Goal: Task Accomplishment & Management: Manage account settings

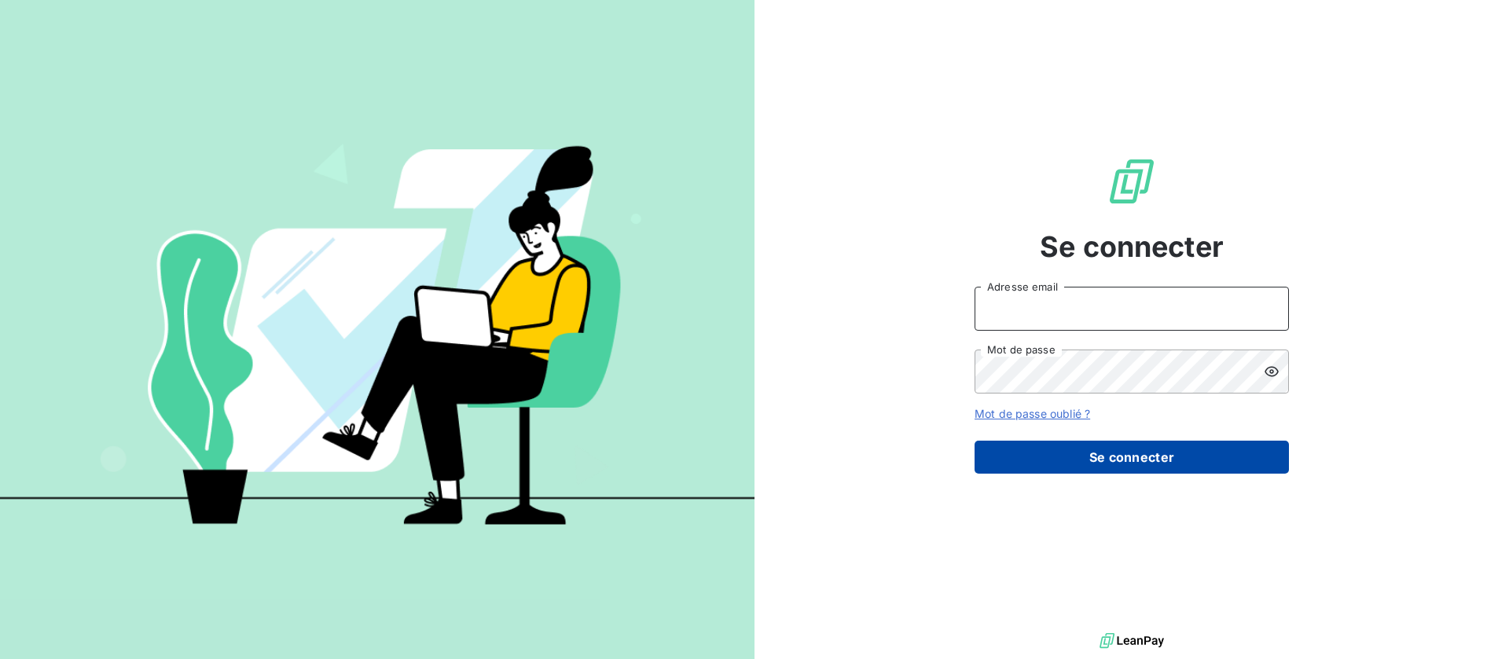
type input "recouvrement@btcgroupe.com"
click at [1132, 464] on button "Se connecter" at bounding box center [1131, 457] width 314 height 33
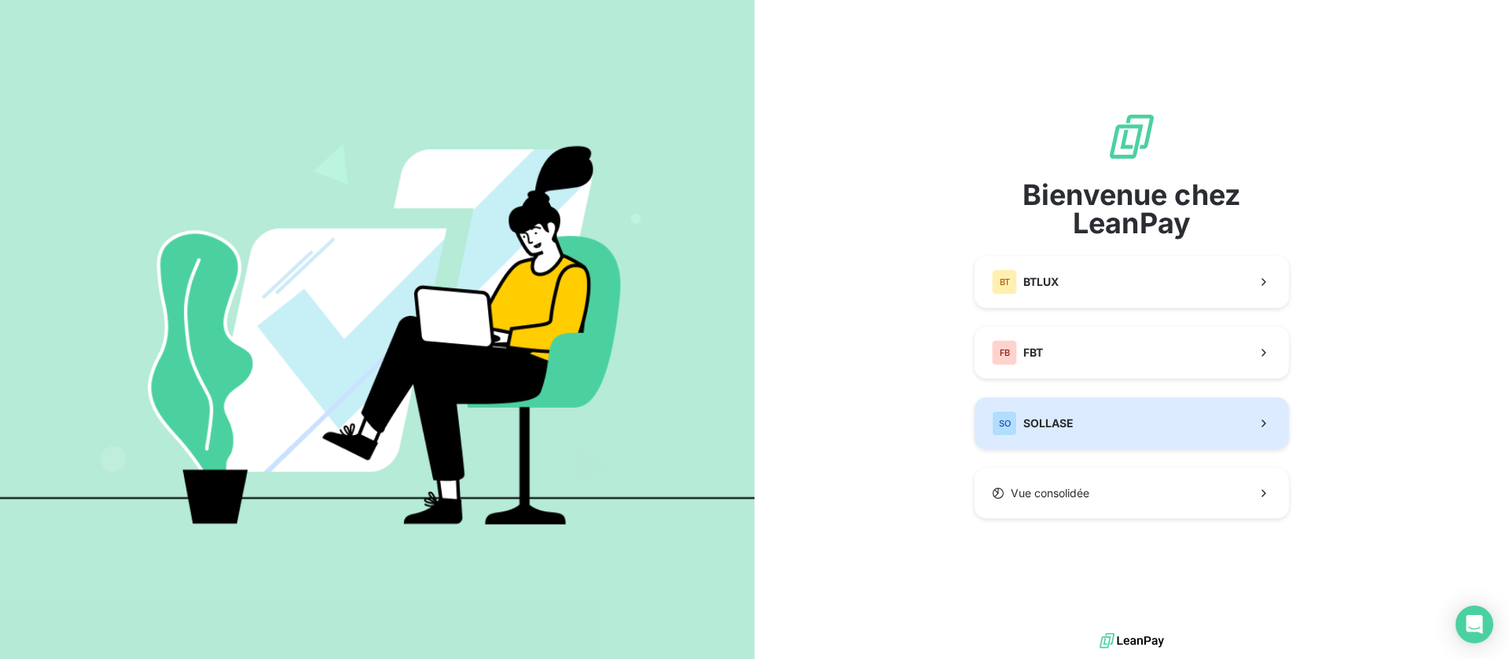
click at [1129, 433] on button "SO SOLLASE" at bounding box center [1131, 424] width 314 height 52
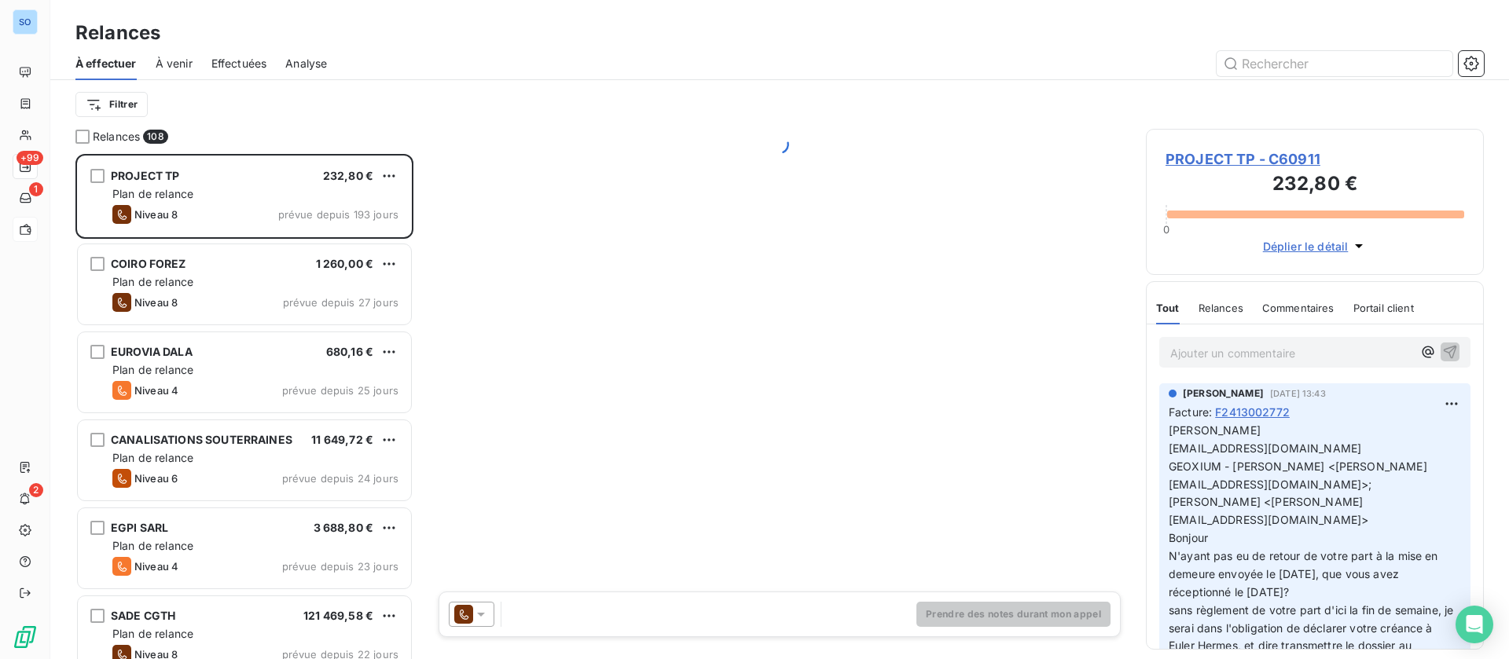
scroll to position [487, 320]
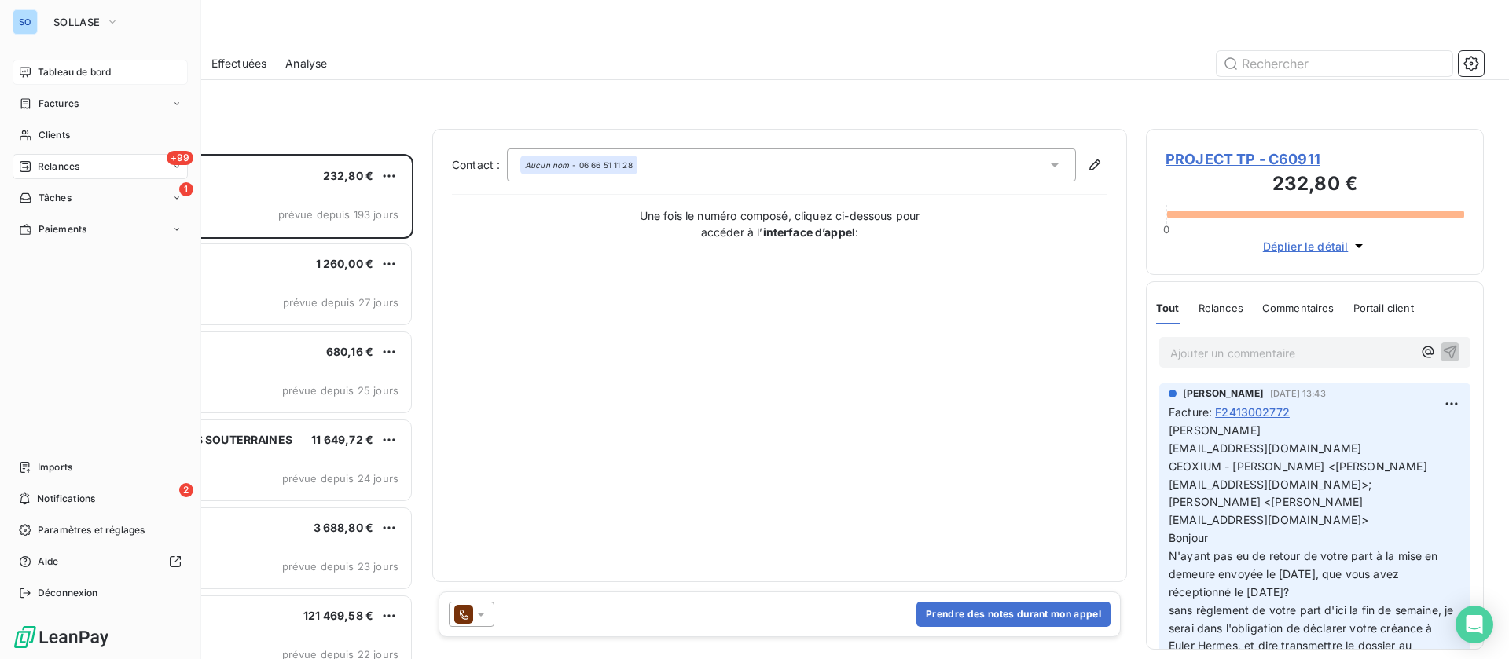
click at [35, 66] on div "Tableau de bord" at bounding box center [100, 72] width 175 height 25
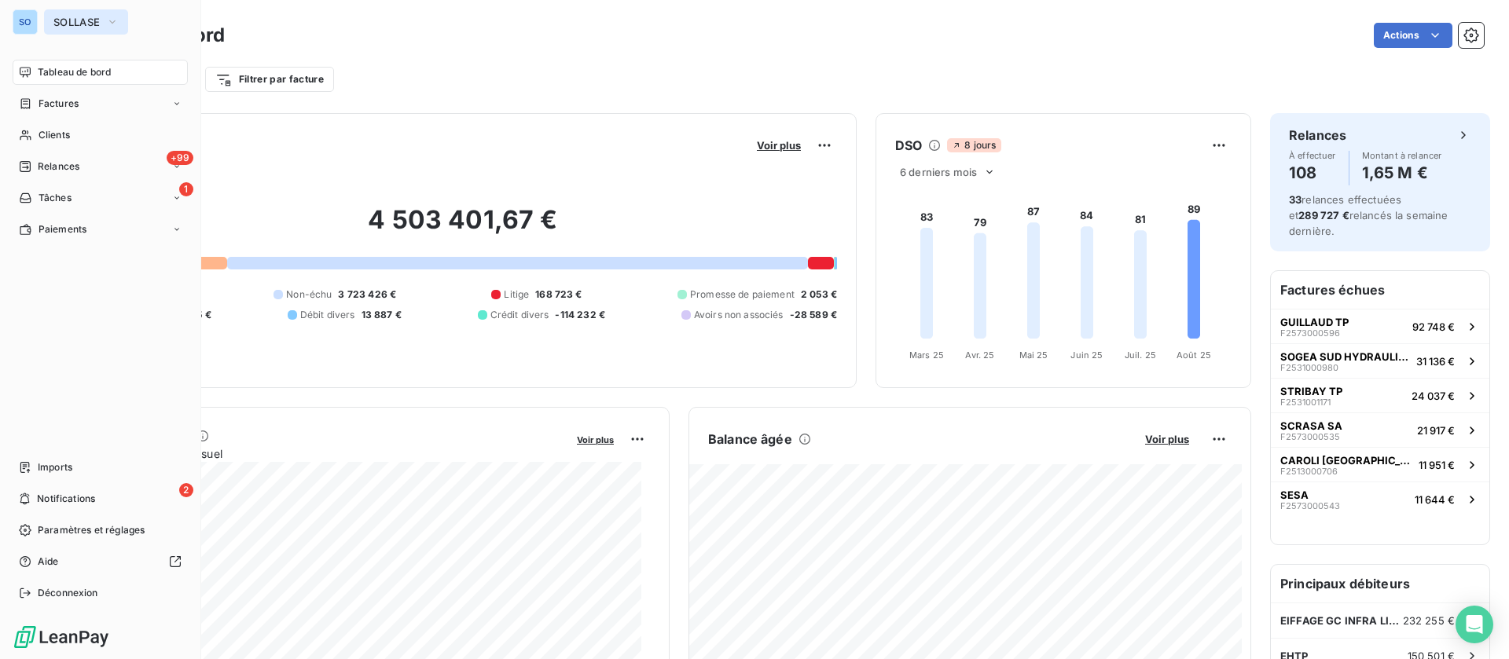
click at [75, 24] on span "SOLLASE" at bounding box center [76, 22] width 46 height 13
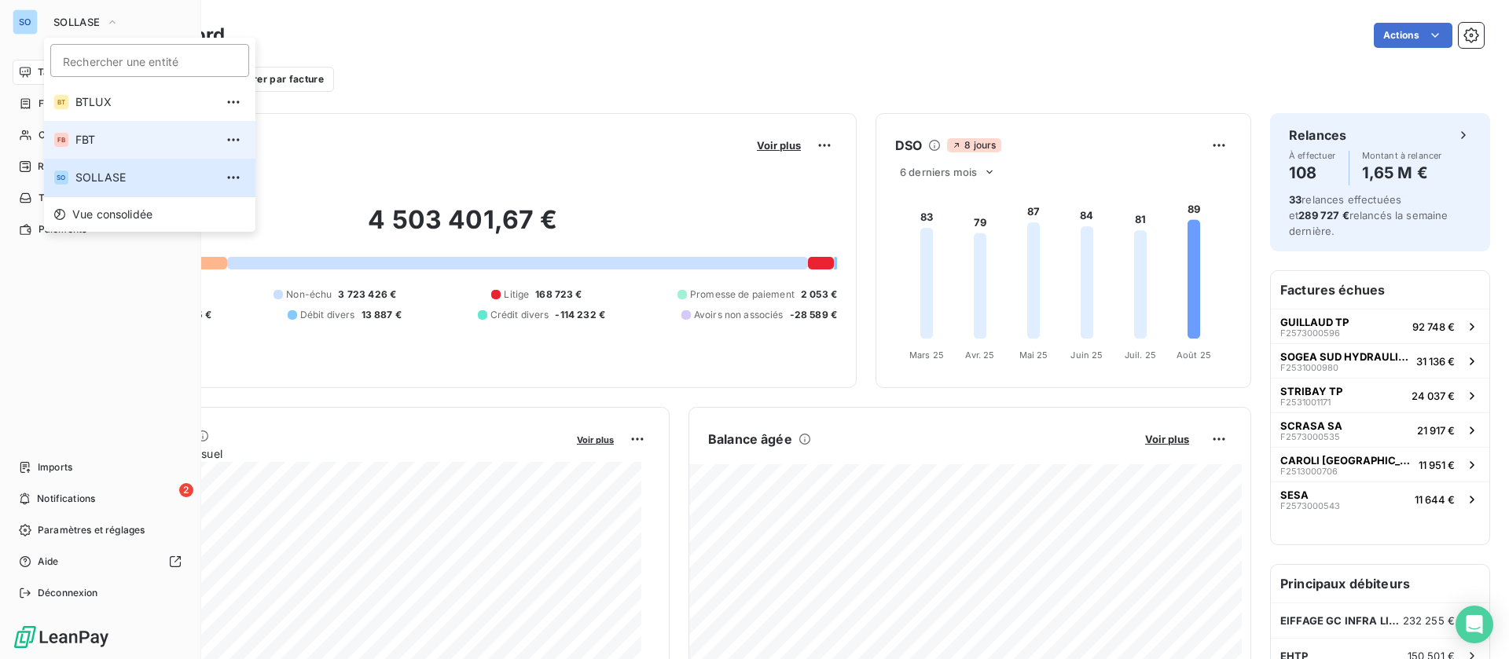
click at [116, 127] on li "FB FBT" at bounding box center [149, 140] width 211 height 38
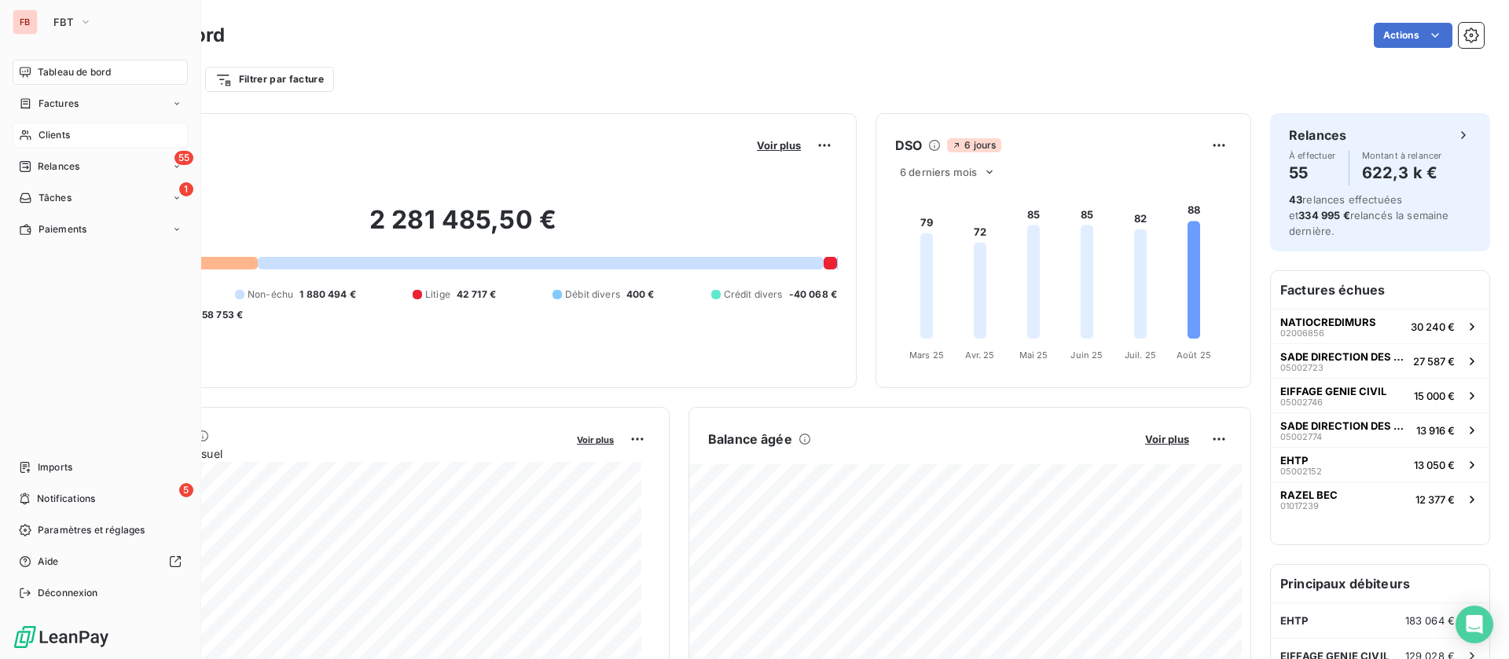
click at [40, 130] on span "Clients" at bounding box center [54, 135] width 31 height 14
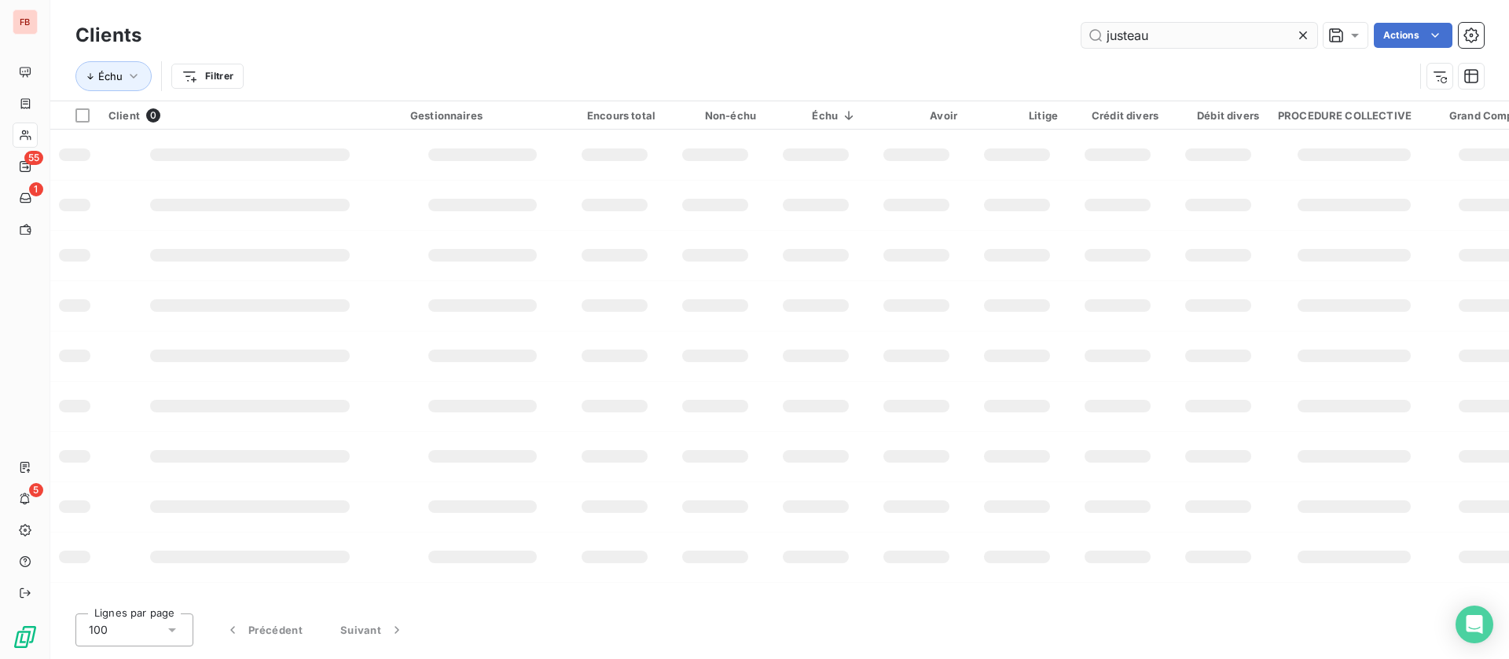
type input "justeau"
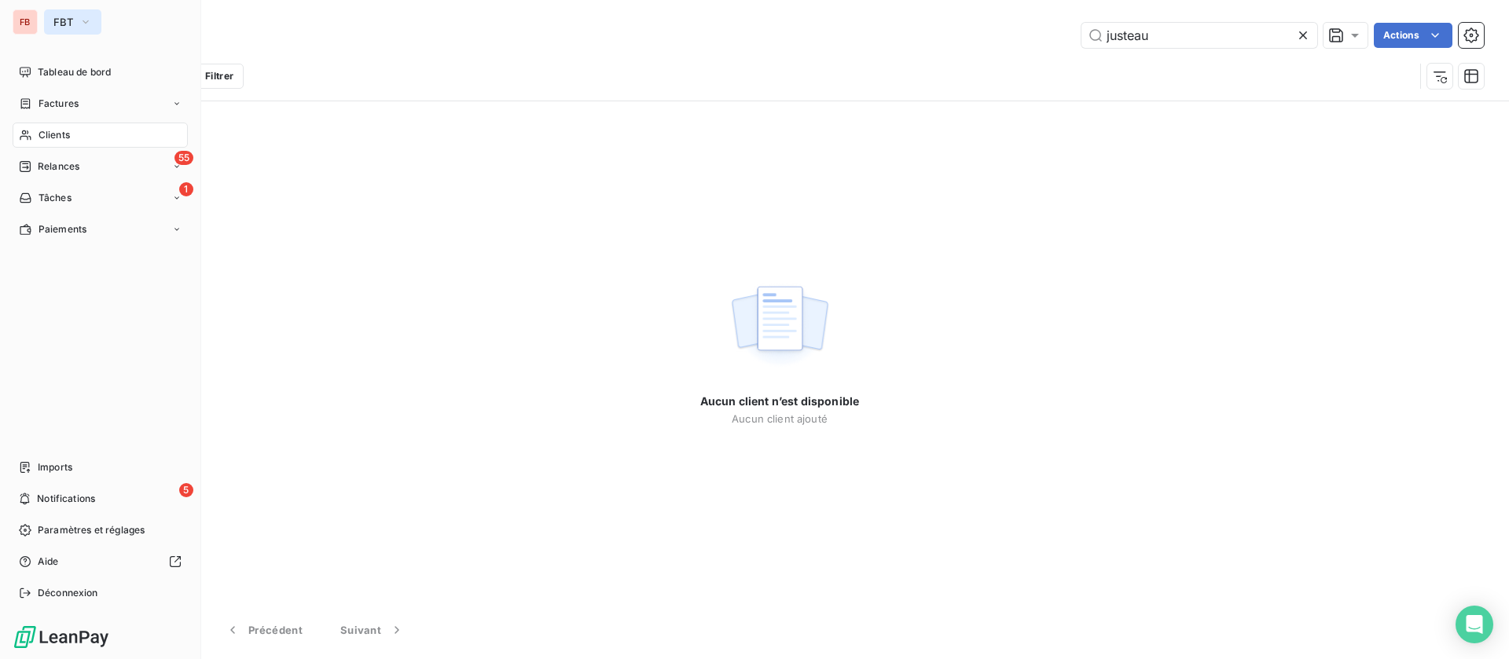
click at [68, 28] on span "FBT" at bounding box center [63, 22] width 20 height 13
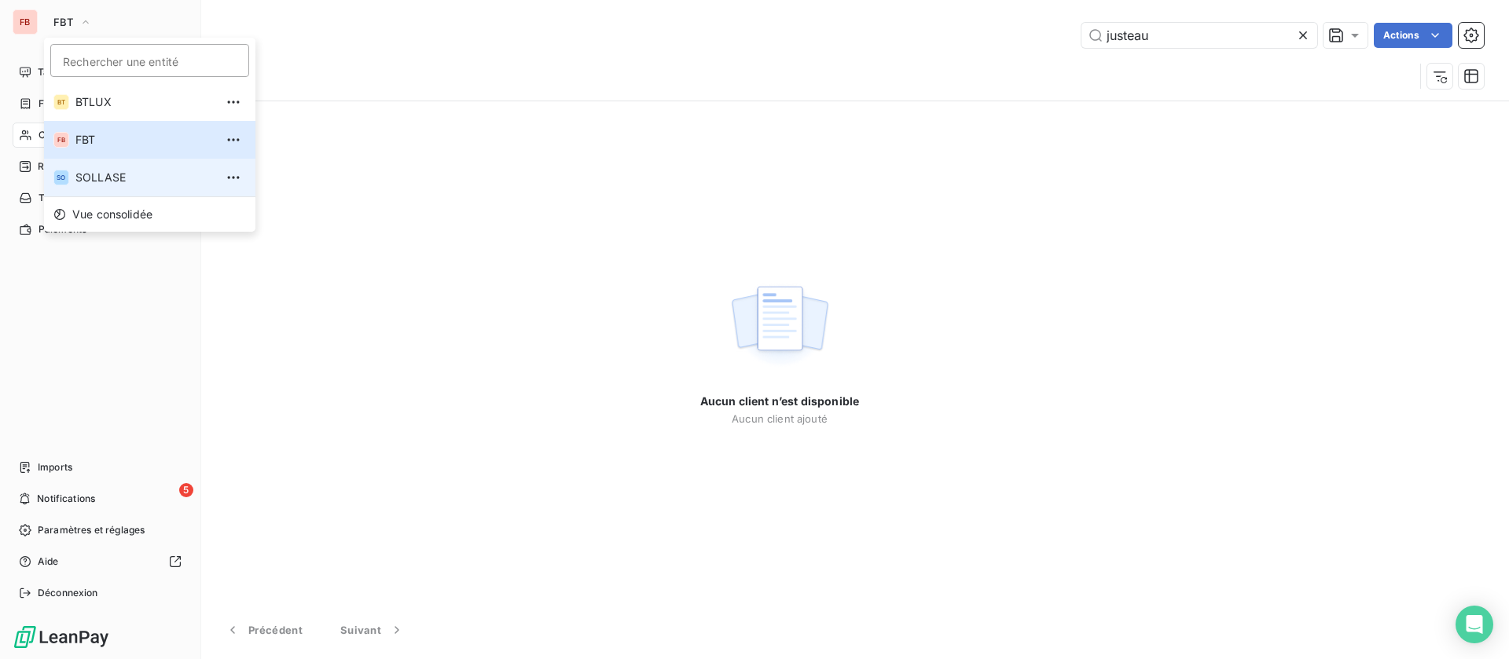
click at [88, 178] on span "SOLLASE" at bounding box center [144, 178] width 139 height 16
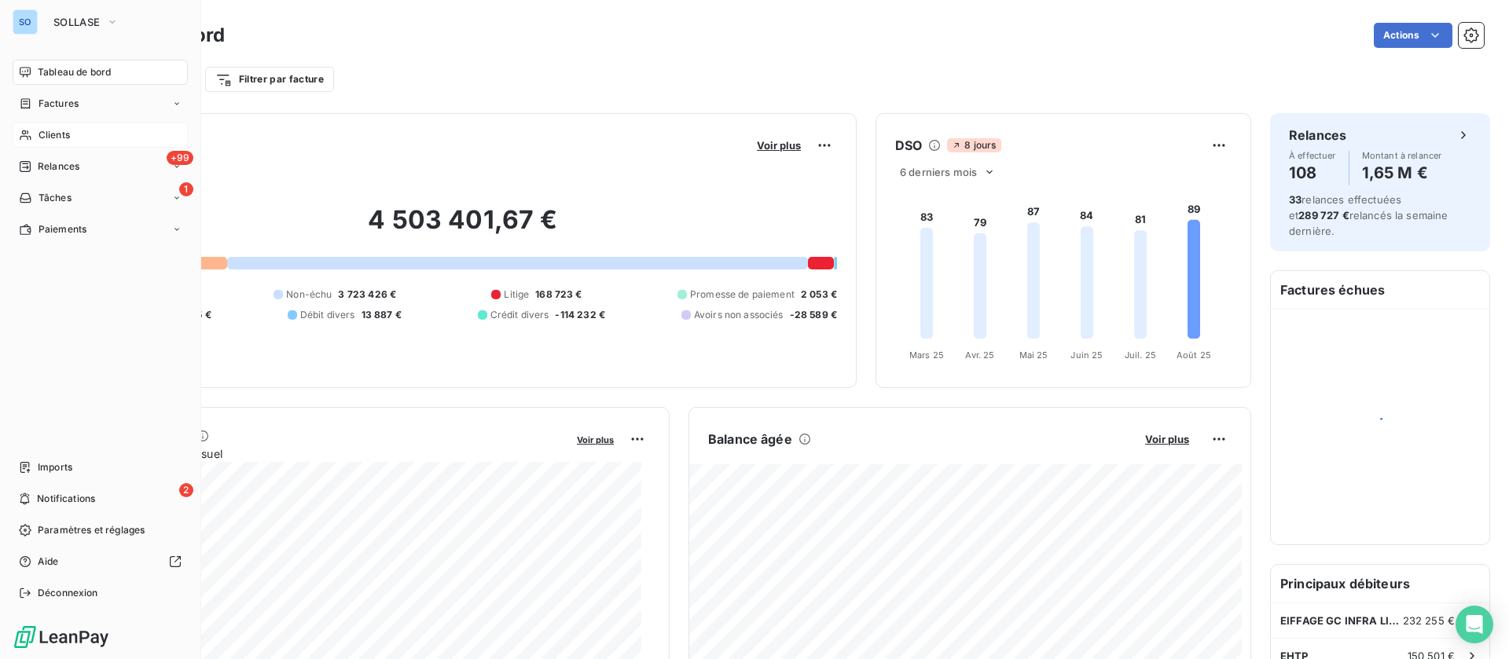
click at [46, 137] on span "Clients" at bounding box center [54, 135] width 31 height 14
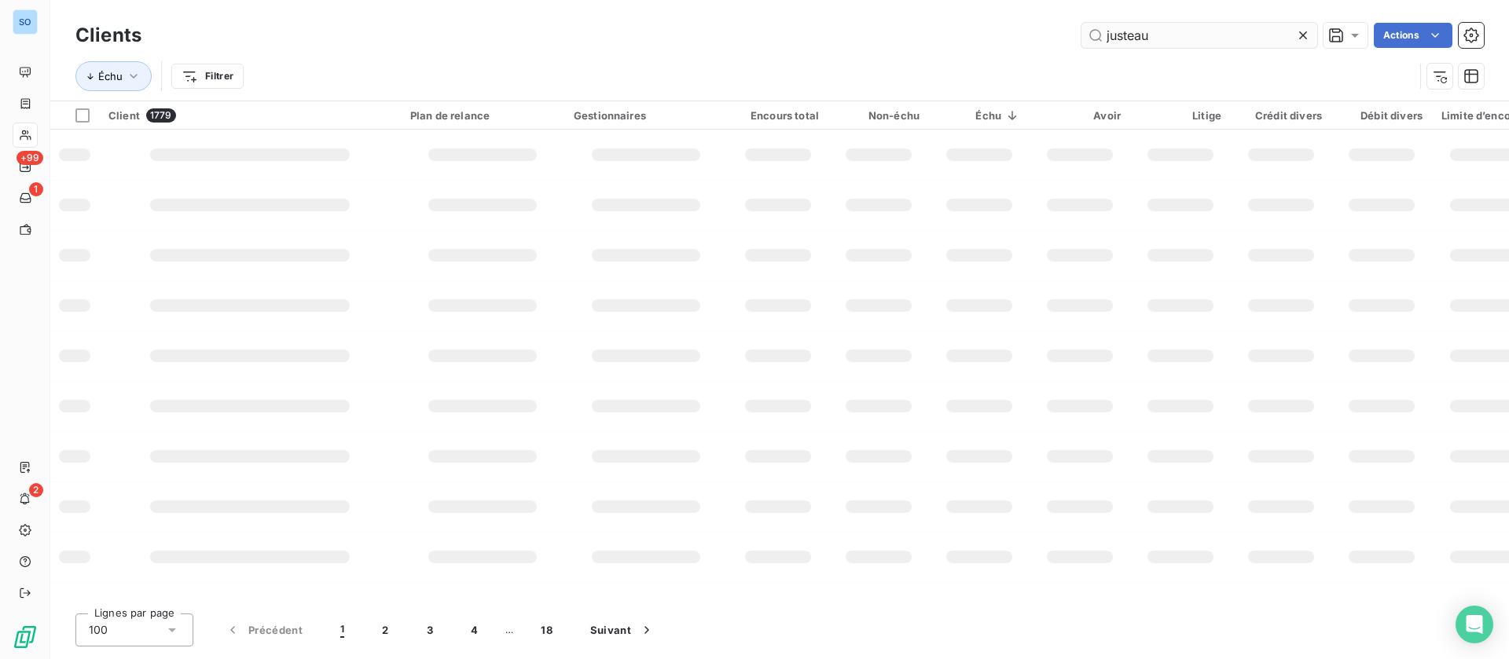
type input "justeau"
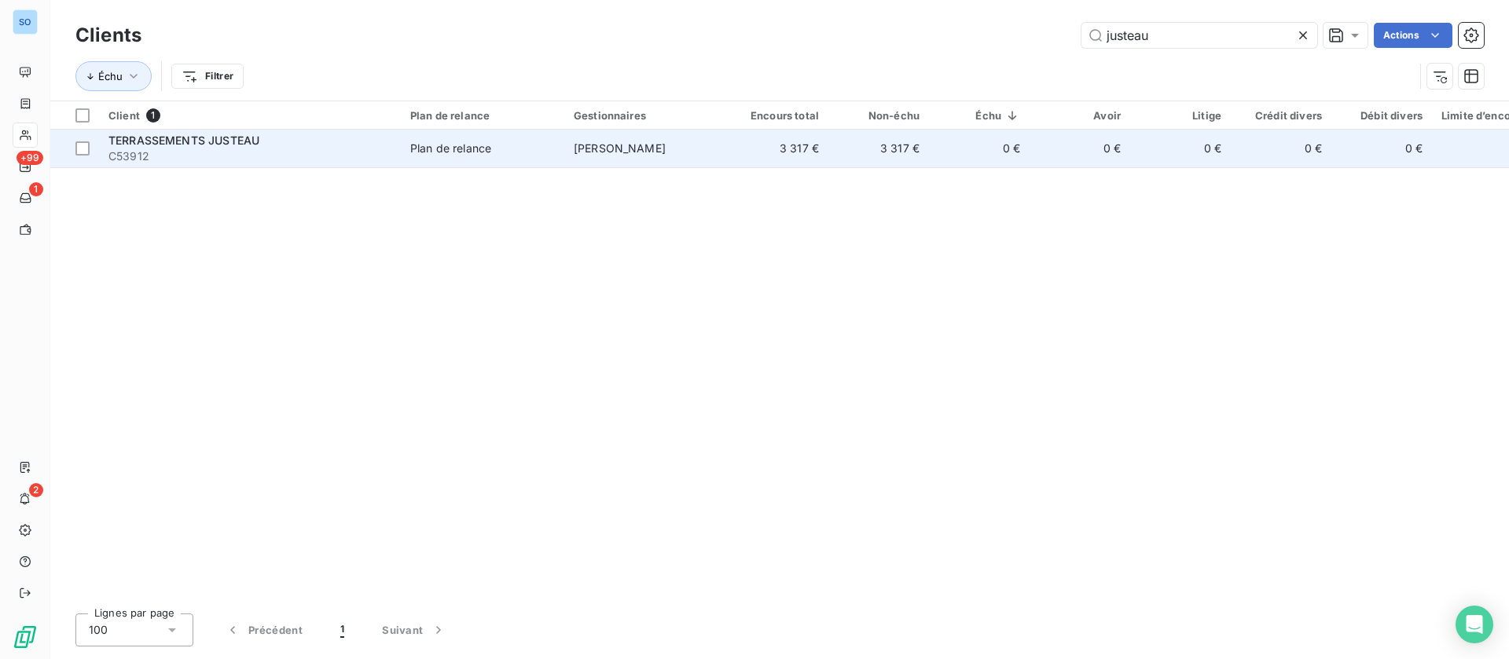
click at [522, 152] on span "Plan de relance" at bounding box center [482, 149] width 145 height 16
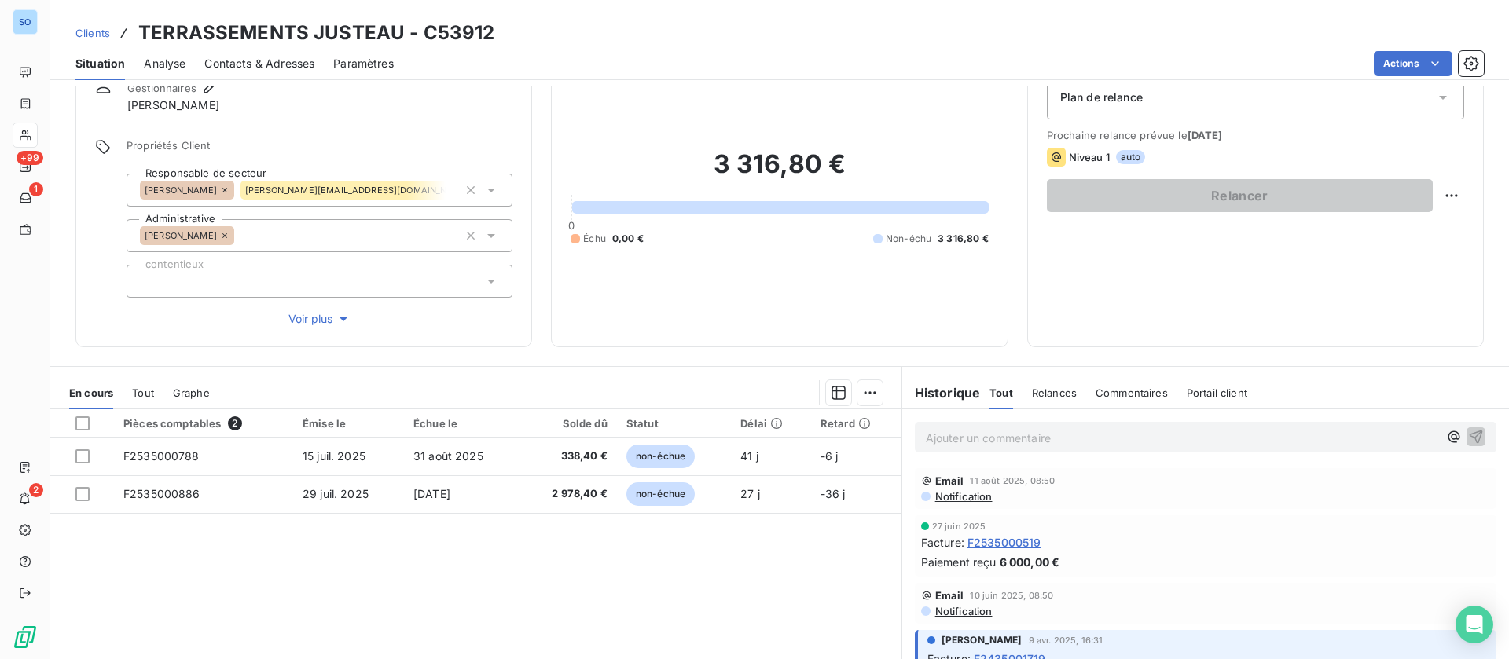
scroll to position [118, 0]
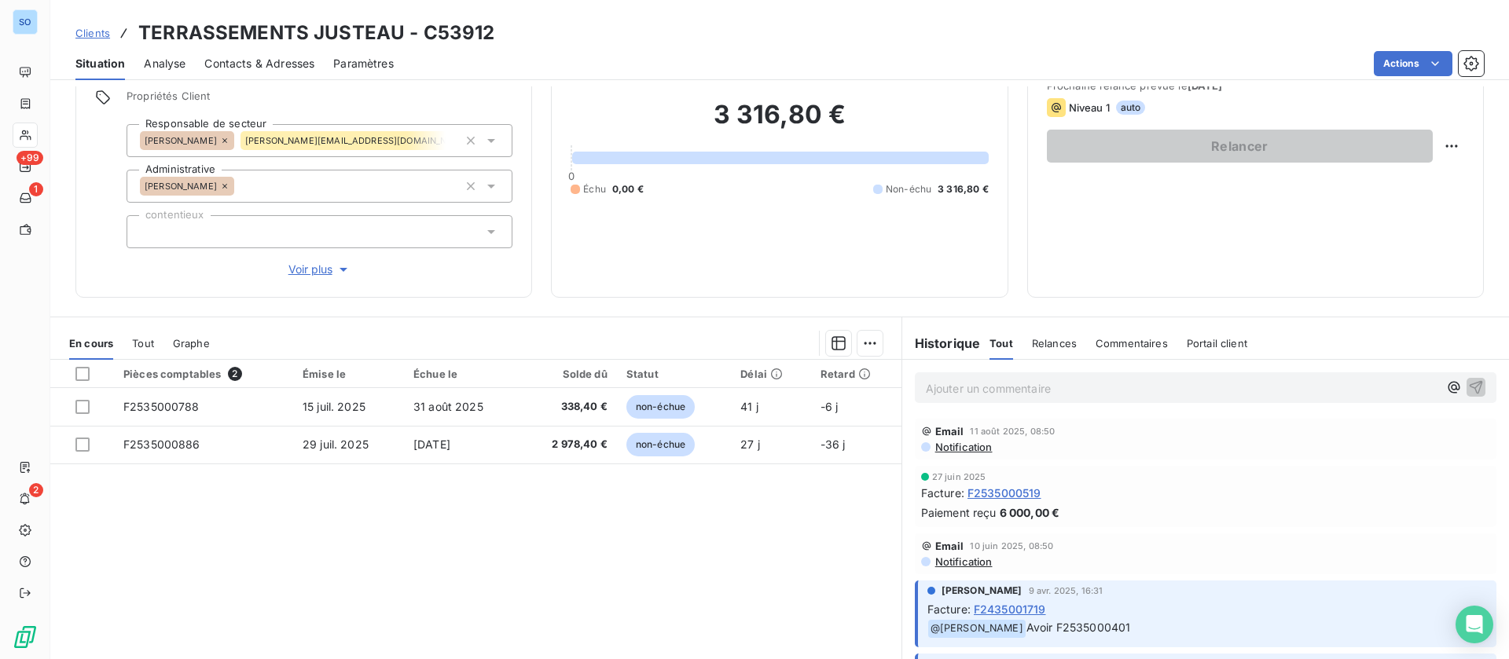
click at [1018, 386] on p "Ajouter un commentaire ﻿" at bounding box center [1182, 389] width 512 height 20
click at [1470, 386] on icon "button" at bounding box center [1476, 386] width 13 height 13
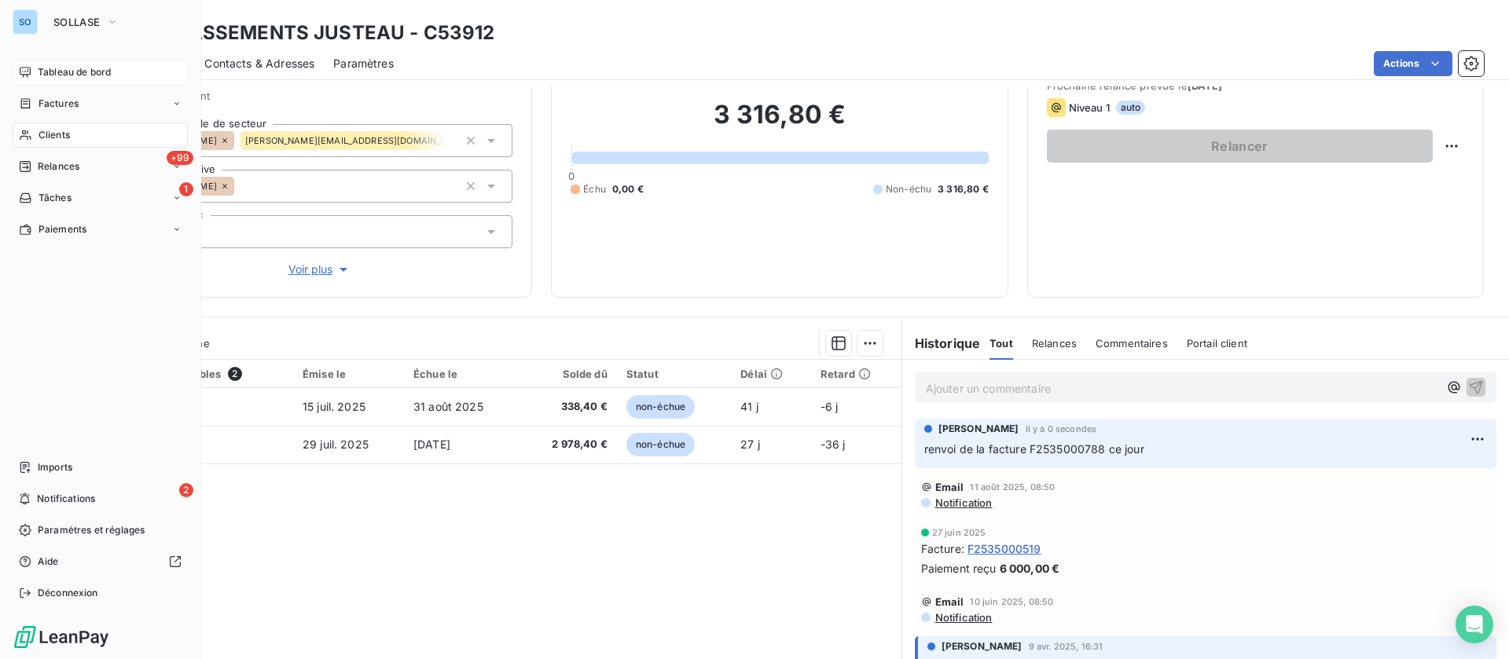
click at [65, 67] on span "Tableau de bord" at bounding box center [74, 72] width 73 height 14
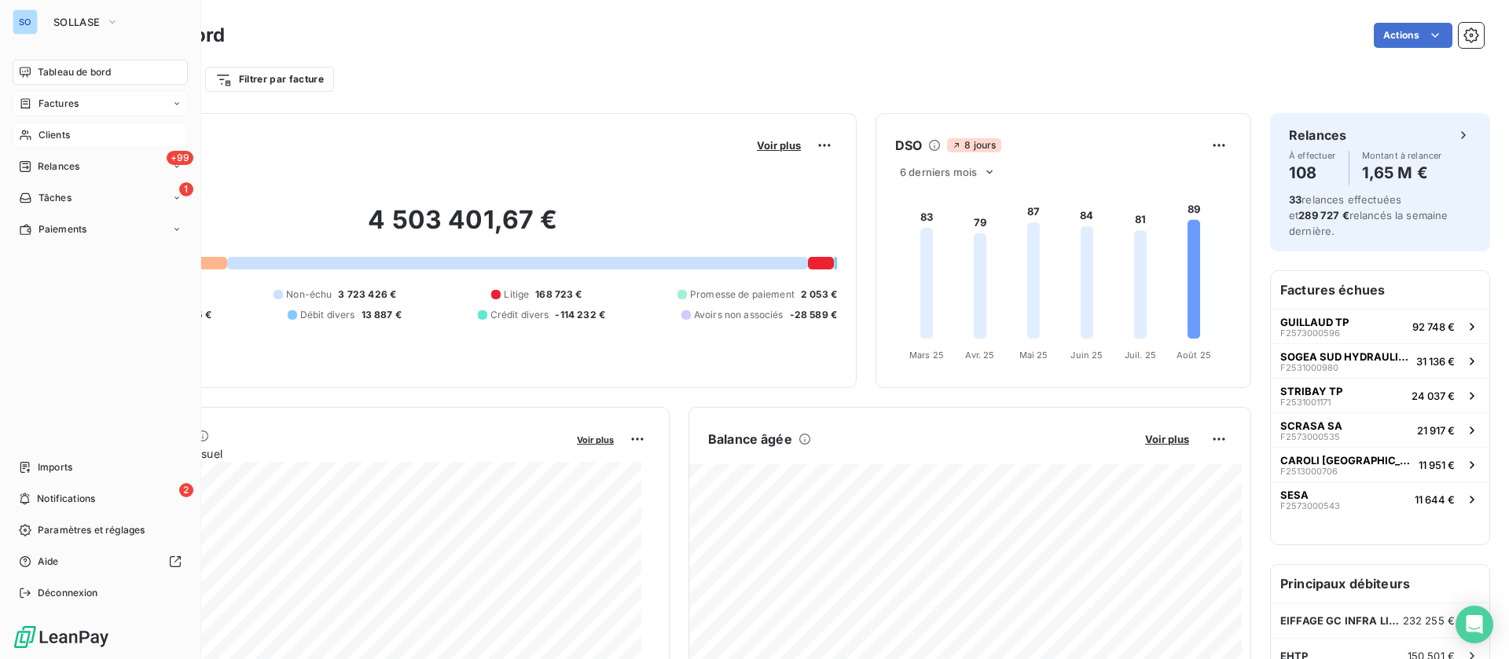
click at [81, 105] on div "Factures" at bounding box center [100, 103] width 175 height 25
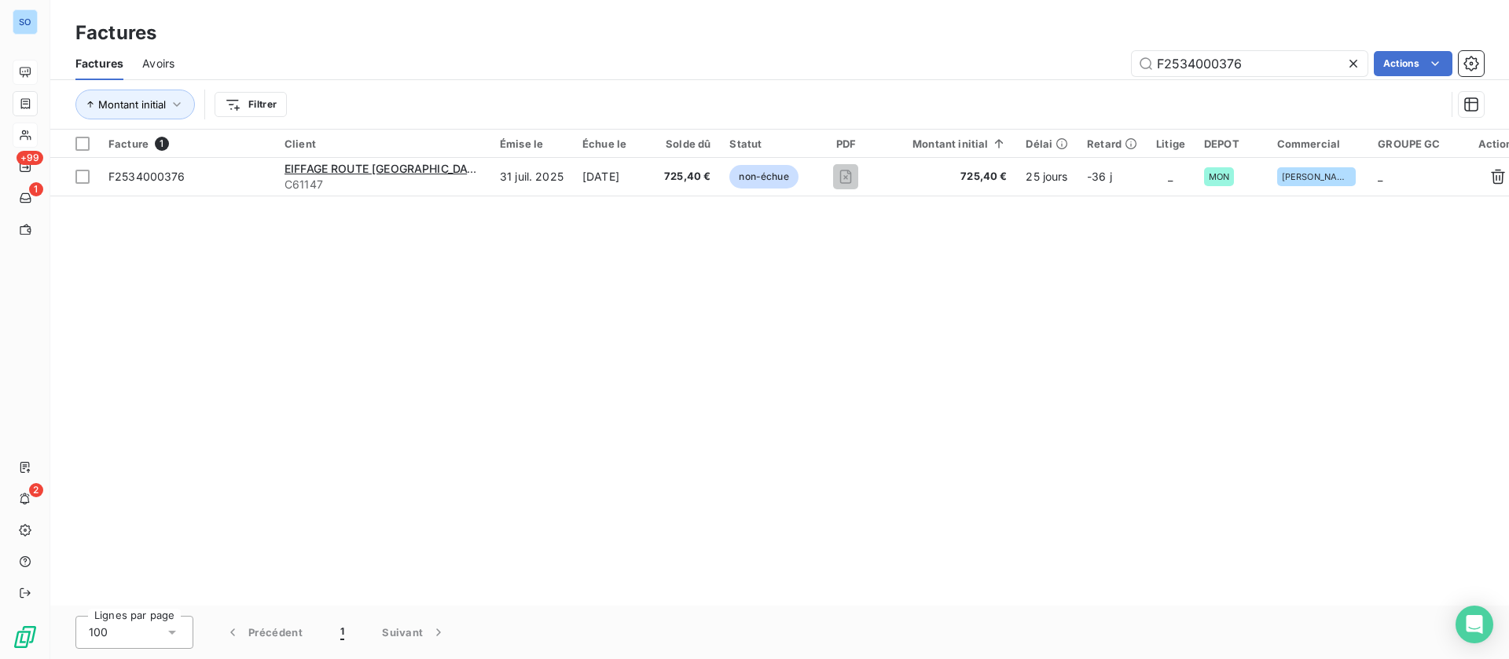
drag, startPoint x: 1283, startPoint y: 57, endPoint x: 1099, endPoint y: 32, distance: 185.5
click at [1095, 51] on div "F2534000376 Actions" at bounding box center [838, 63] width 1290 height 25
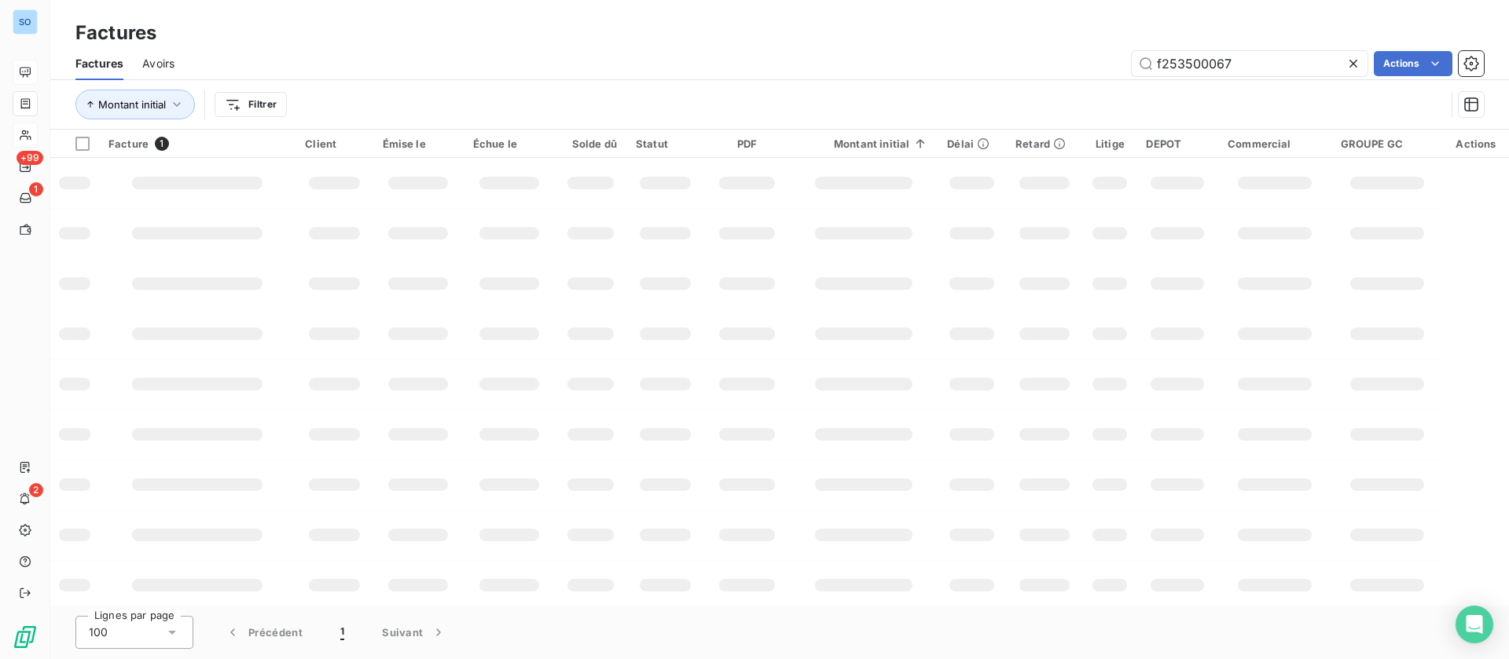
type input "f2535000679"
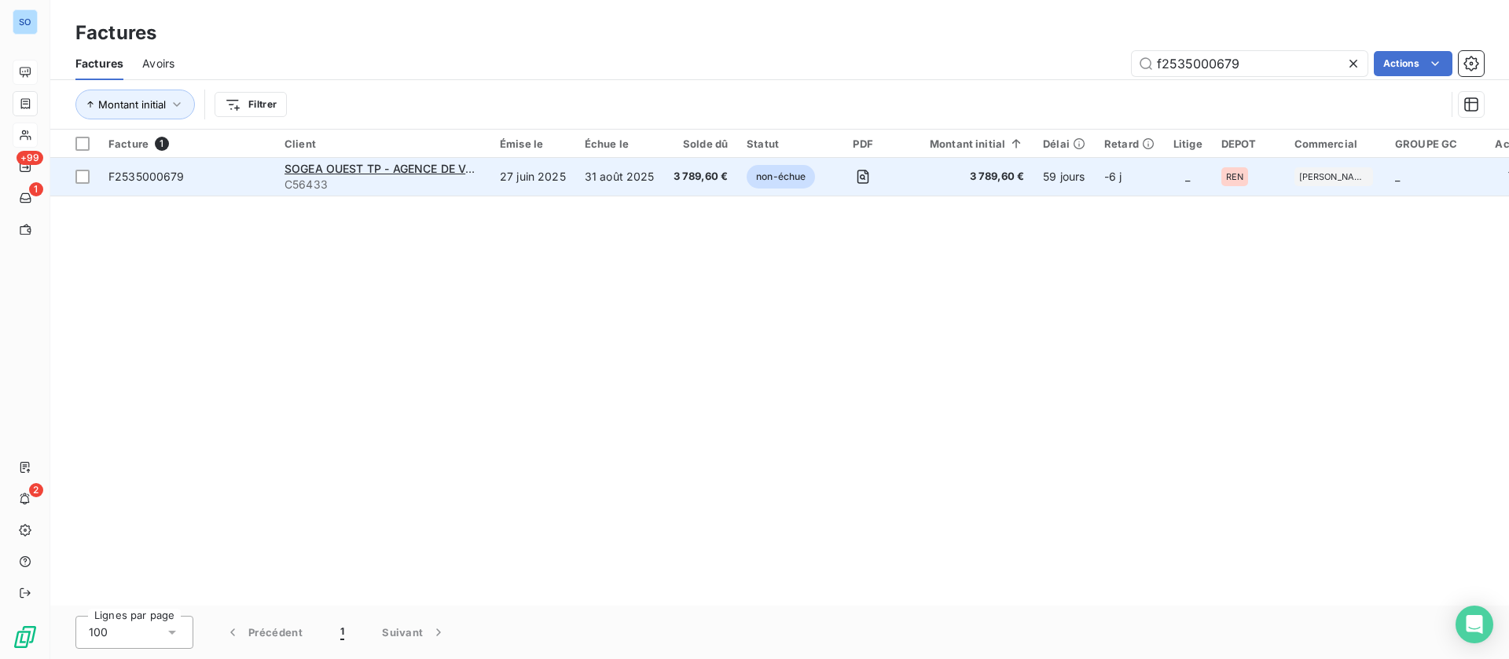
click at [207, 172] on span "F2535000679" at bounding box center [186, 177] width 157 height 16
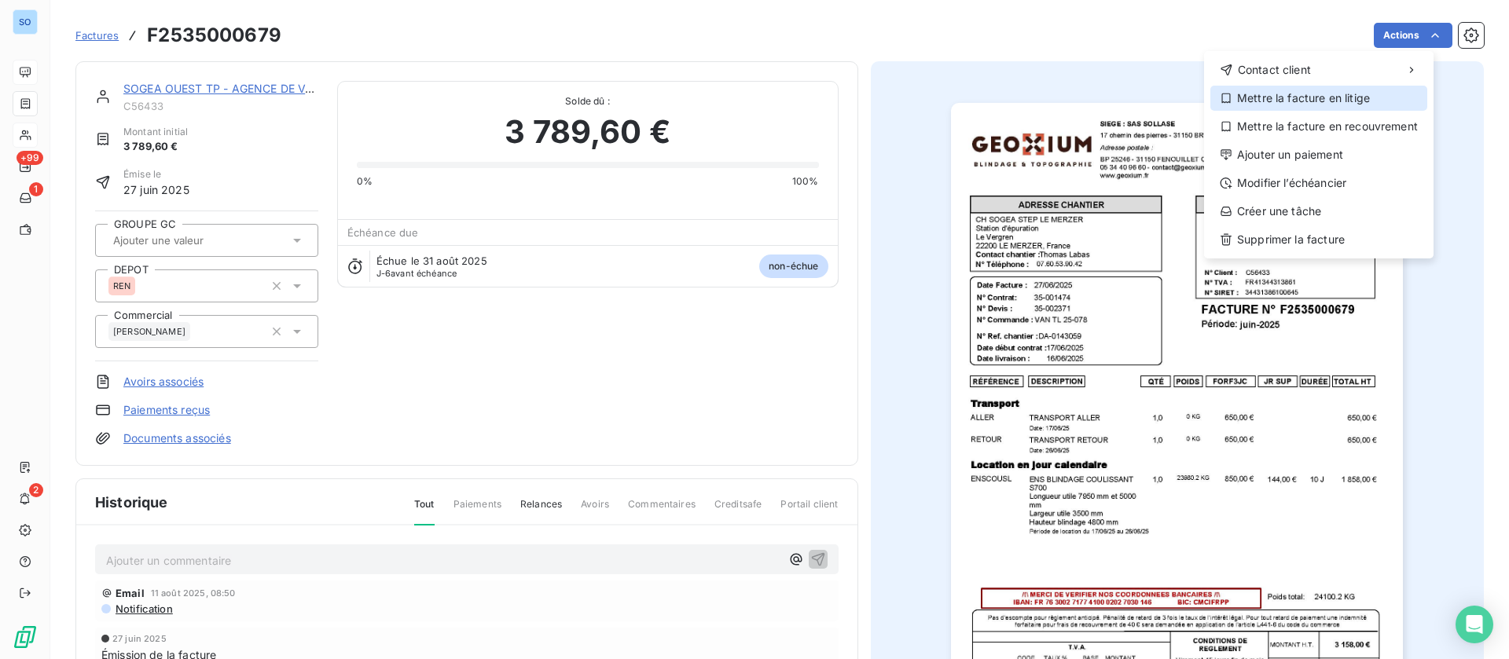
click at [1276, 96] on div "Mettre la facture en litige" at bounding box center [1318, 98] width 217 height 25
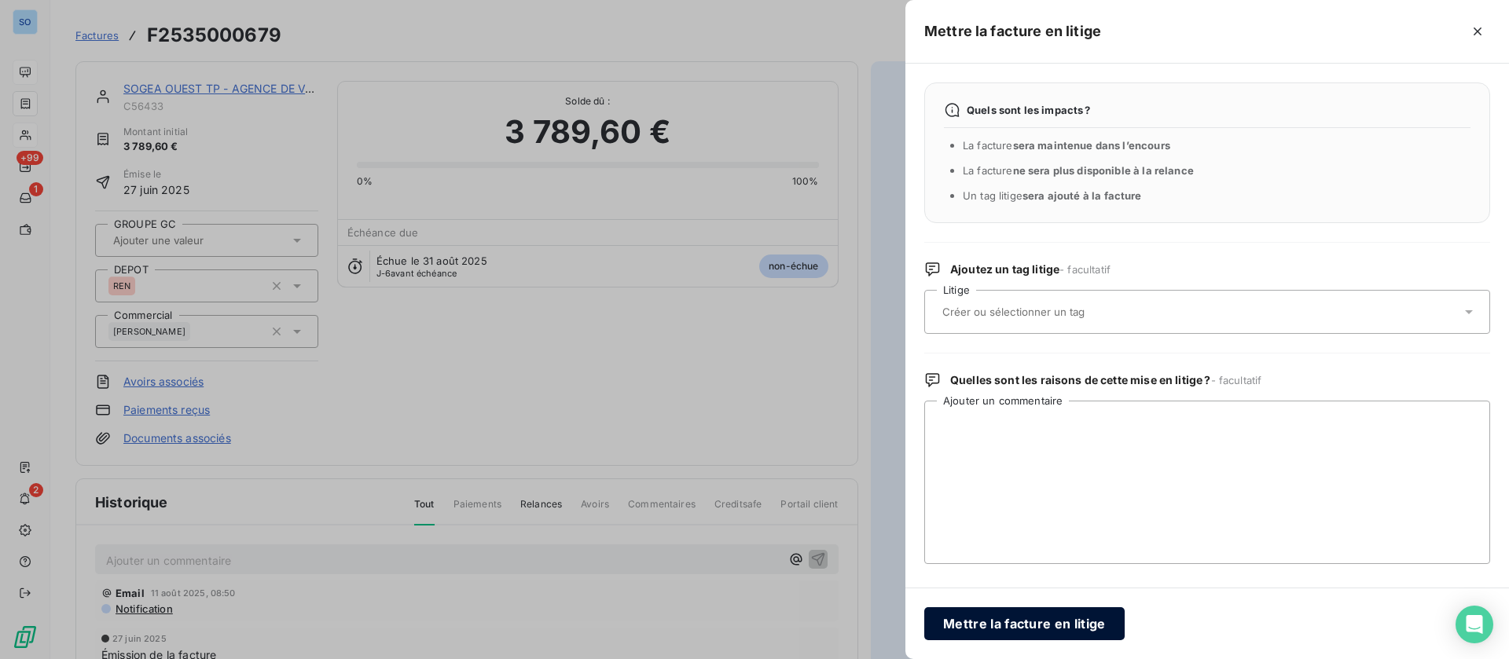
click at [1024, 614] on button "Mettre la facture en litige" at bounding box center [1024, 623] width 200 height 33
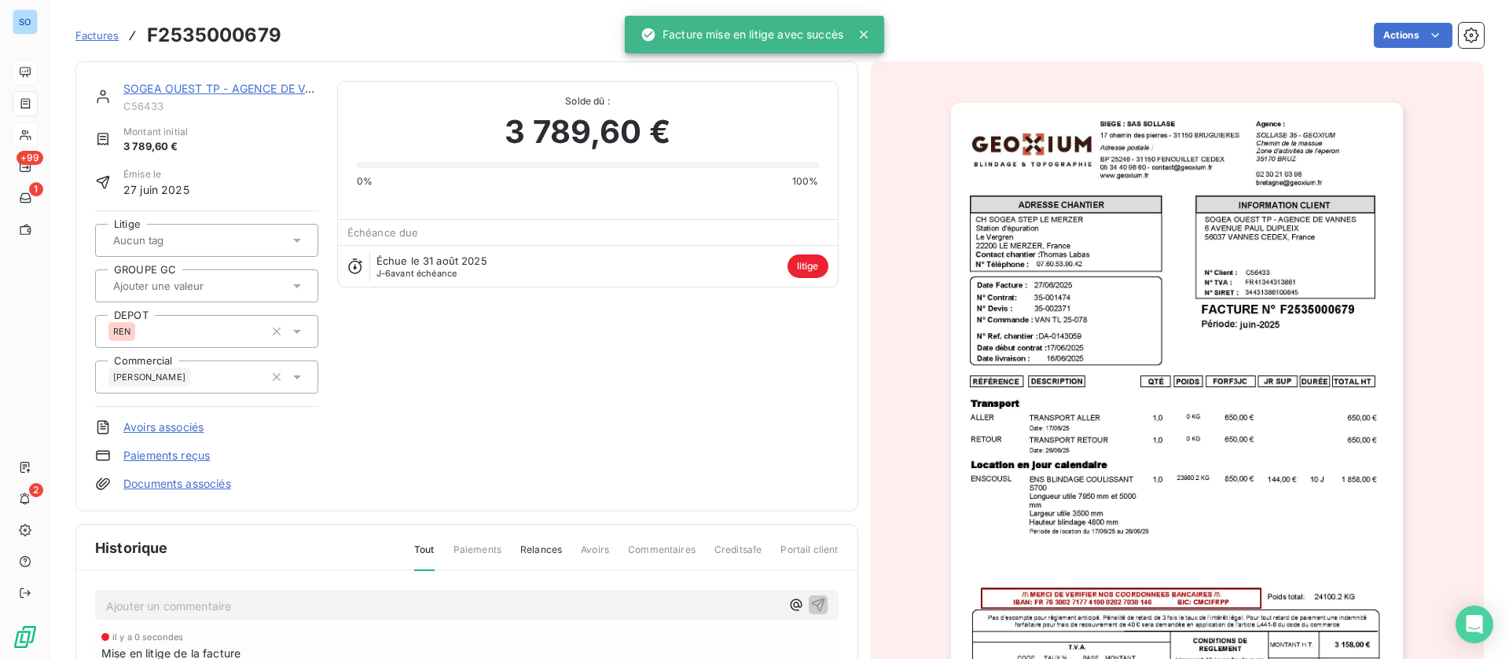
click at [171, 599] on p "Ajouter un commentaire ﻿" at bounding box center [443, 606] width 674 height 20
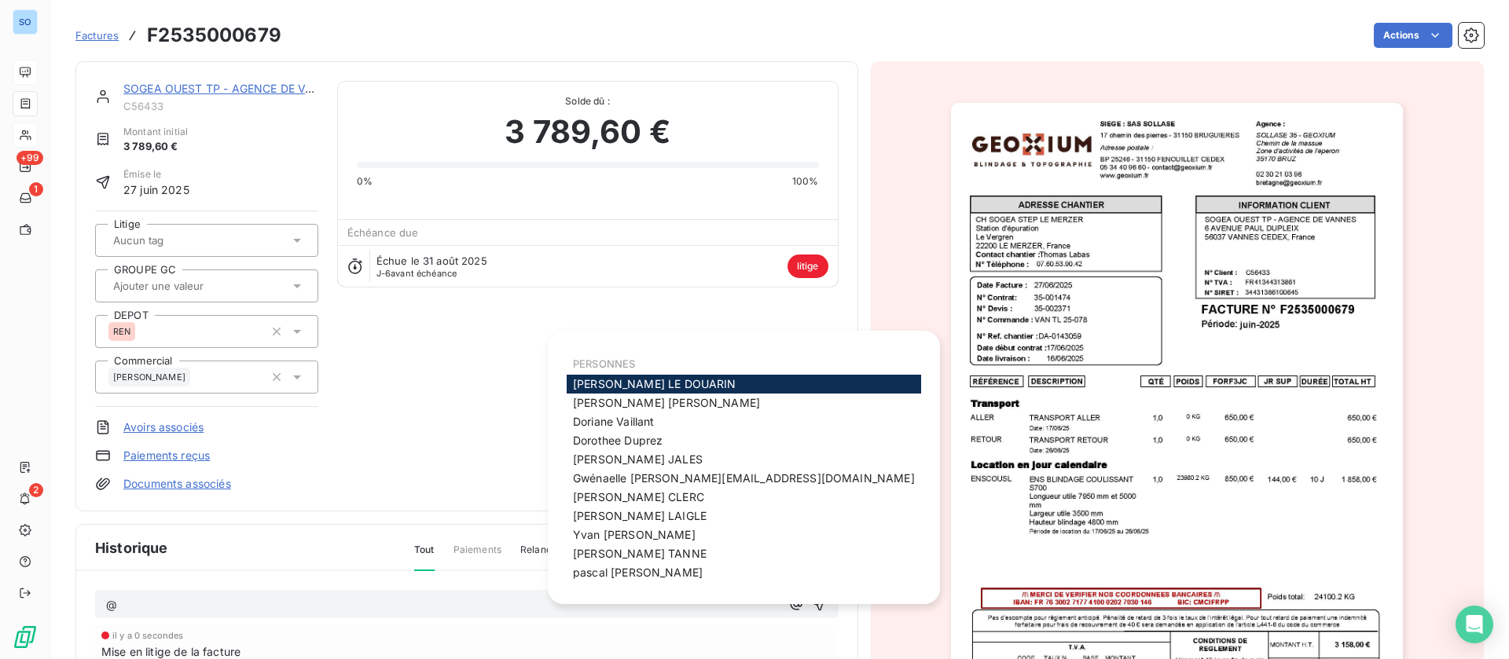
click at [645, 375] on div "Alain LE DOUARIN" at bounding box center [744, 384] width 354 height 19
click at [604, 387] on span "Alain LE DOUARIN" at bounding box center [654, 383] width 163 height 13
click at [637, 551] on span "christophe TANNE" at bounding box center [640, 553] width 134 height 13
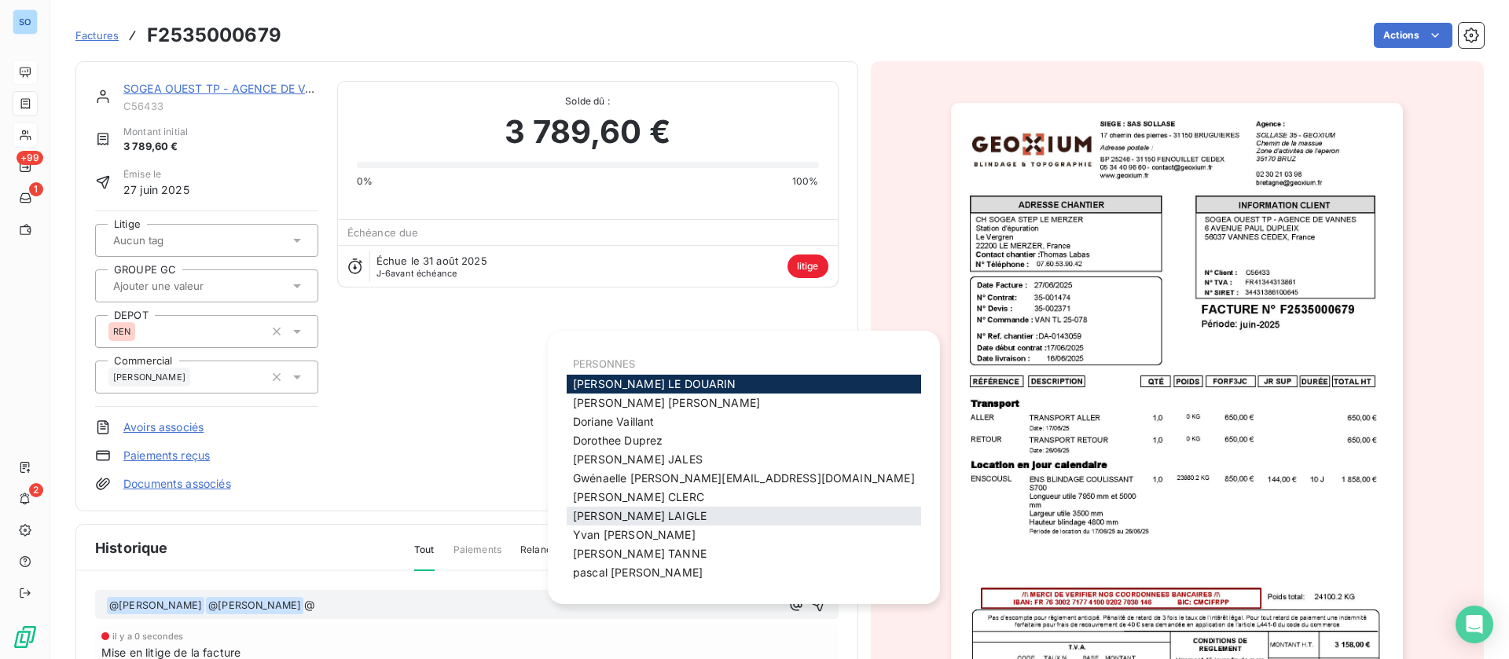
click at [630, 519] on span "Jessica LAIGLE" at bounding box center [640, 515] width 134 height 13
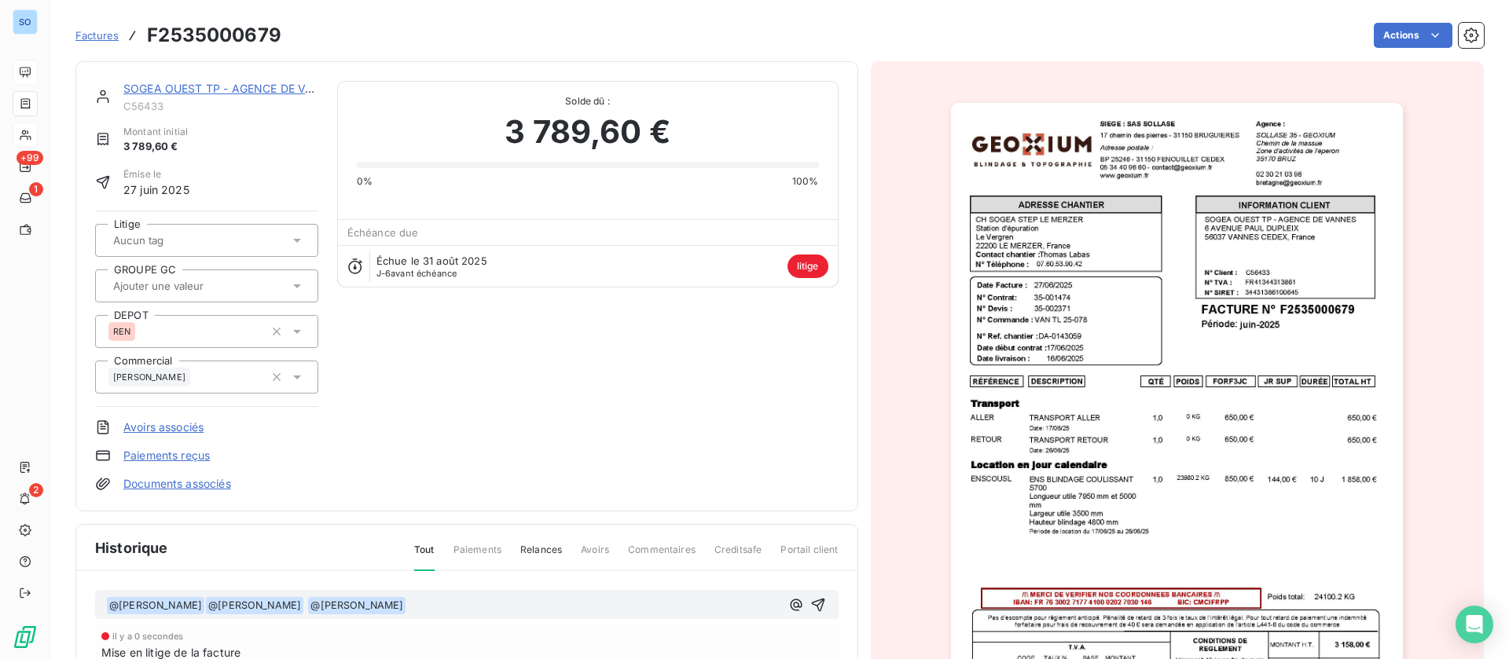
click at [479, 600] on p "﻿ @ Alain LE DOUARIN ﻿ ﻿ @ christophe TANNE ﻿ @ Jessica LAIGLE ﻿ ﻿" at bounding box center [443, 605] width 674 height 19
click at [810, 606] on icon "button" at bounding box center [818, 605] width 16 height 16
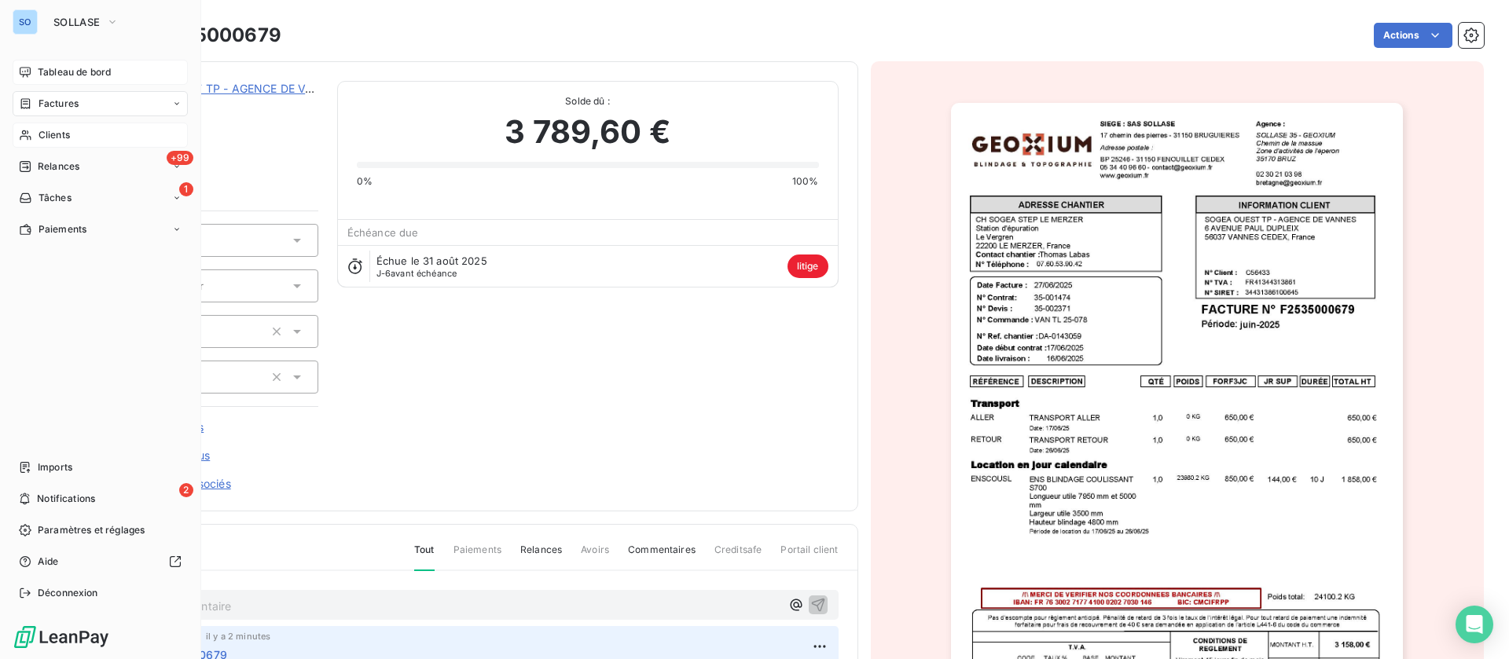
click at [49, 134] on span "Clients" at bounding box center [54, 135] width 31 height 14
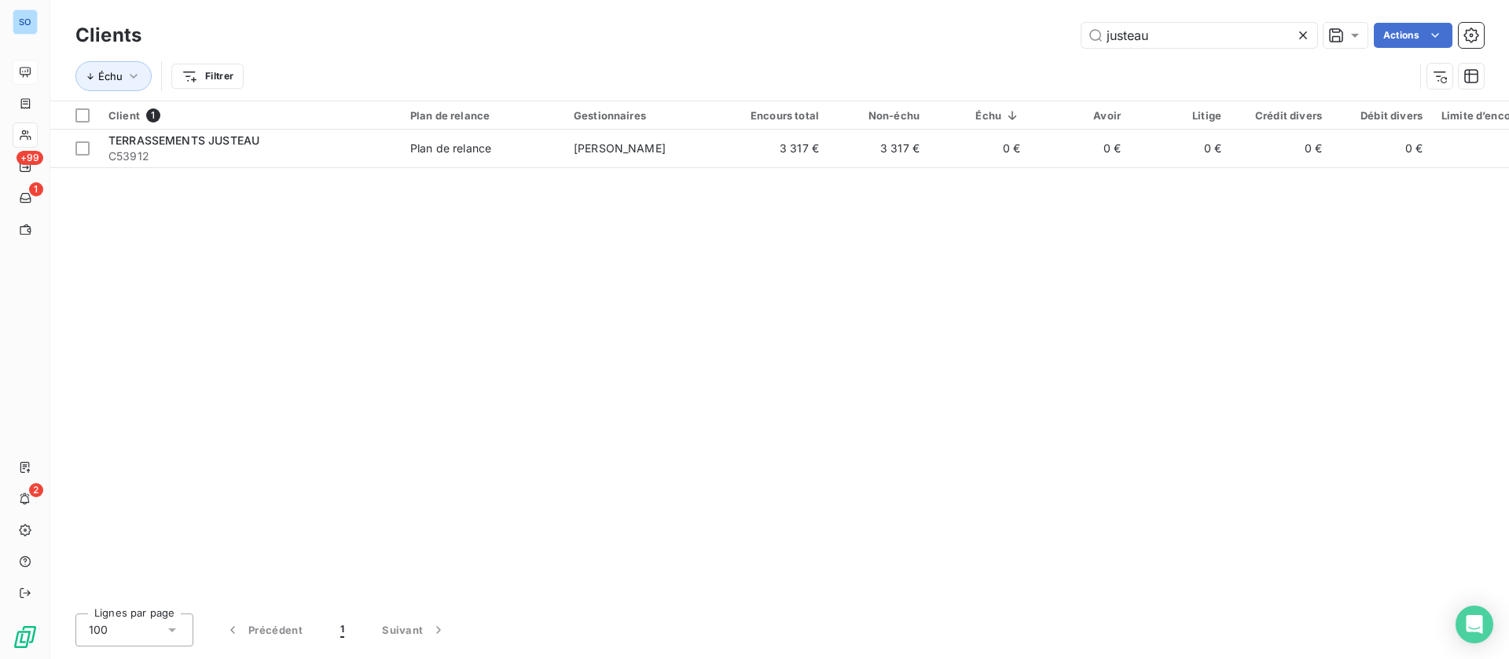
drag, startPoint x: 1172, startPoint y: 35, endPoint x: 868, endPoint y: 5, distance: 305.6
click at [867, 17] on div "Clients justeau Actions Échu Filtrer" at bounding box center [779, 50] width 1459 height 101
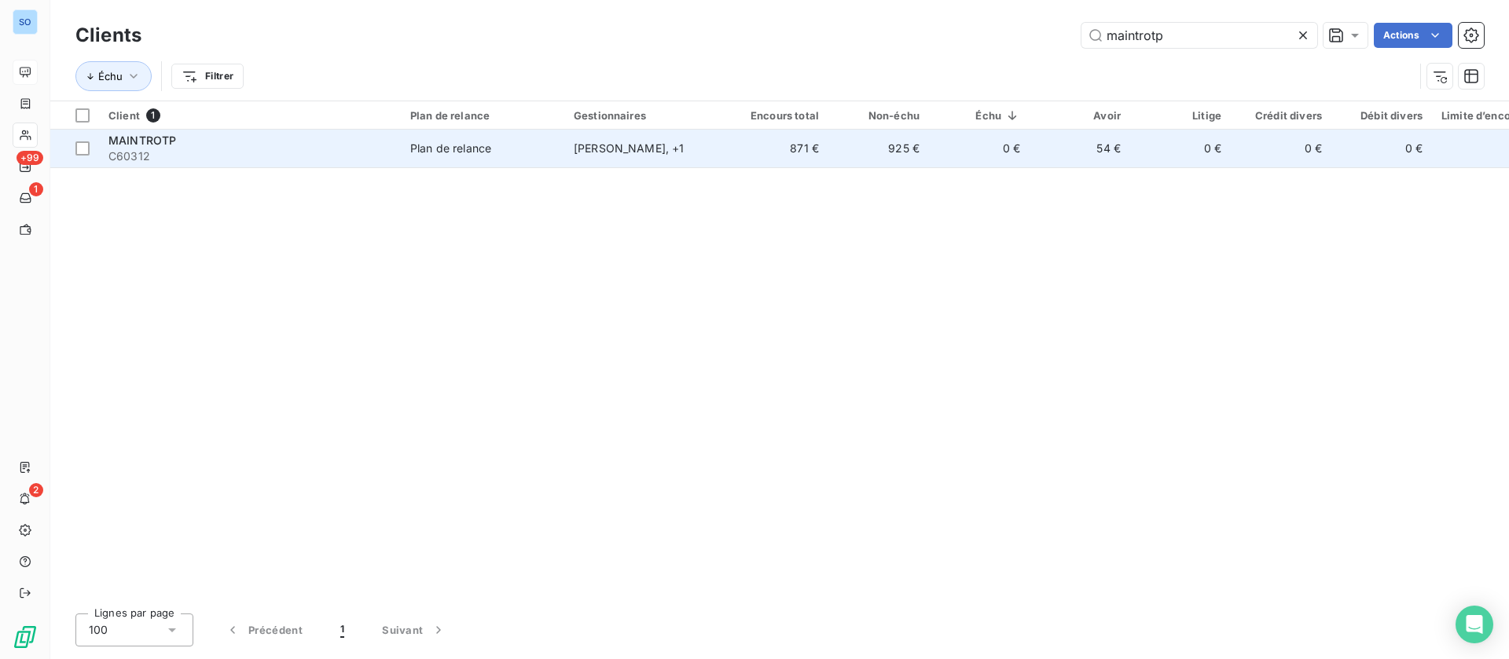
type input "maintrotp"
click at [300, 153] on span "C60312" at bounding box center [249, 157] width 283 height 16
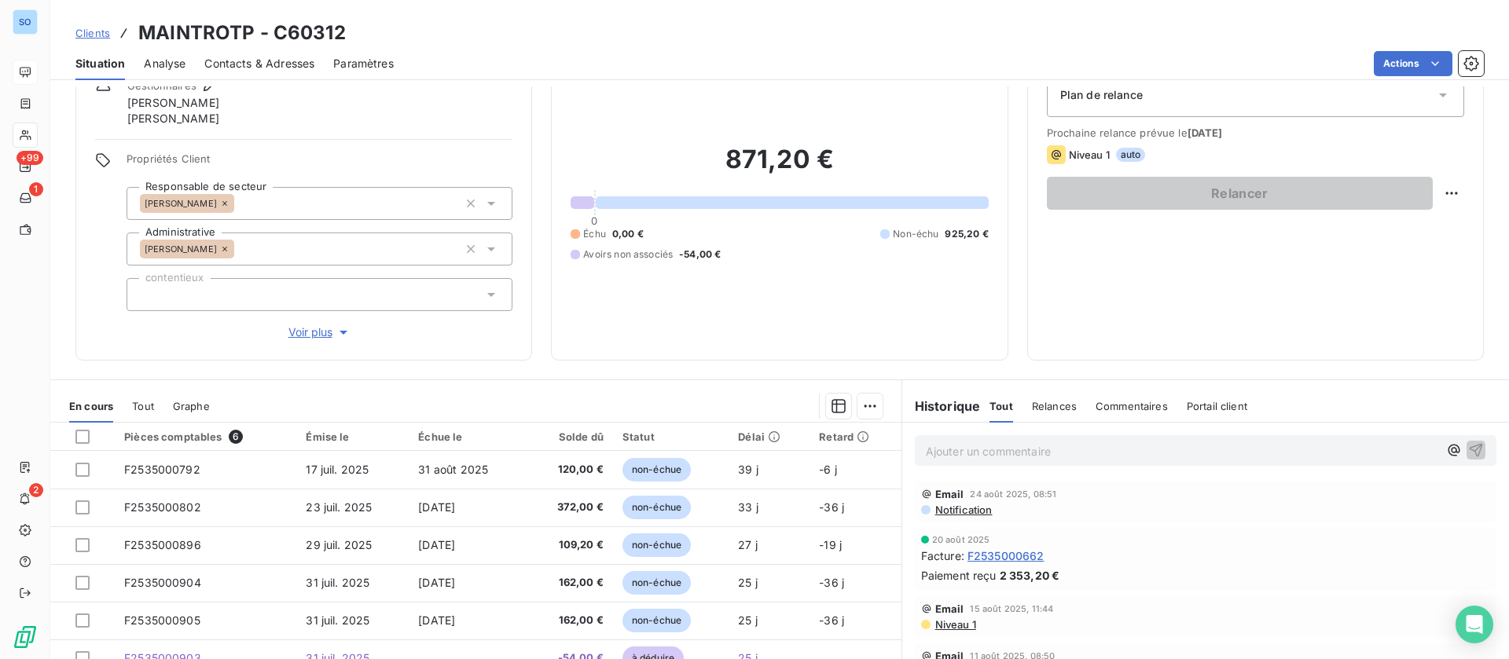
scroll to position [118, 0]
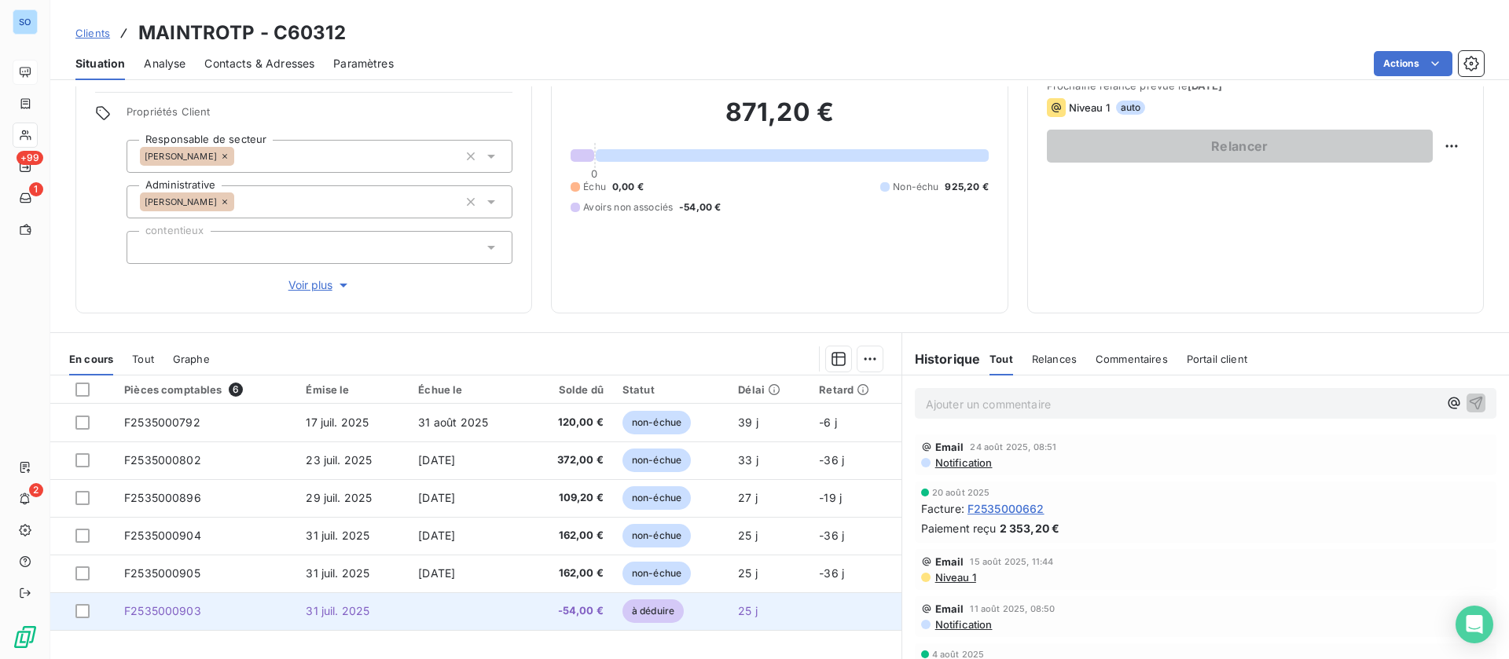
click at [431, 616] on td at bounding box center [467, 612] width 117 height 38
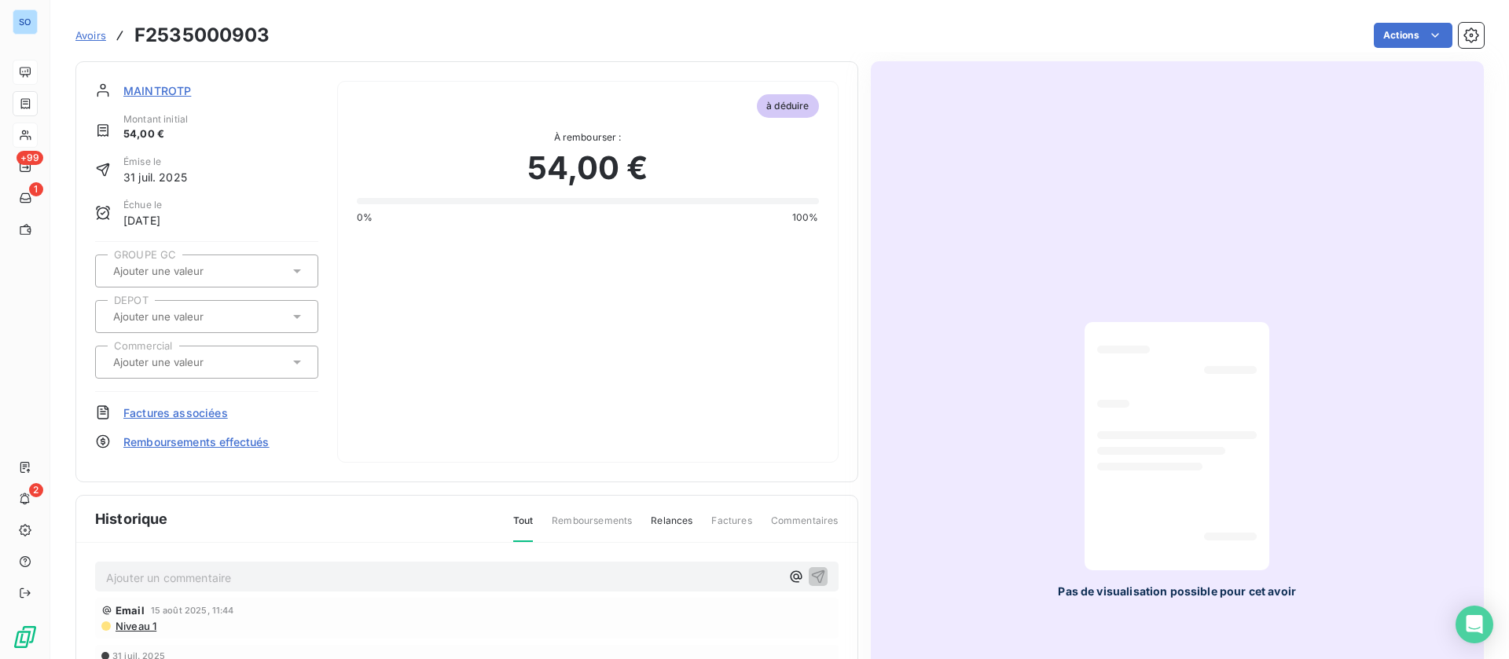
click at [167, 88] on span "MAINTROTP" at bounding box center [157, 91] width 68 height 17
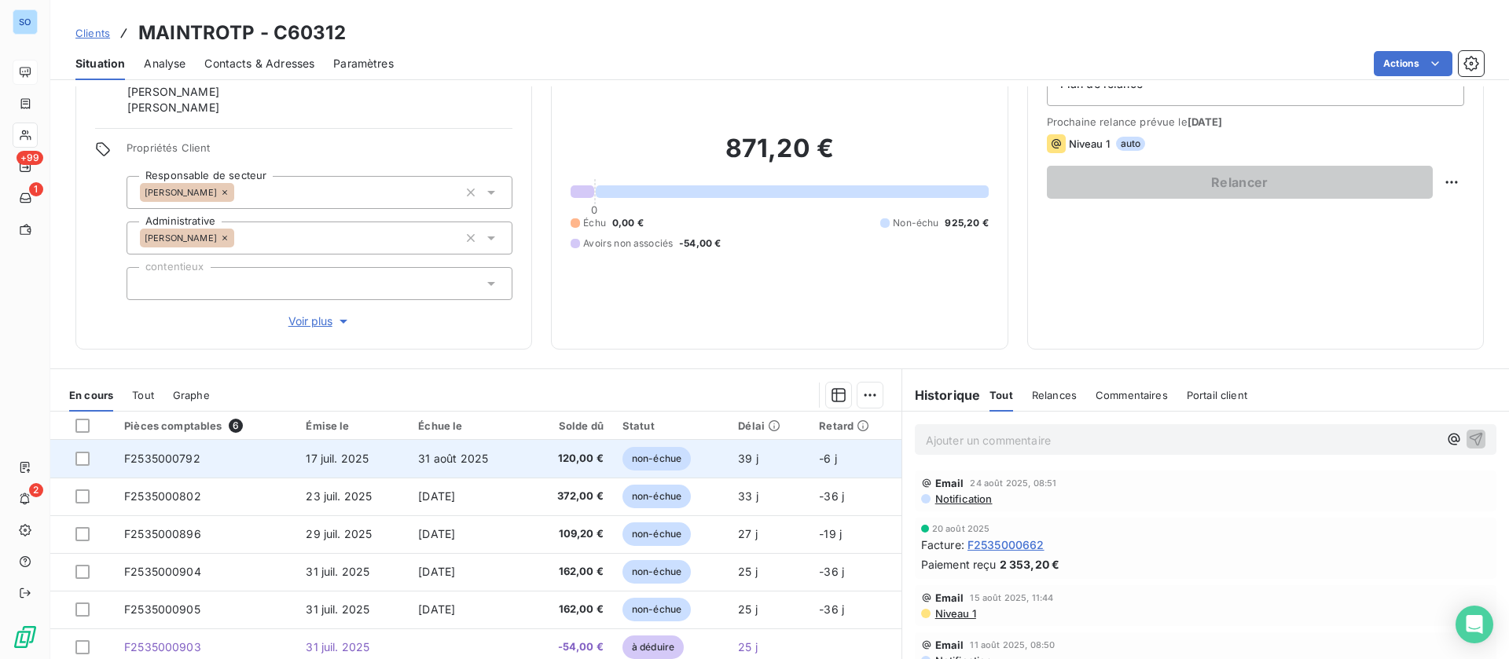
scroll to position [184, 0]
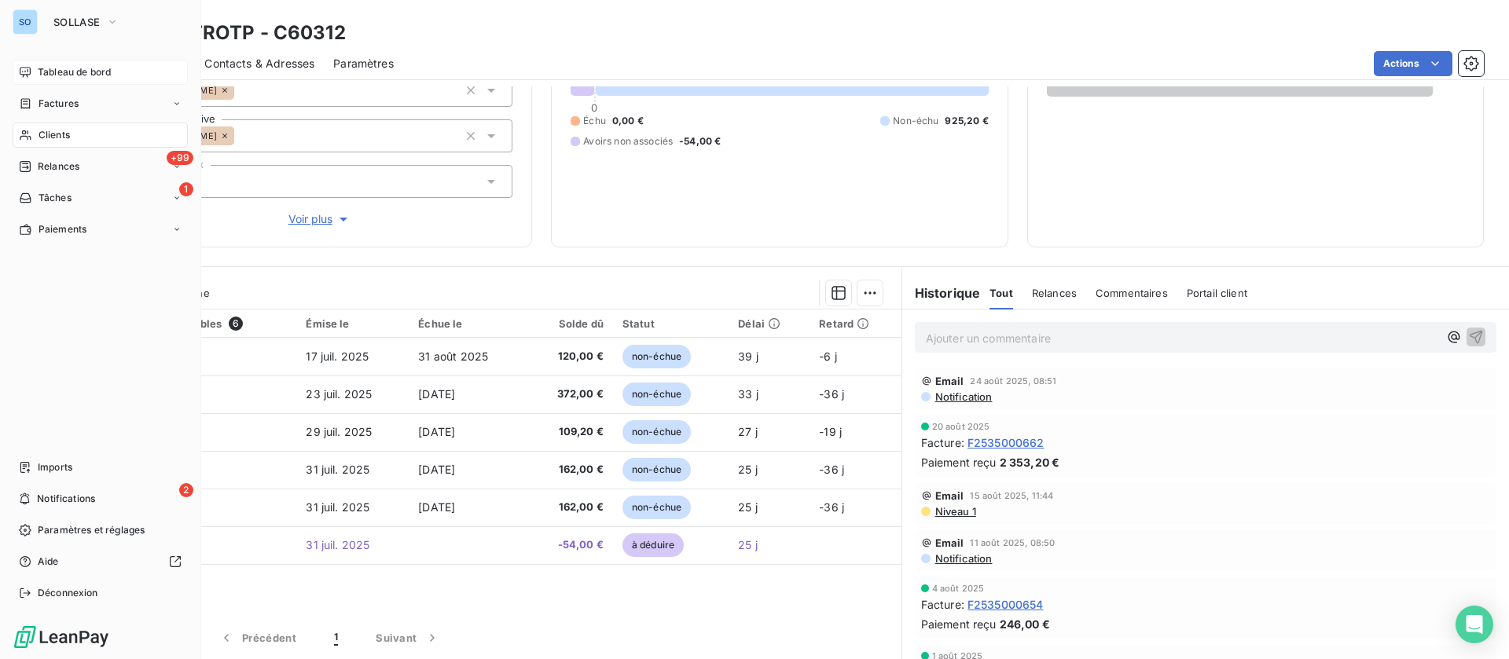
click at [44, 138] on span "Clients" at bounding box center [54, 135] width 31 height 14
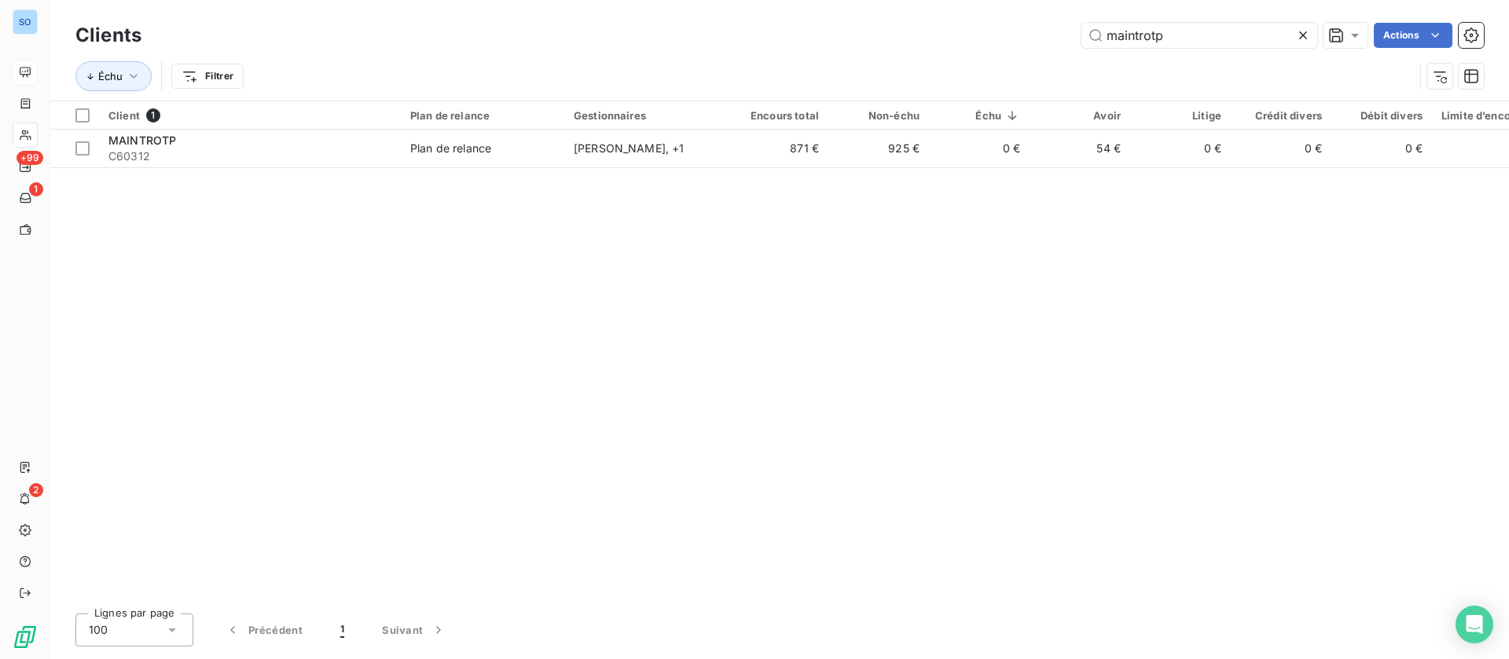
drag, startPoint x: 1071, startPoint y: 39, endPoint x: 1026, endPoint y: 39, distance: 45.6
click at [1026, 39] on div "maintrotp Actions" at bounding box center [821, 35] width 1323 height 25
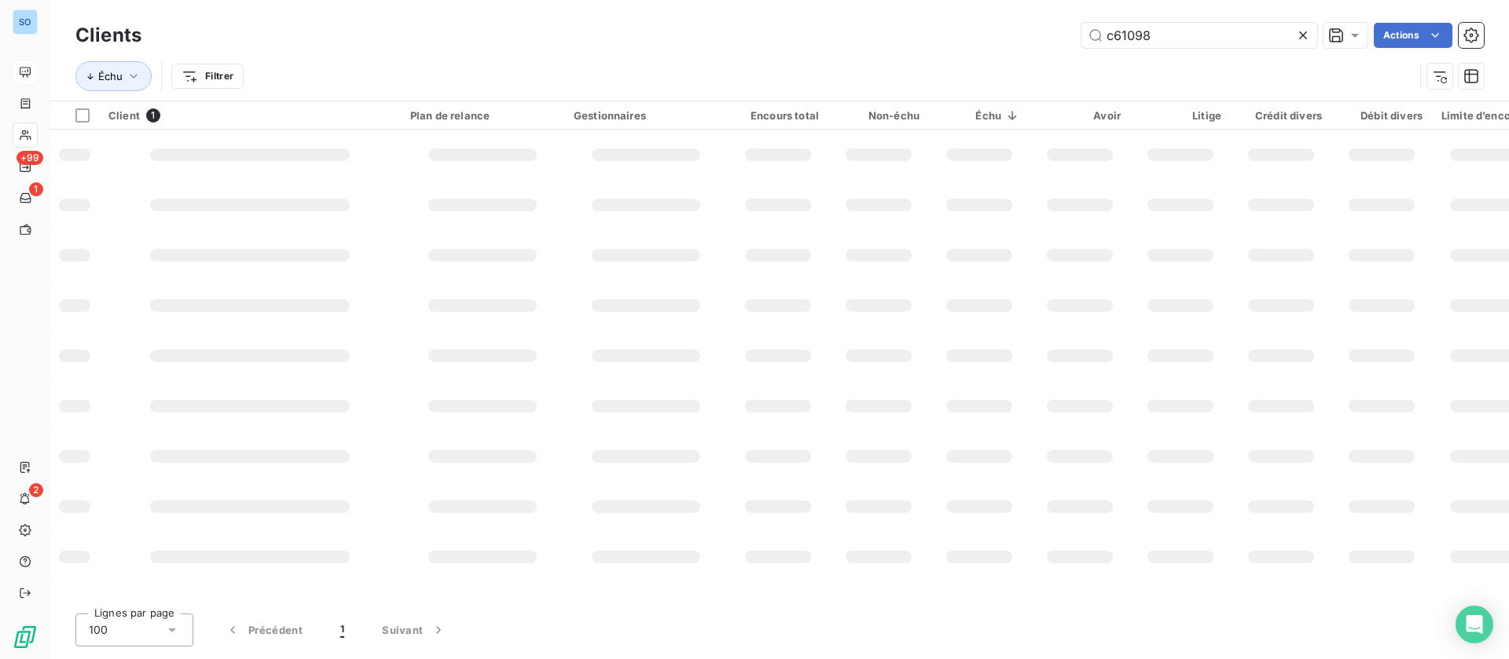
type input "c61098"
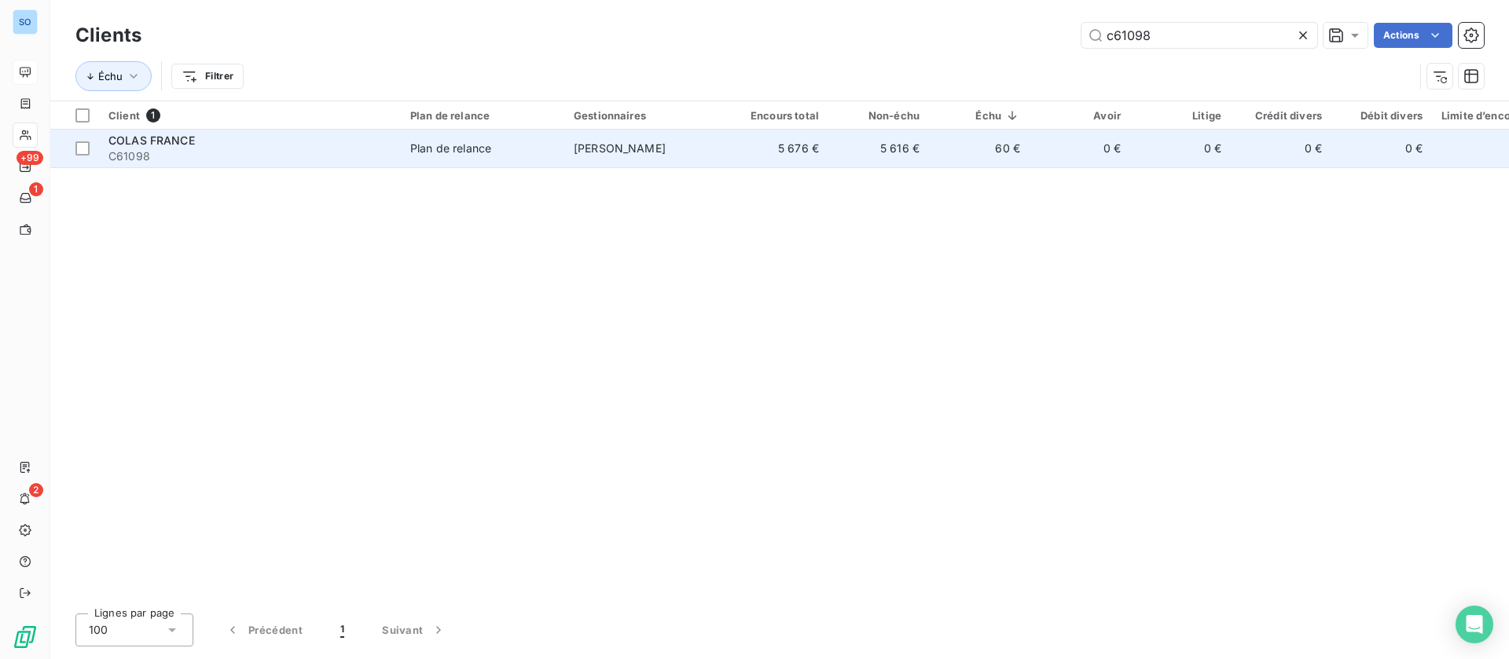
click at [339, 145] on div "COLAS FRANCE" at bounding box center [249, 141] width 283 height 16
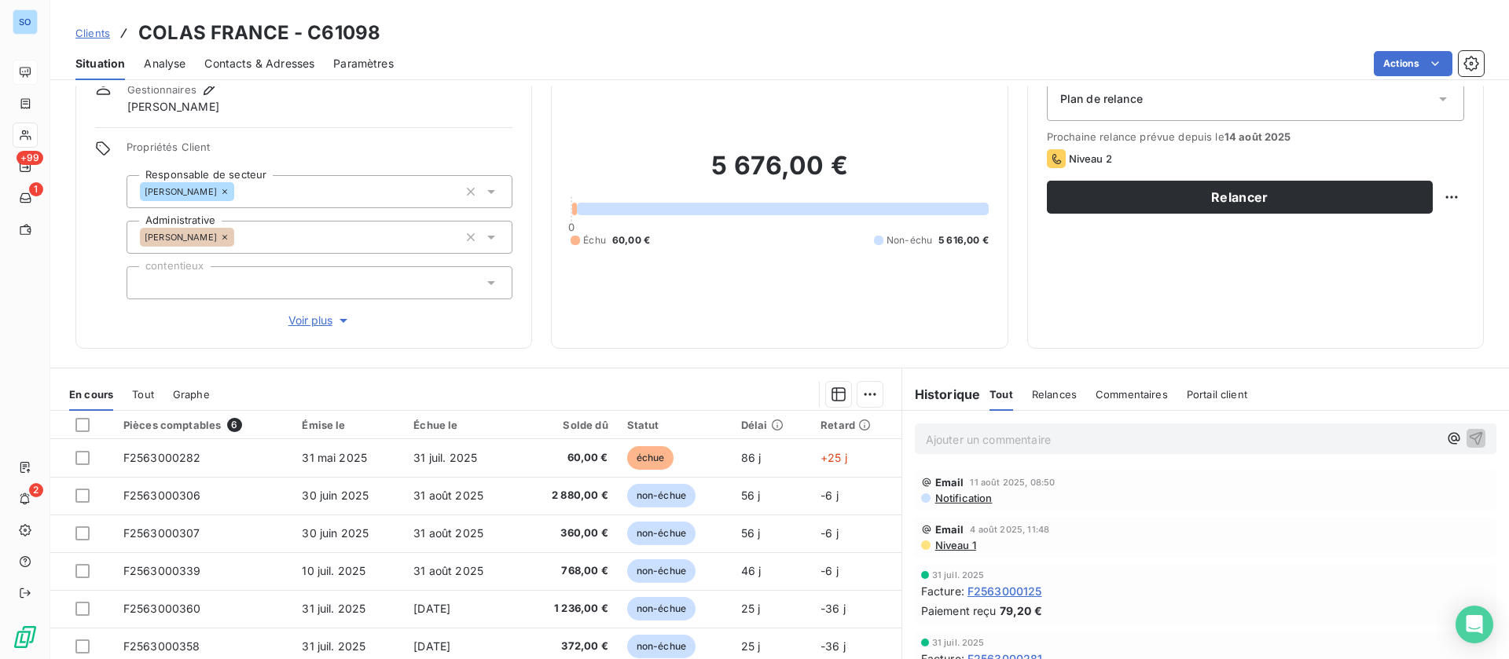
scroll to position [118, 0]
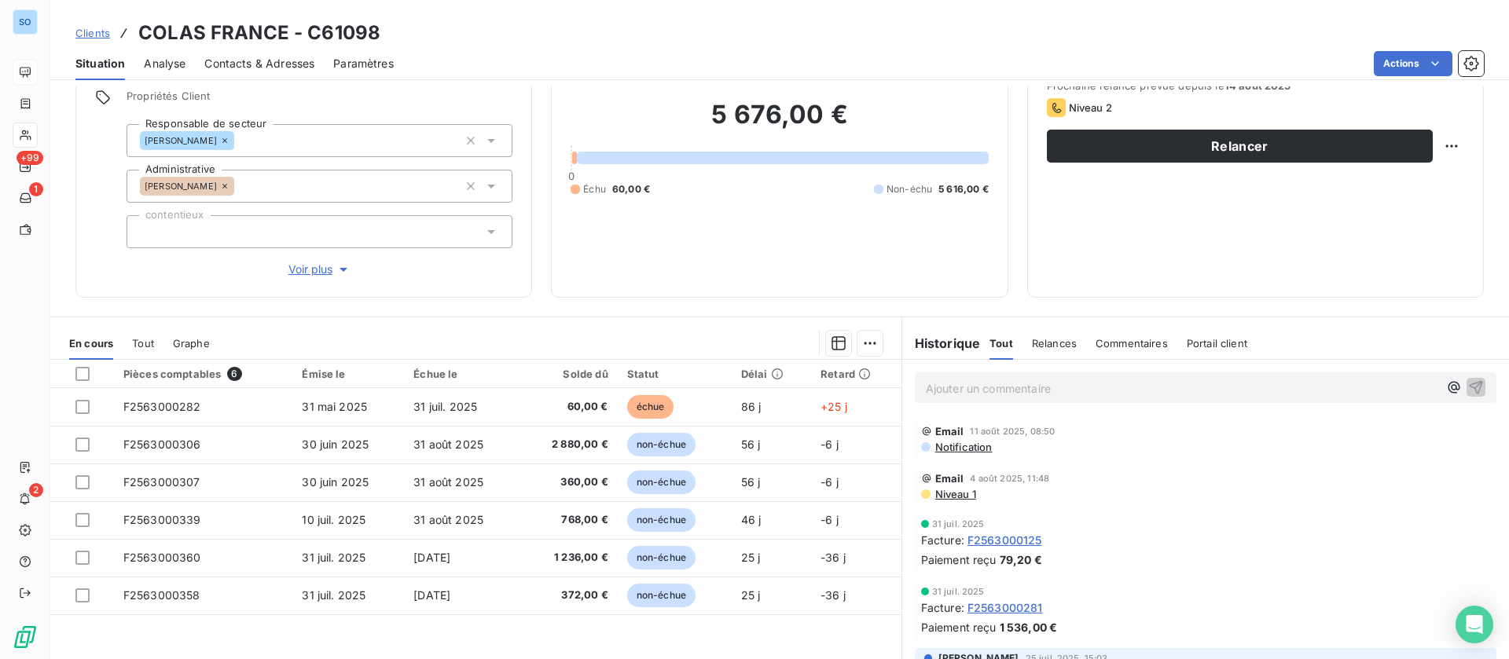
click at [1034, 394] on p "Ajouter un commentaire ﻿" at bounding box center [1182, 389] width 512 height 20
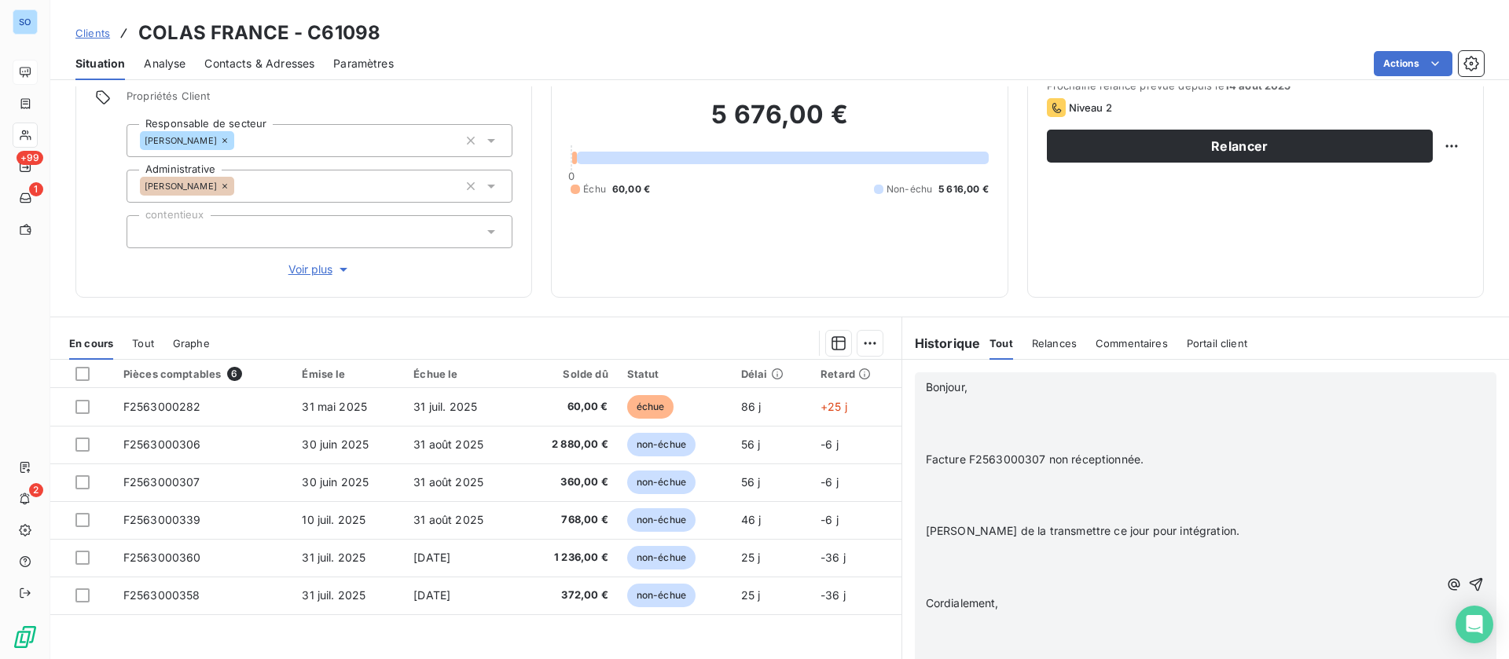
click at [1011, 407] on p "﻿" at bounding box center [1182, 406] width 512 height 18
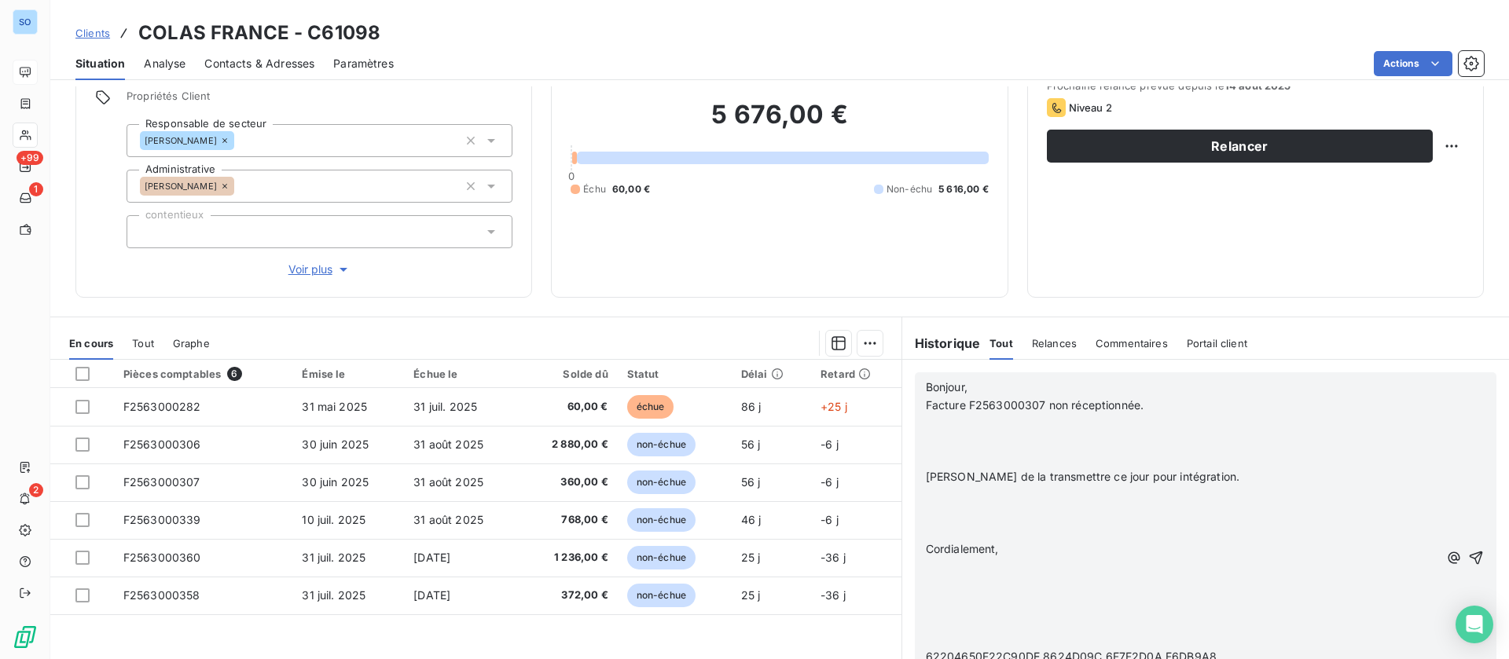
click at [943, 427] on p "﻿" at bounding box center [1182, 424] width 512 height 18
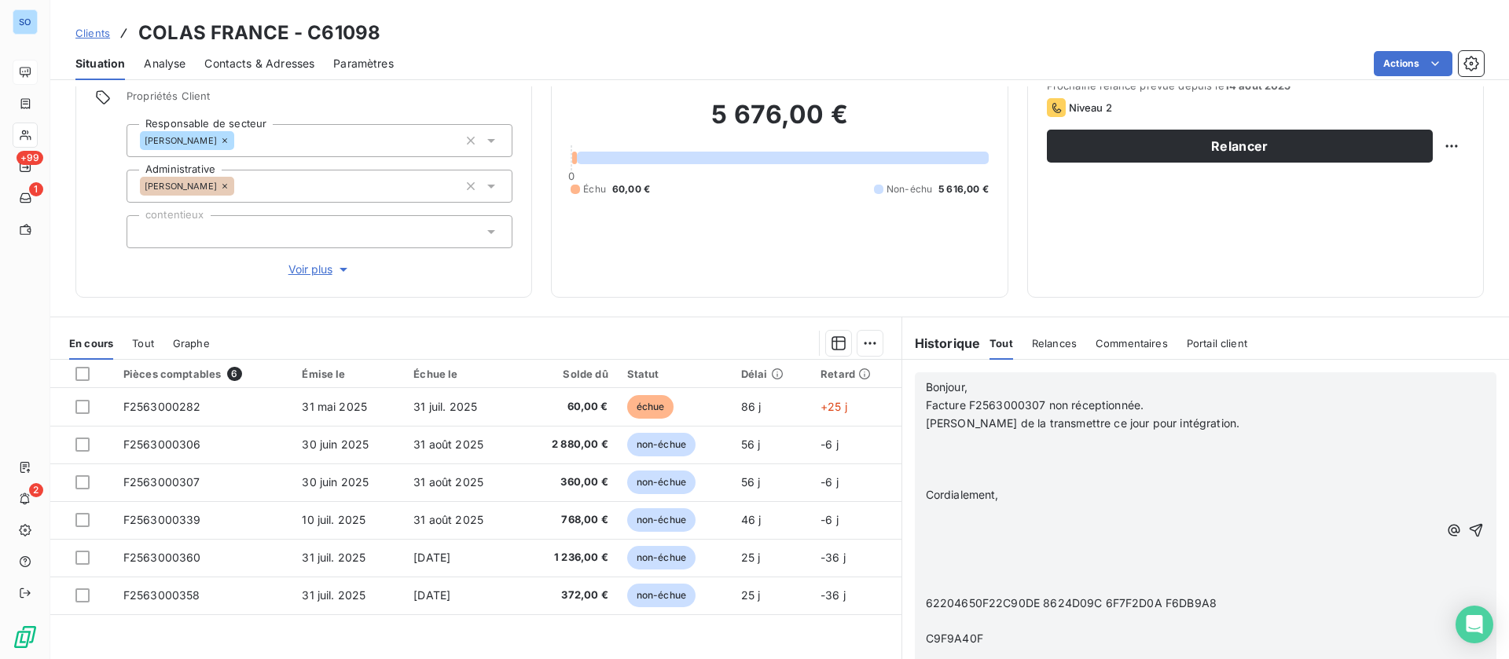
click at [948, 452] on p at bounding box center [1182, 460] width 512 height 18
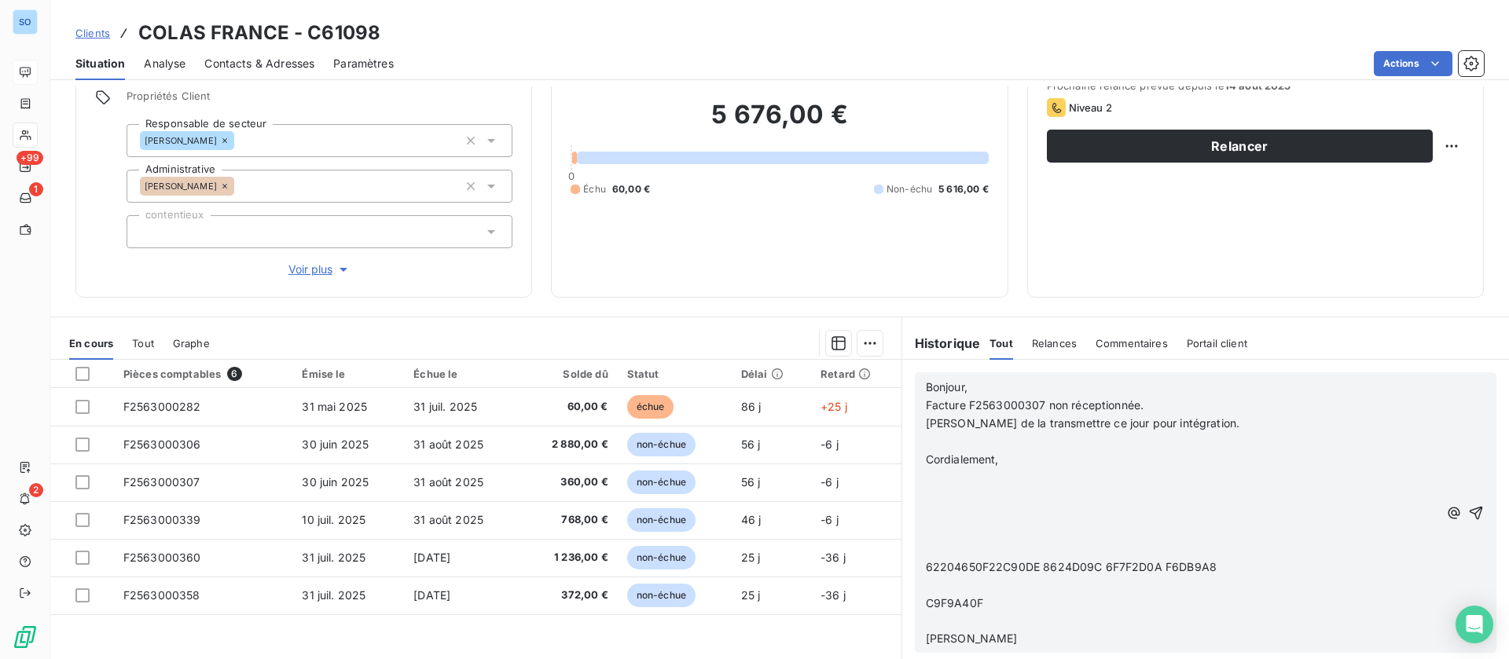
click at [938, 442] on p "﻿" at bounding box center [1182, 442] width 512 height 18
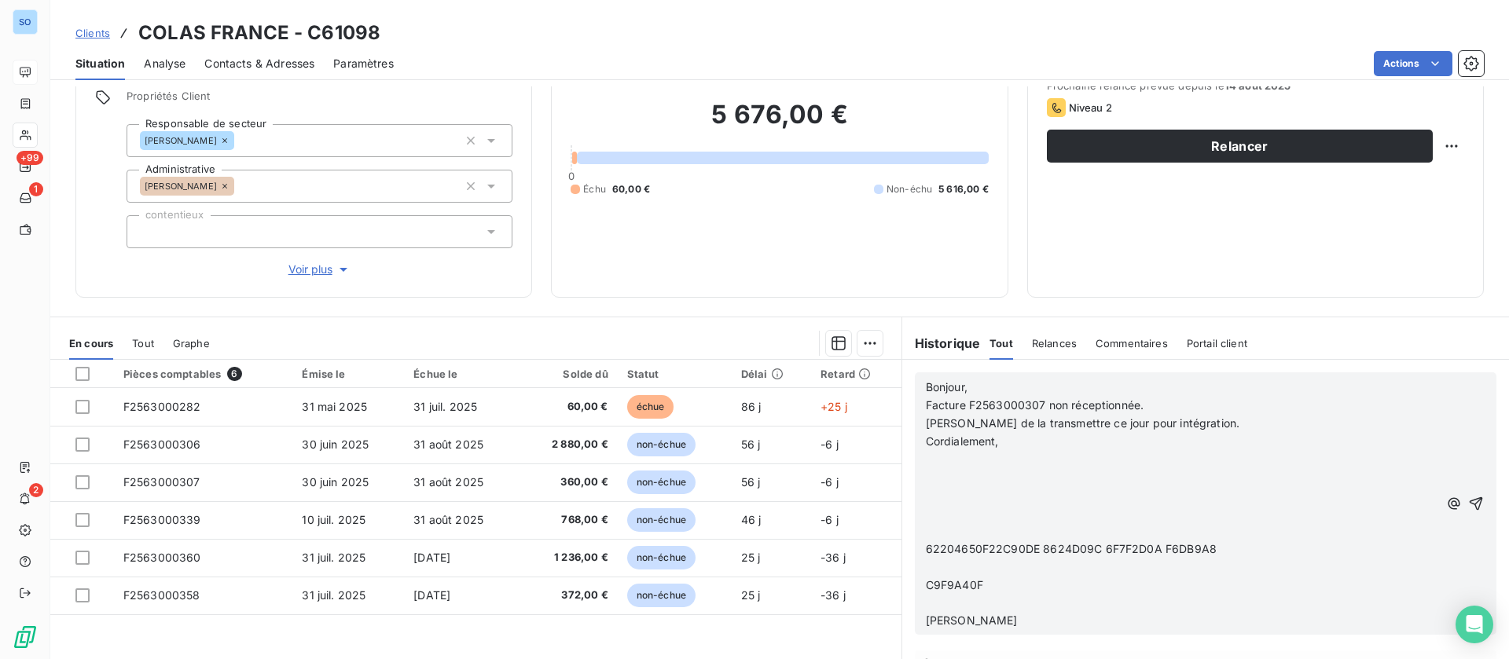
click at [938, 462] on p "﻿" at bounding box center [1182, 460] width 512 height 18
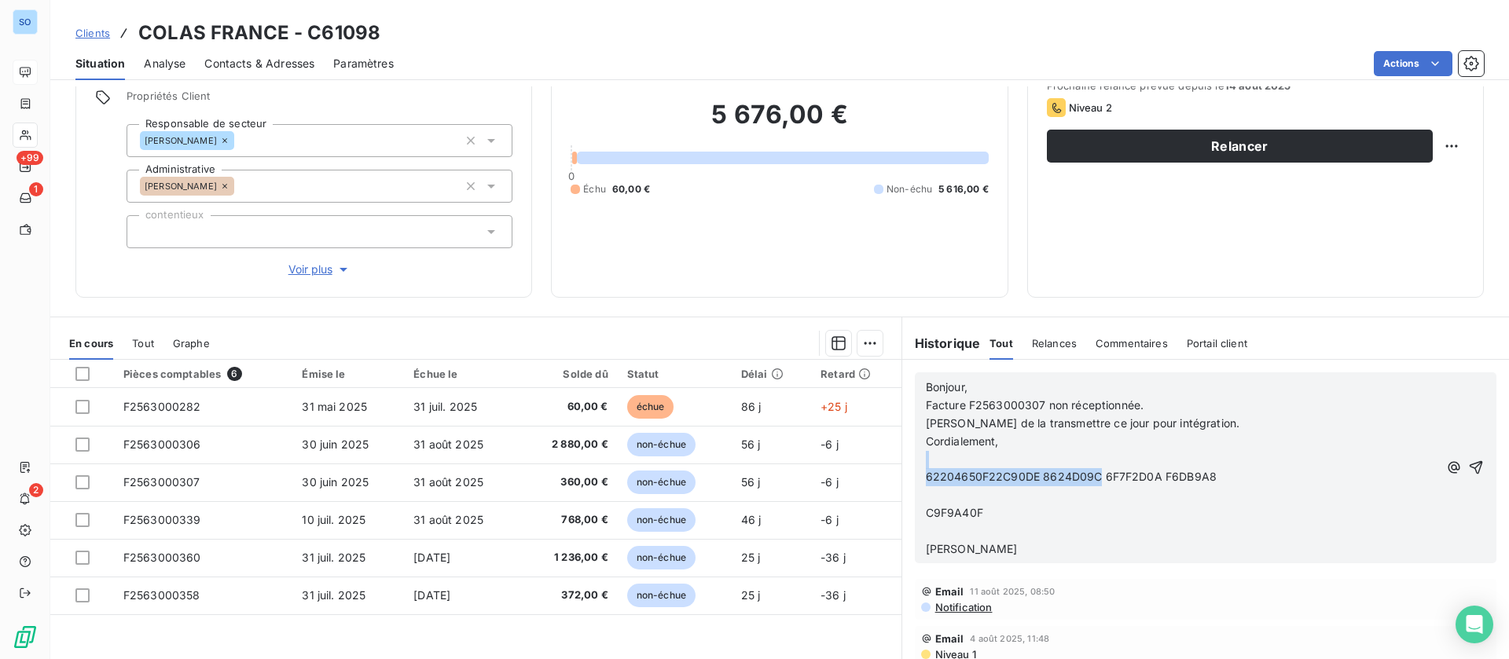
drag, startPoint x: 1225, startPoint y: 480, endPoint x: 910, endPoint y: 466, distance: 315.4
click at [915, 466] on div "Bonjour, Facture F2563000307 non réceptionnée. Je viens de la transmettre ce jo…" at bounding box center [1206, 467] width 582 height 191
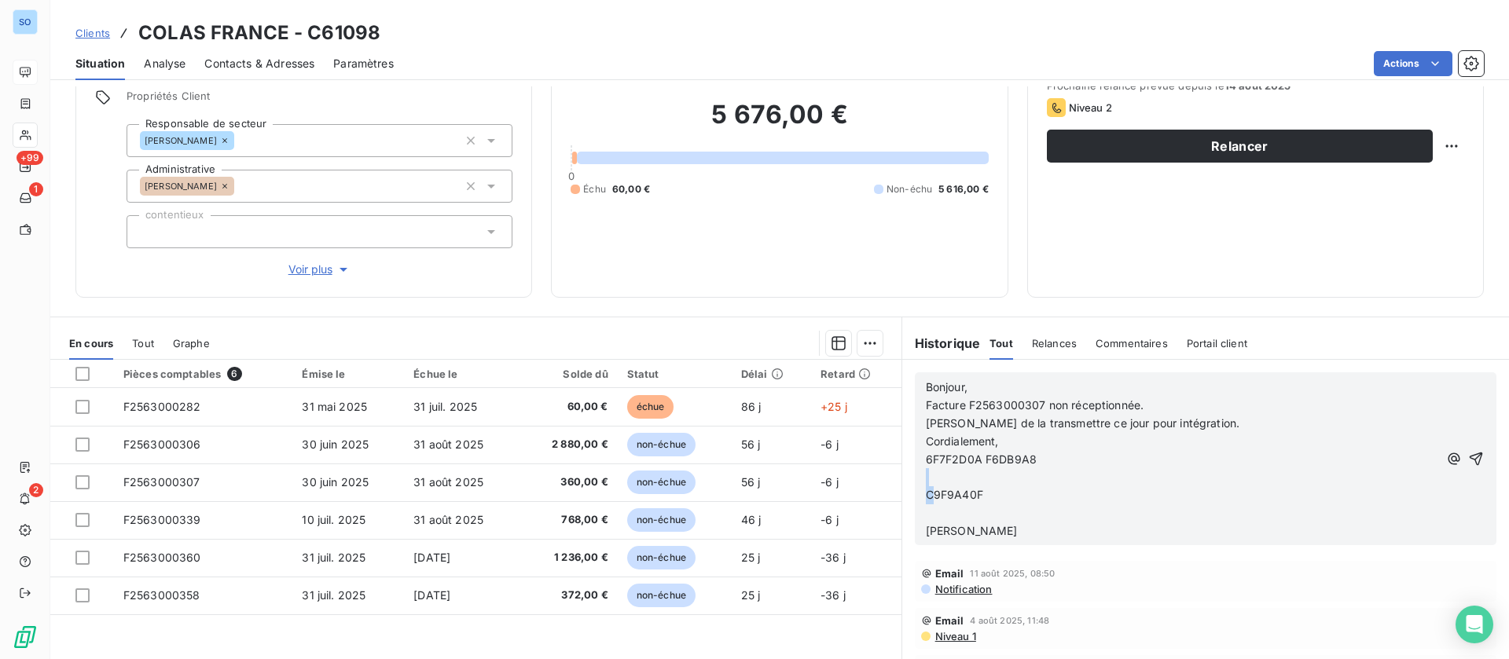
drag, startPoint x: 1007, startPoint y: 495, endPoint x: 913, endPoint y: 482, distance: 95.2
click at [915, 486] on div "Bonjour, Facture F2563000307 non réceptionnée. Je viens de la transmettre ce jo…" at bounding box center [1206, 458] width 582 height 173
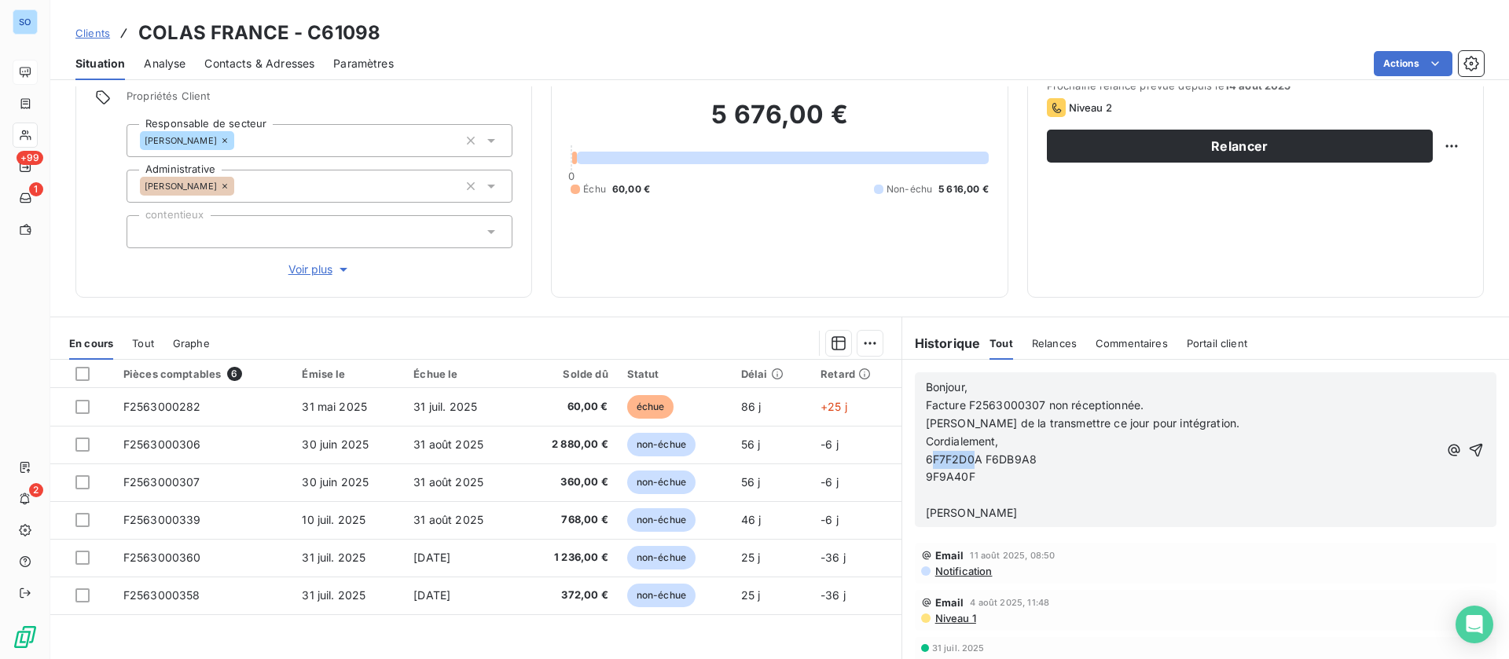
drag, startPoint x: 1032, startPoint y: 463, endPoint x: 917, endPoint y: 462, distance: 114.7
click at [926, 462] on p "6F7F2D0A F6DB9A8" at bounding box center [1182, 460] width 512 height 18
drag, startPoint x: 989, startPoint y: 481, endPoint x: 905, endPoint y: 456, distance: 88.5
click at [915, 456] on div "Bonjour, Facture F2563000307 non réceptionnée. Je viens de la transmettre ce jo…" at bounding box center [1206, 449] width 582 height 155
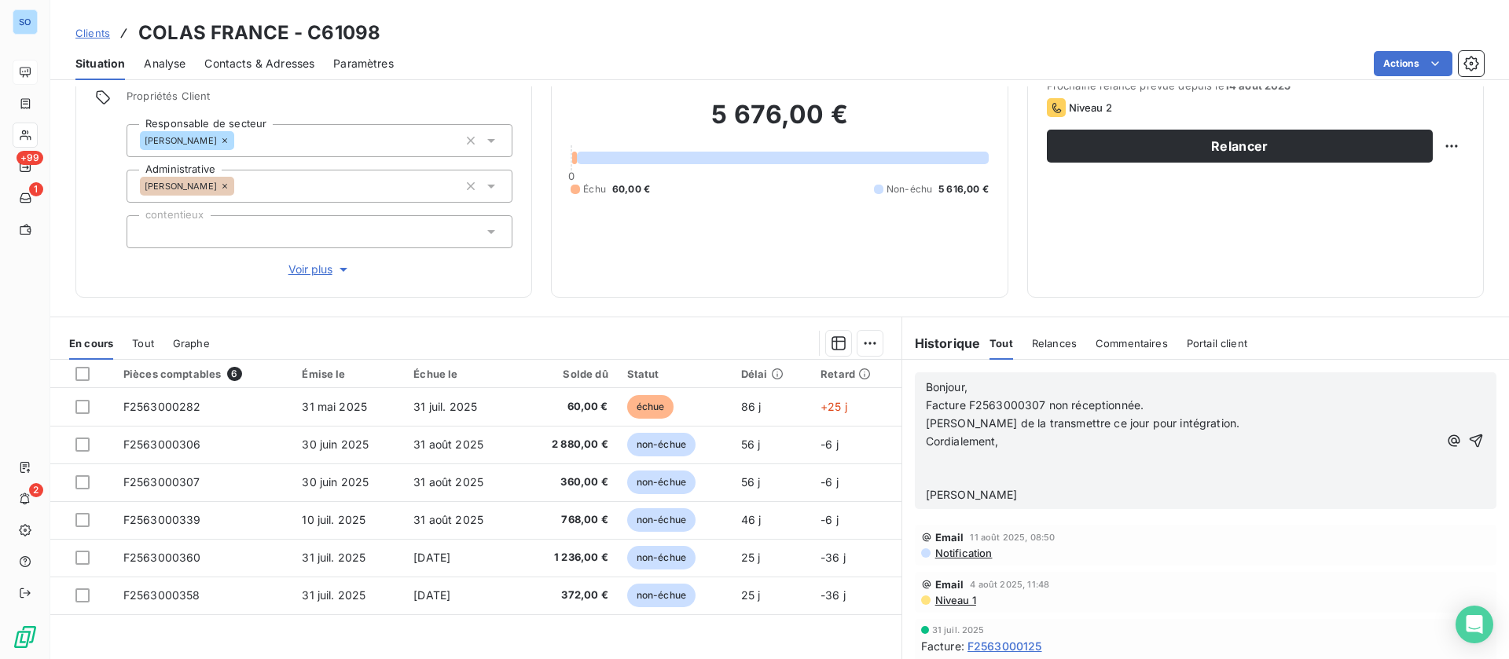
click at [941, 476] on p "﻿" at bounding box center [1182, 477] width 512 height 18
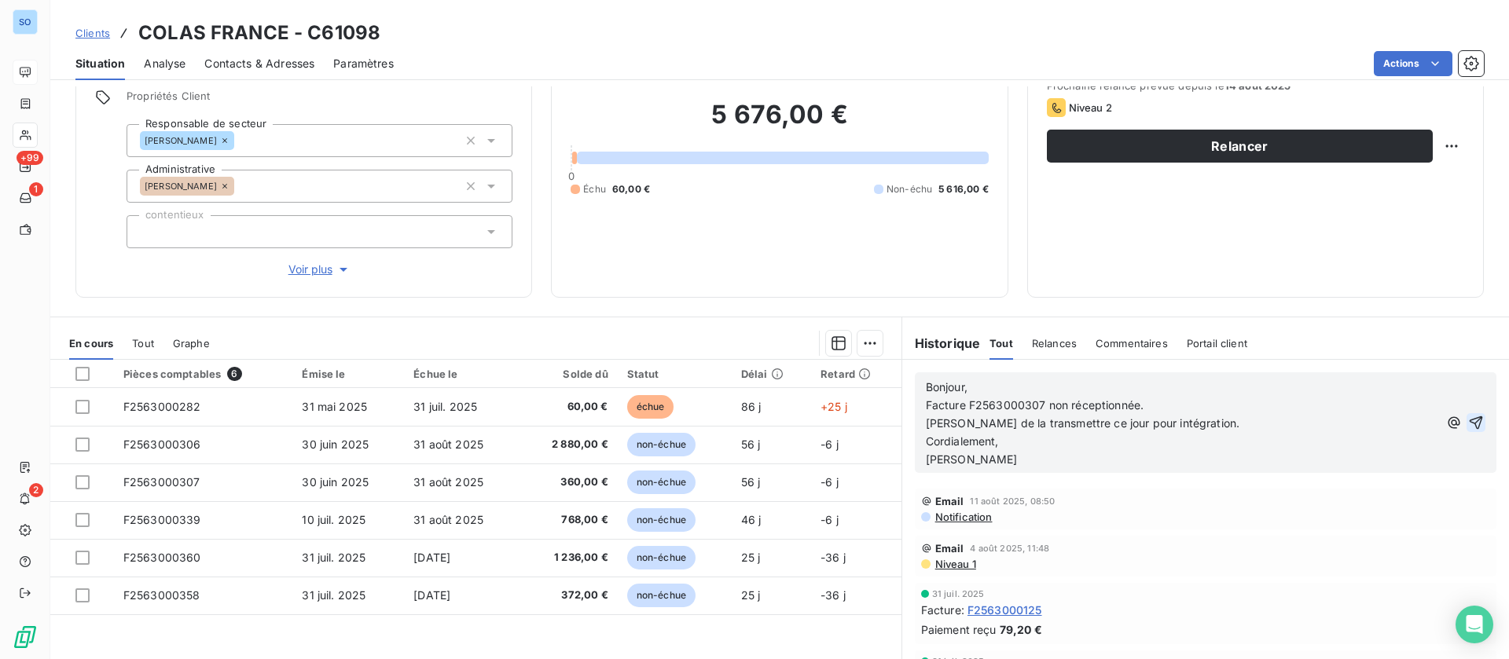
click at [1470, 419] on icon "button" at bounding box center [1476, 422] width 13 height 13
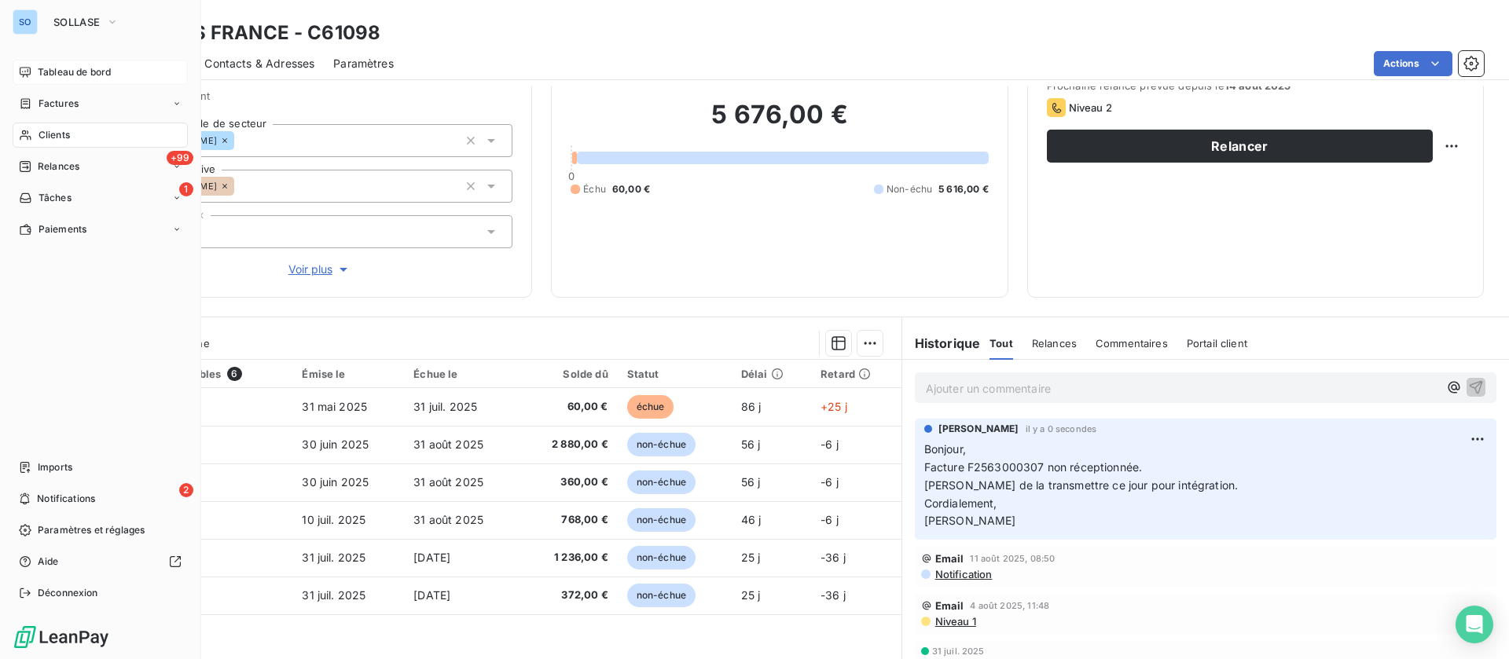
click at [46, 71] on span "Tableau de bord" at bounding box center [74, 72] width 73 height 14
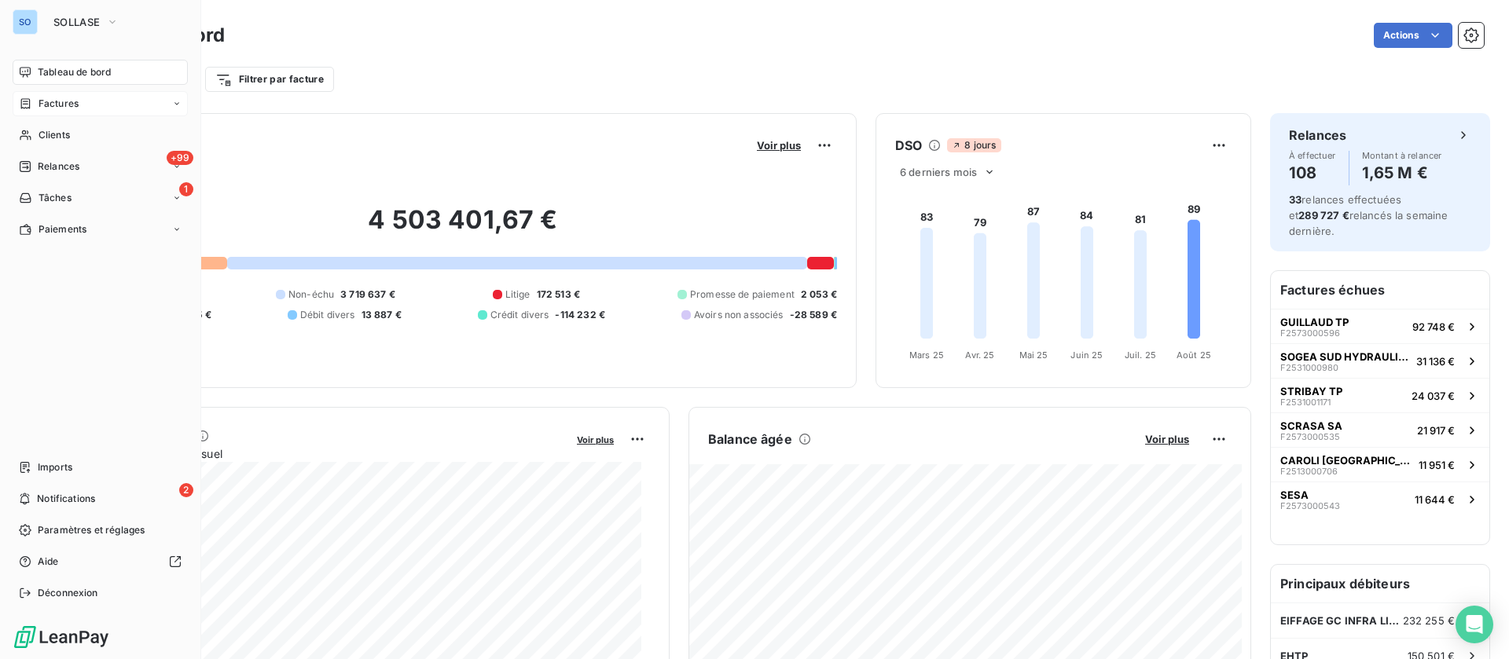
drag, startPoint x: 52, startPoint y: 134, endPoint x: 105, endPoint y: 93, distance: 66.6
click at [52, 134] on span "Clients" at bounding box center [54, 135] width 31 height 14
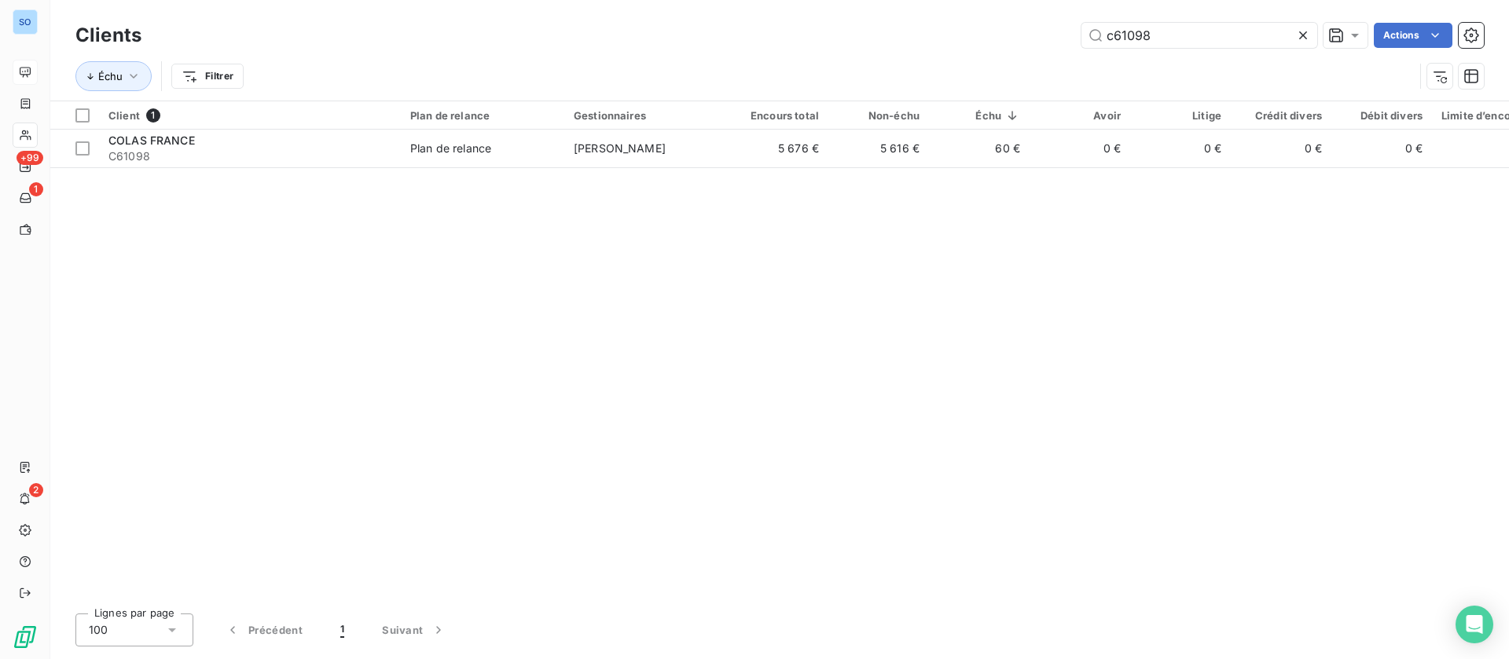
drag, startPoint x: 1170, startPoint y: 37, endPoint x: 933, endPoint y: 35, distance: 237.3
click at [933, 35] on div "c61098 Actions" at bounding box center [821, 35] width 1323 height 25
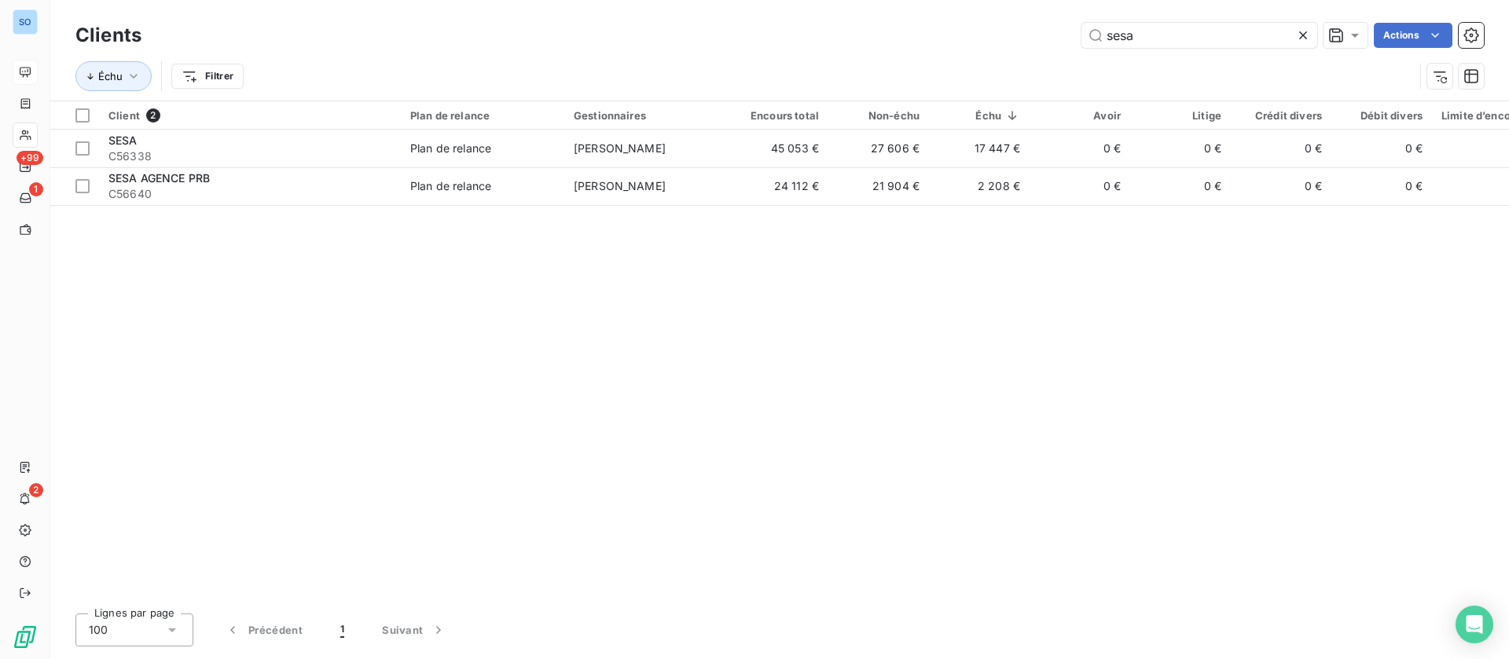
type input "sesa"
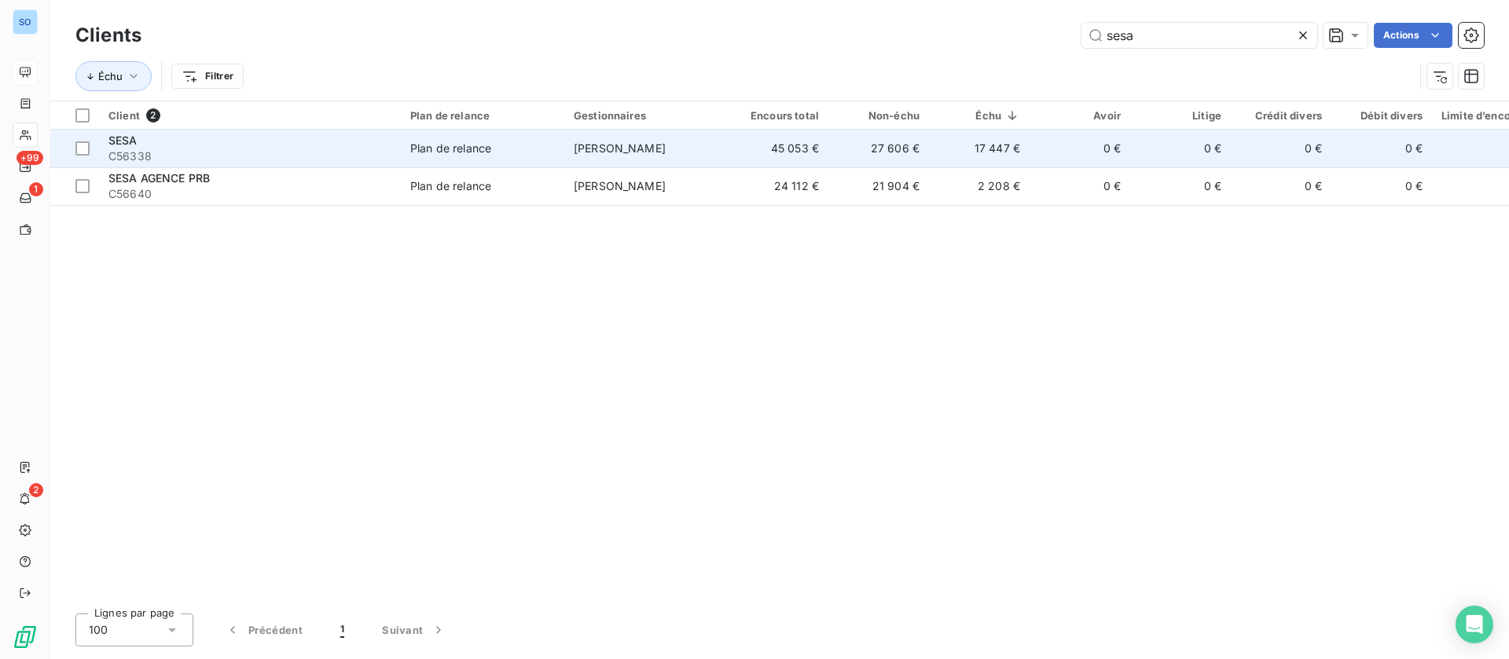
click at [919, 151] on td "27 606 €" at bounding box center [878, 149] width 101 height 38
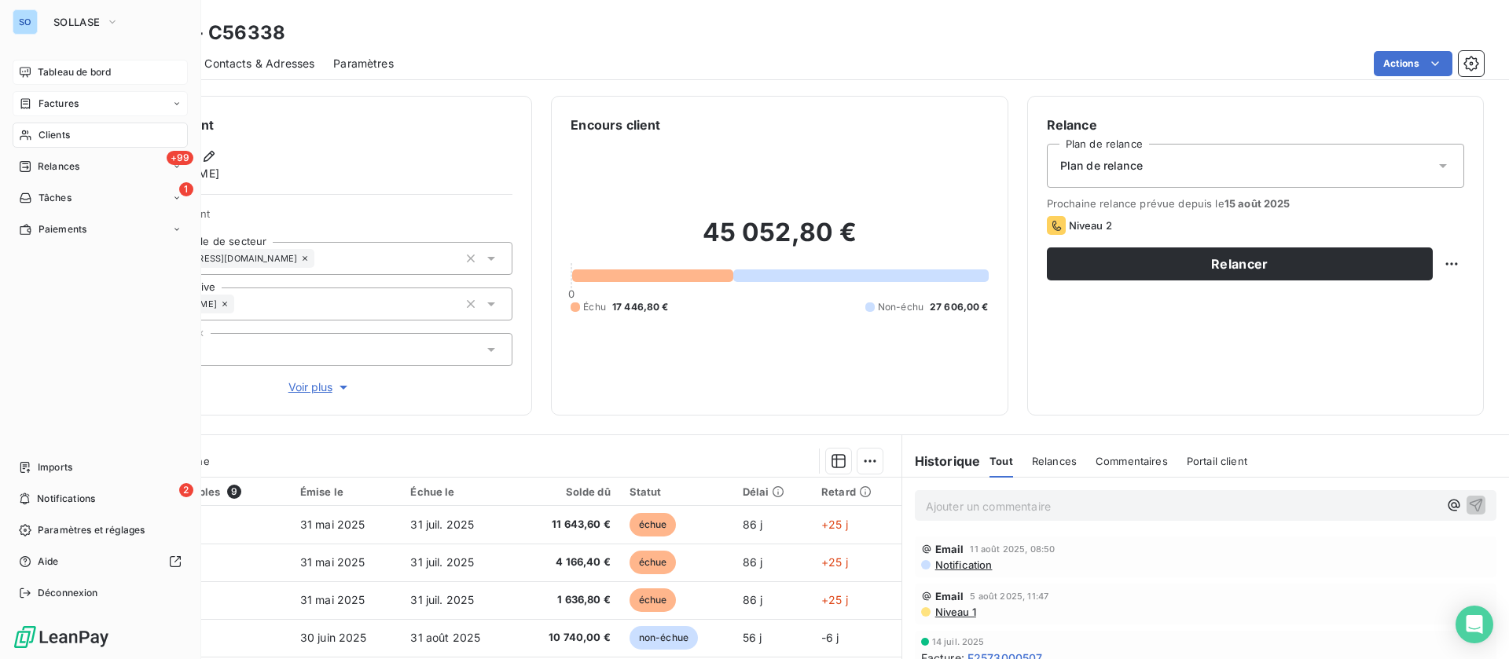
click at [64, 108] on span "Factures" at bounding box center [59, 104] width 40 height 14
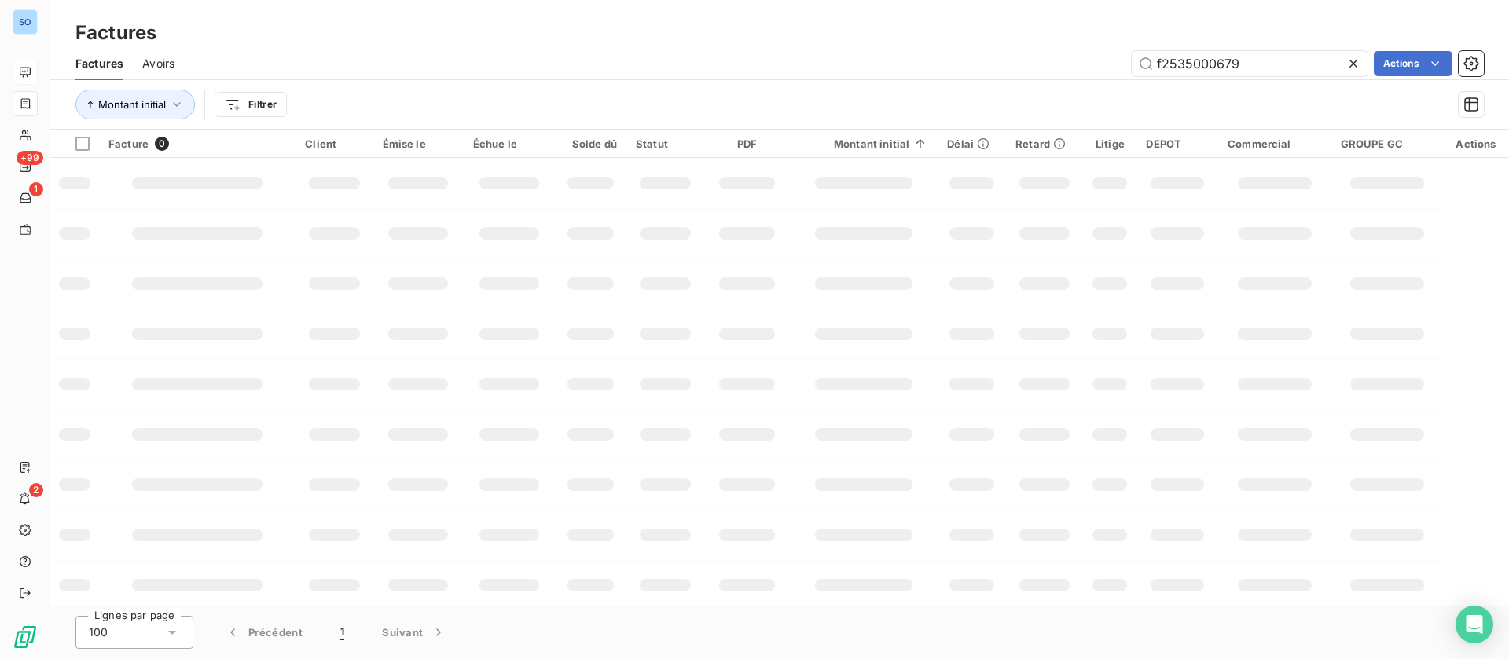
drag, startPoint x: 1250, startPoint y: 58, endPoint x: 864, endPoint y: 78, distance: 387.1
click at [864, 78] on div "Factures Avoirs f2535000679 Actions" at bounding box center [779, 63] width 1459 height 33
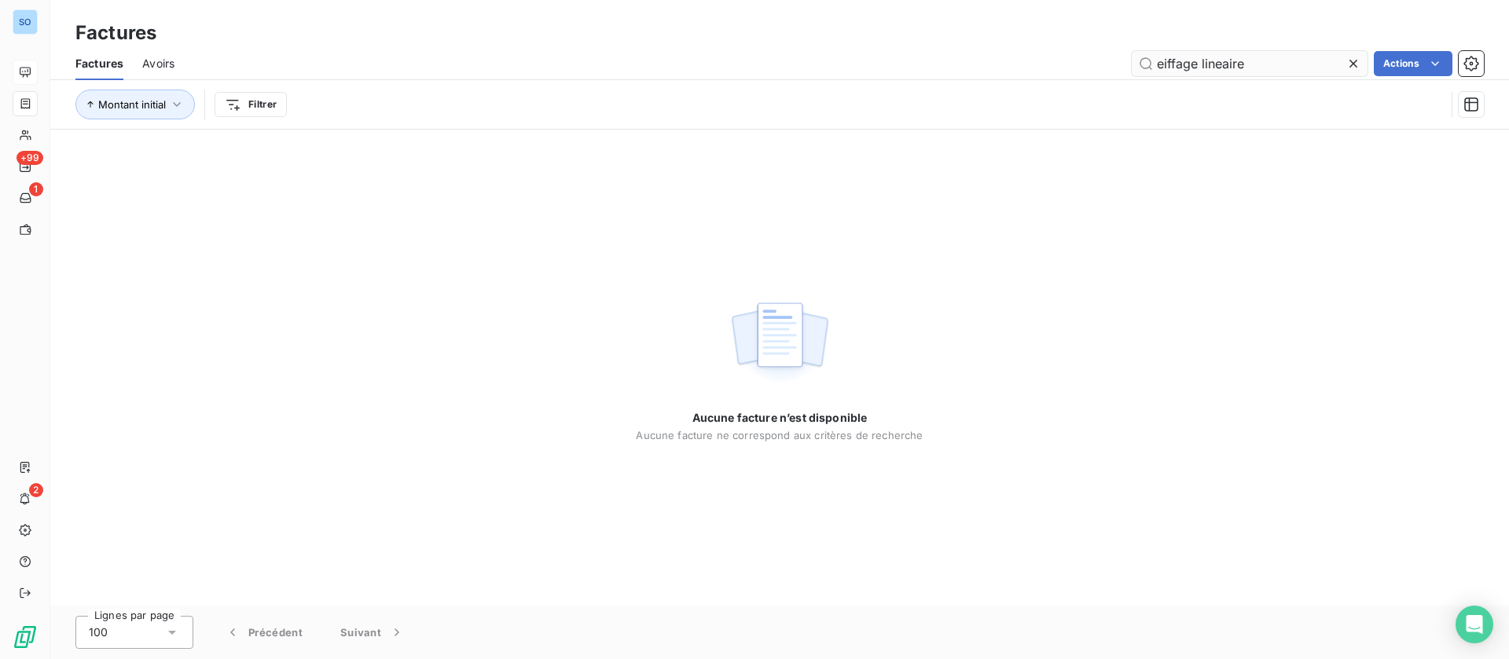
click at [1193, 63] on input "eiffage lineaire" at bounding box center [1250, 63] width 236 height 25
click at [1199, 64] on input "eiffage lineaire" at bounding box center [1250, 63] width 236 height 25
type input "e"
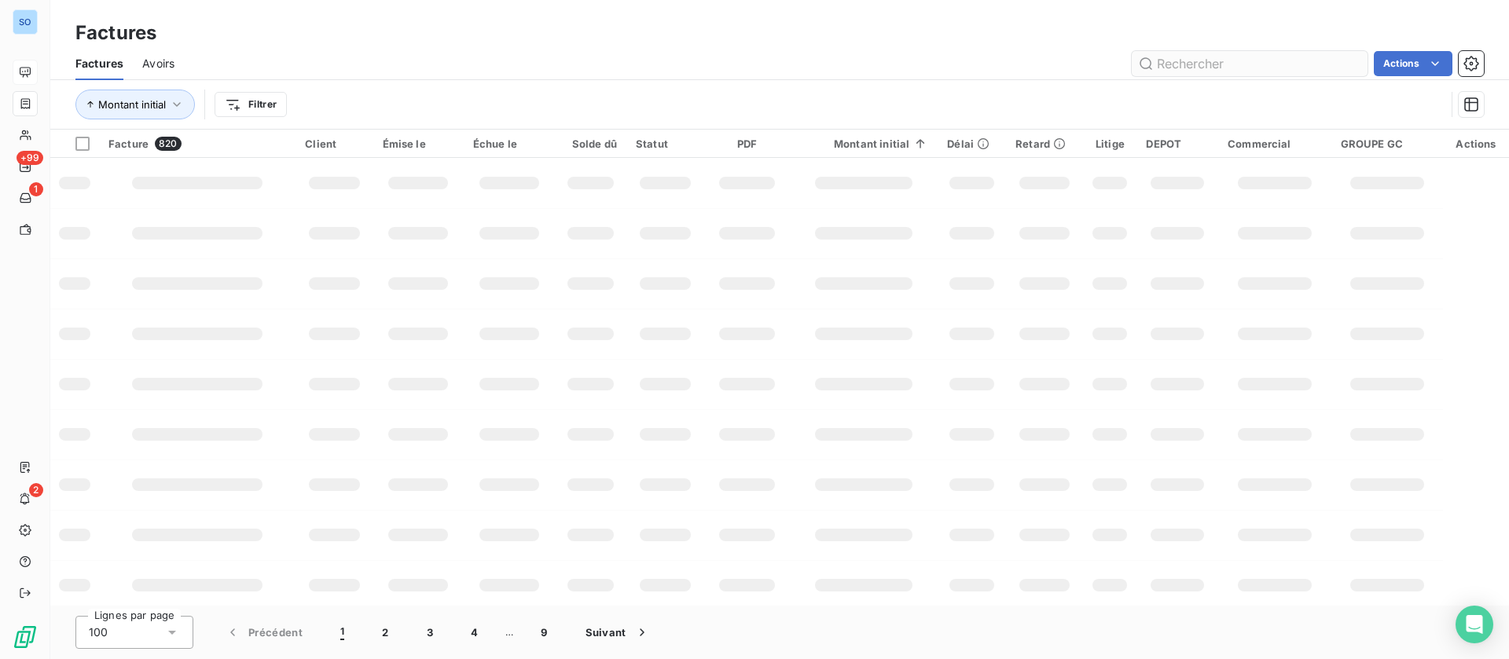
click at [1238, 61] on input "text" at bounding box center [1250, 63] width 236 height 25
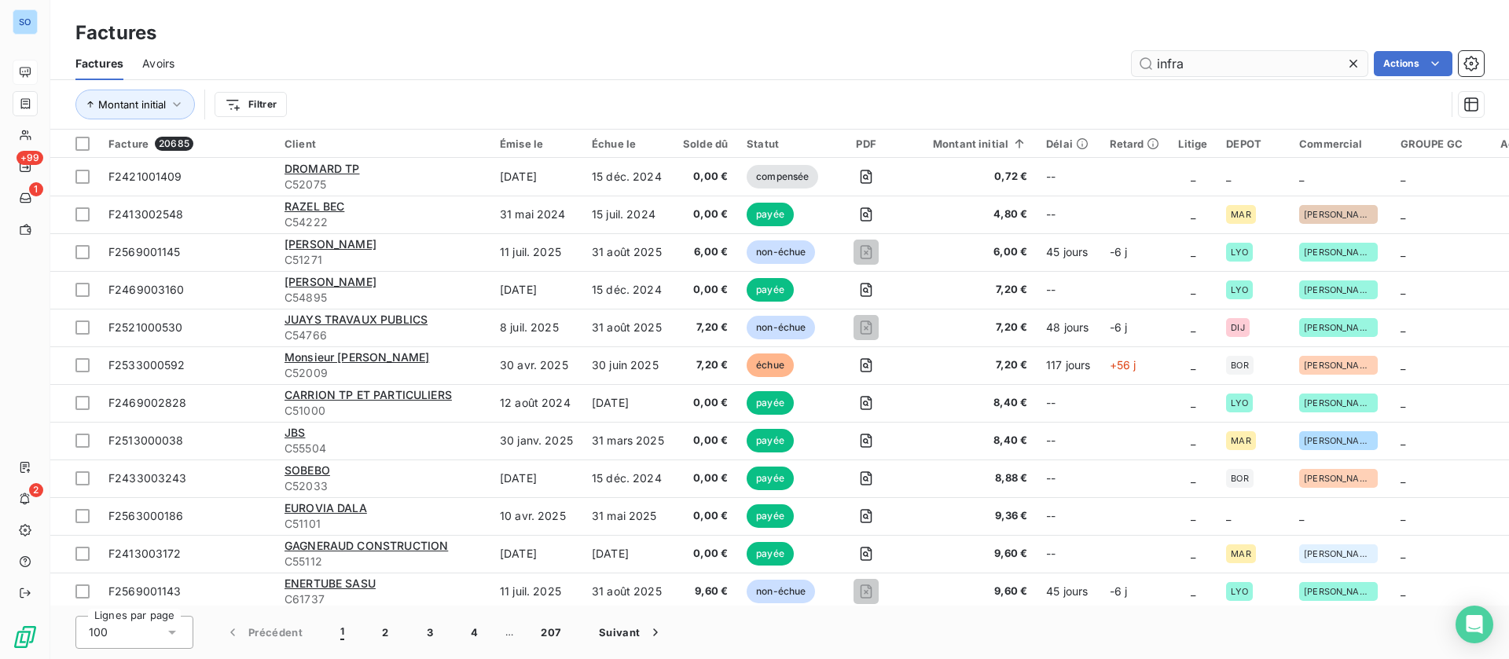
click at [1239, 65] on input "infra" at bounding box center [1250, 63] width 236 height 25
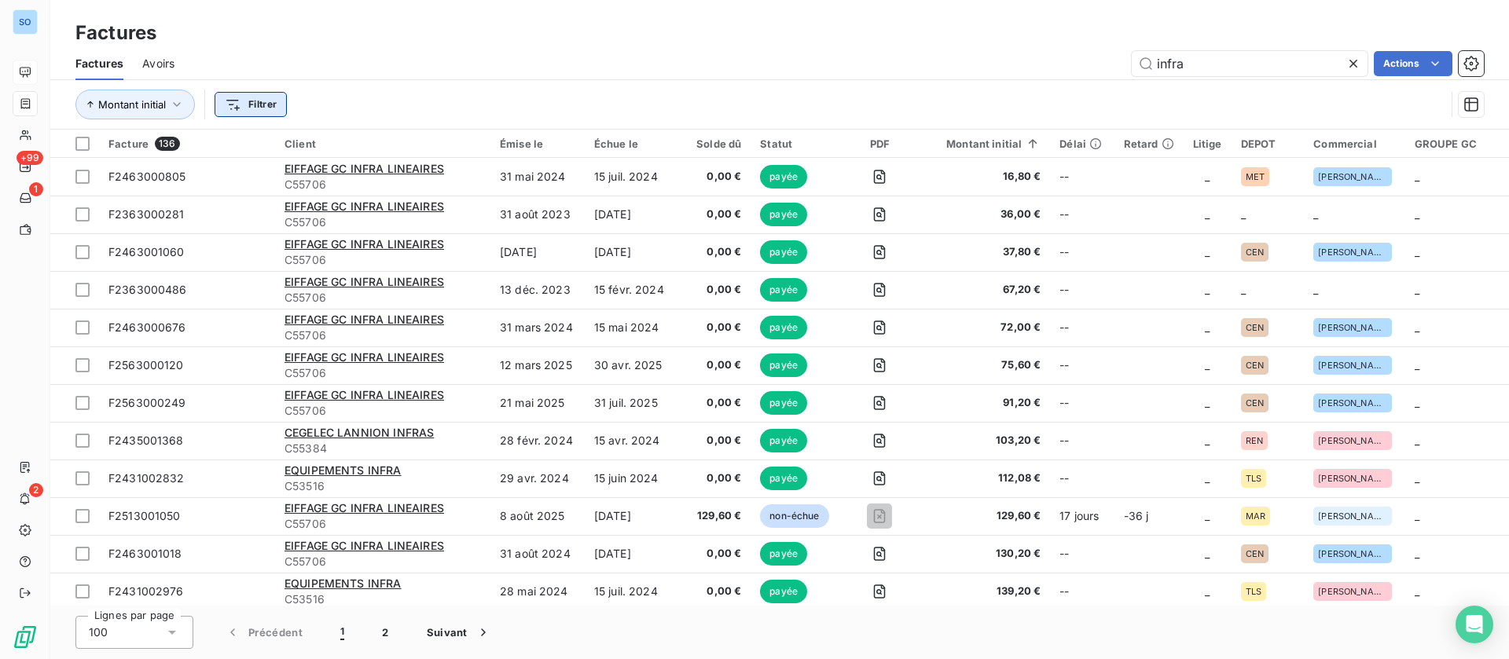
click at [255, 92] on html "SO +99 1 2 Factures Factures Avoirs infra Actions Montant initial Filtrer Factu…" at bounding box center [754, 329] width 1509 height 659
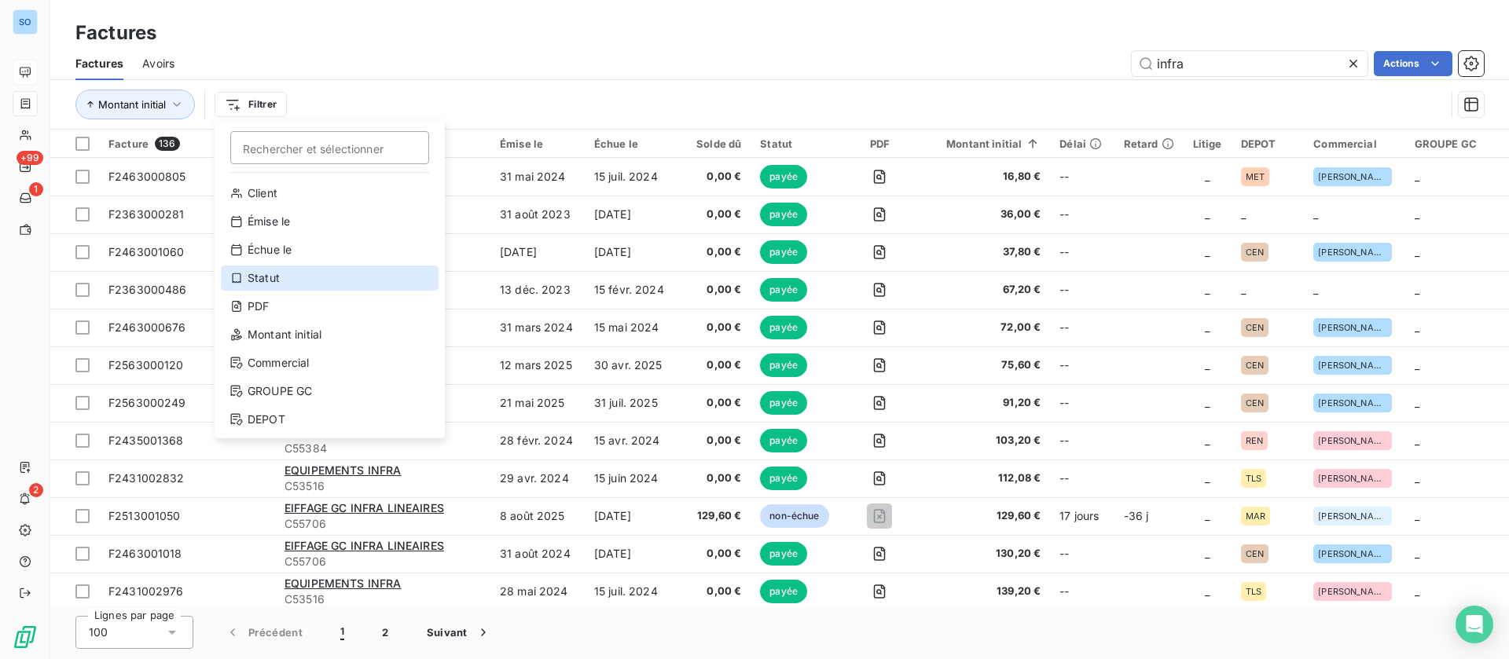
click at [284, 275] on div "Statut" at bounding box center [330, 278] width 218 height 25
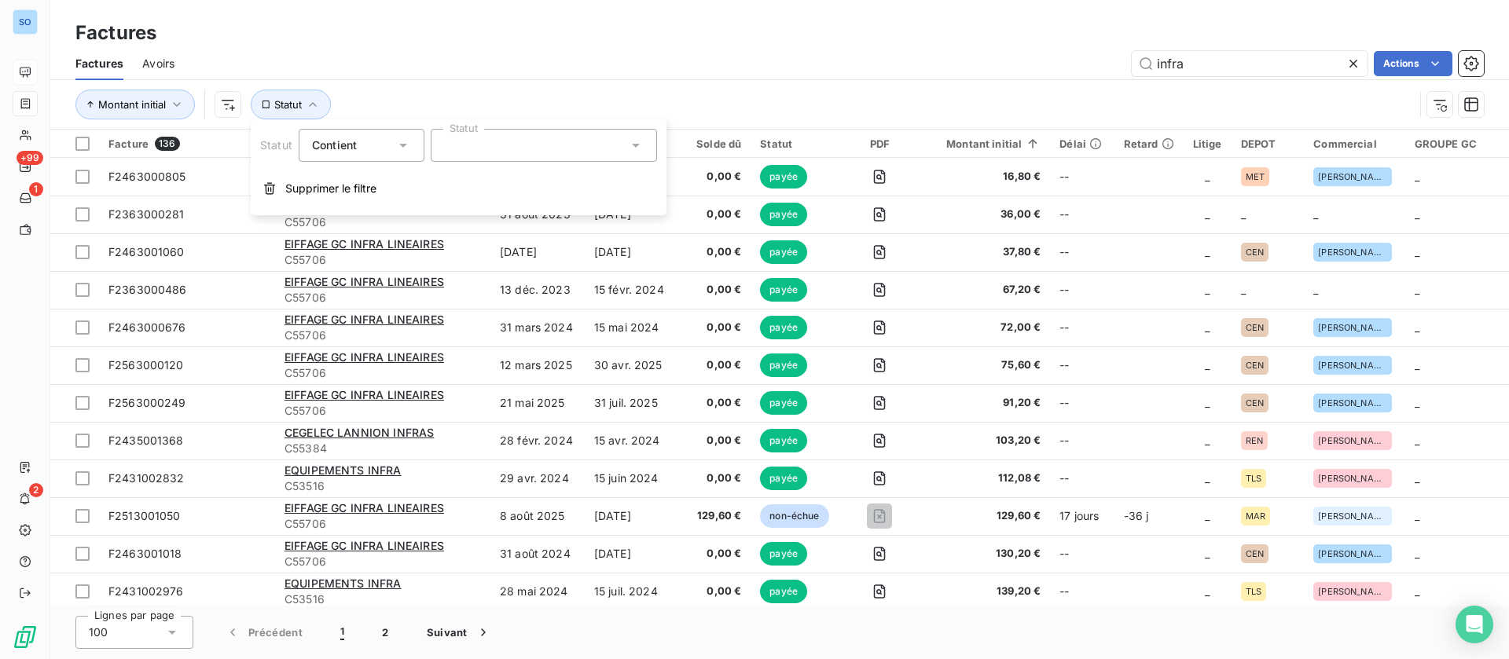
click at [595, 145] on div at bounding box center [544, 145] width 226 height 33
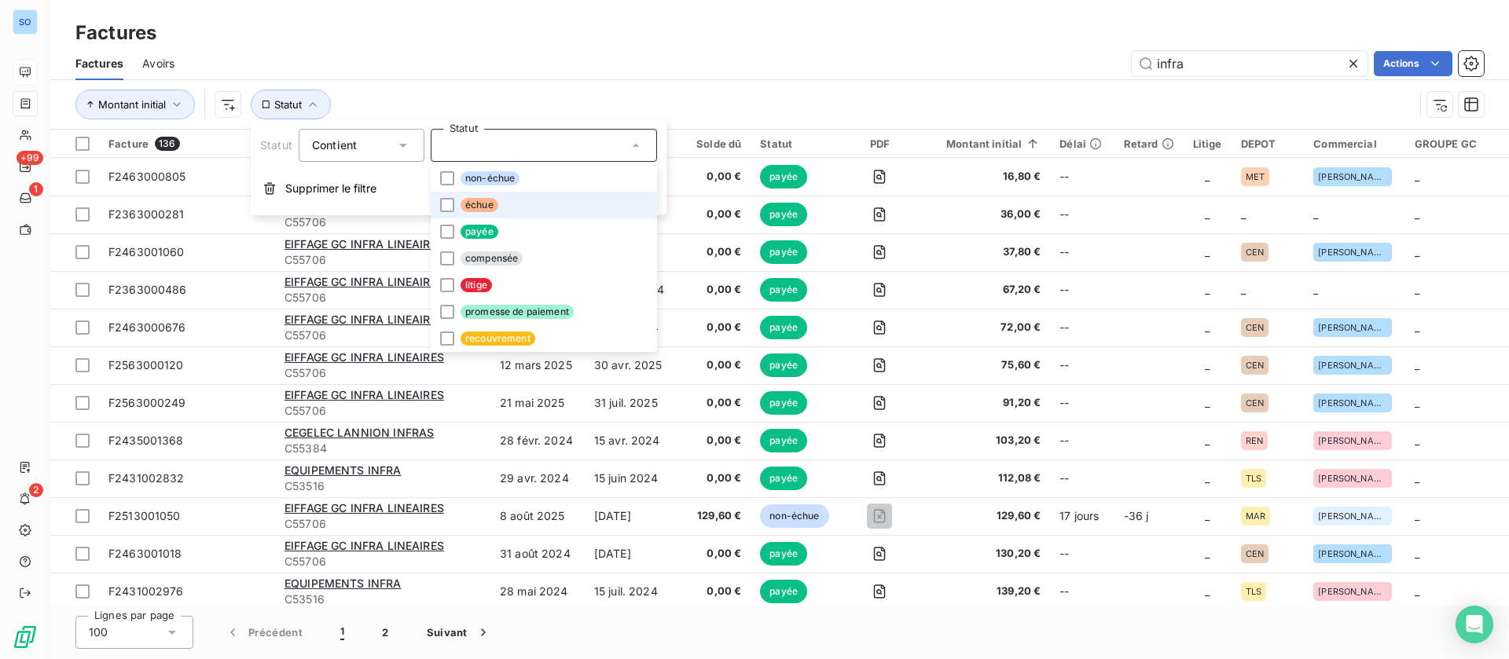
click at [476, 204] on span "échue" at bounding box center [480, 205] width 38 height 14
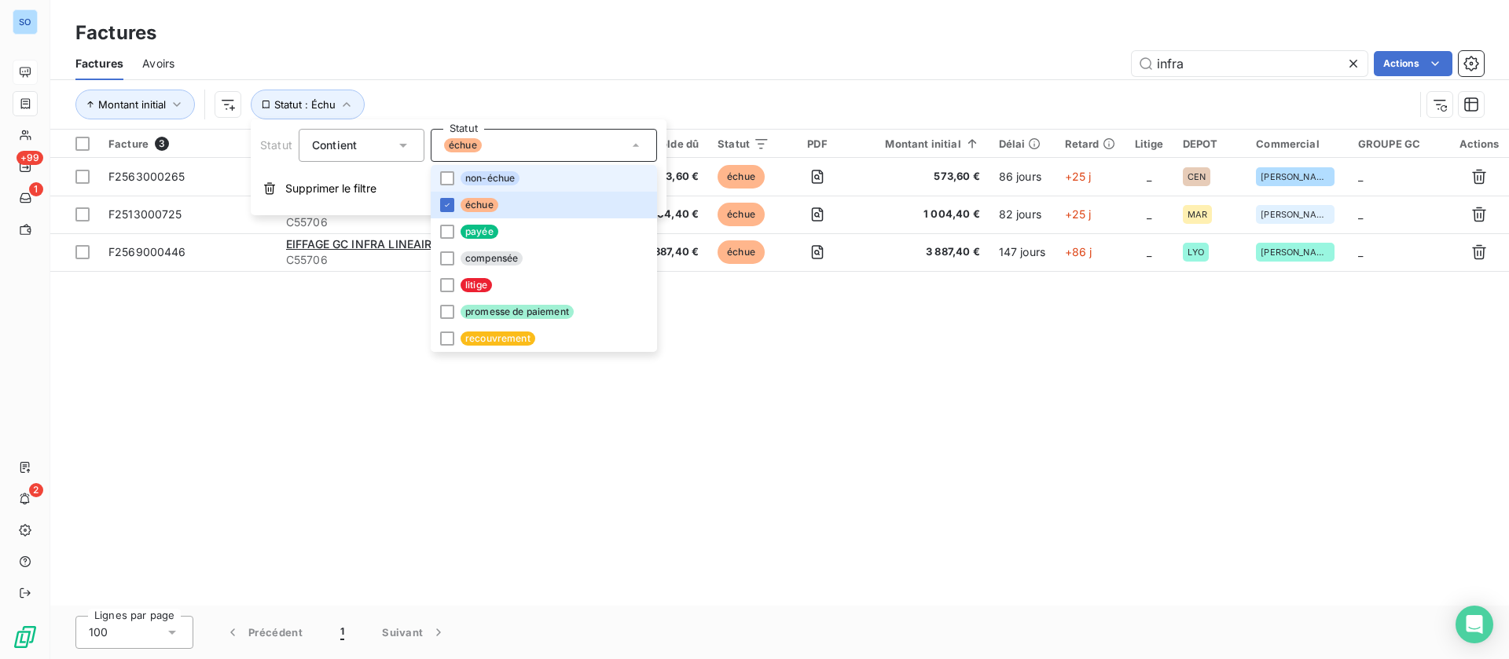
click at [897, 80] on div "Montant initial Statut : Échu" at bounding box center [779, 104] width 1408 height 49
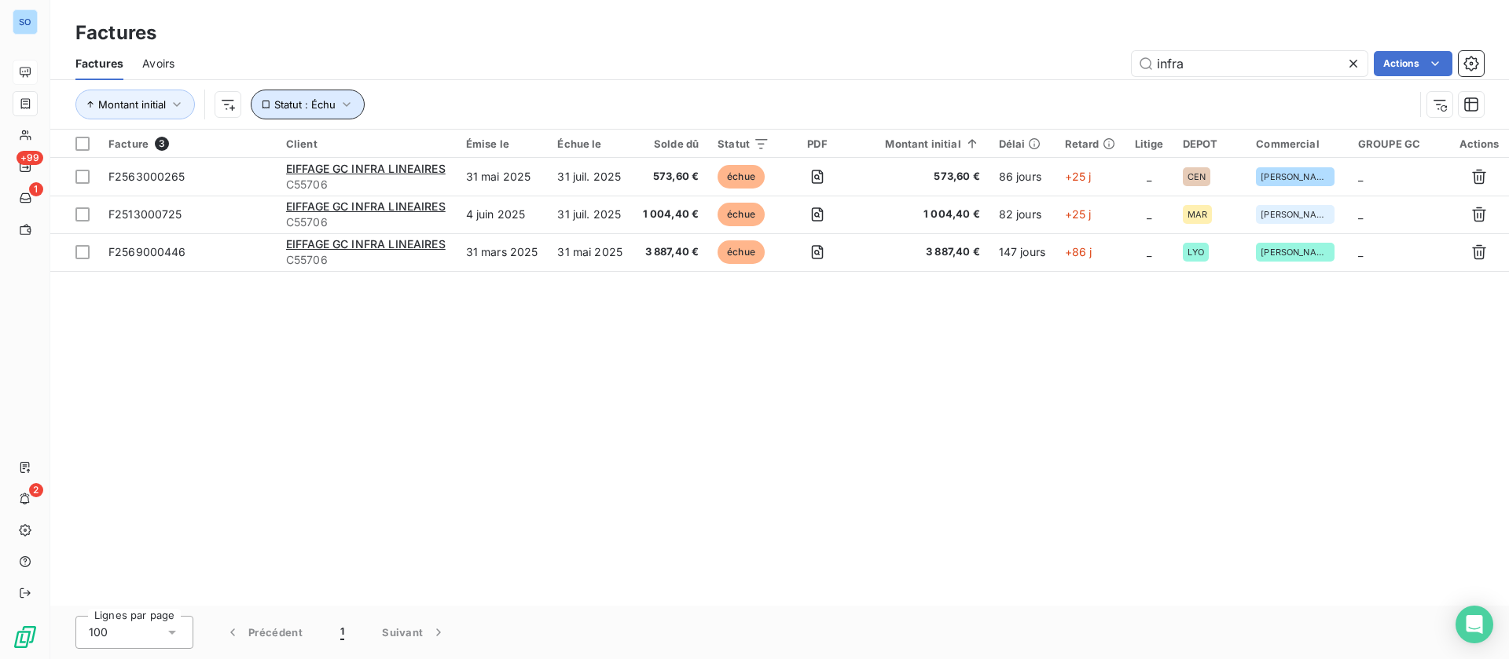
click at [326, 95] on button "Statut : Échu" at bounding box center [308, 105] width 114 height 30
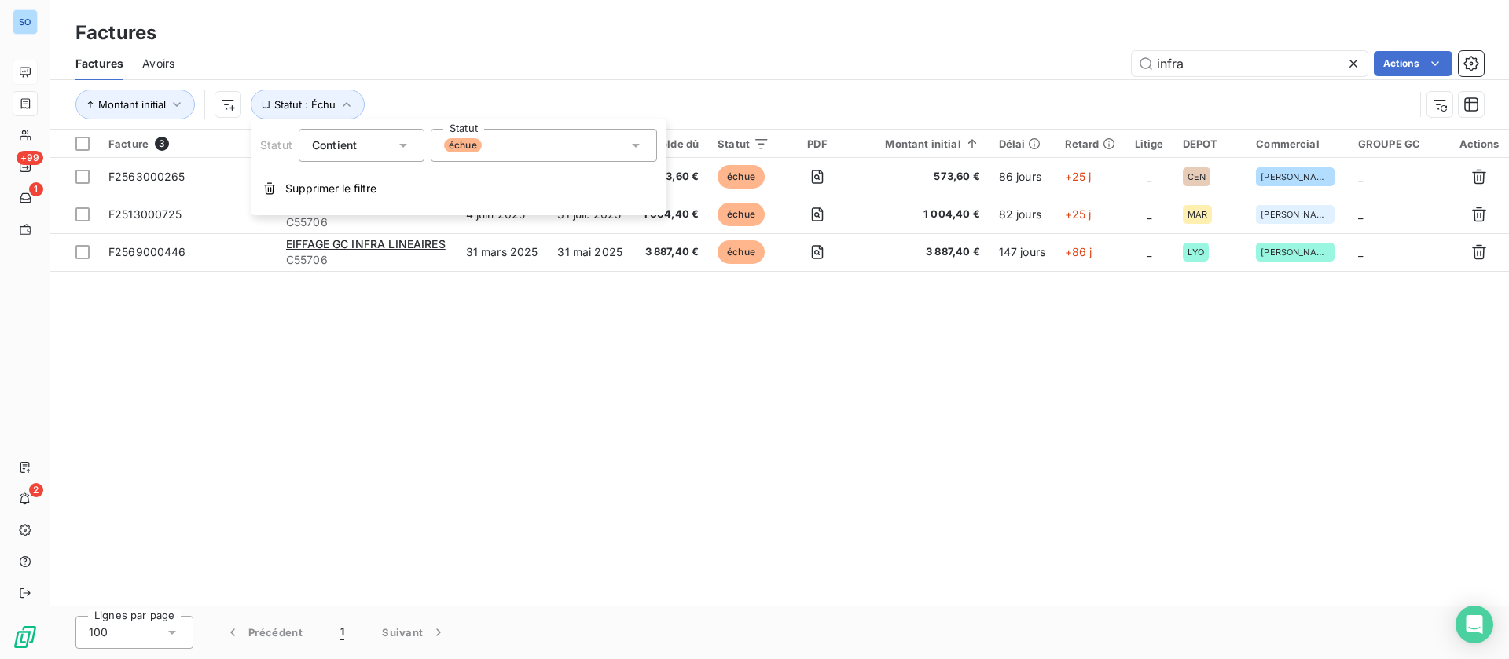
click at [546, 149] on div "échue" at bounding box center [544, 145] width 226 height 33
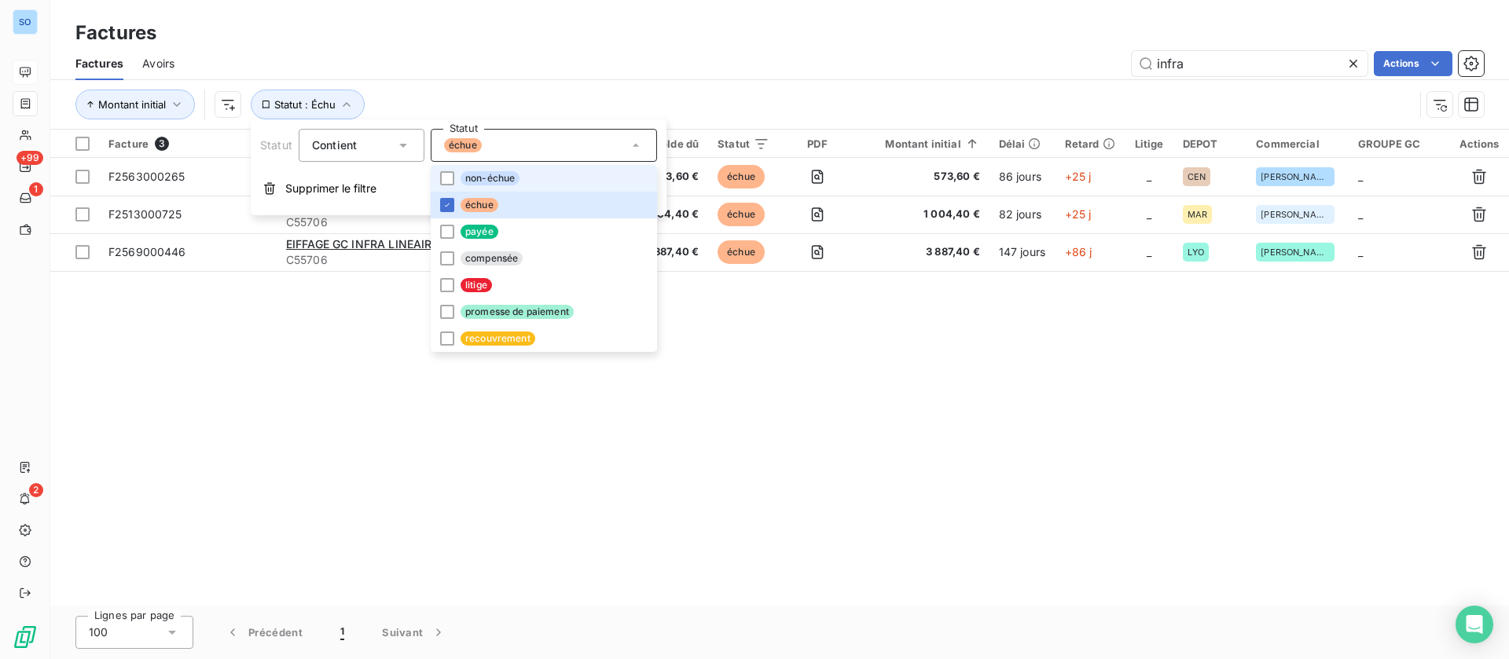
click at [518, 185] on li "non-échue" at bounding box center [544, 178] width 226 height 27
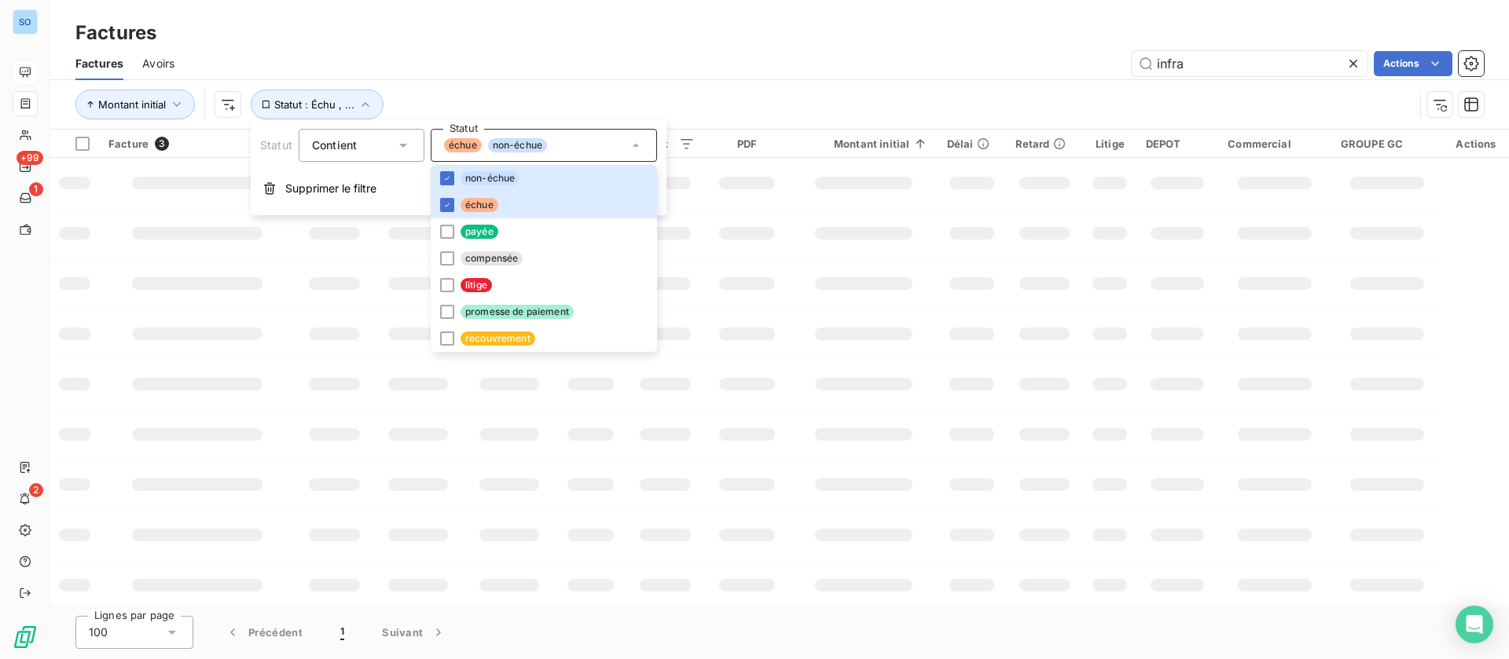
click at [747, 66] on div "infra Actions" at bounding box center [838, 63] width 1290 height 25
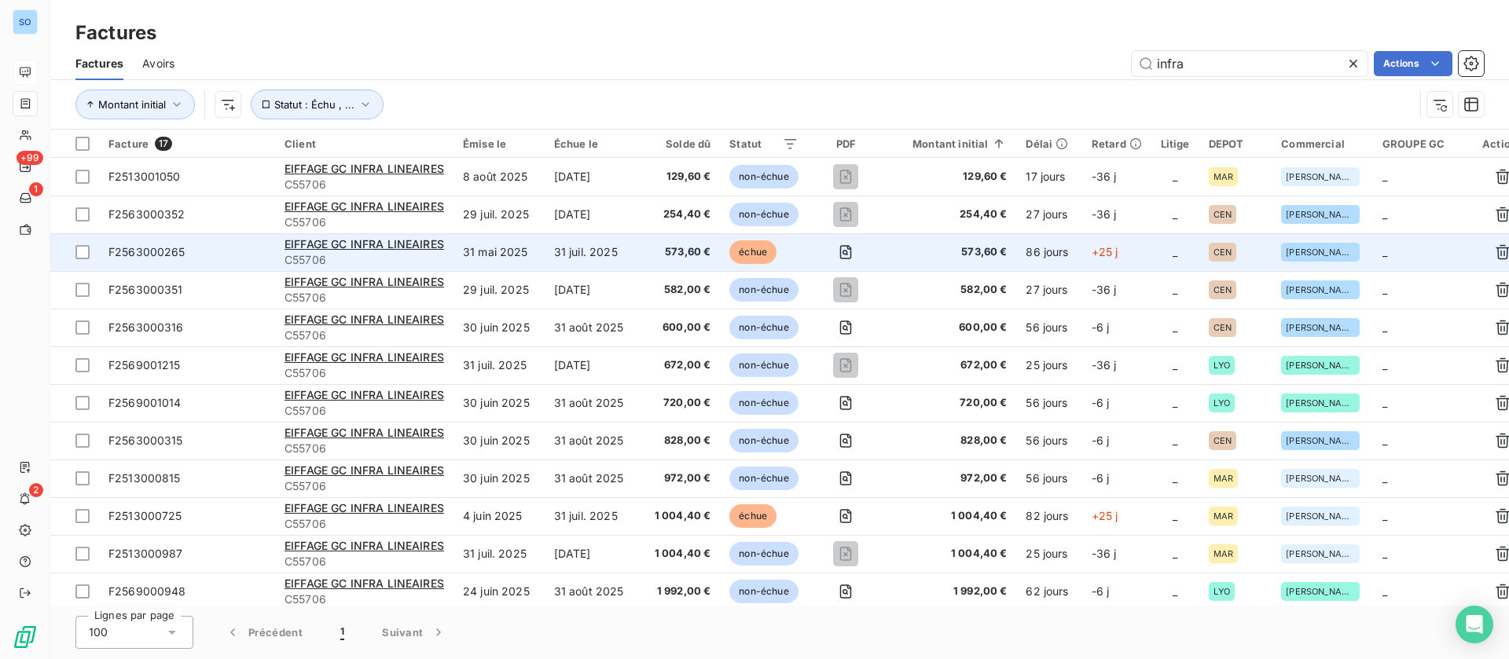
scroll to position [118, 0]
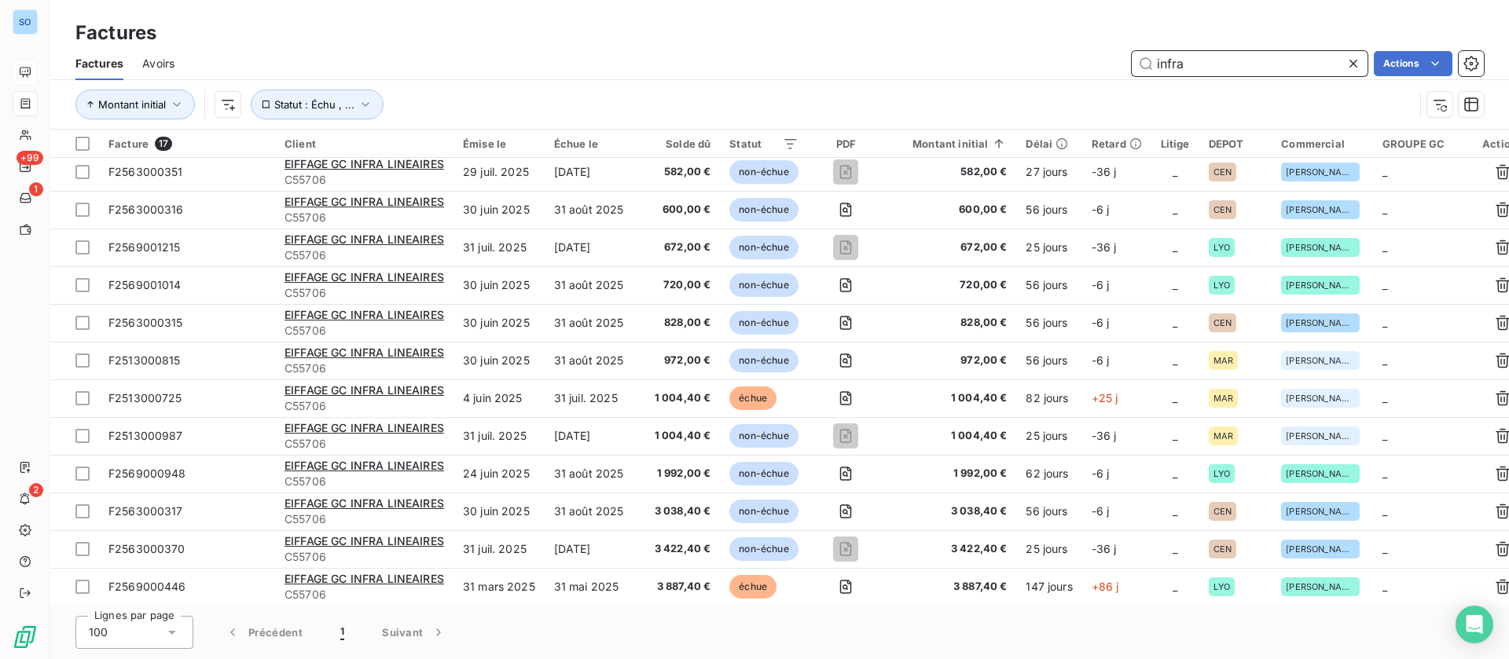
drag, startPoint x: 1147, startPoint y: 56, endPoint x: 965, endPoint y: 45, distance: 181.9
click at [964, 53] on div "infra Actions" at bounding box center [838, 63] width 1290 height 25
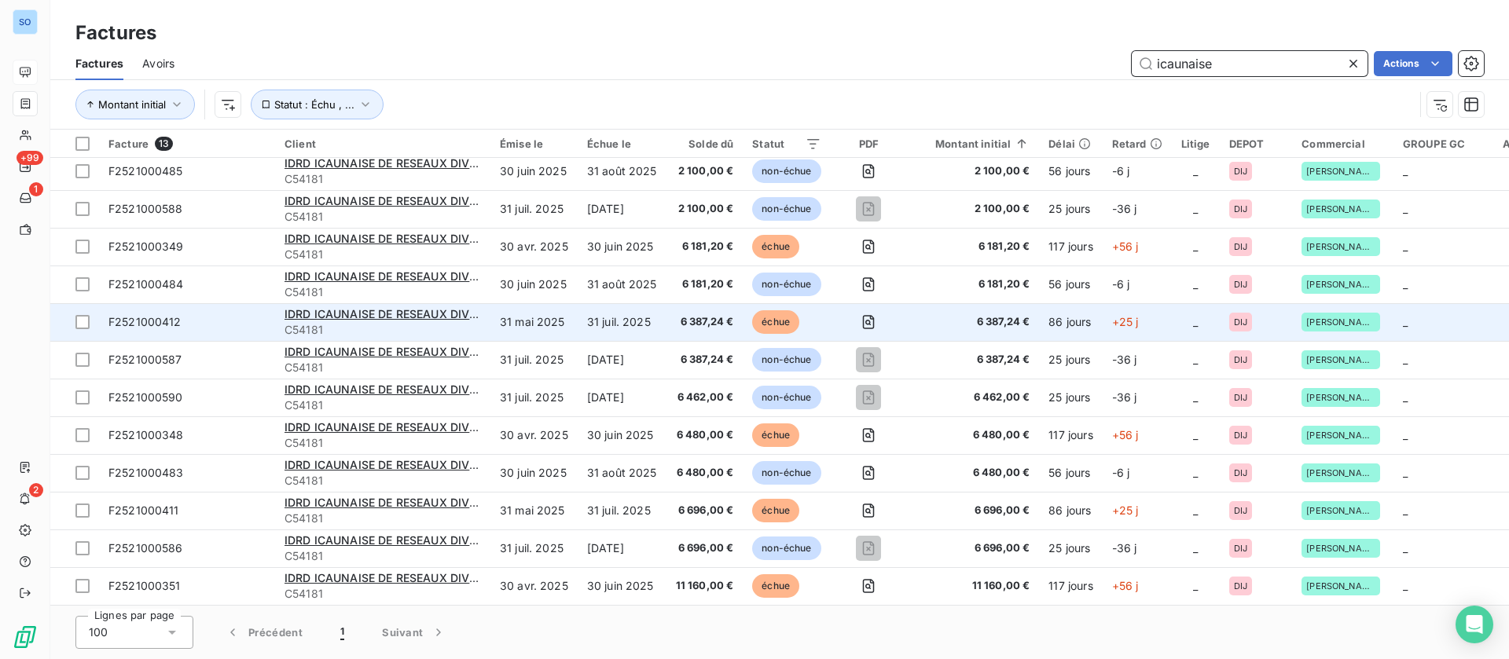
scroll to position [0, 0]
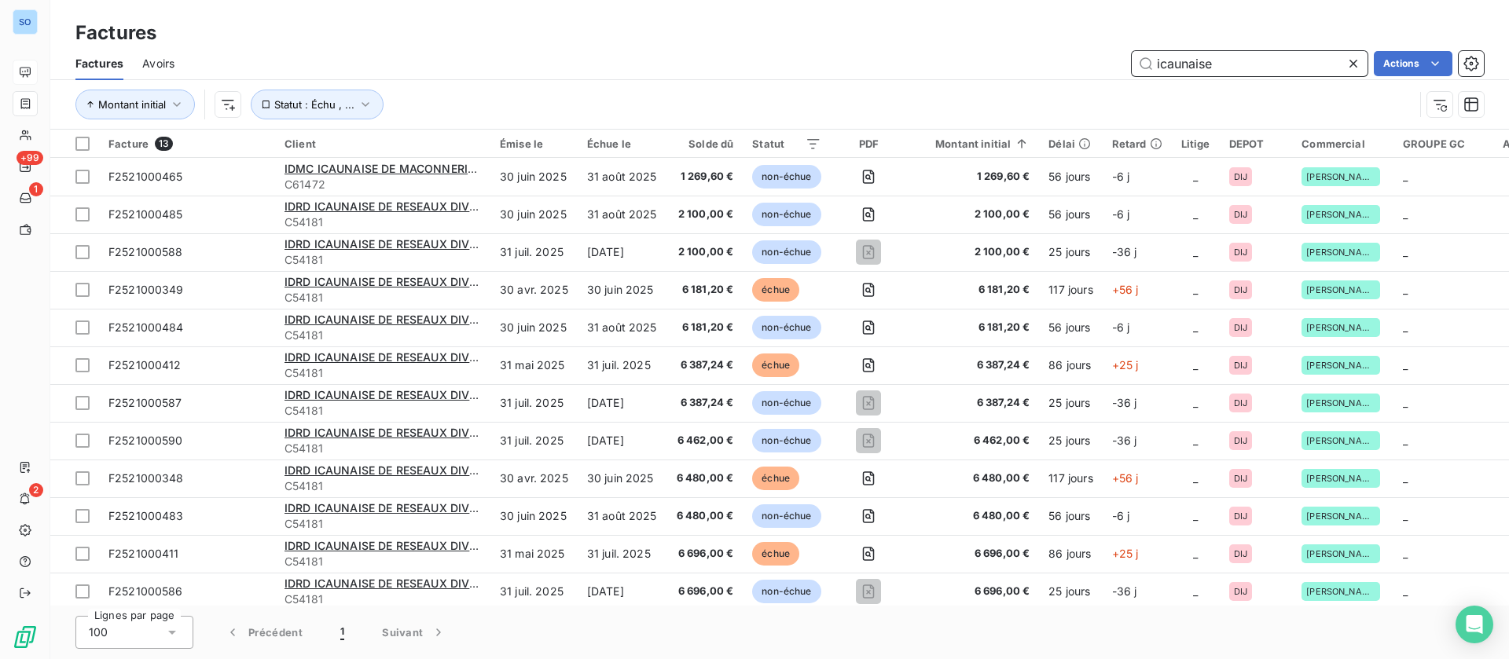
drag, startPoint x: 1218, startPoint y: 59, endPoint x: 938, endPoint y: 40, distance: 281.2
click at [926, 62] on div "icaunaise Actions" at bounding box center [838, 63] width 1290 height 25
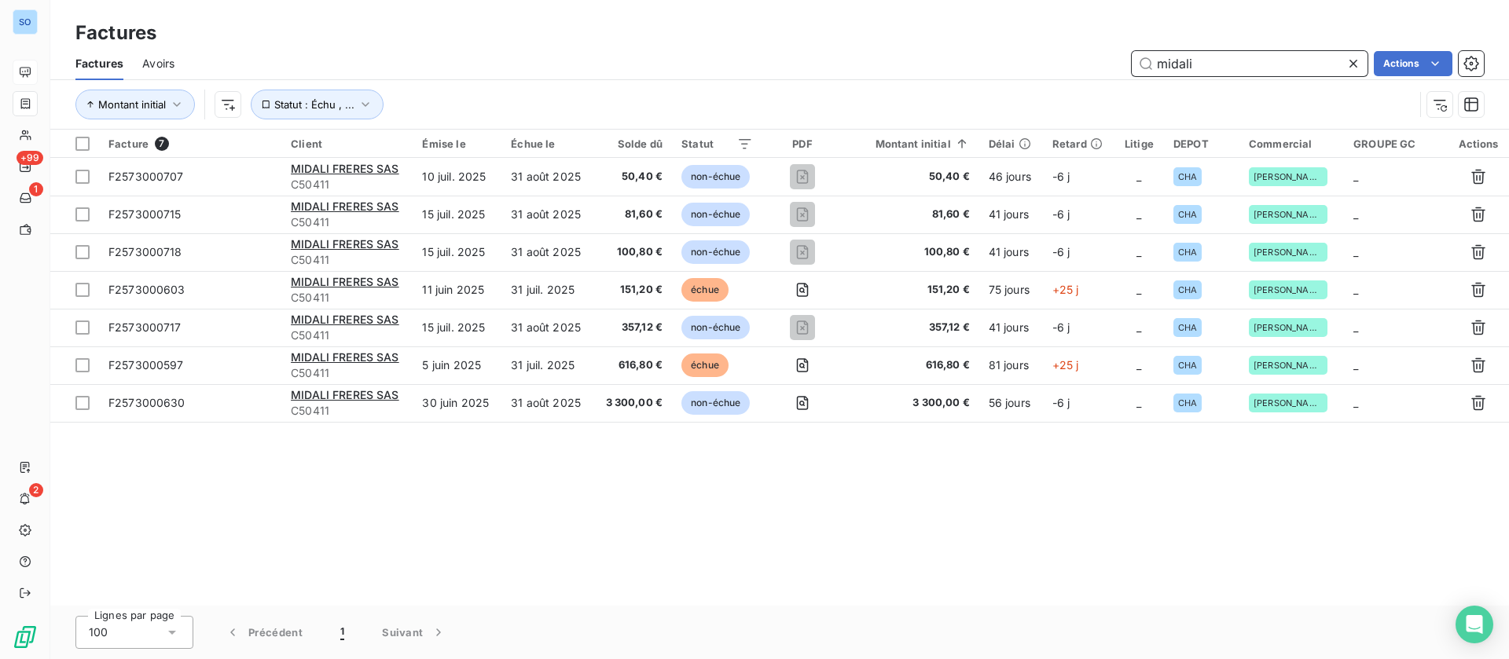
drag, startPoint x: 1239, startPoint y: 72, endPoint x: 913, endPoint y: 61, distance: 326.3
click at [913, 61] on div "midali Actions" at bounding box center [838, 63] width 1290 height 25
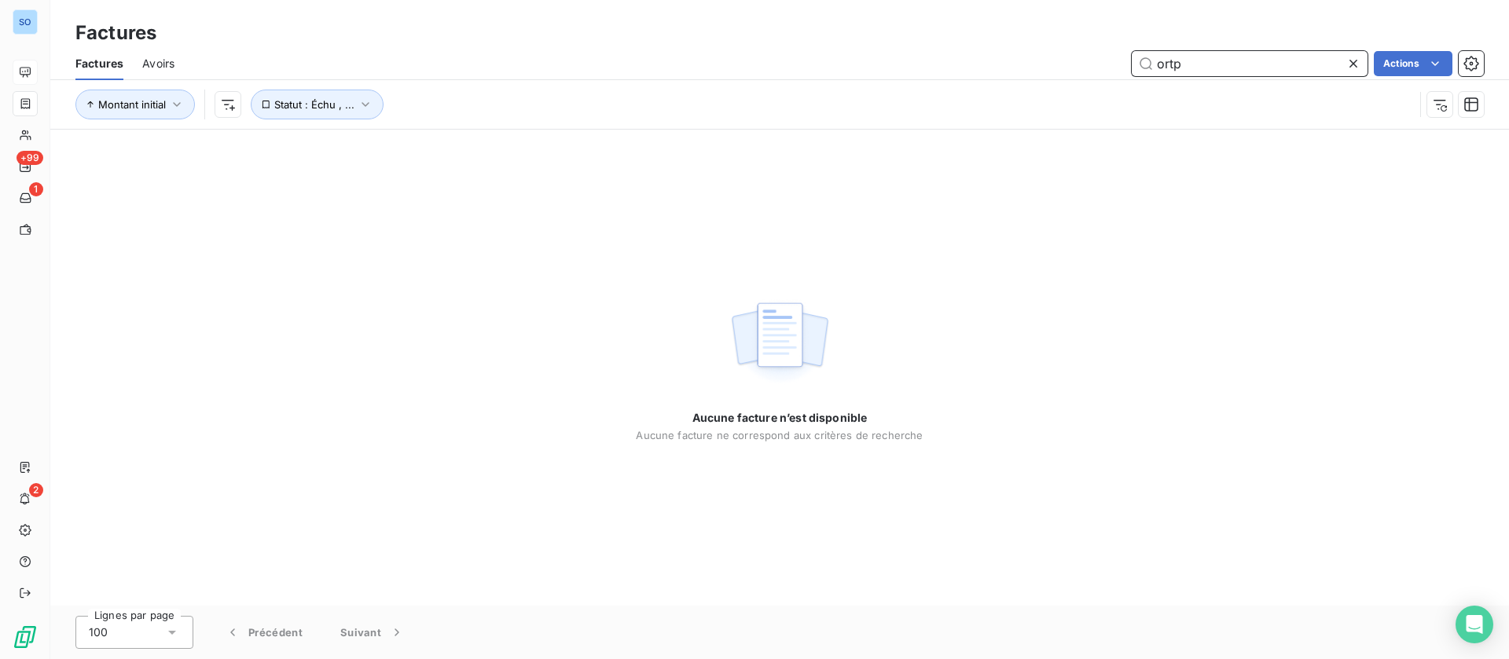
drag, startPoint x: 1210, startPoint y: 61, endPoint x: 1055, endPoint y: 50, distance: 155.9
click at [1048, 61] on div "ortp Actions" at bounding box center [838, 63] width 1290 height 25
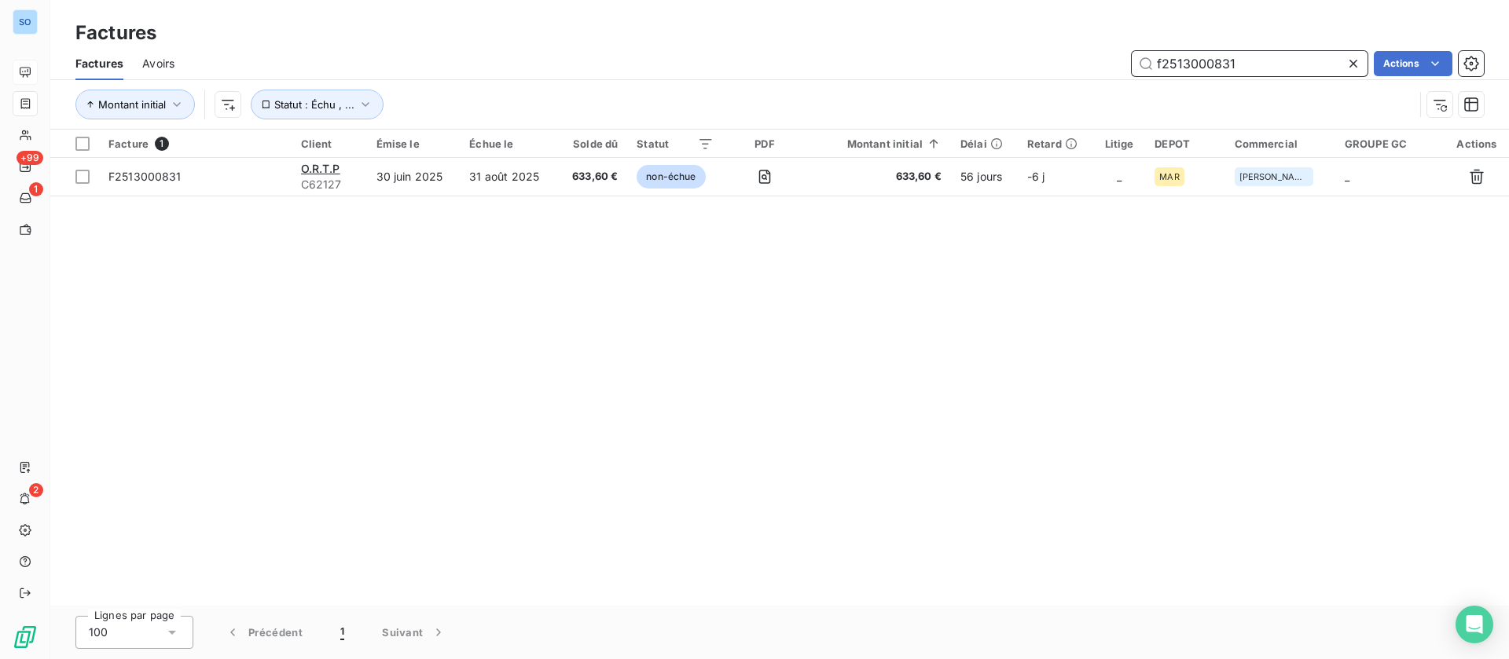
drag, startPoint x: 1265, startPoint y: 67, endPoint x: 982, endPoint y: 57, distance: 283.1
click at [982, 57] on div "f2513000831 Actions" at bounding box center [838, 63] width 1290 height 25
drag, startPoint x: 1277, startPoint y: 54, endPoint x: 878, endPoint y: 68, distance: 399.4
click at [878, 68] on div "2513000625 Actions" at bounding box center [838, 63] width 1290 height 25
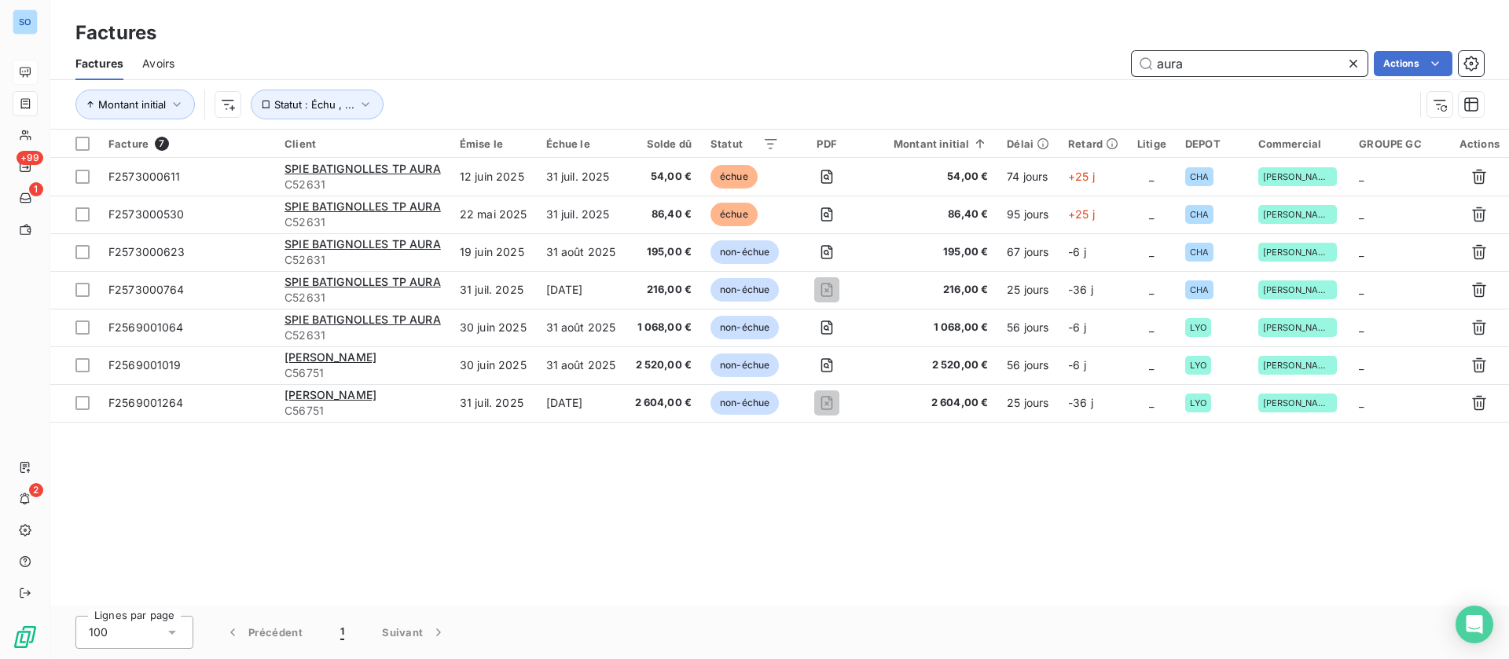
drag, startPoint x: 1198, startPoint y: 55, endPoint x: 927, endPoint y: 38, distance: 270.9
click at [924, 57] on div "aura Actions" at bounding box center [838, 63] width 1290 height 25
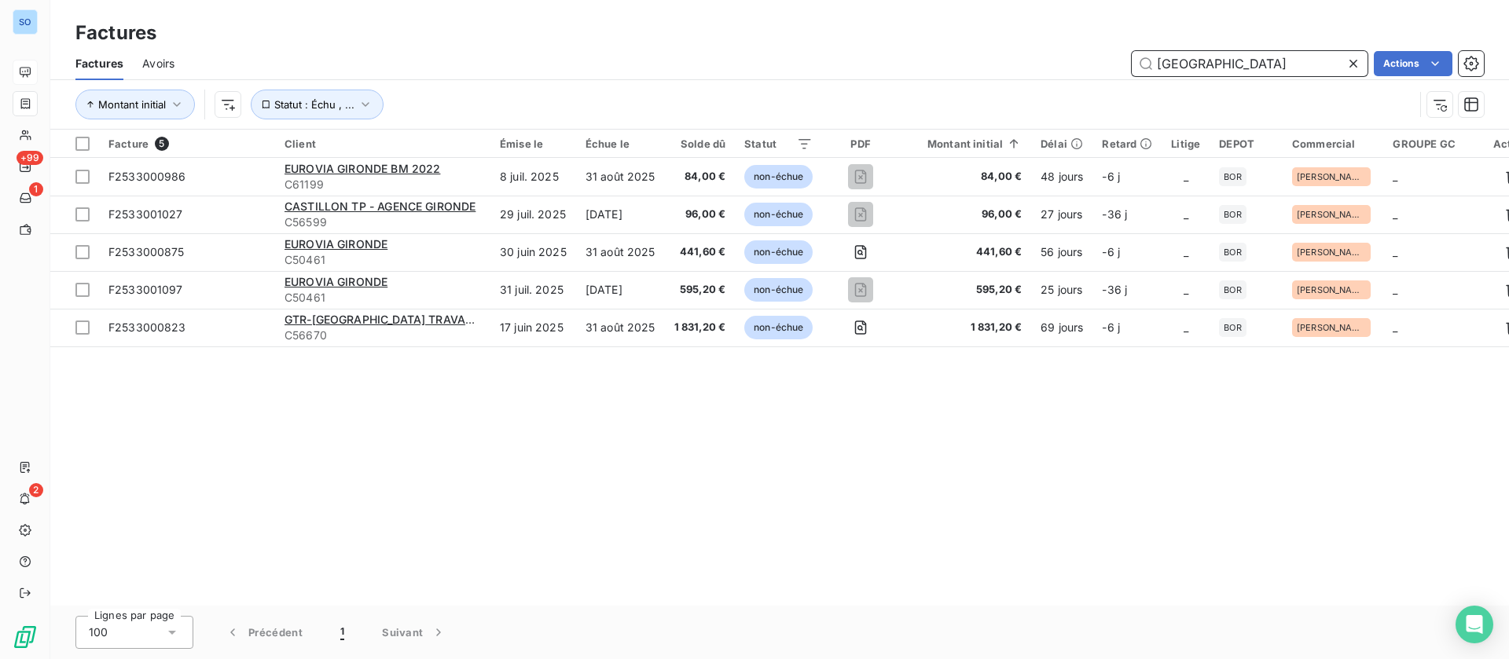
drag, startPoint x: 1190, startPoint y: 57, endPoint x: 994, endPoint y: 53, distance: 195.7
click at [998, 53] on div "gironde Actions" at bounding box center [838, 63] width 1290 height 25
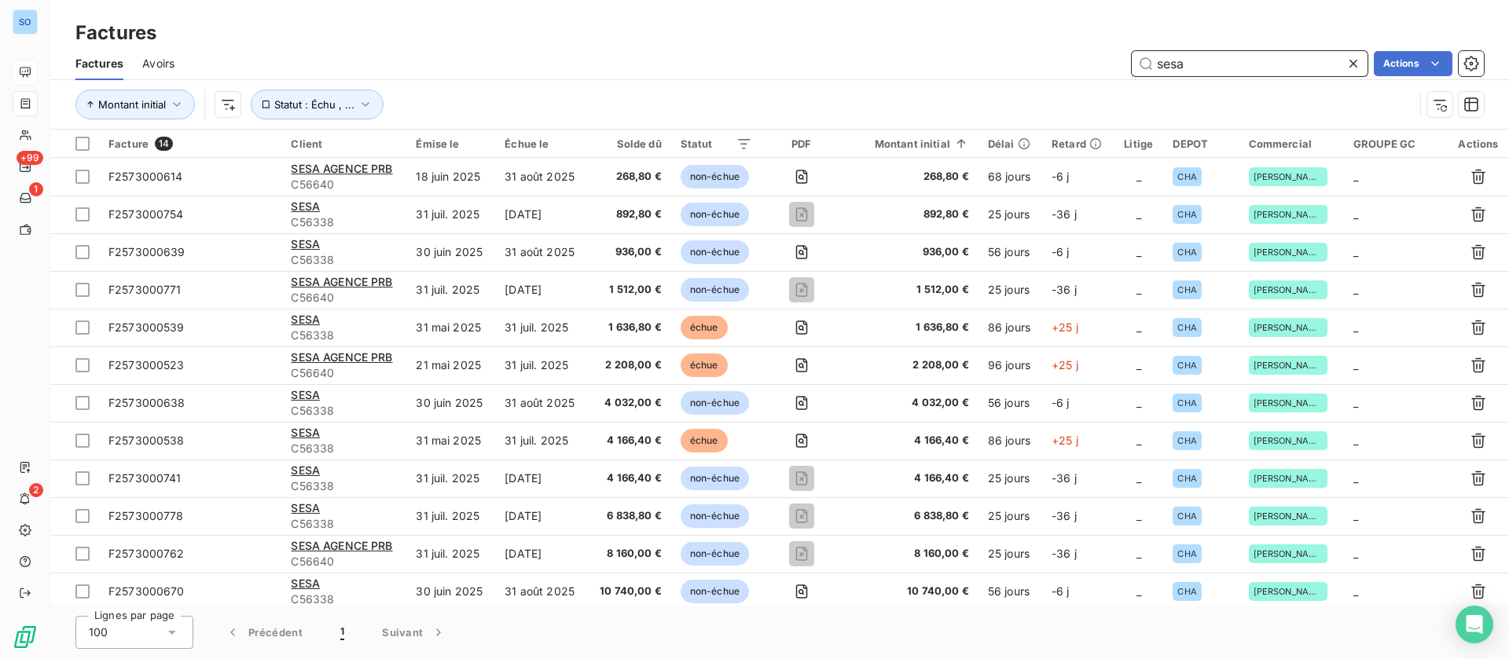
type input "sesa"
click at [1425, 63] on html "SO +99 1 2 Factures Factures Avoirs sesa Actions Montant initial Statut : Échu …" at bounding box center [754, 329] width 1509 height 659
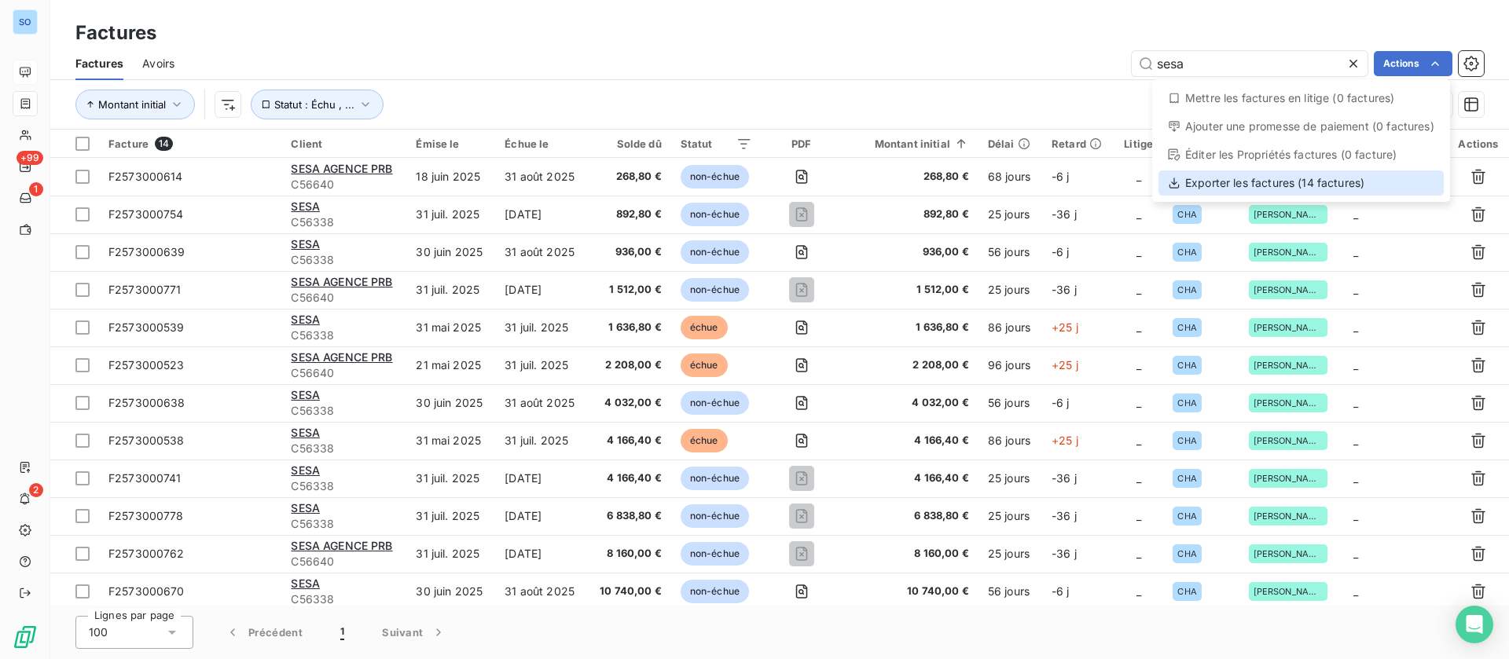
click at [1312, 187] on div "Exporter les factures (14 factures)" at bounding box center [1300, 183] width 285 height 25
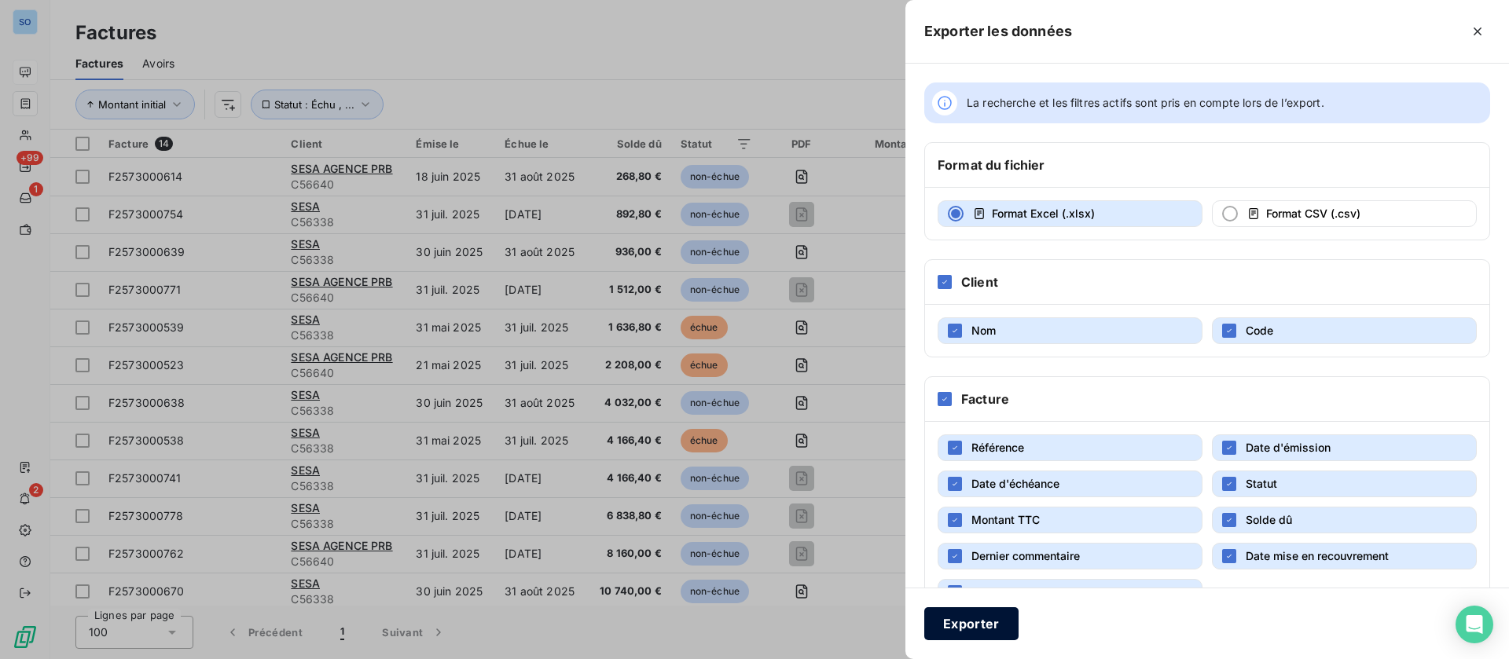
click at [974, 625] on button "Exporter" at bounding box center [971, 623] width 94 height 33
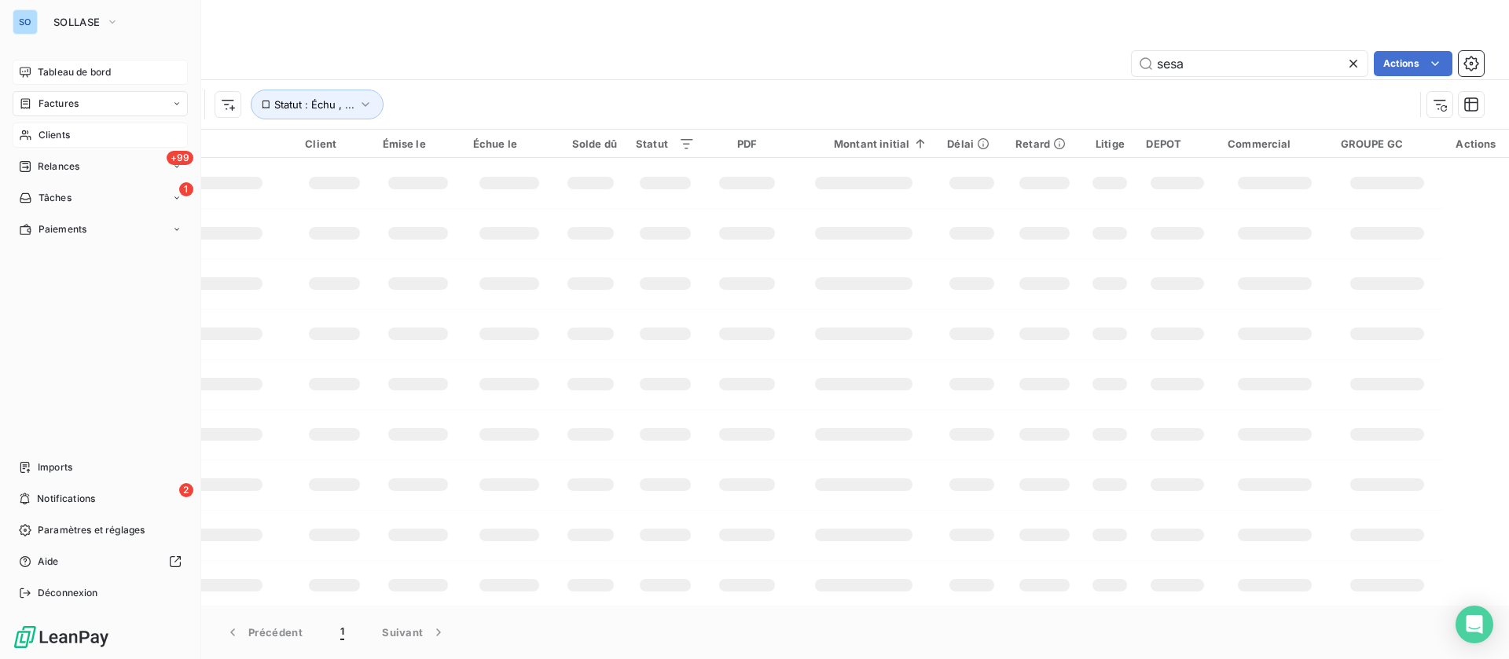
click at [65, 141] on span "Clients" at bounding box center [54, 135] width 31 height 14
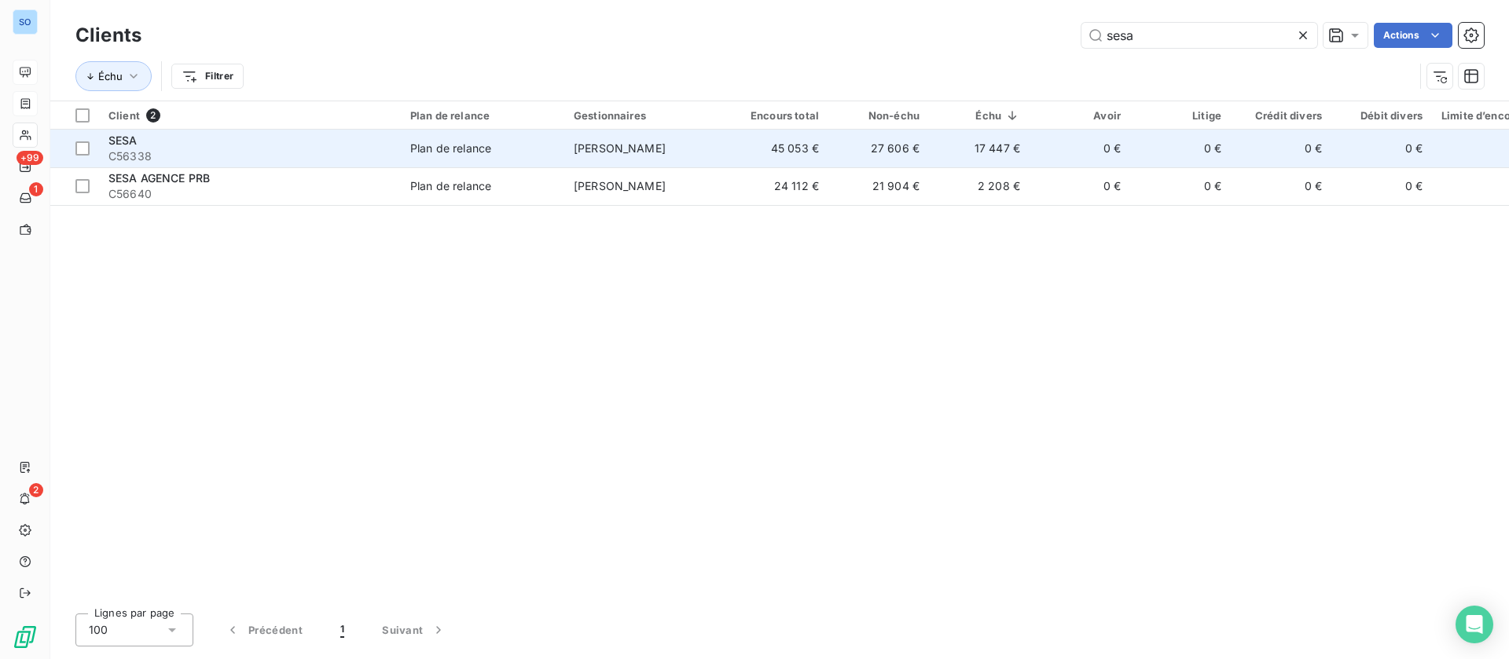
click at [434, 141] on div "Plan de relance" at bounding box center [450, 149] width 81 height 16
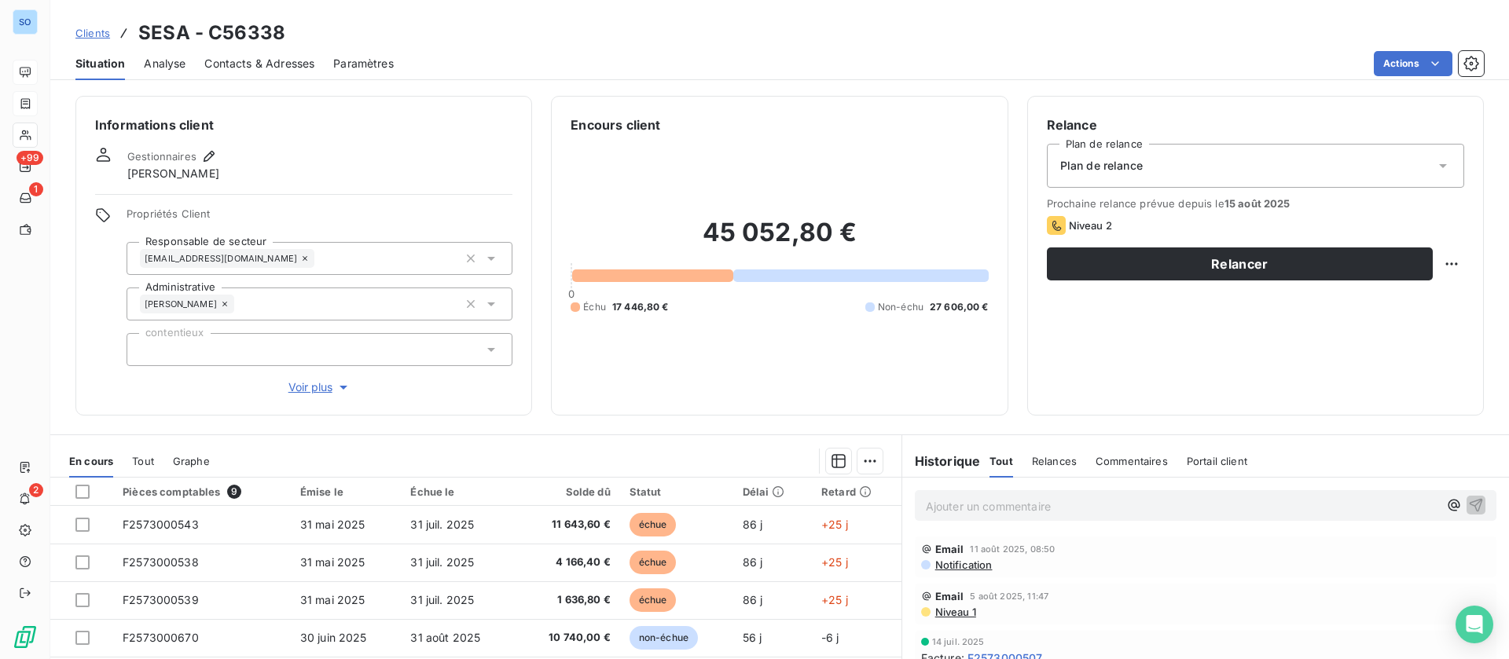
click at [229, 52] on div "Contacts & Adresses" at bounding box center [259, 63] width 110 height 33
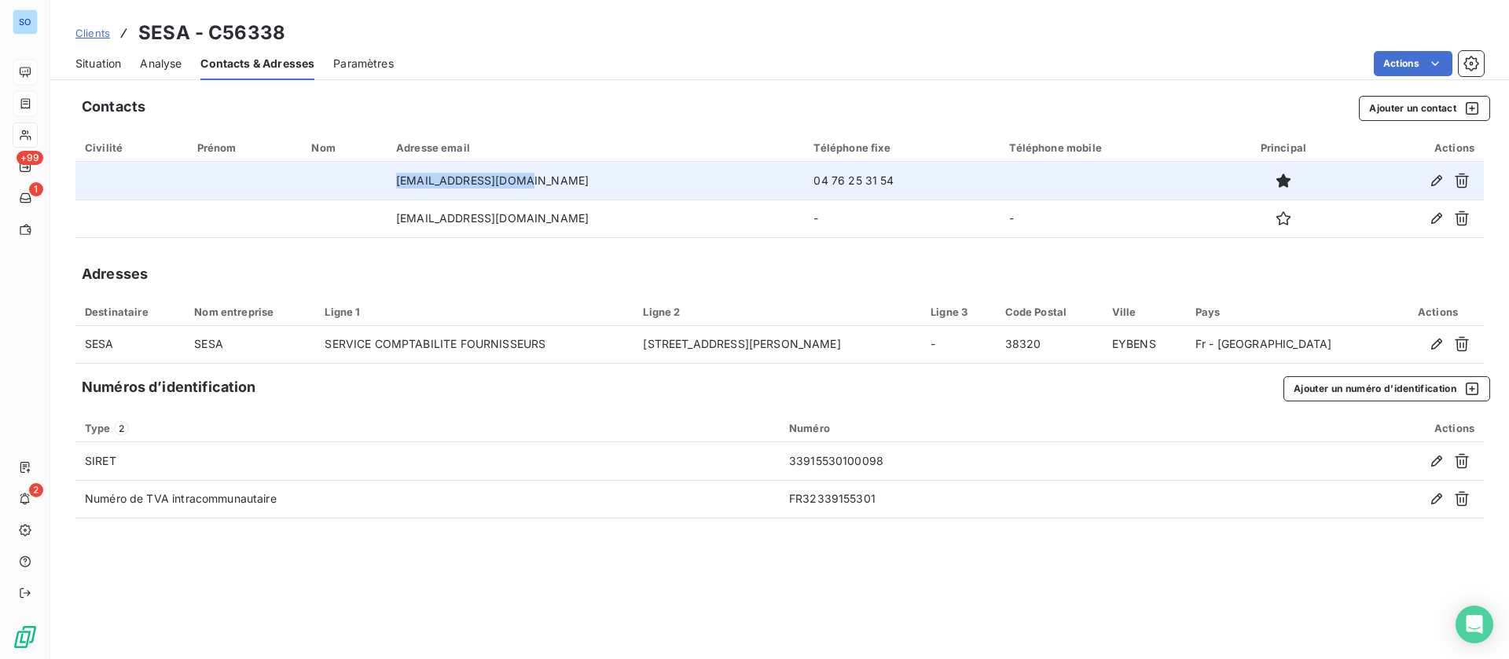
drag, startPoint x: 557, startPoint y: 178, endPoint x: 399, endPoint y: 178, distance: 158.0
click at [399, 178] on tr "compta@serfim-eau.fr 04 76 25 31 54" at bounding box center [779, 181] width 1408 height 38
copy tr "compta@serfim-eau.fr"
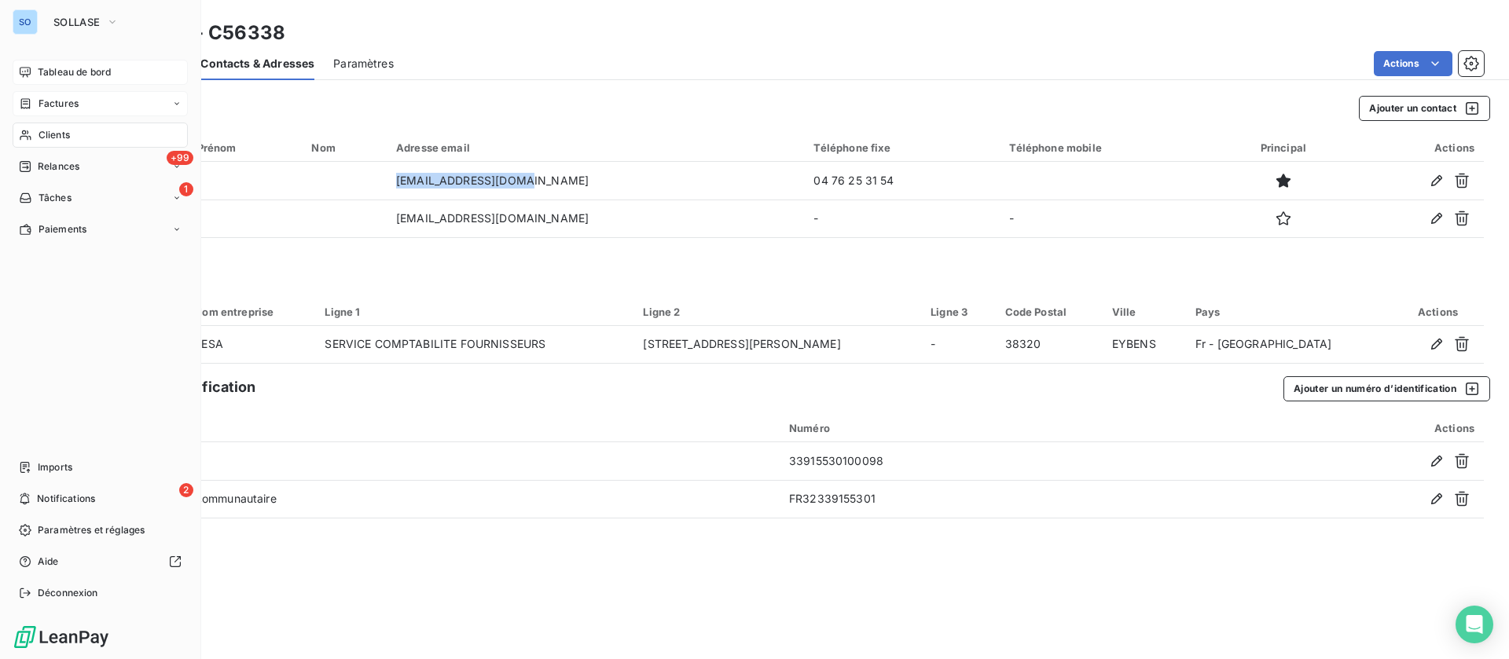
click at [73, 75] on span "Tableau de bord" at bounding box center [74, 72] width 73 height 14
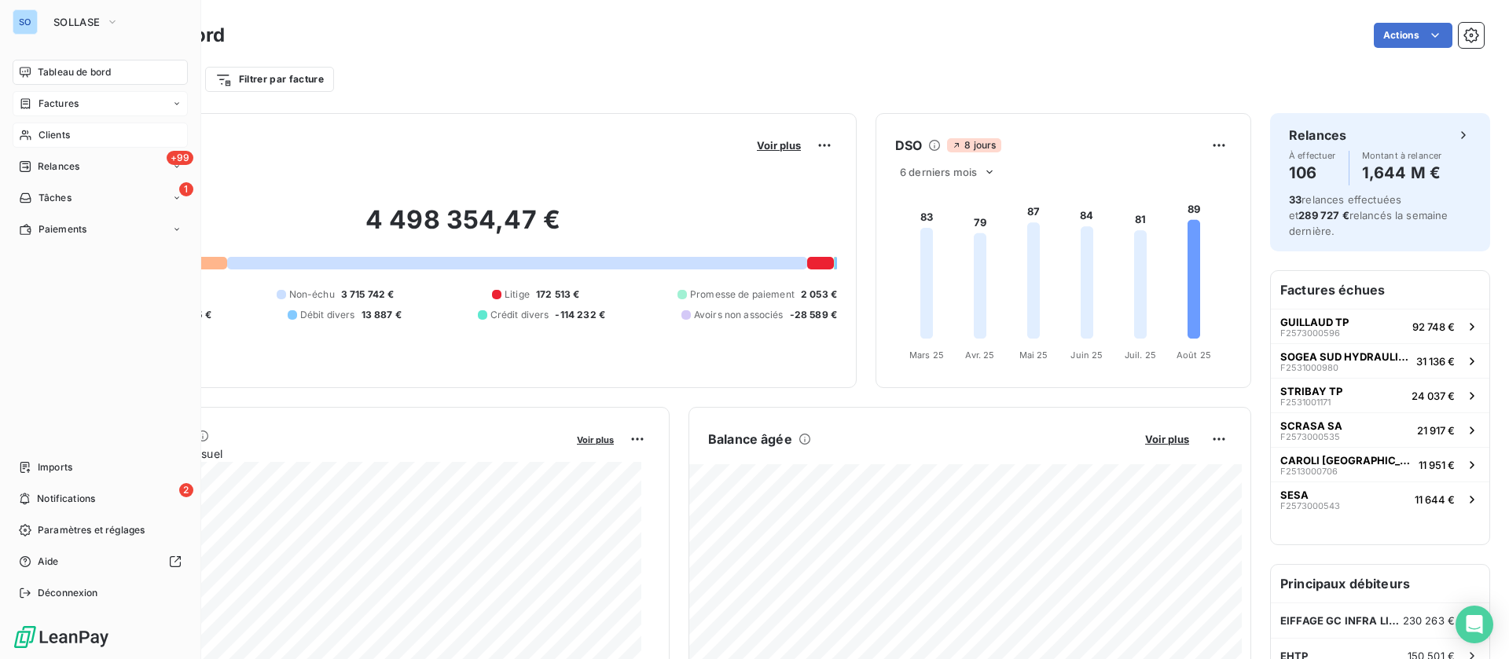
click at [61, 131] on span "Clients" at bounding box center [54, 135] width 31 height 14
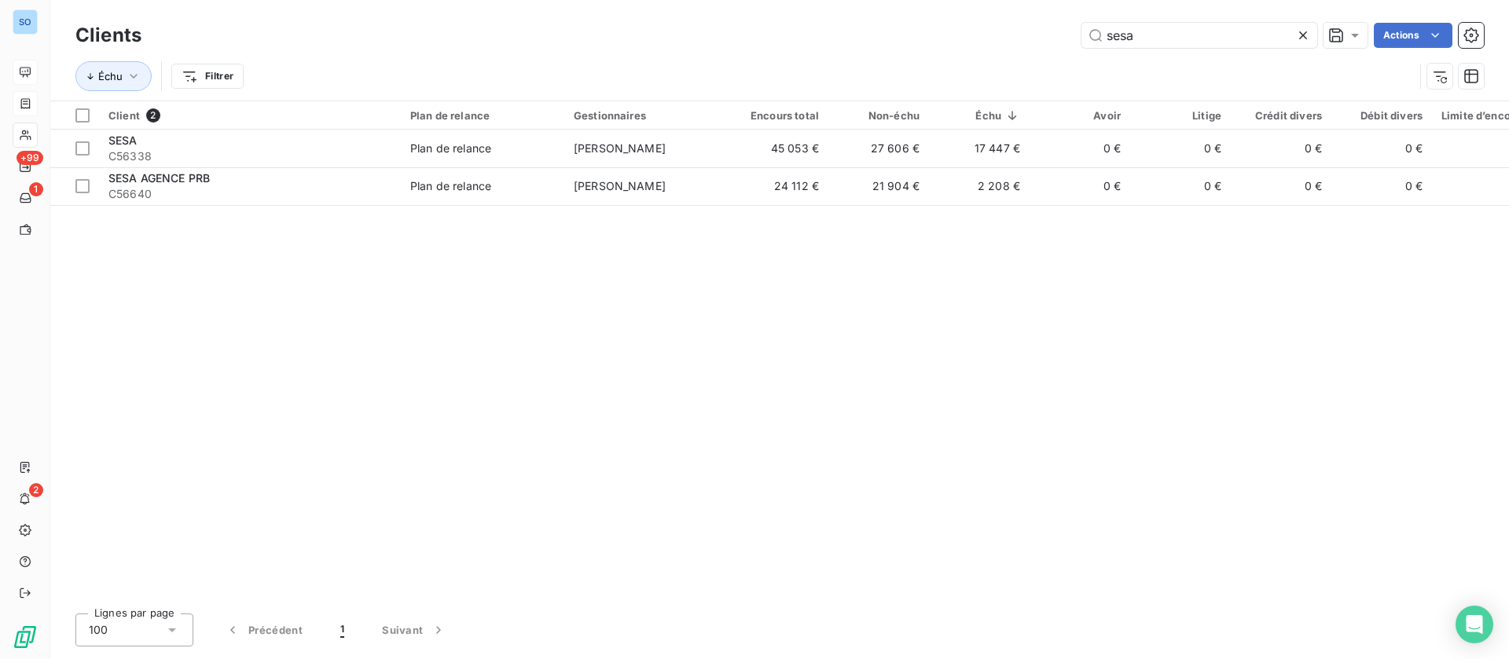
drag, startPoint x: 1178, startPoint y: 39, endPoint x: 1014, endPoint y: 24, distance: 164.8
click at [1014, 24] on div "sesa Actions" at bounding box center [821, 35] width 1323 height 25
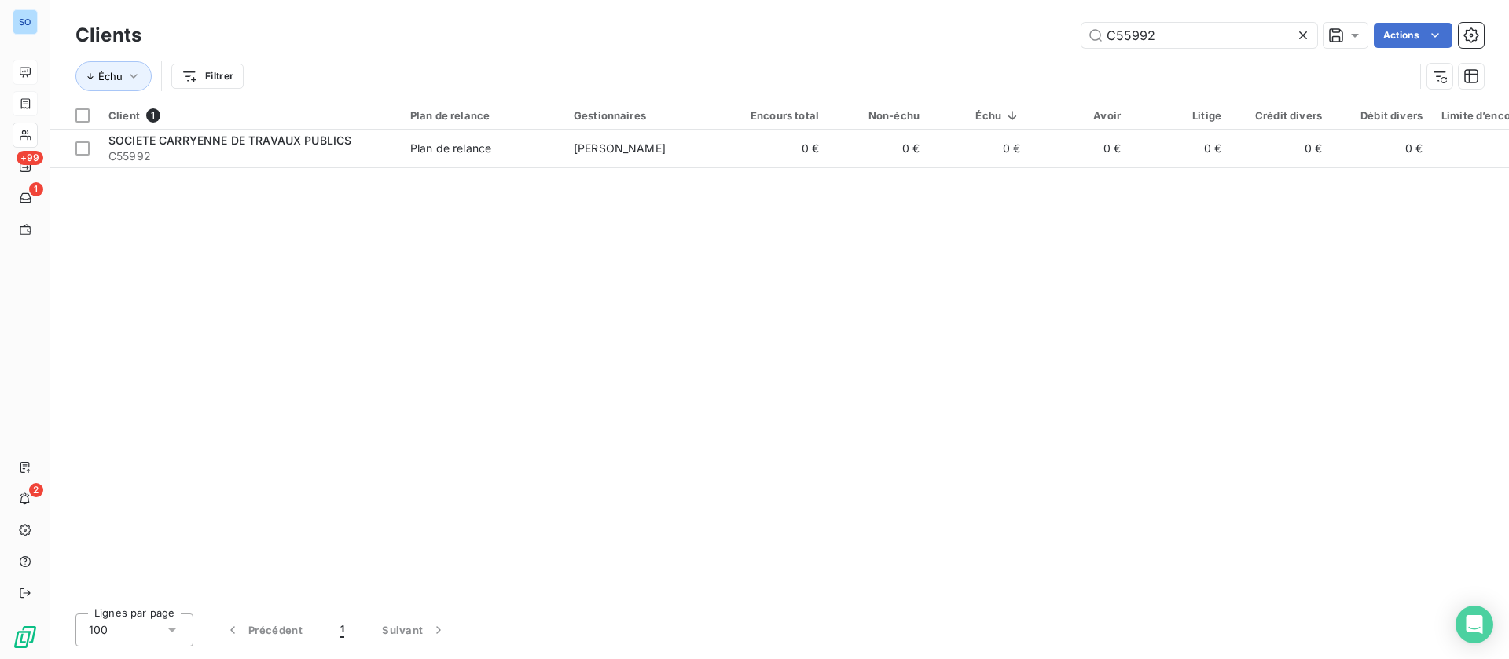
type input "C55992"
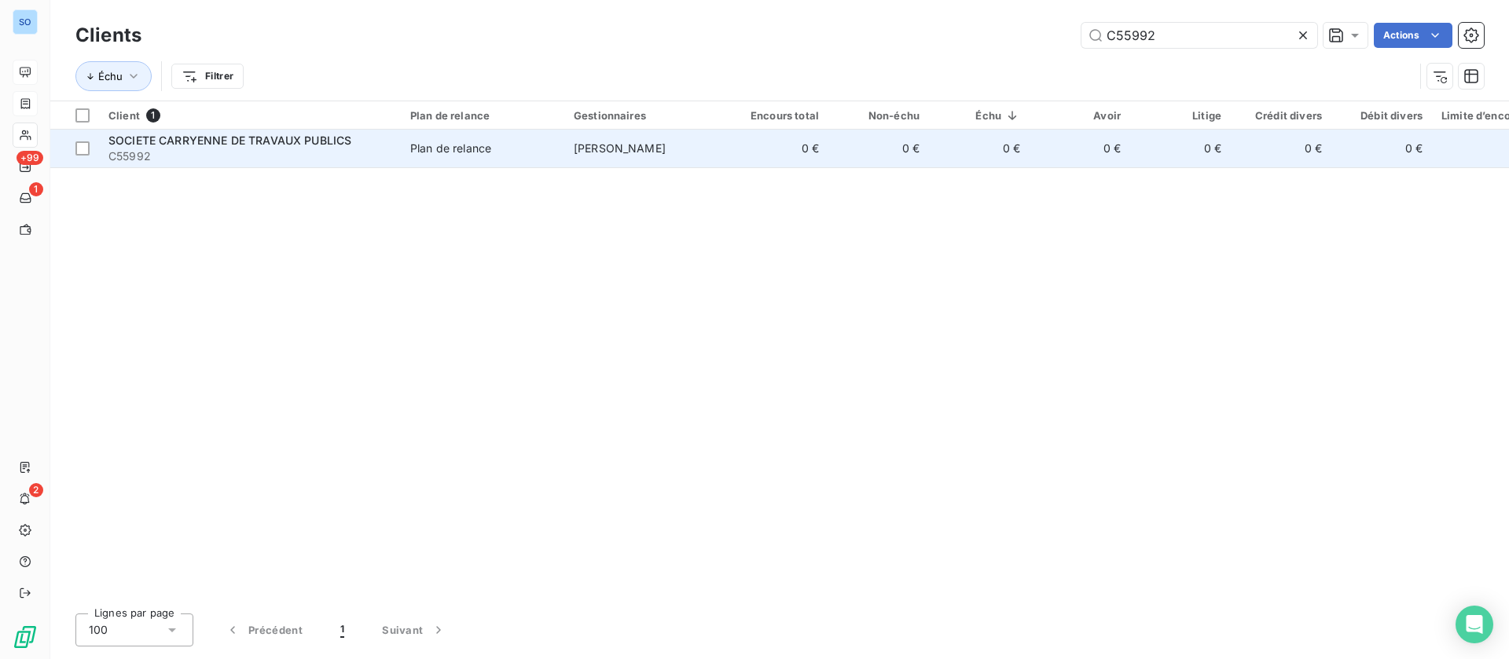
click at [427, 142] on div "Plan de relance" at bounding box center [450, 149] width 81 height 16
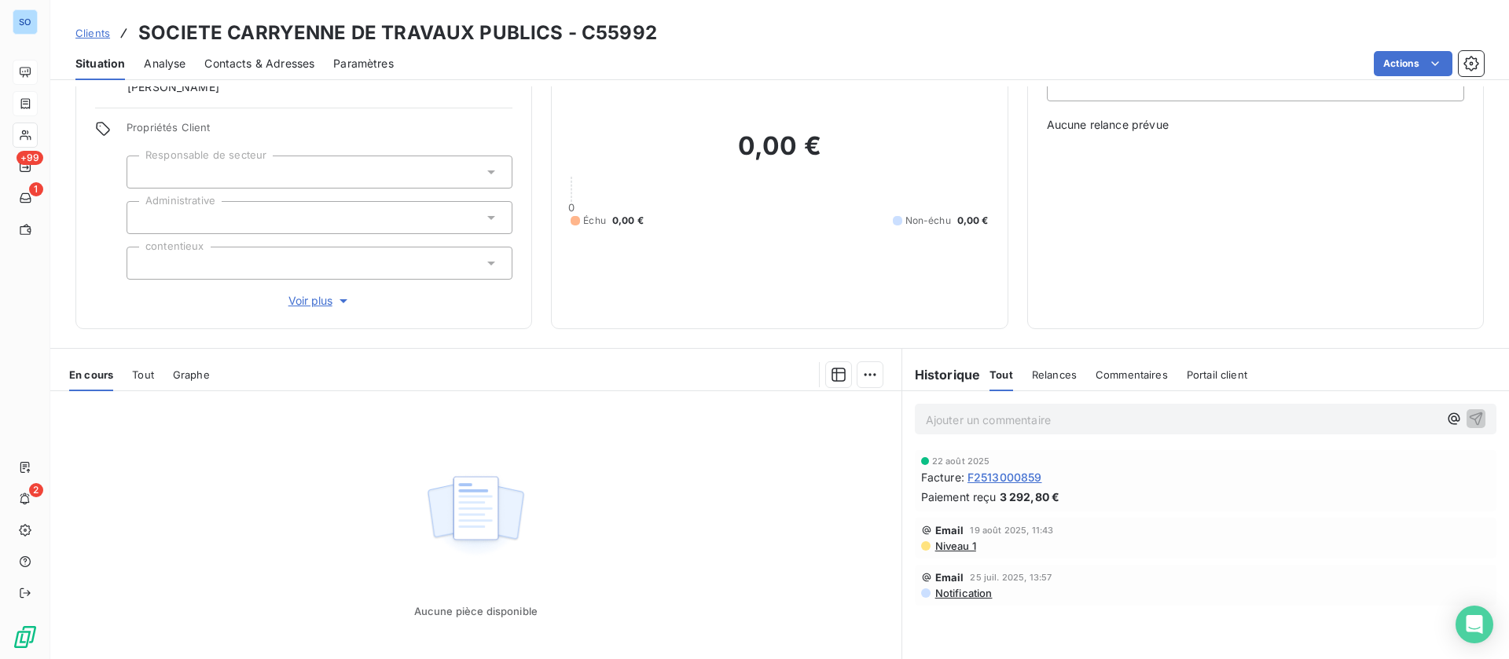
scroll to position [168, 0]
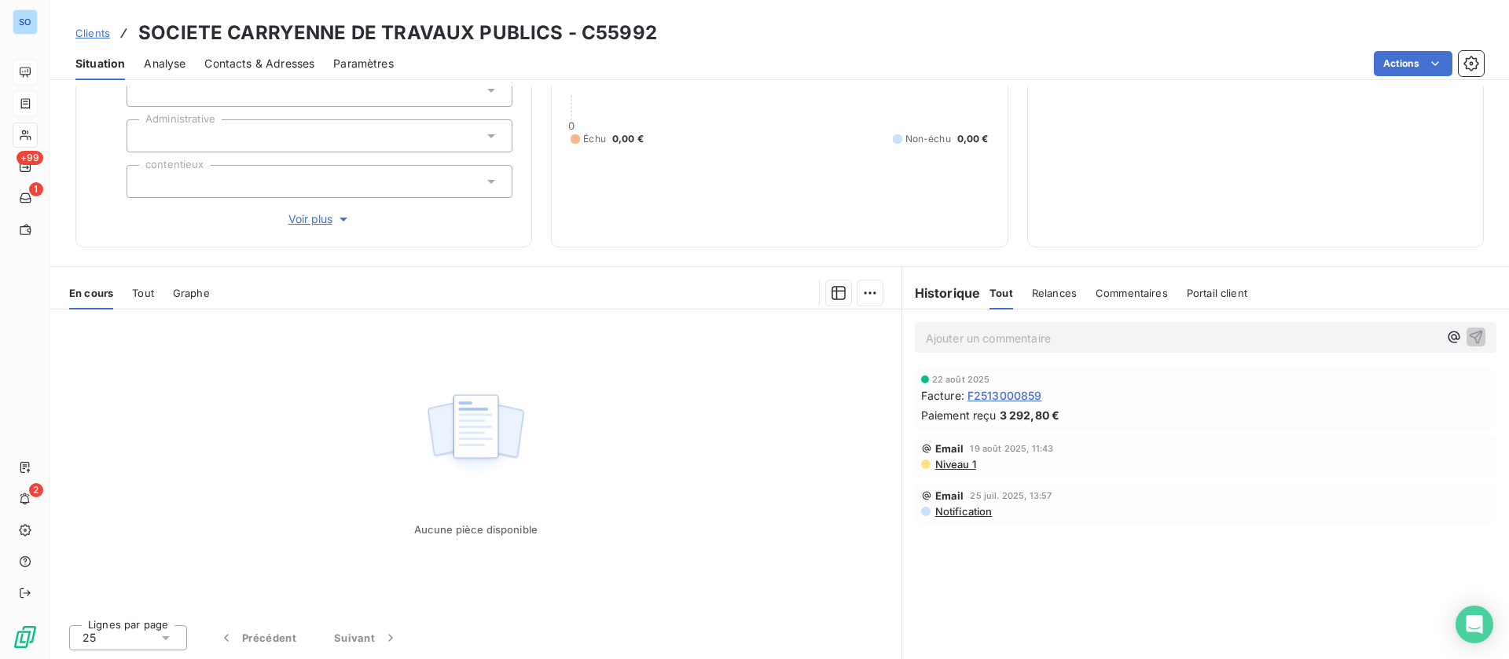
click at [1017, 334] on p "Ajouter un commentaire ﻿" at bounding box center [1182, 338] width 512 height 20
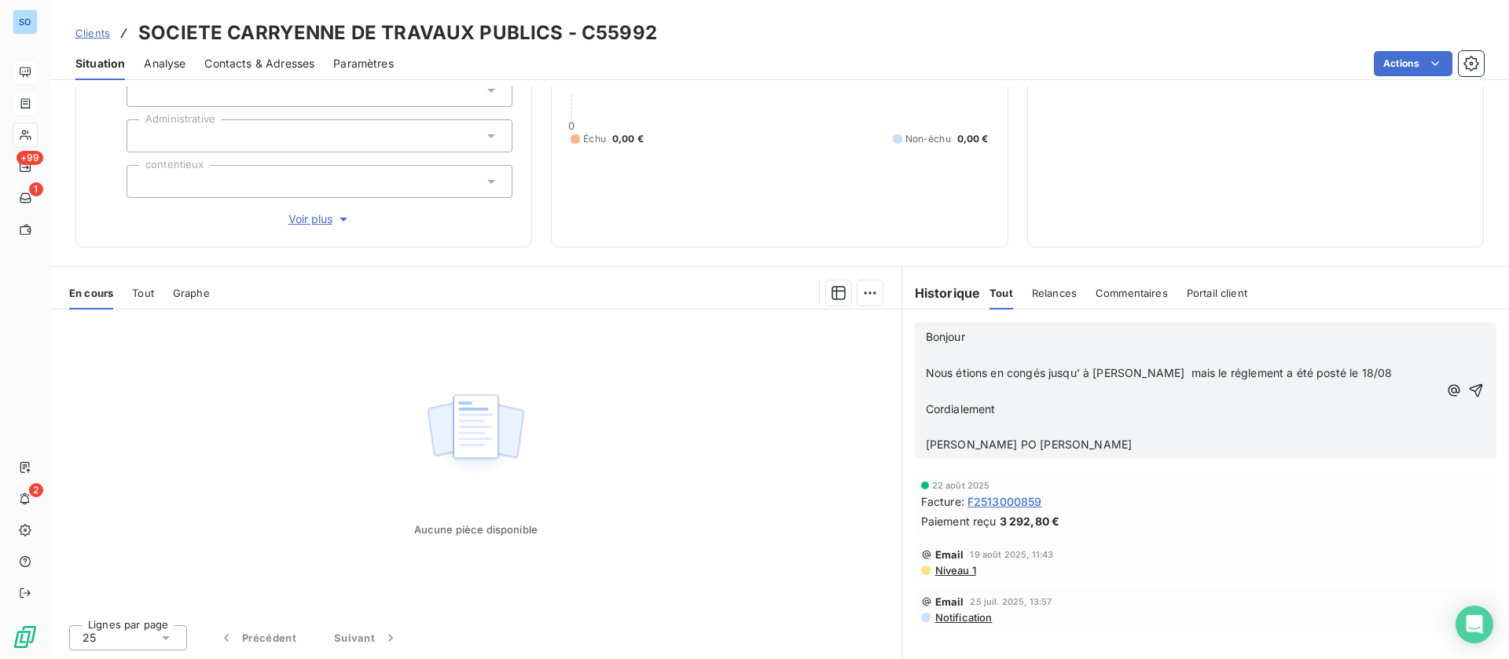
click at [975, 354] on p "﻿" at bounding box center [1182, 356] width 512 height 18
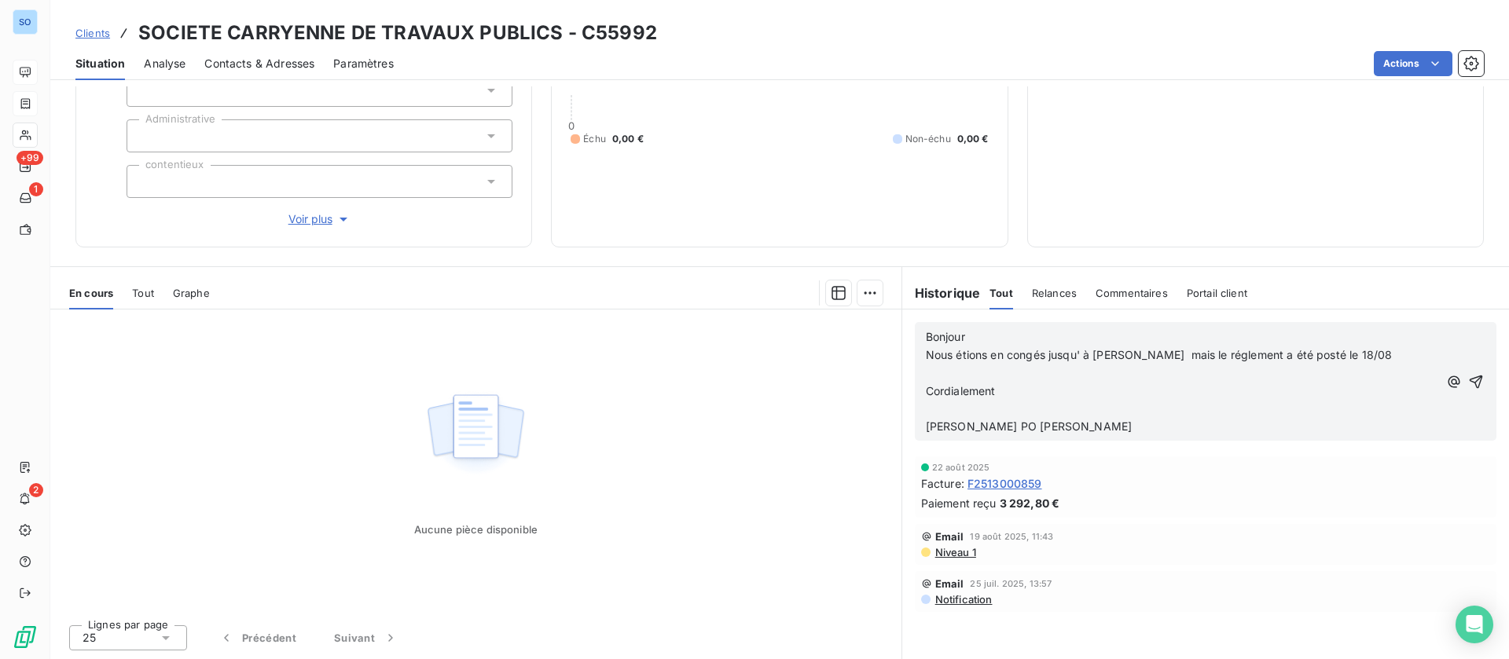
click at [963, 369] on p "﻿" at bounding box center [1182, 374] width 512 height 18
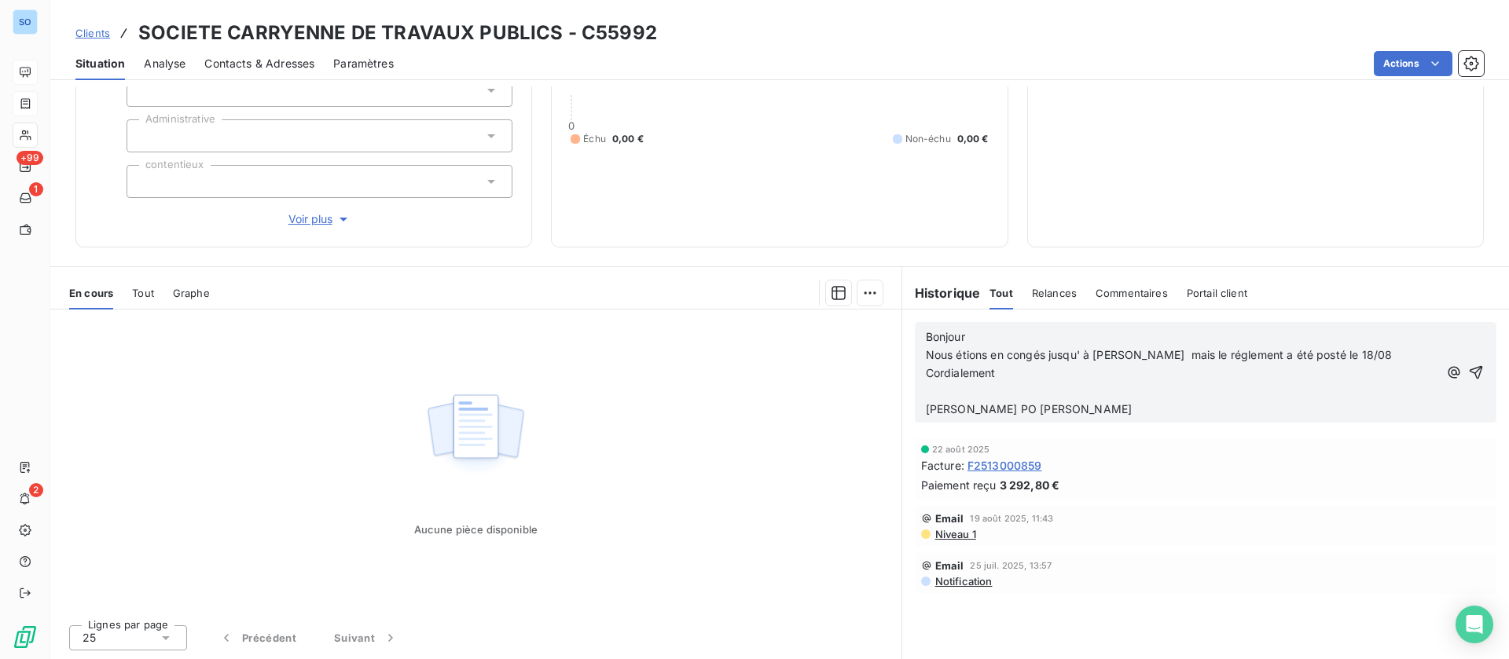
click at [956, 391] on p "﻿" at bounding box center [1182, 392] width 512 height 18
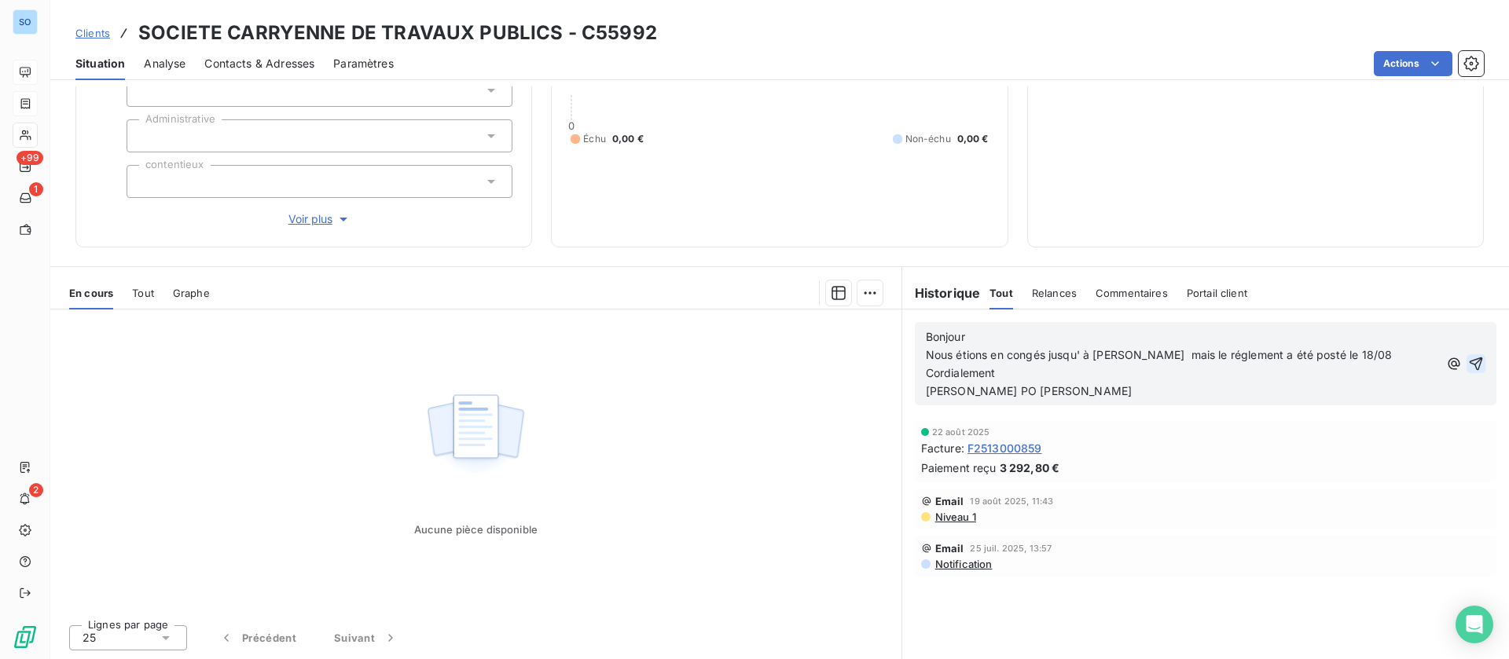
drag, startPoint x: 1462, startPoint y: 360, endPoint x: 1249, endPoint y: 372, distance: 212.5
click at [1470, 360] on icon "button" at bounding box center [1476, 363] width 13 height 13
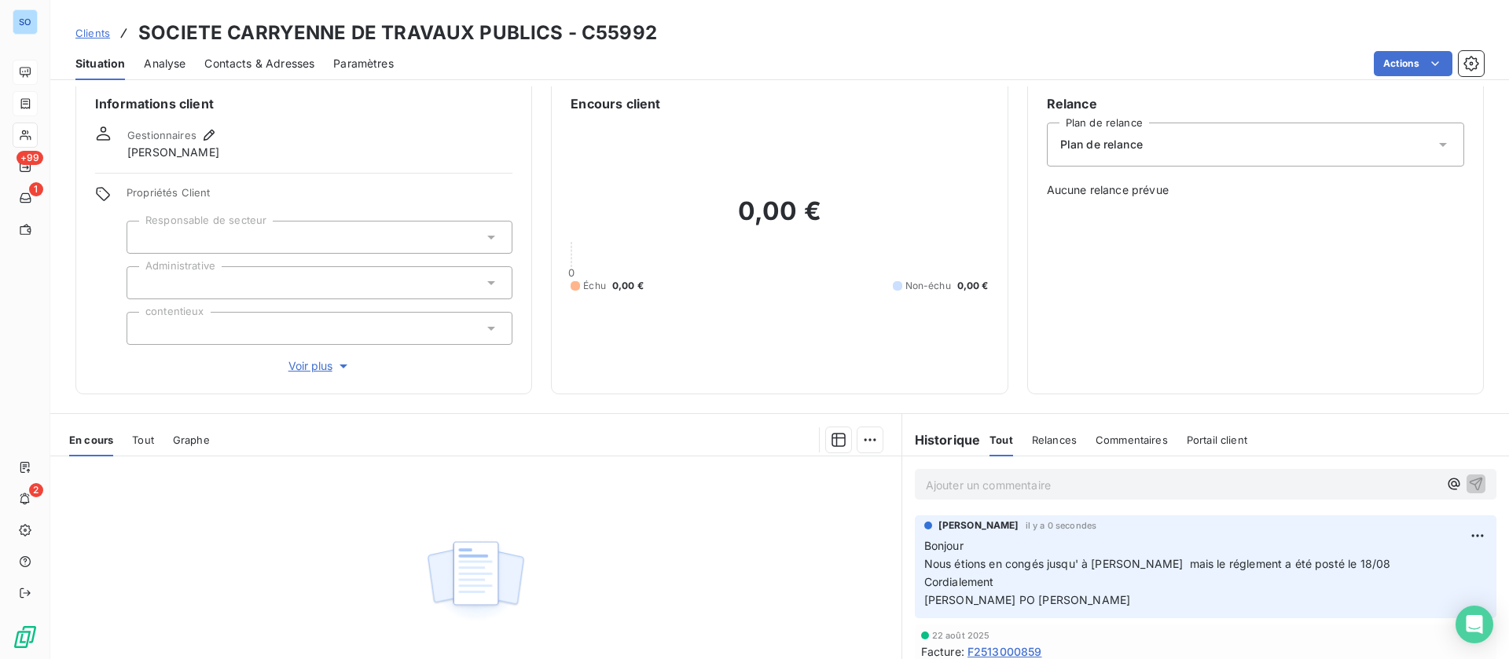
scroll to position [0, 0]
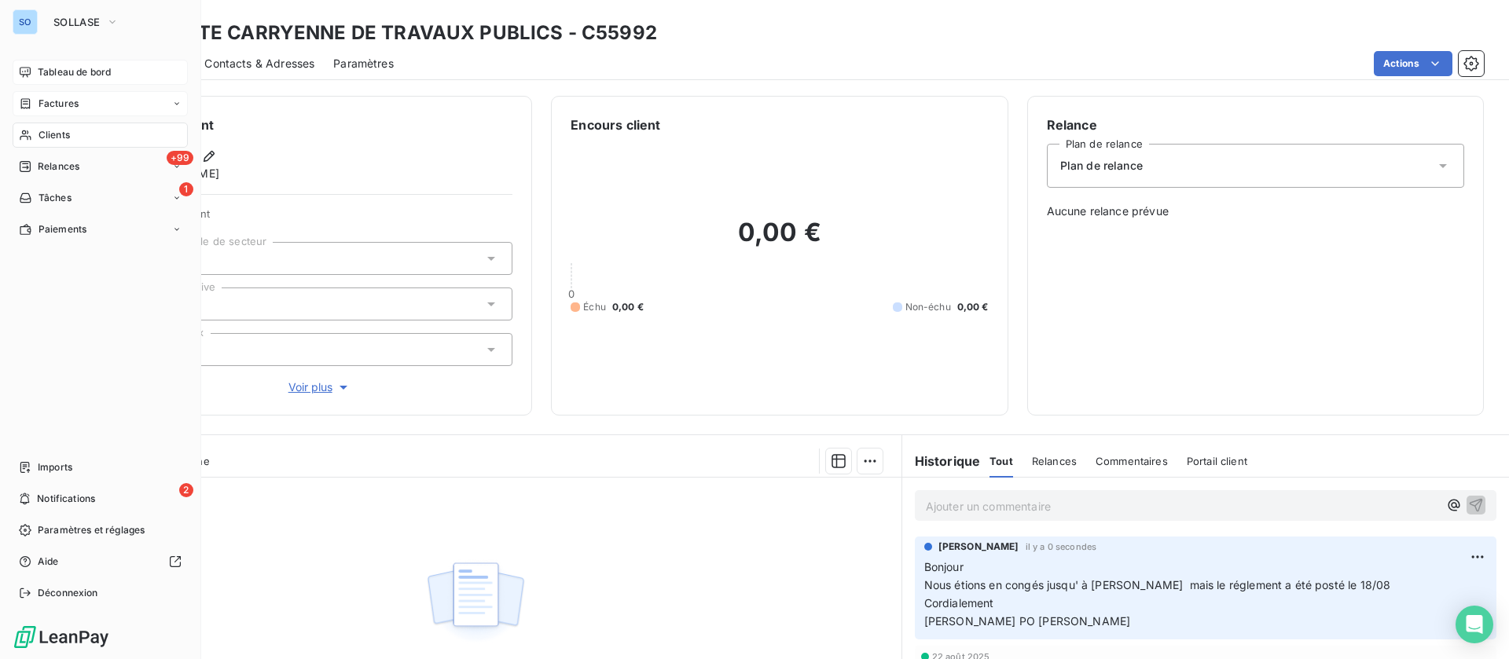
click at [36, 69] on div "Tableau de bord" at bounding box center [100, 72] width 175 height 25
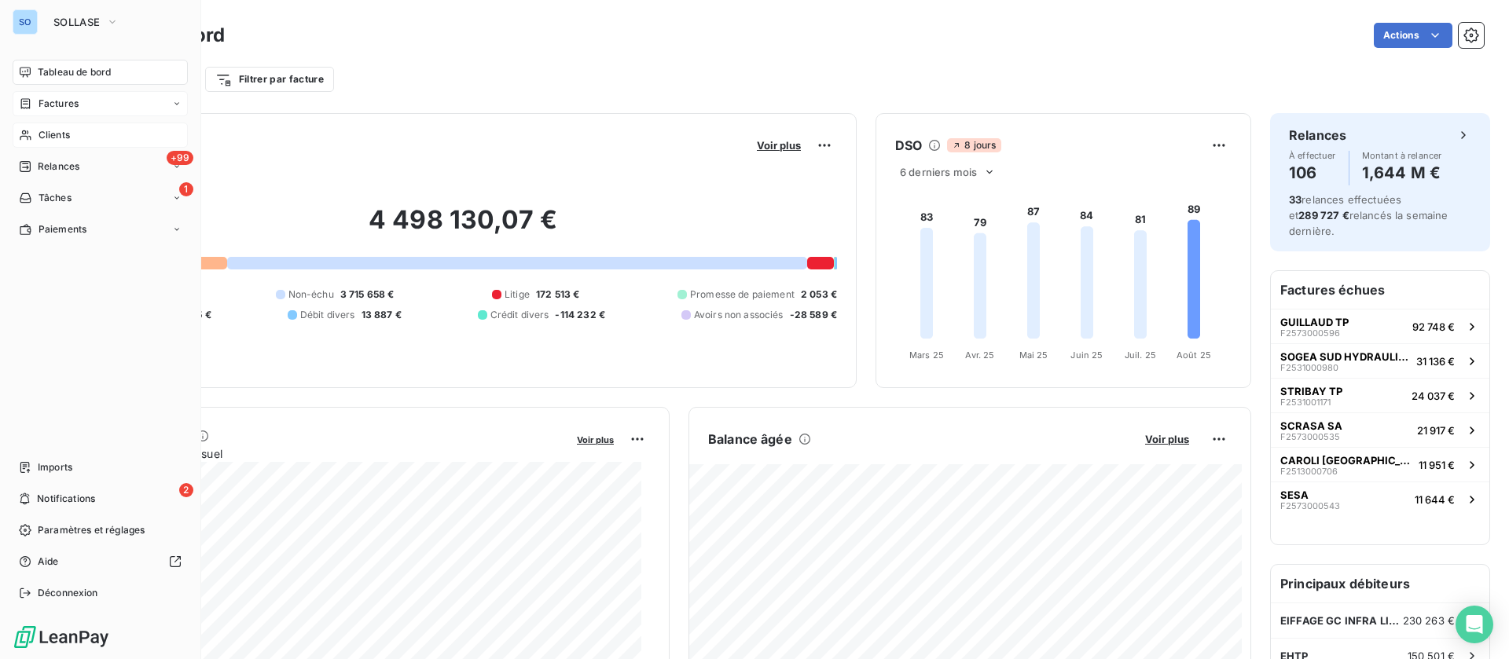
click at [56, 130] on span "Clients" at bounding box center [54, 135] width 31 height 14
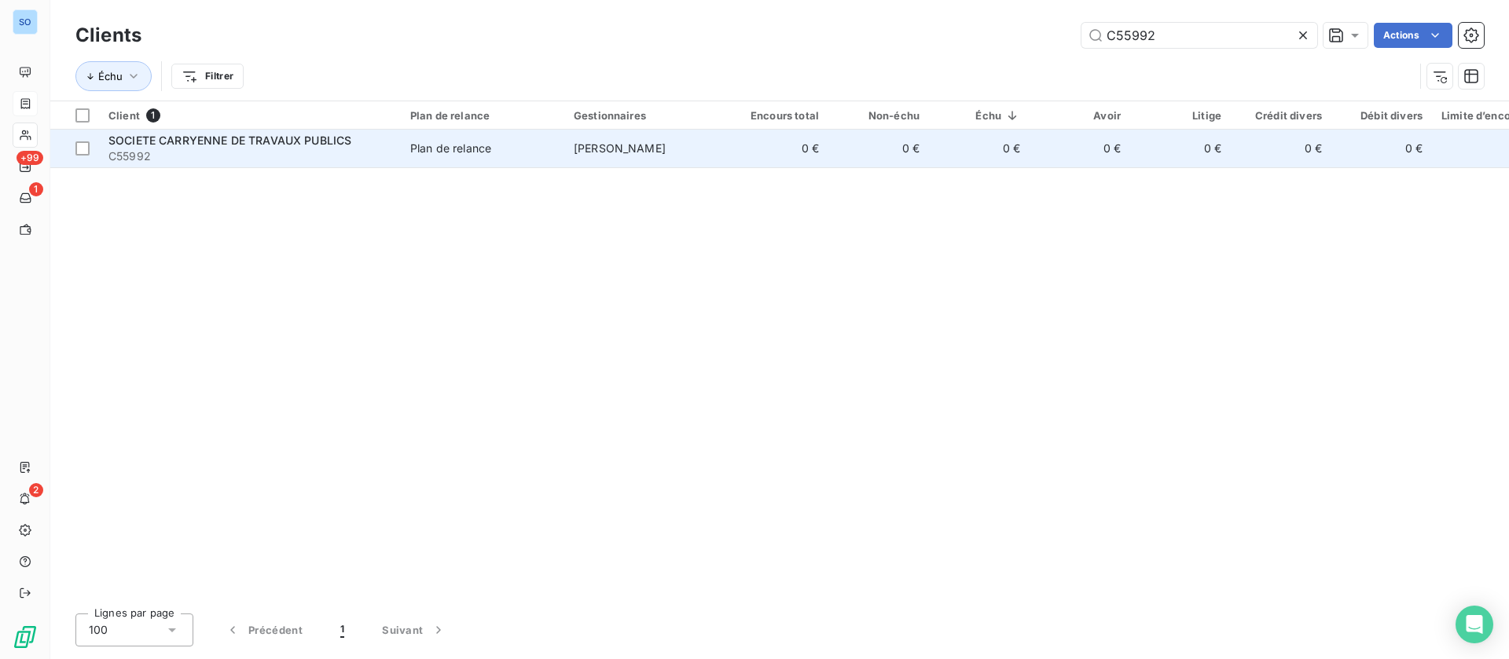
click at [328, 136] on span "SOCIETE CARRYENNE DE TRAVAUX PUBLICS" at bounding box center [229, 140] width 243 height 13
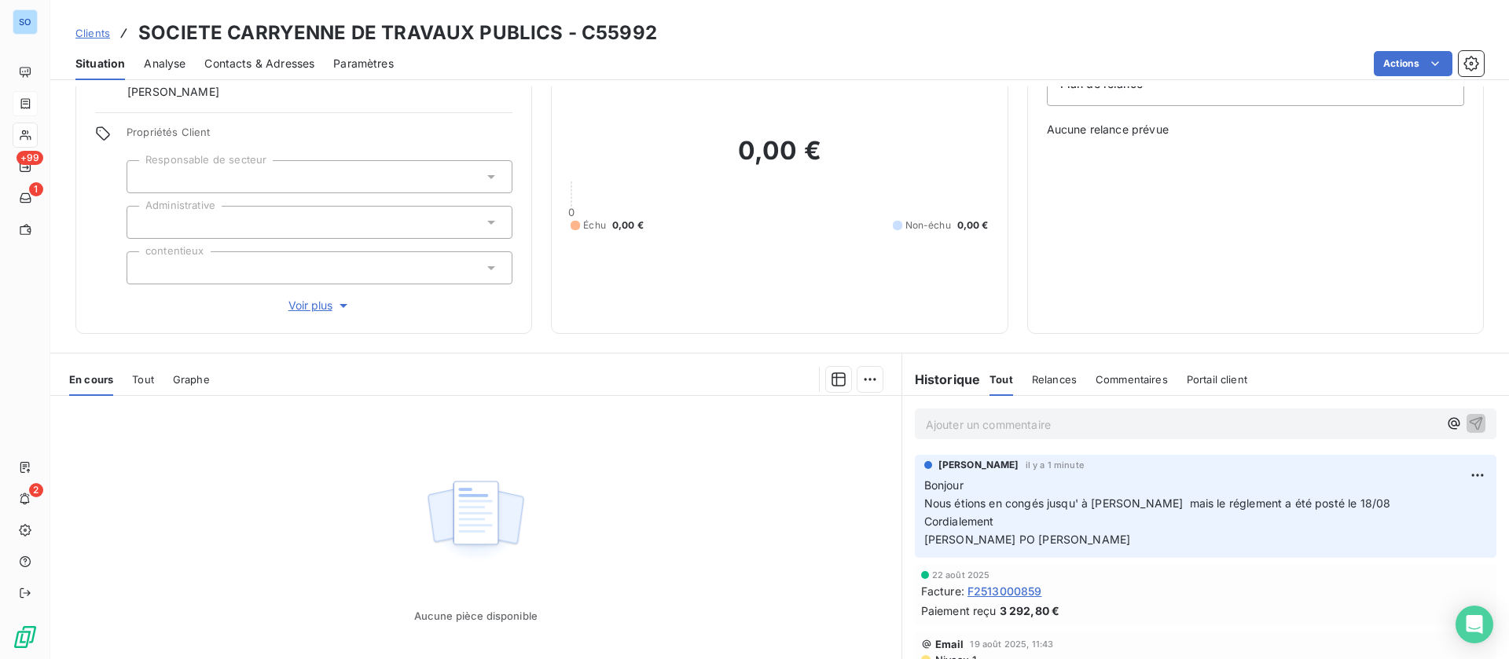
scroll to position [168, 0]
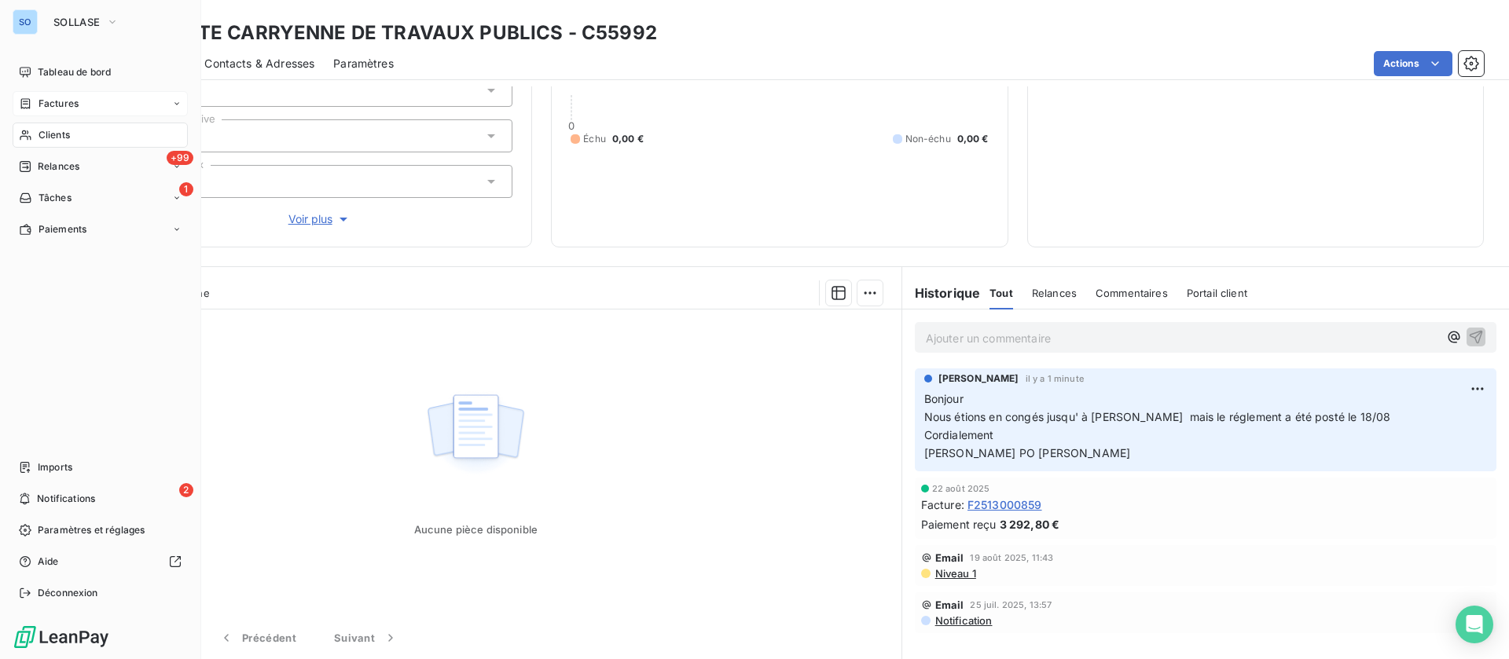
click at [39, 137] on span "Clients" at bounding box center [54, 135] width 31 height 14
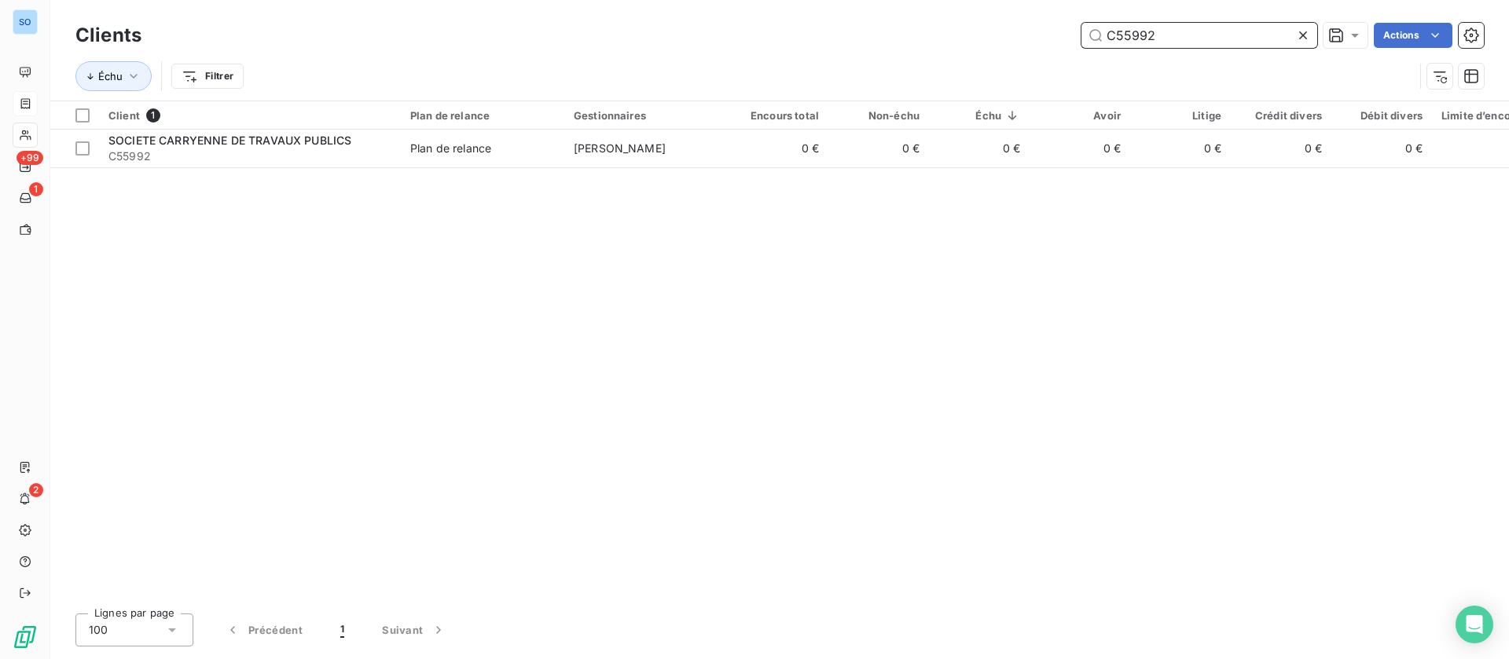
drag, startPoint x: 1141, startPoint y: 31, endPoint x: 982, endPoint y: 22, distance: 159.8
click at [982, 23] on div "C55992 Actions" at bounding box center [821, 35] width 1323 height 25
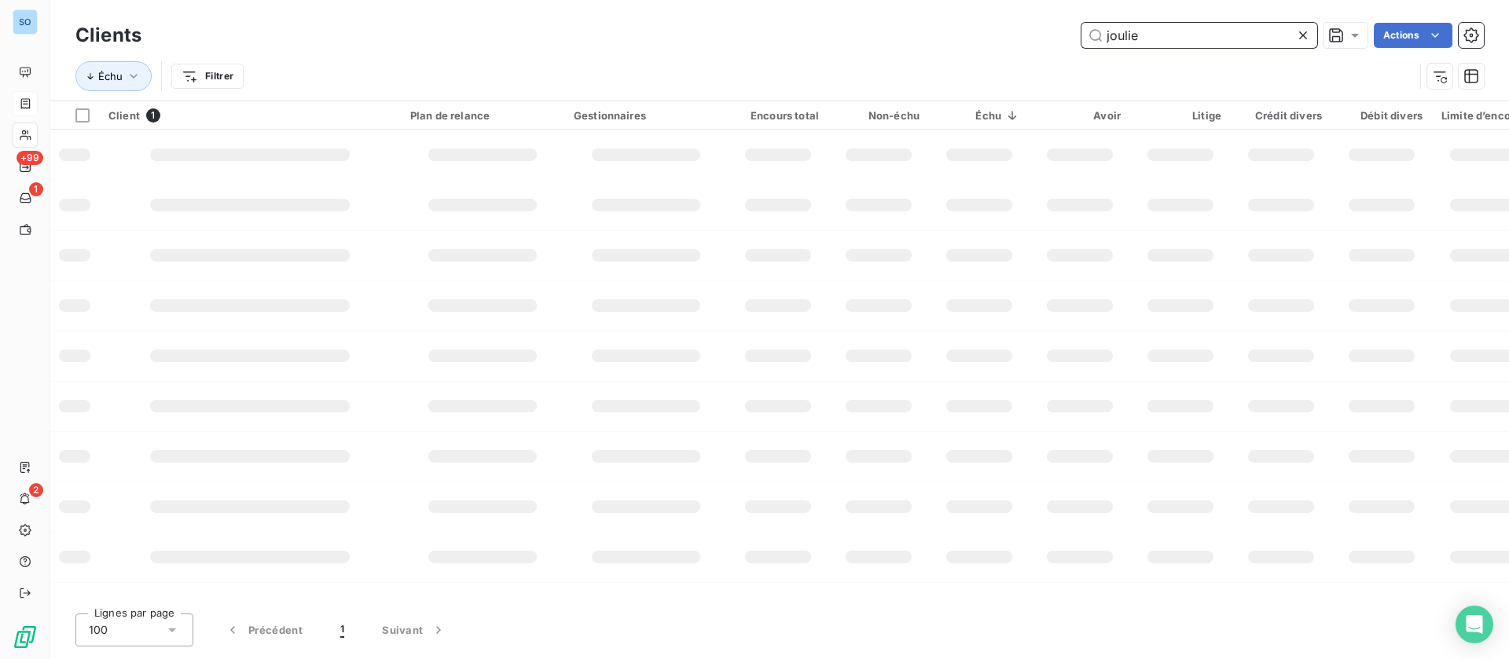
type input "joulie"
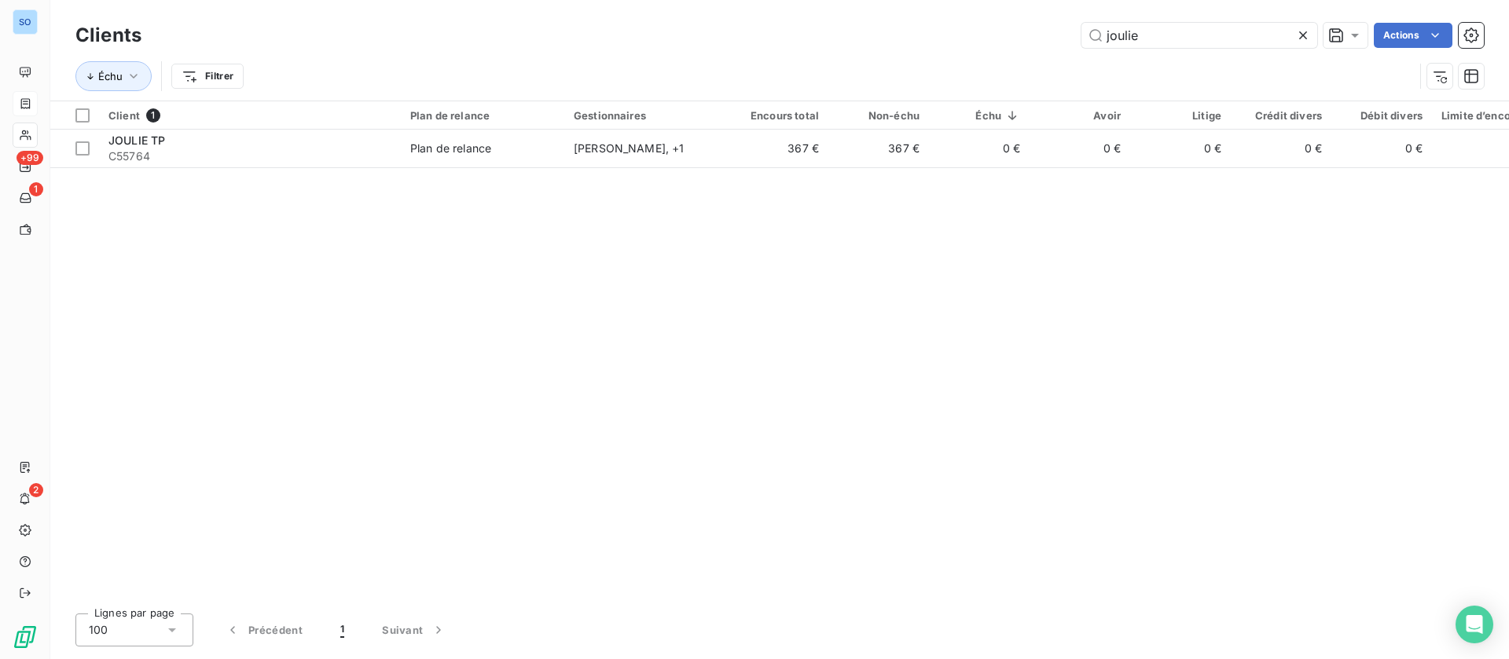
click at [341, 168] on div "Client 1 Plan de relance Gestionnaires Encours total Non-échu Échu Avoir Litige…" at bounding box center [779, 351] width 1459 height 500
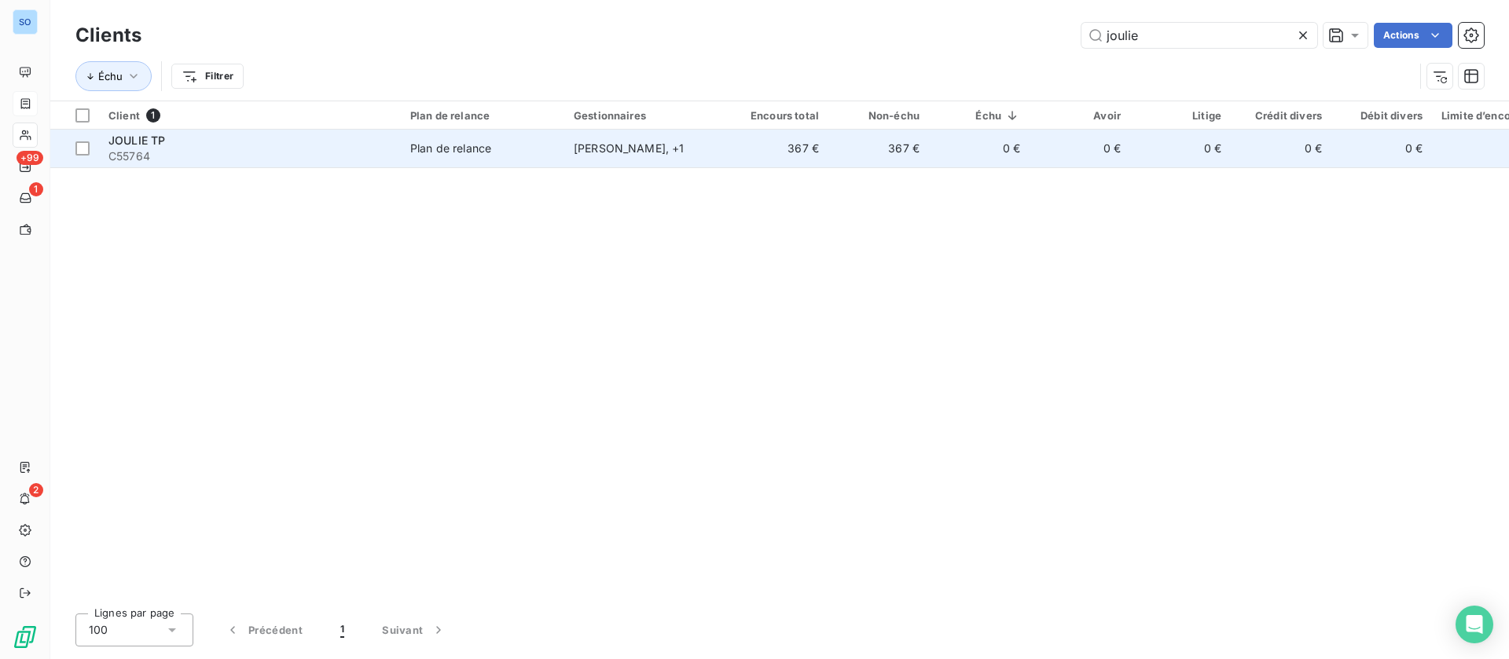
click at [340, 160] on span "C55764" at bounding box center [249, 157] width 283 height 16
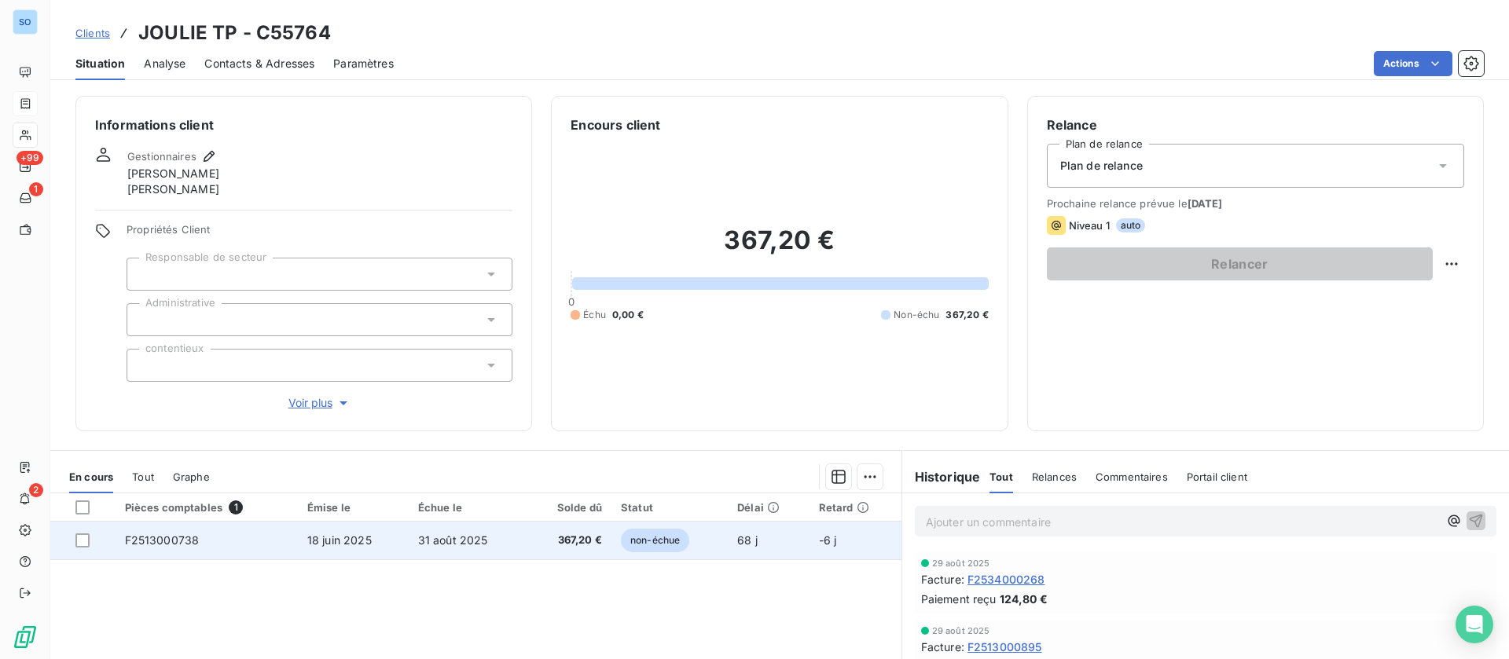
click at [501, 541] on td "31 août 2025" at bounding box center [468, 541] width 118 height 38
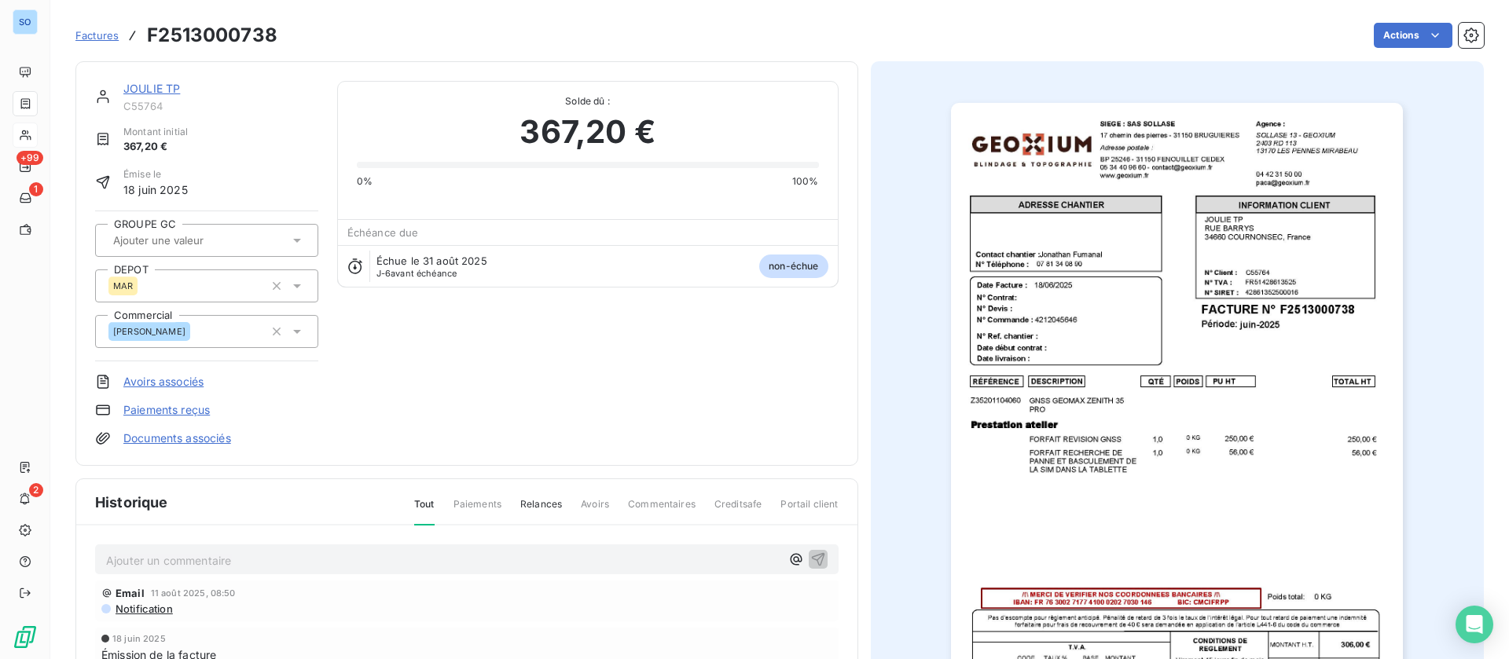
click at [298, 558] on p "Ajouter un commentaire ﻿" at bounding box center [443, 561] width 674 height 20
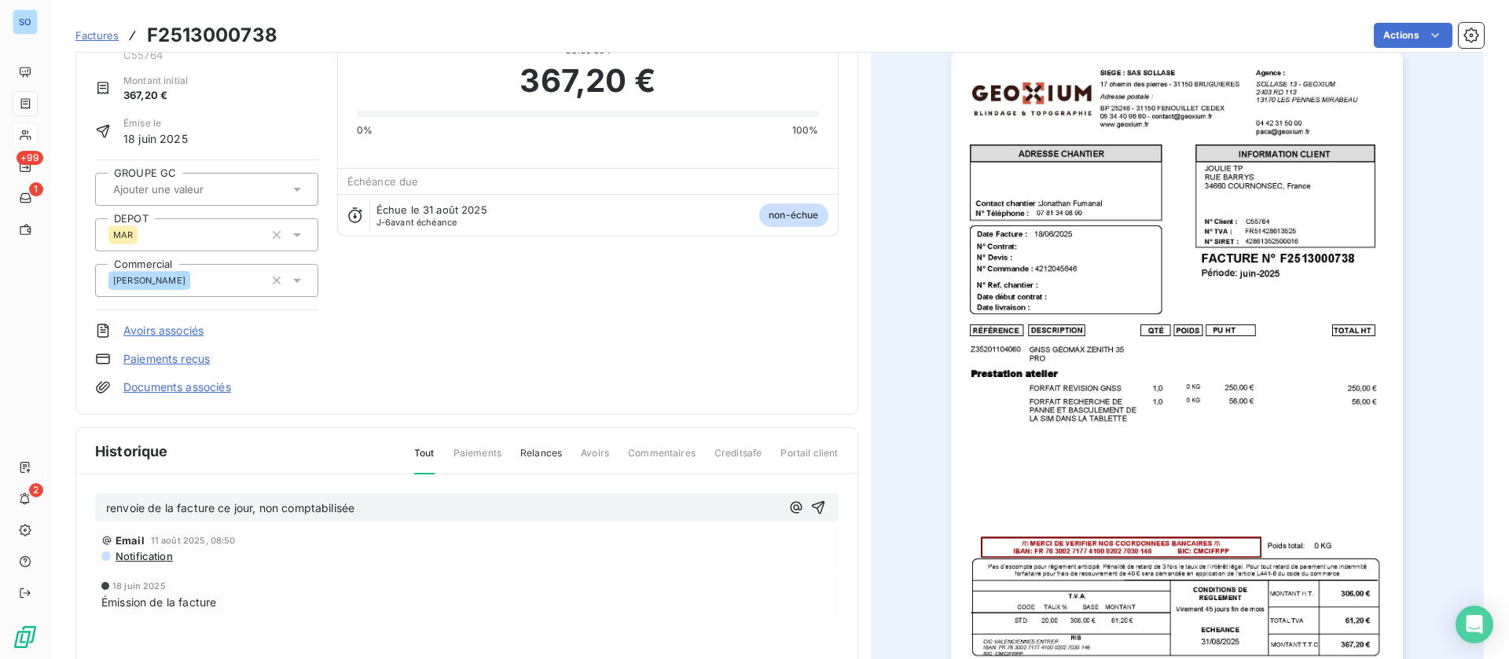
scroll to position [211, 0]
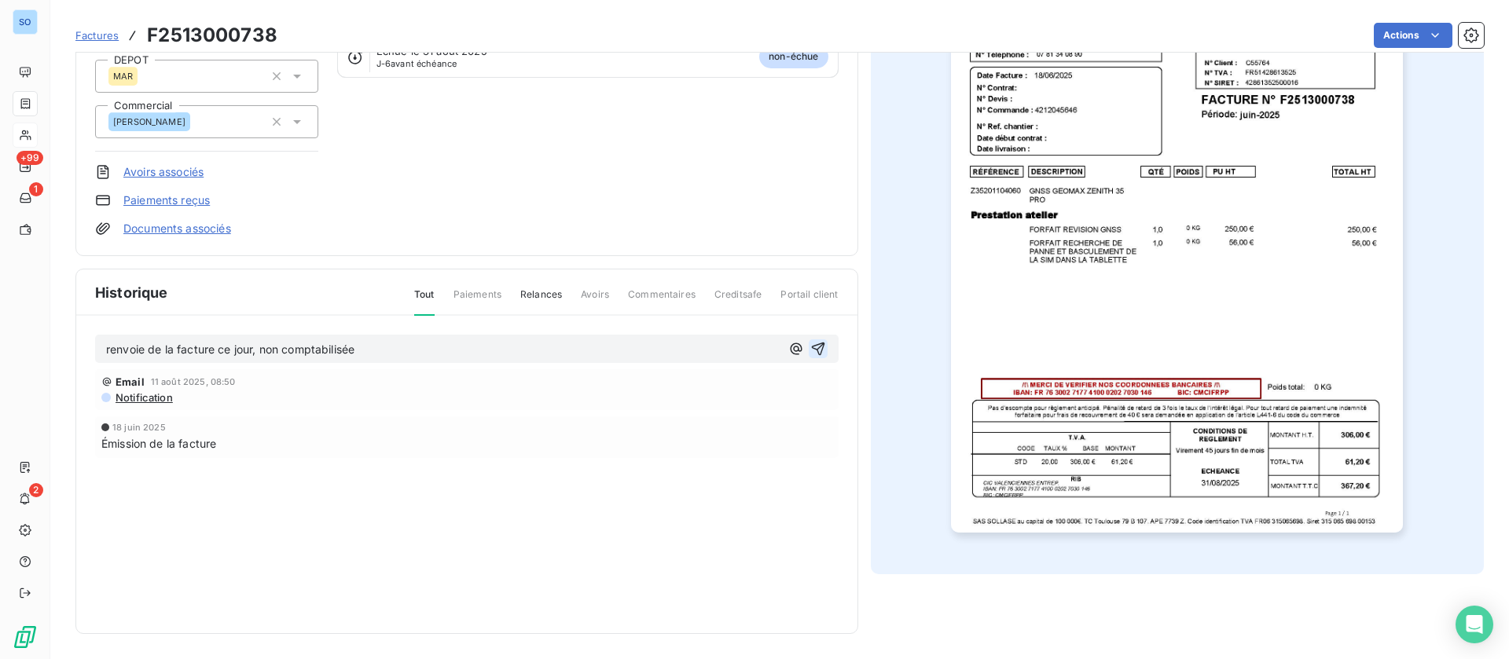
click at [815, 350] on icon "button" at bounding box center [818, 349] width 16 height 16
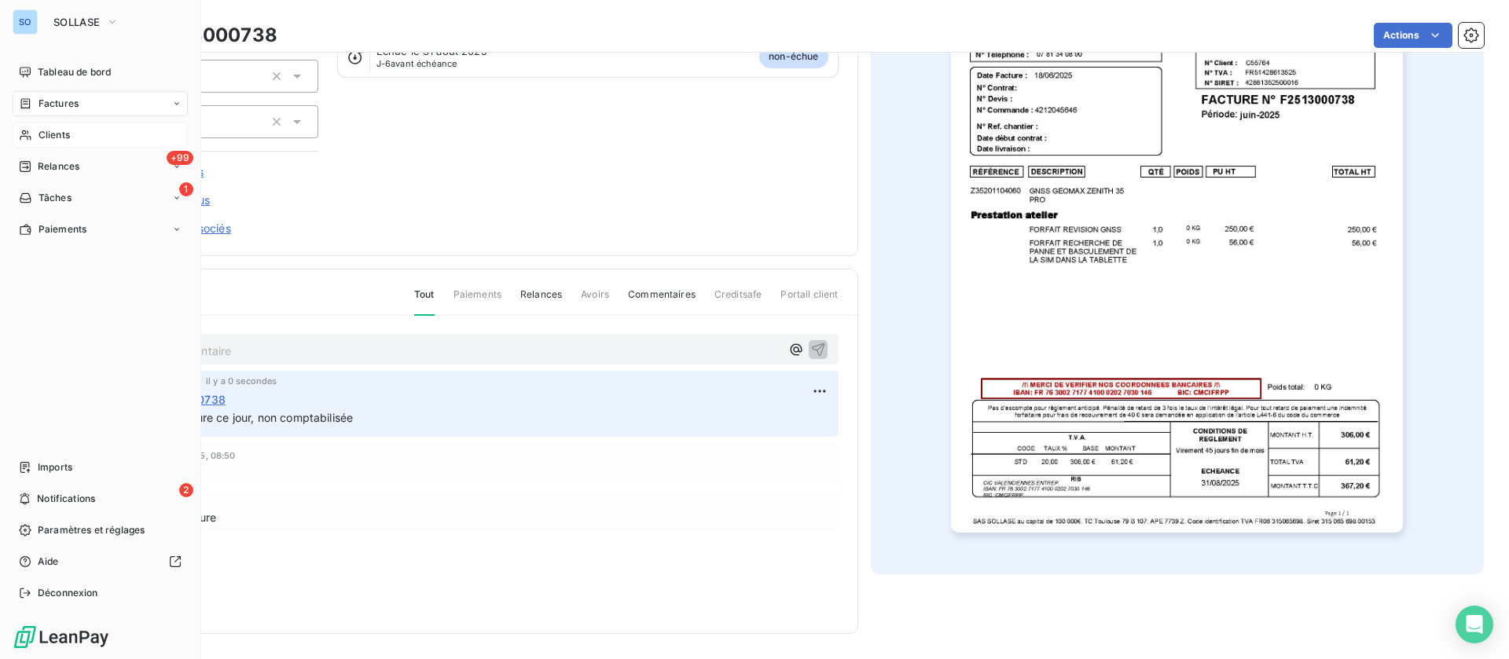
click at [24, 127] on div "Clients" at bounding box center [100, 135] width 175 height 25
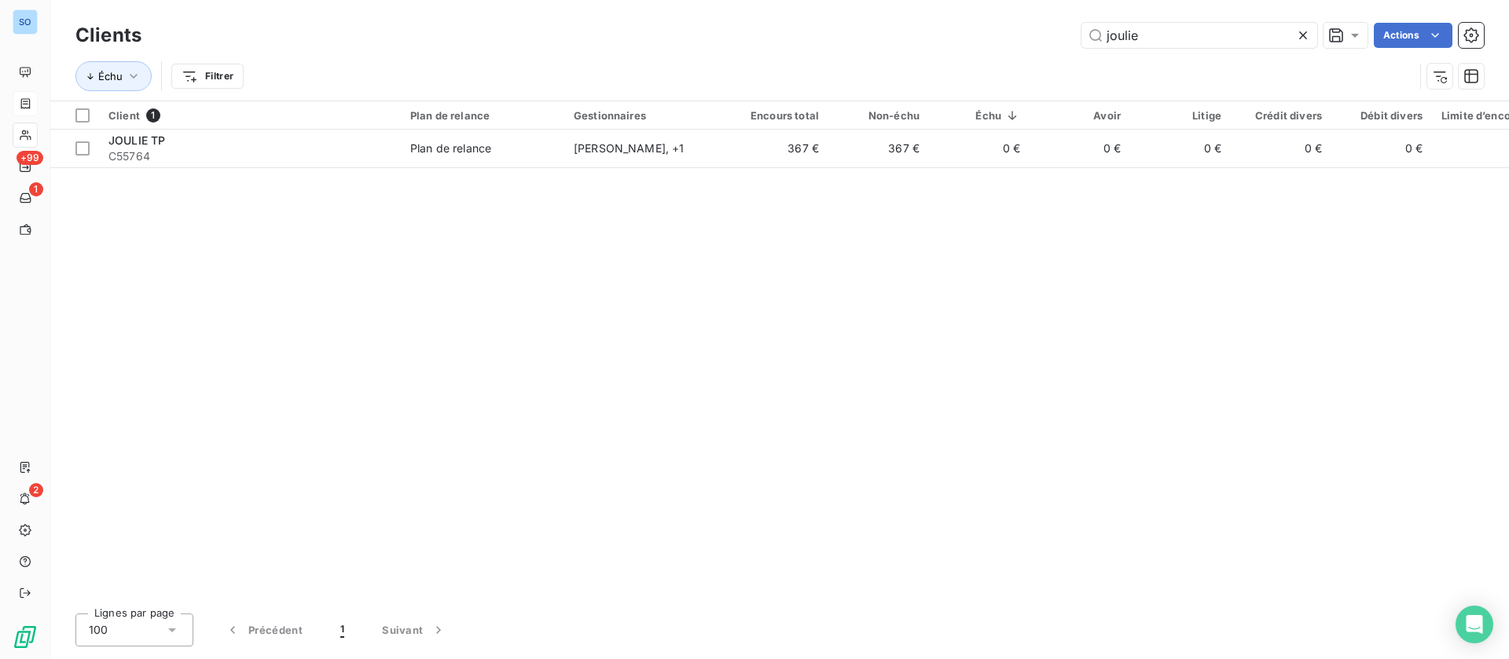
drag, startPoint x: 1142, startPoint y: 35, endPoint x: 924, endPoint y: 9, distance: 219.2
click at [924, 9] on div "Clients joulie Actions Échu Filtrer" at bounding box center [779, 50] width 1459 height 101
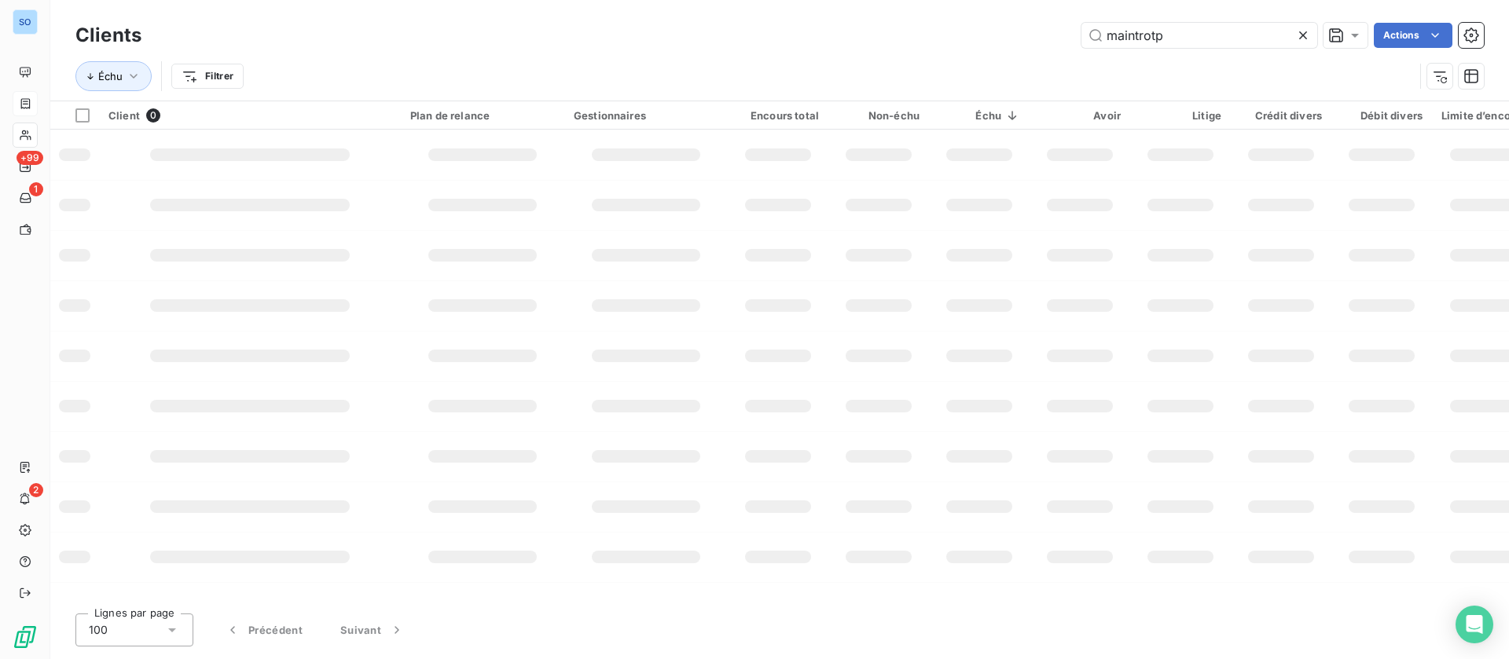
type input "maintrotp"
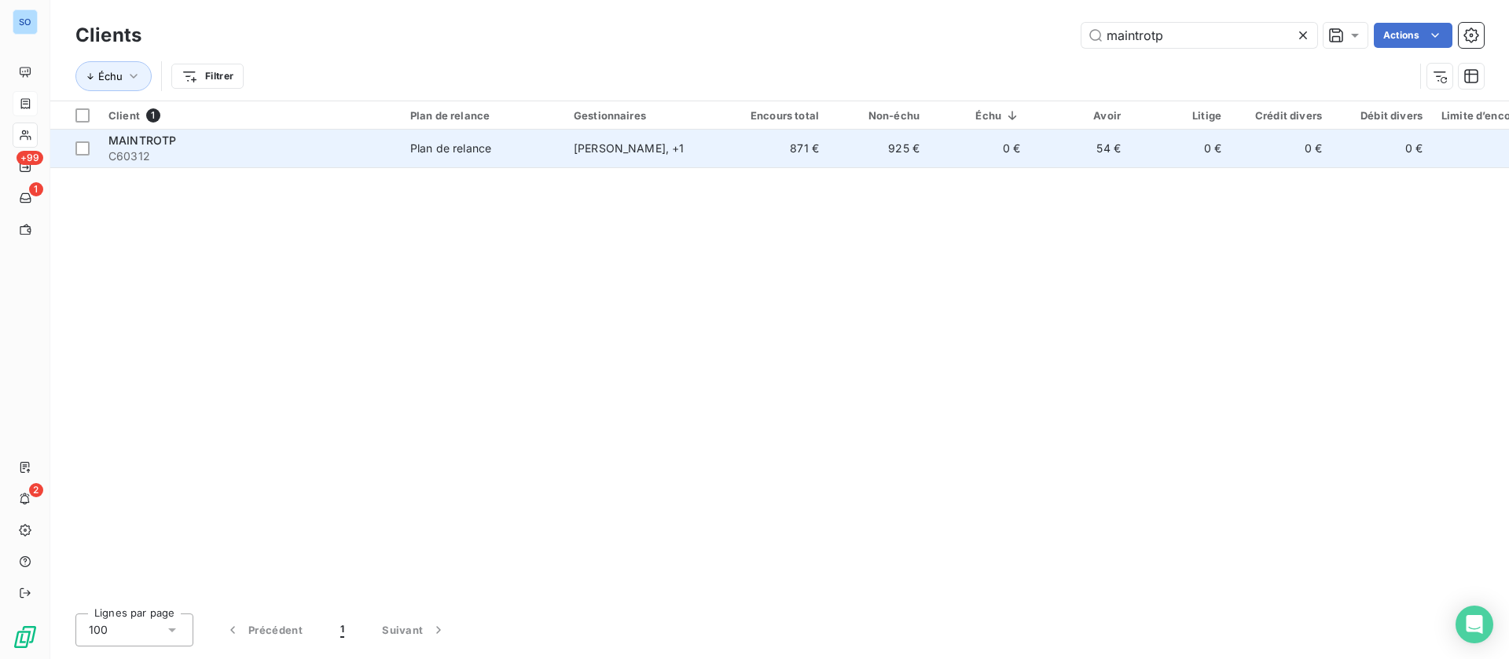
click at [188, 140] on div "MAINTROTP" at bounding box center [249, 141] width 283 height 16
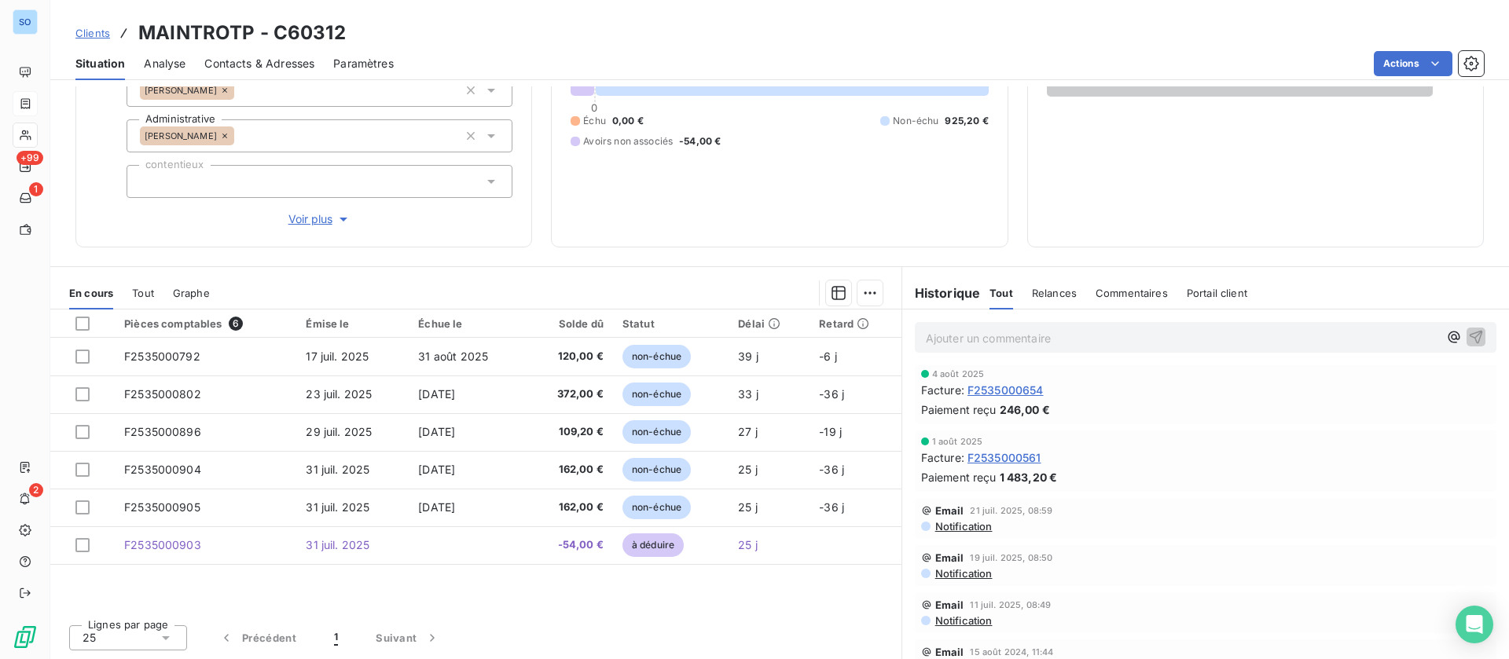
scroll to position [236, 0]
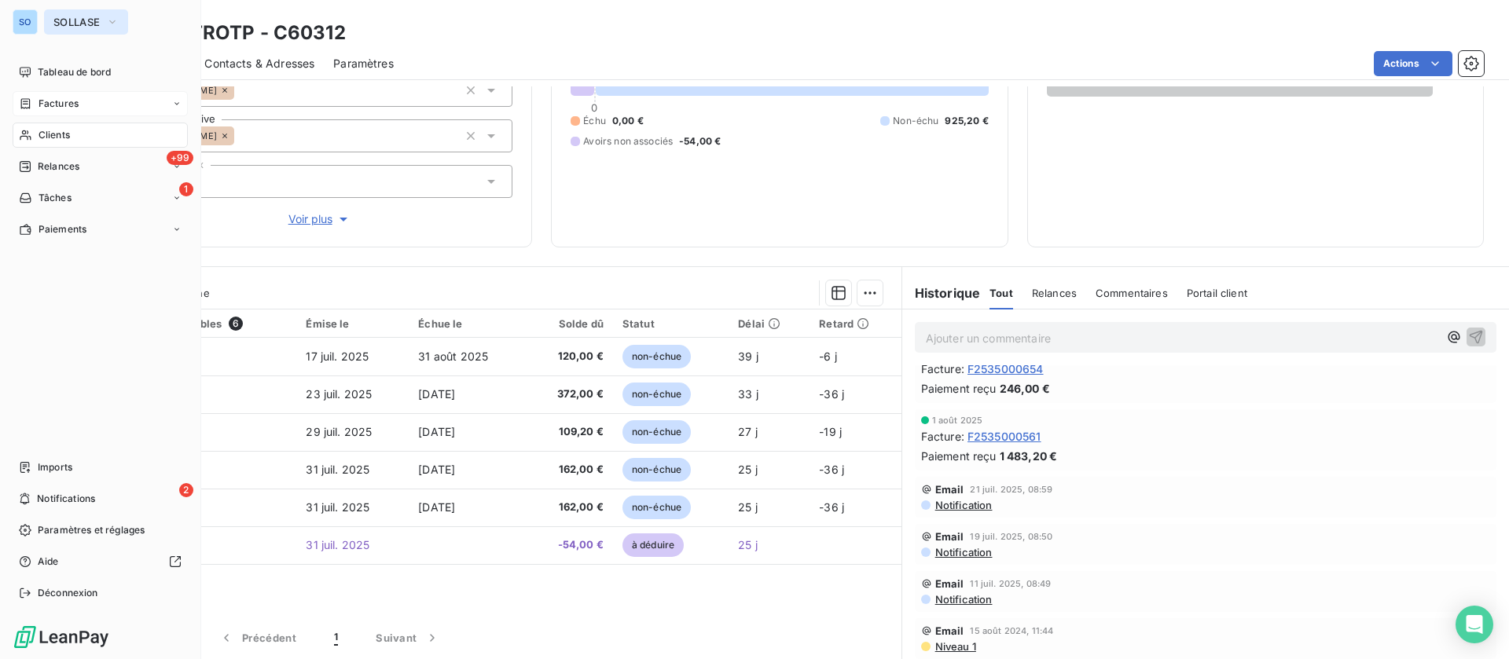
click at [61, 18] on span "SOLLASE" at bounding box center [76, 22] width 46 height 13
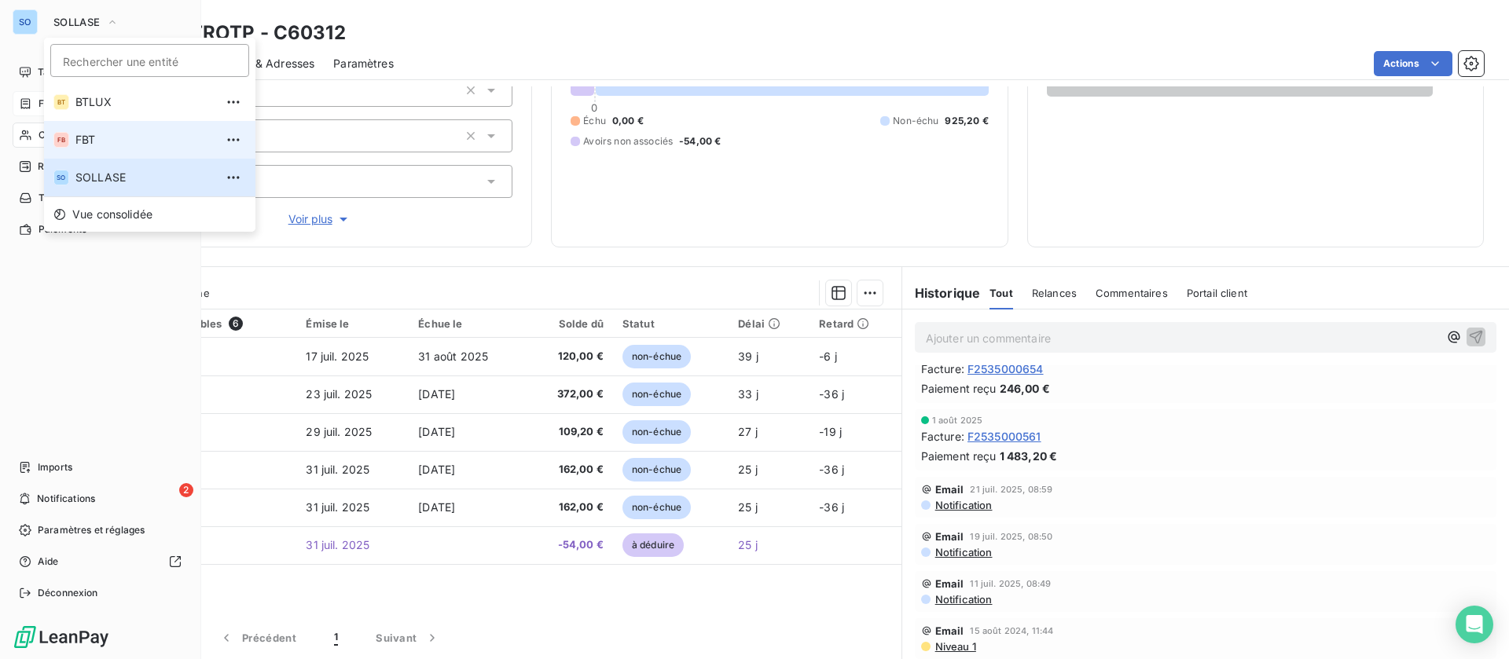
click at [113, 138] on span "FBT" at bounding box center [144, 140] width 139 height 16
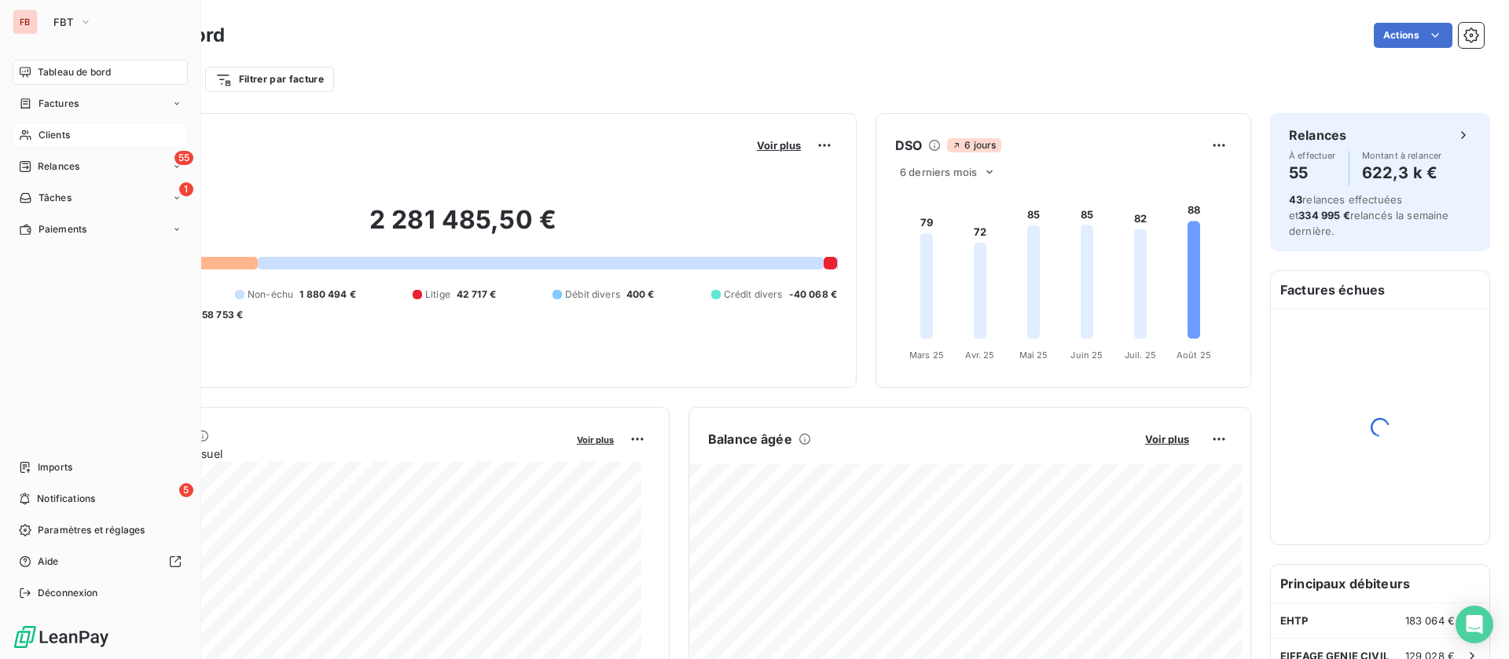
click at [27, 127] on div "Clients" at bounding box center [100, 135] width 175 height 25
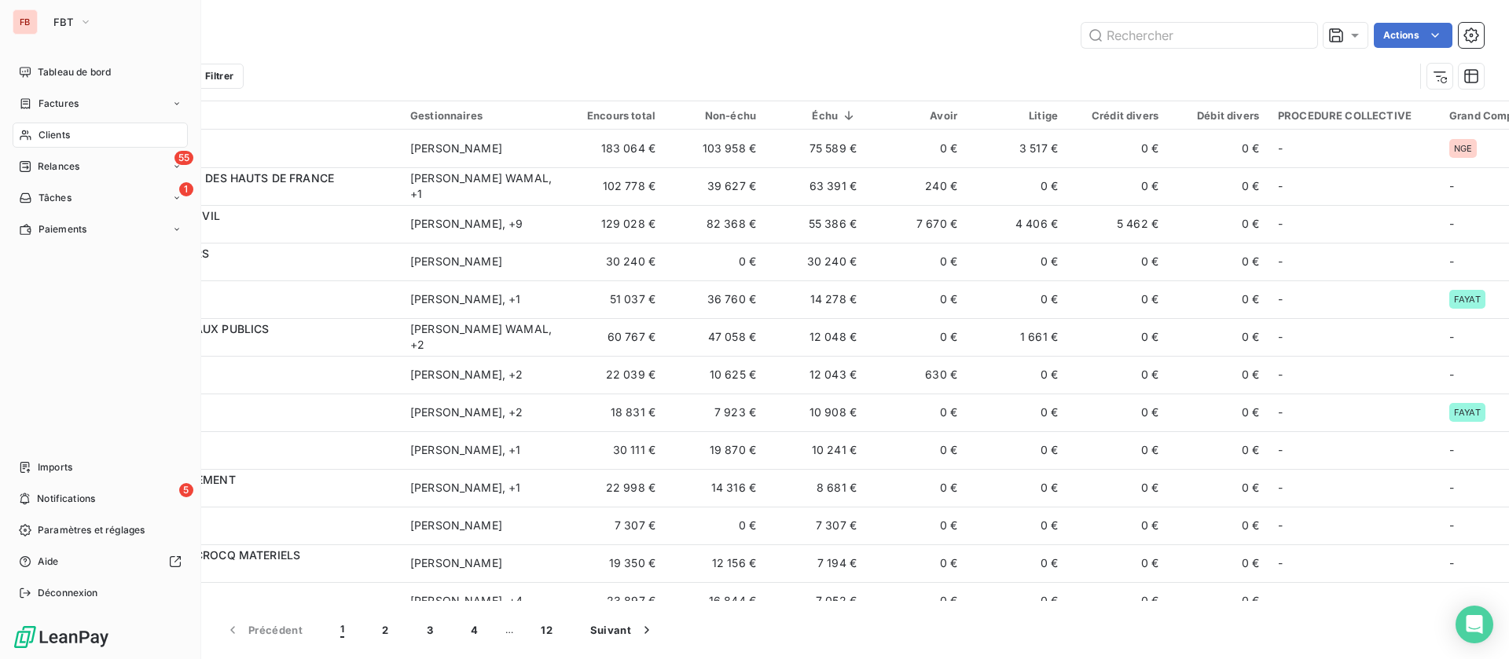
drag, startPoint x: 53, startPoint y: 134, endPoint x: 74, endPoint y: 123, distance: 23.2
click at [53, 133] on span "Clients" at bounding box center [54, 135] width 31 height 14
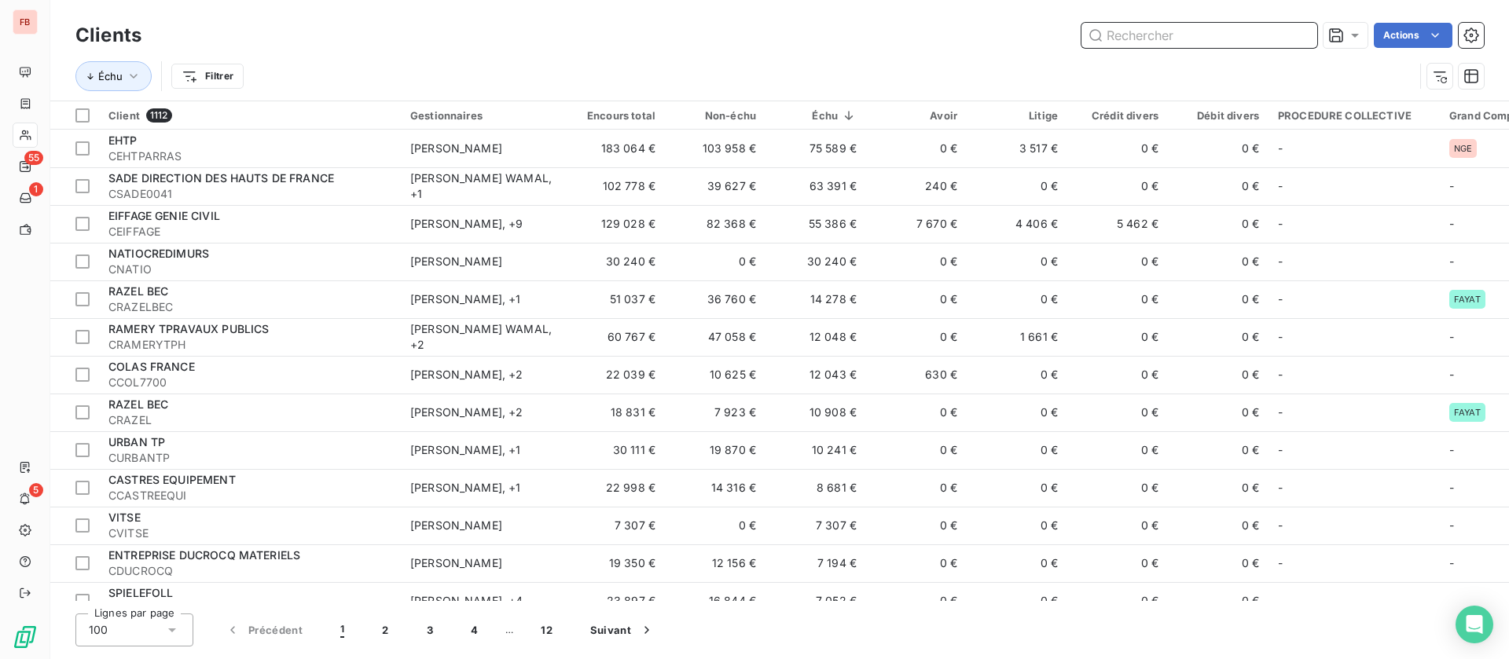
click at [1150, 24] on input "text" at bounding box center [1199, 35] width 236 height 25
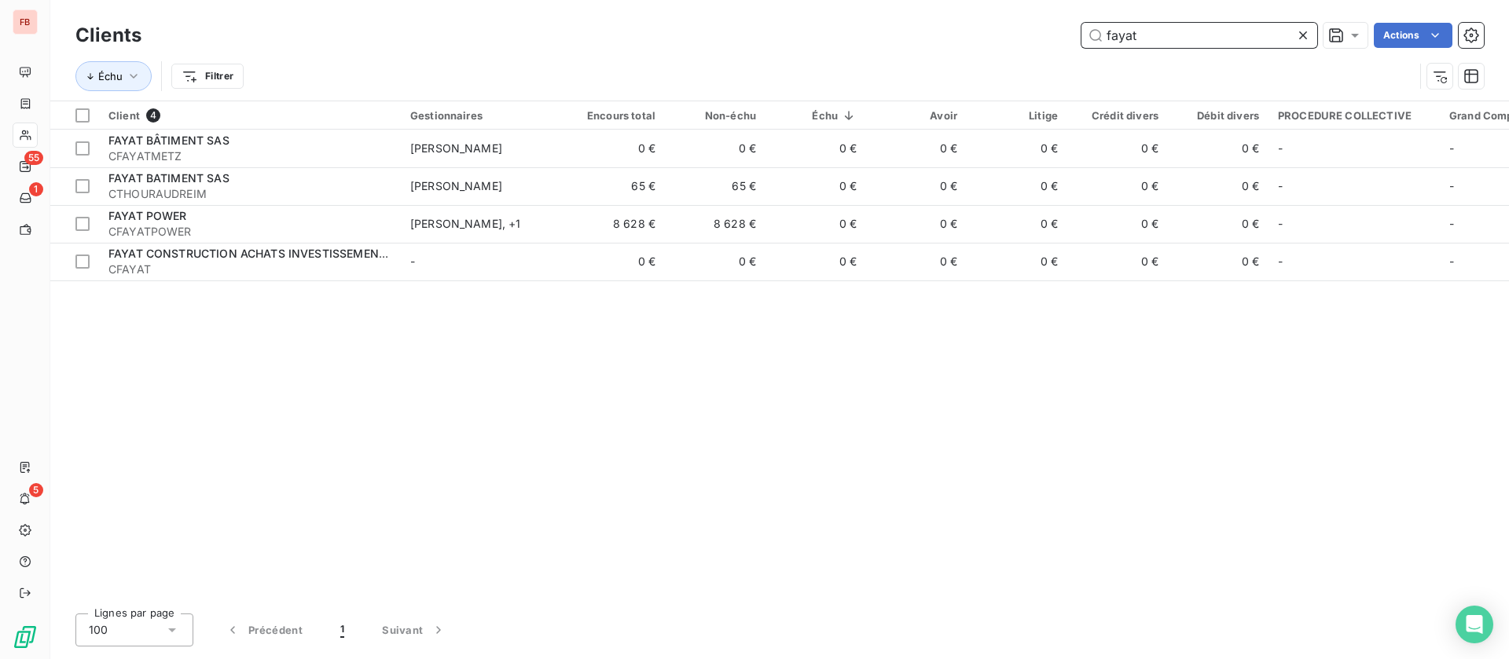
drag, startPoint x: 1080, startPoint y: 28, endPoint x: 1001, endPoint y: 23, distance: 78.8
click at [1001, 23] on div "fayat Actions" at bounding box center [821, 35] width 1323 height 25
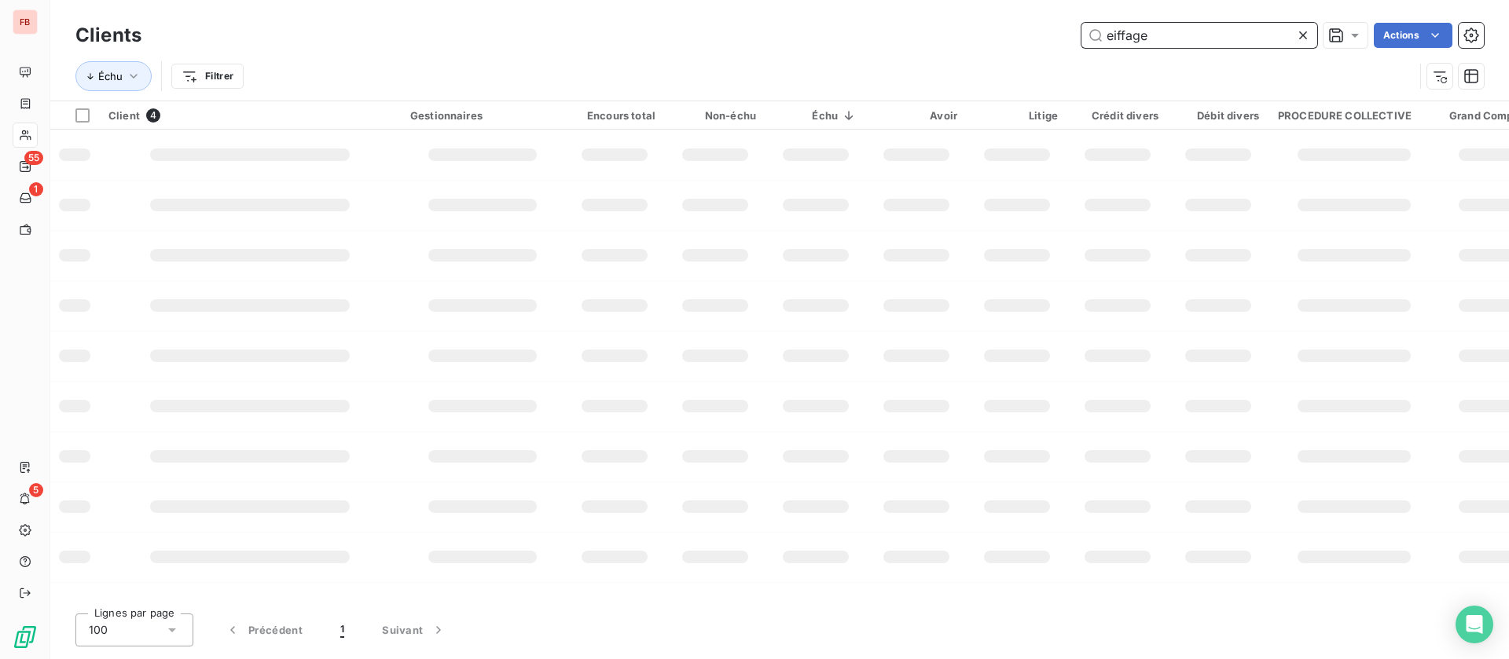
type input "eiffage"
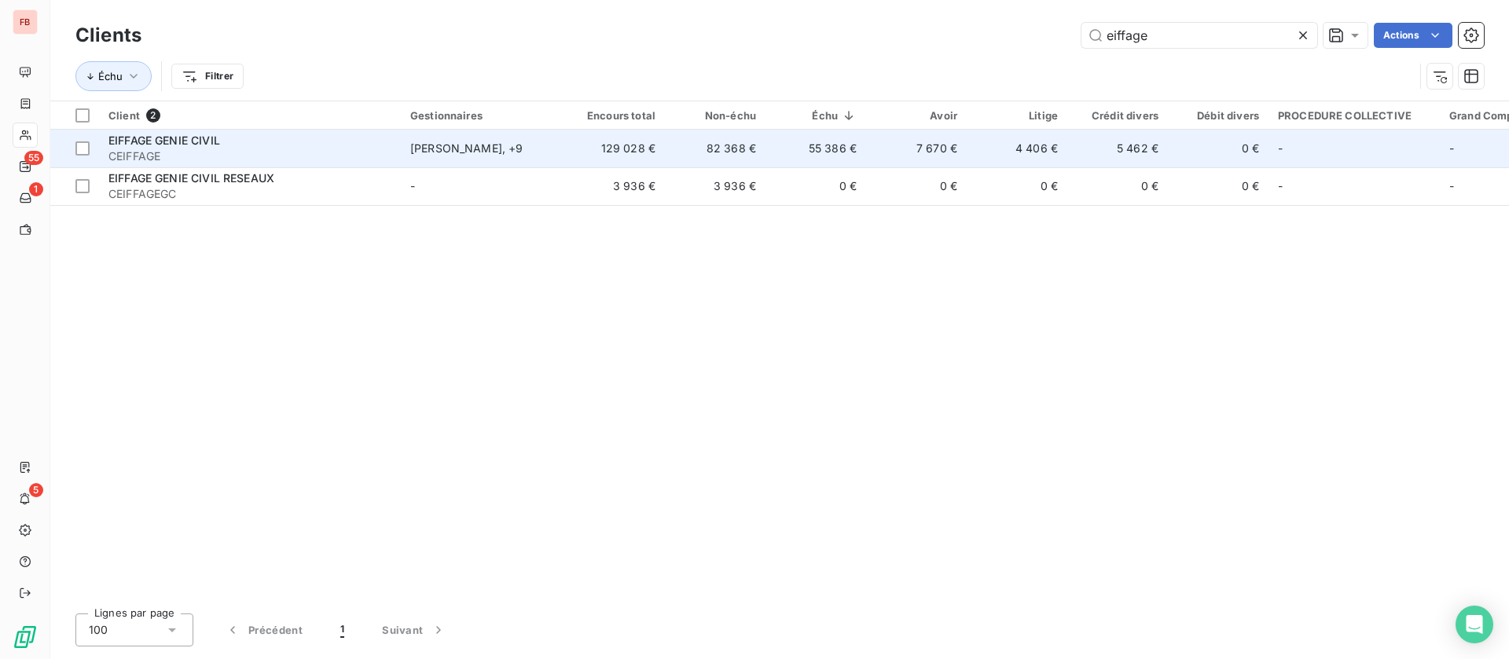
click at [519, 146] on div "Anicet ANICHE , + 9" at bounding box center [482, 149] width 145 height 16
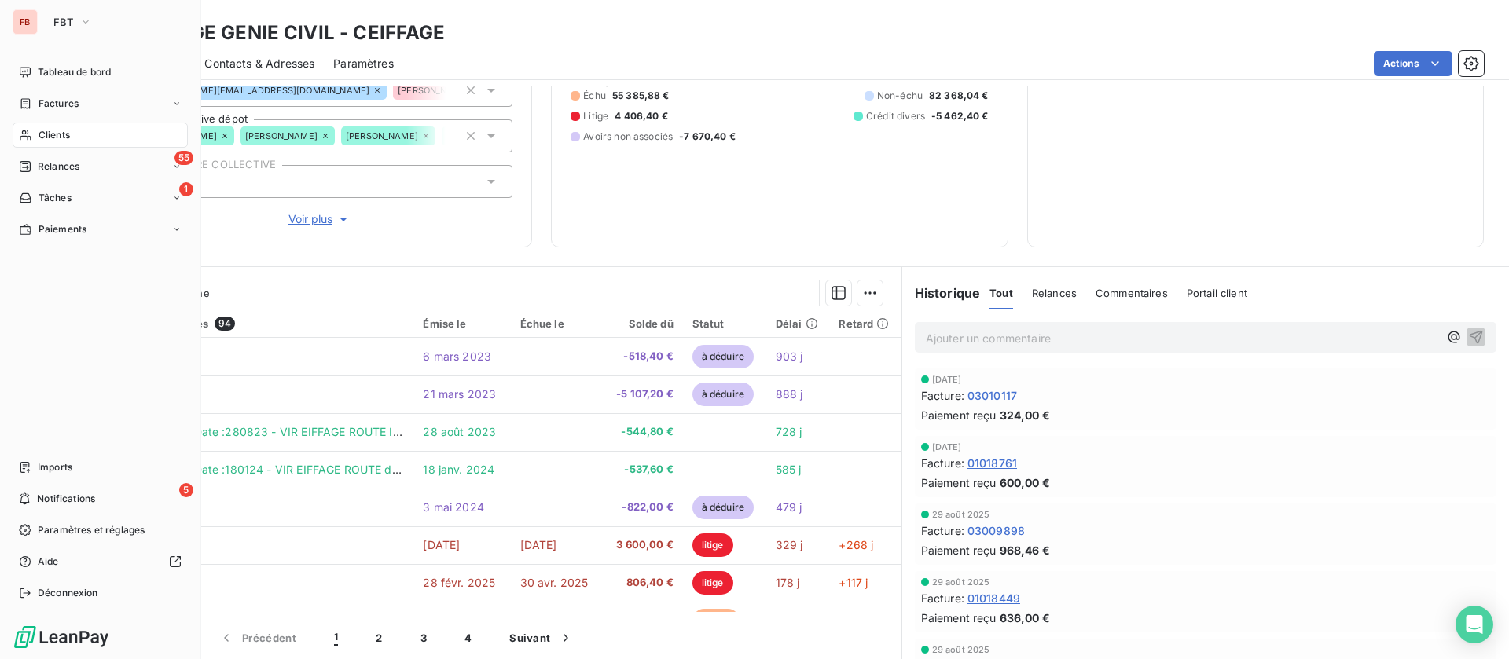
click at [39, 133] on span "Clients" at bounding box center [54, 135] width 31 height 14
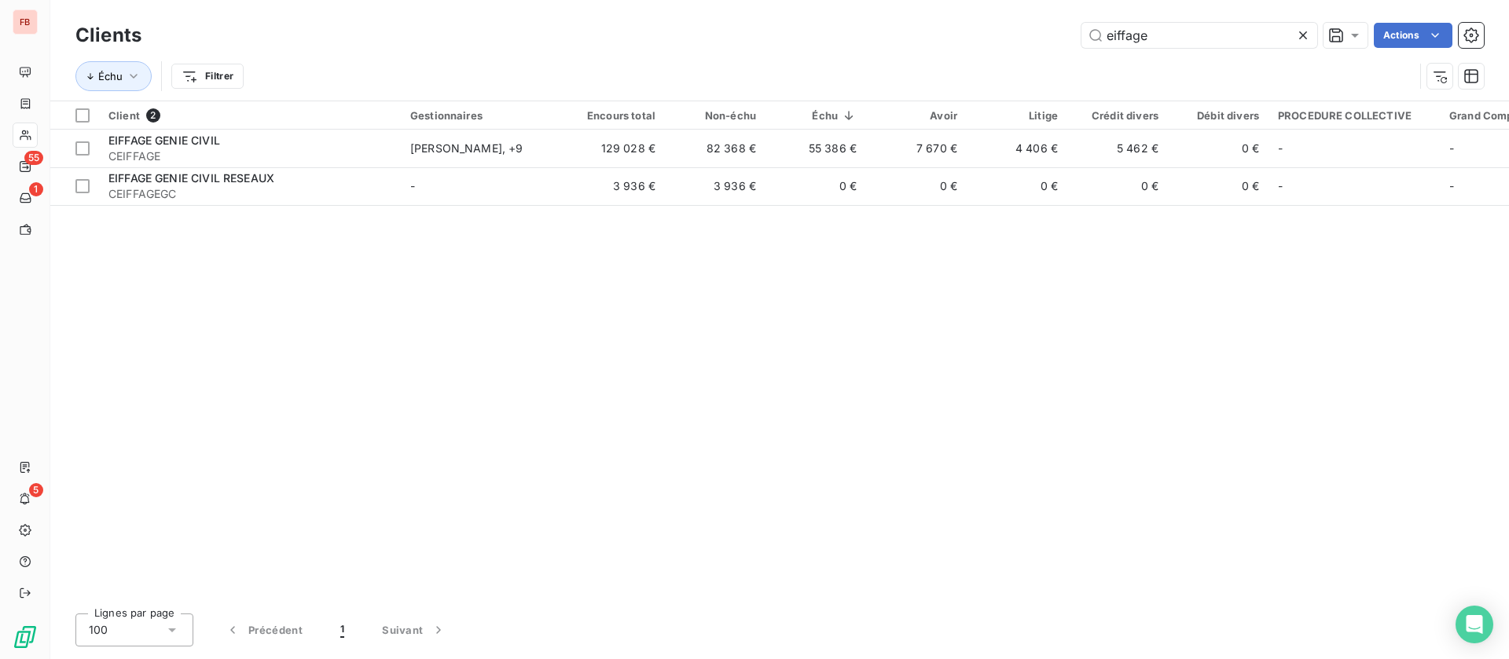
drag, startPoint x: 1180, startPoint y: 31, endPoint x: 1014, endPoint y: 26, distance: 166.7
click at [1014, 26] on div "eiffage Actions" at bounding box center [821, 35] width 1323 height 25
type input "raze"
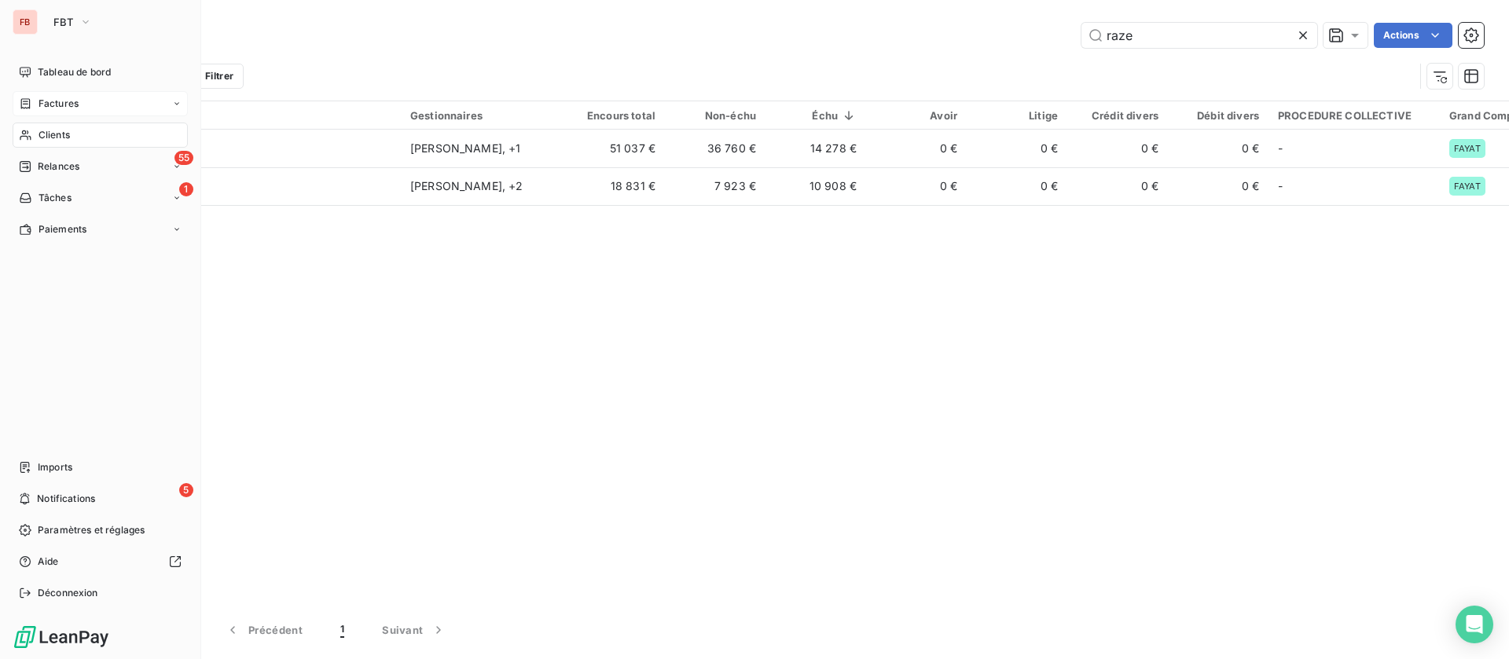
click at [35, 98] on div "Factures" at bounding box center [49, 104] width 60 height 14
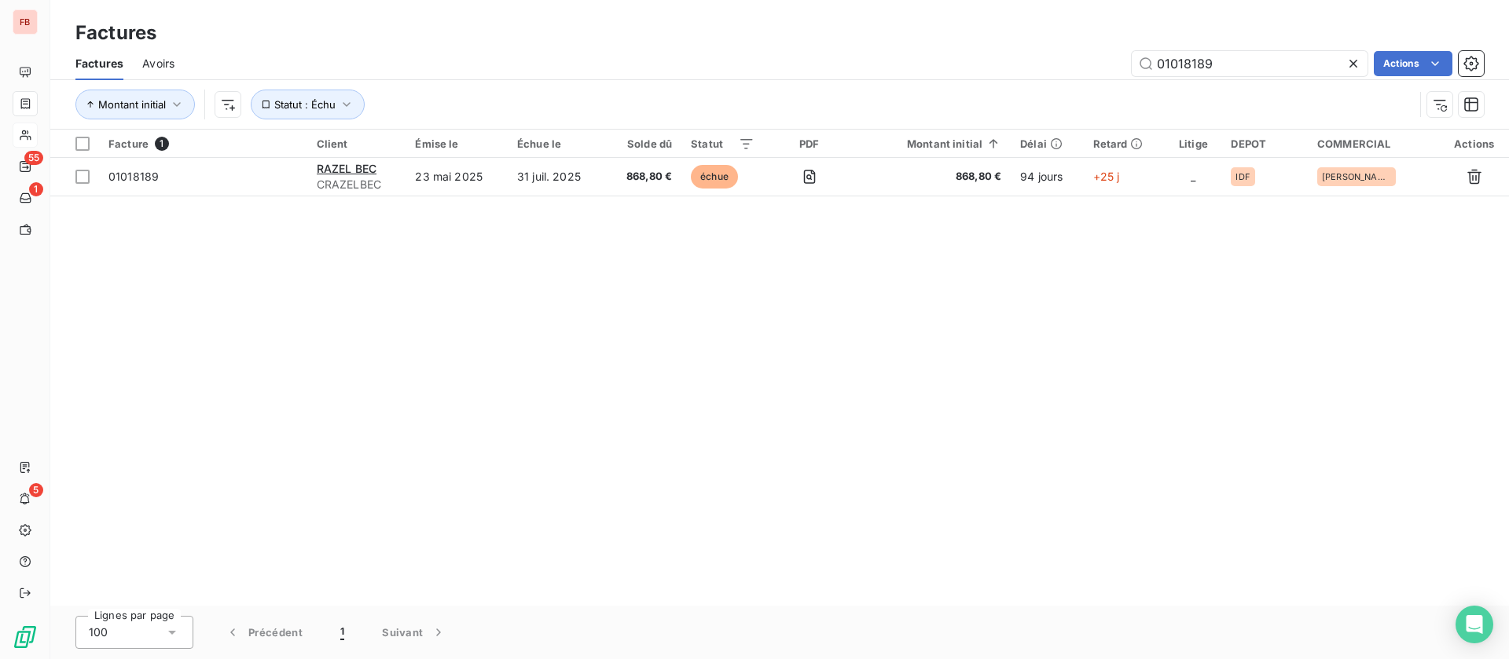
drag, startPoint x: 1248, startPoint y: 65, endPoint x: 1057, endPoint y: 75, distance: 191.2
click at [1057, 75] on div "Factures Avoirs 01018189 Actions" at bounding box center [779, 63] width 1459 height 33
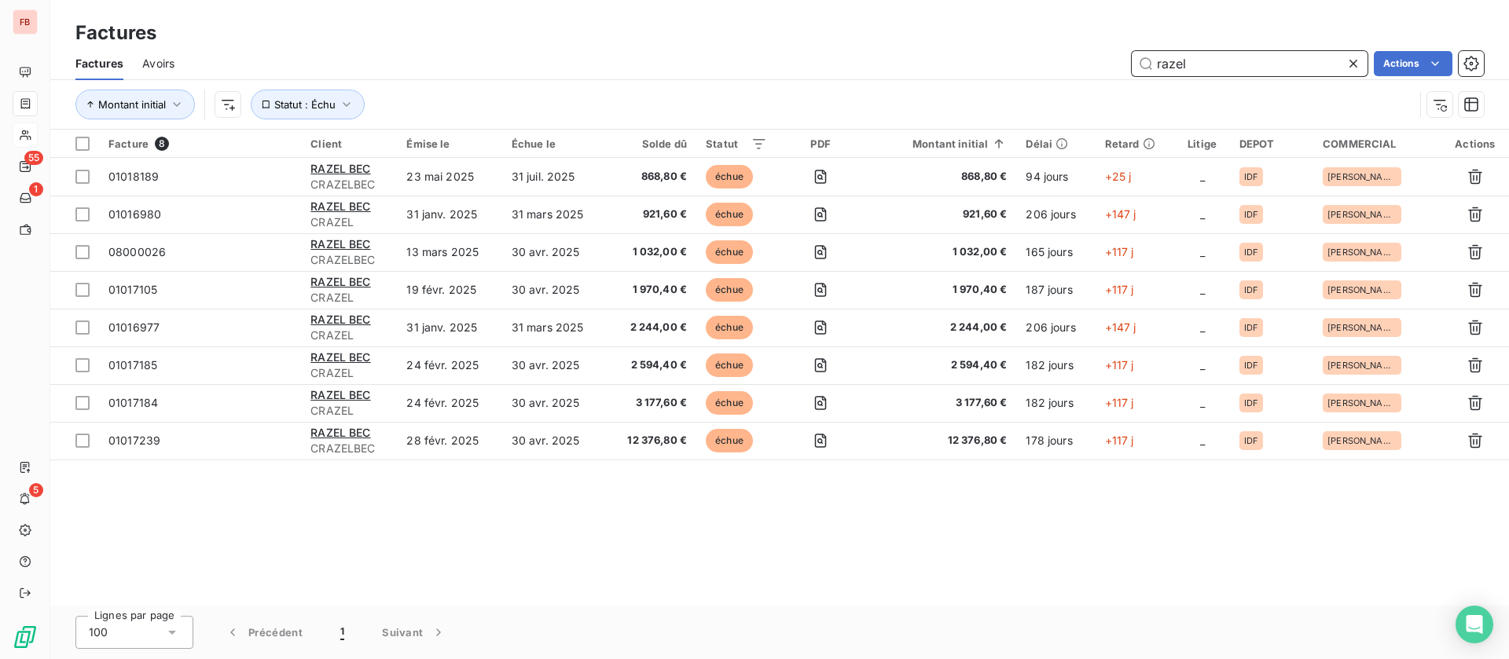
drag, startPoint x: 1254, startPoint y: 64, endPoint x: 1125, endPoint y: 15, distance: 138.5
click at [988, 60] on div "razel Actions" at bounding box center [838, 63] width 1290 height 25
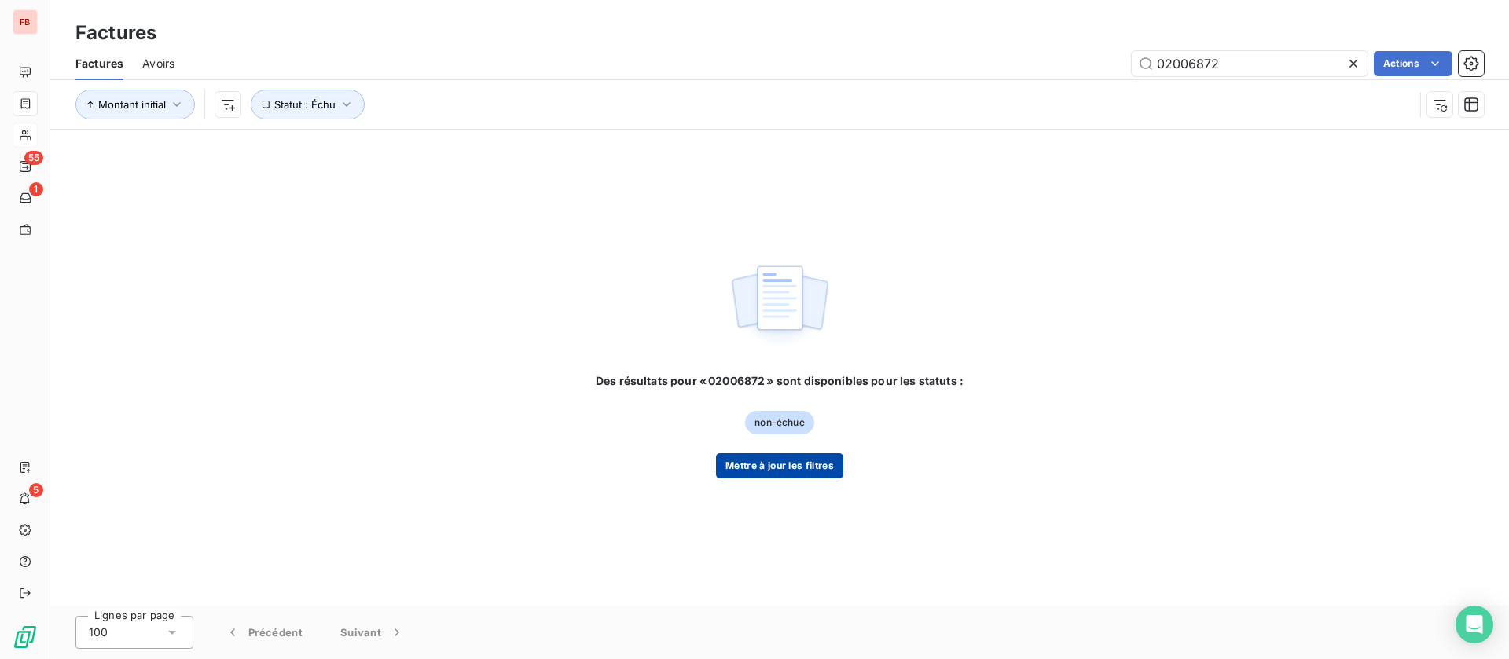
click at [775, 472] on button "Mettre à jour les filtres" at bounding box center [779, 465] width 127 height 25
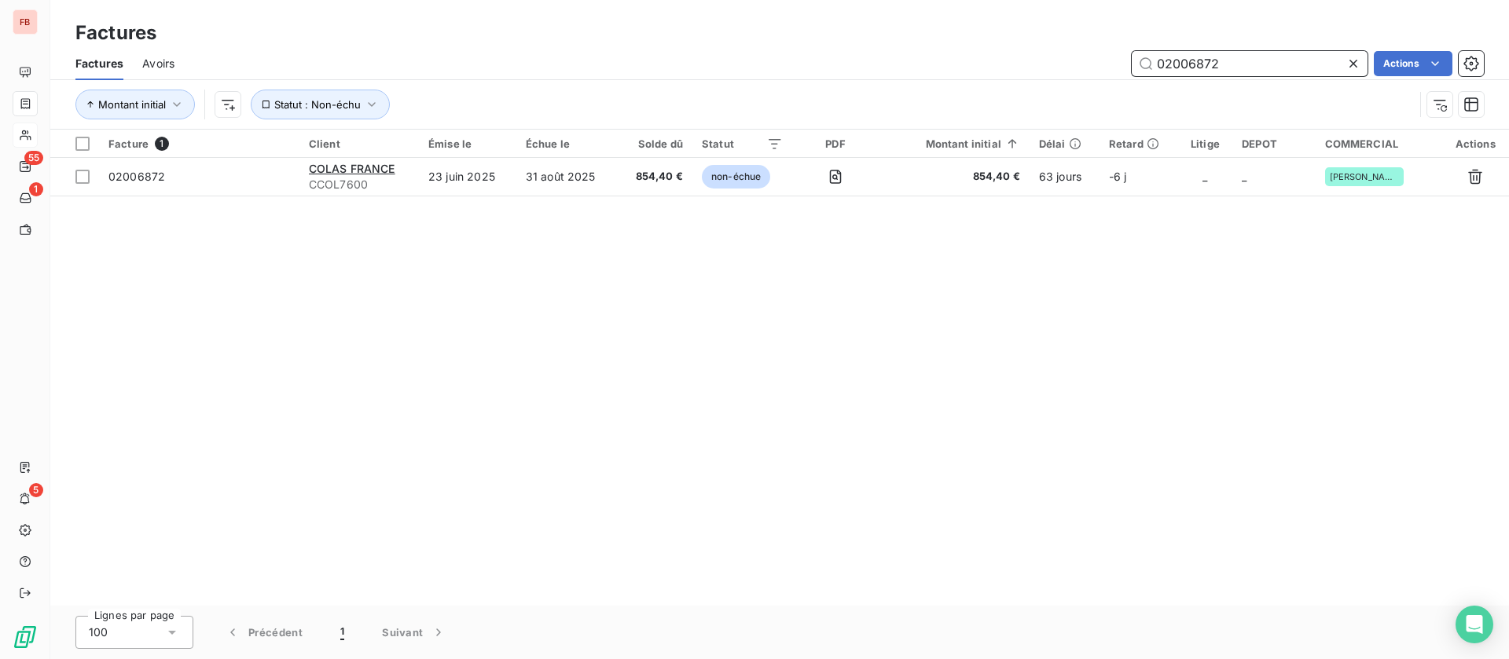
drag, startPoint x: 1271, startPoint y: 72, endPoint x: 987, endPoint y: 50, distance: 284.5
click at [989, 52] on div "02006872 Actions" at bounding box center [838, 63] width 1290 height 25
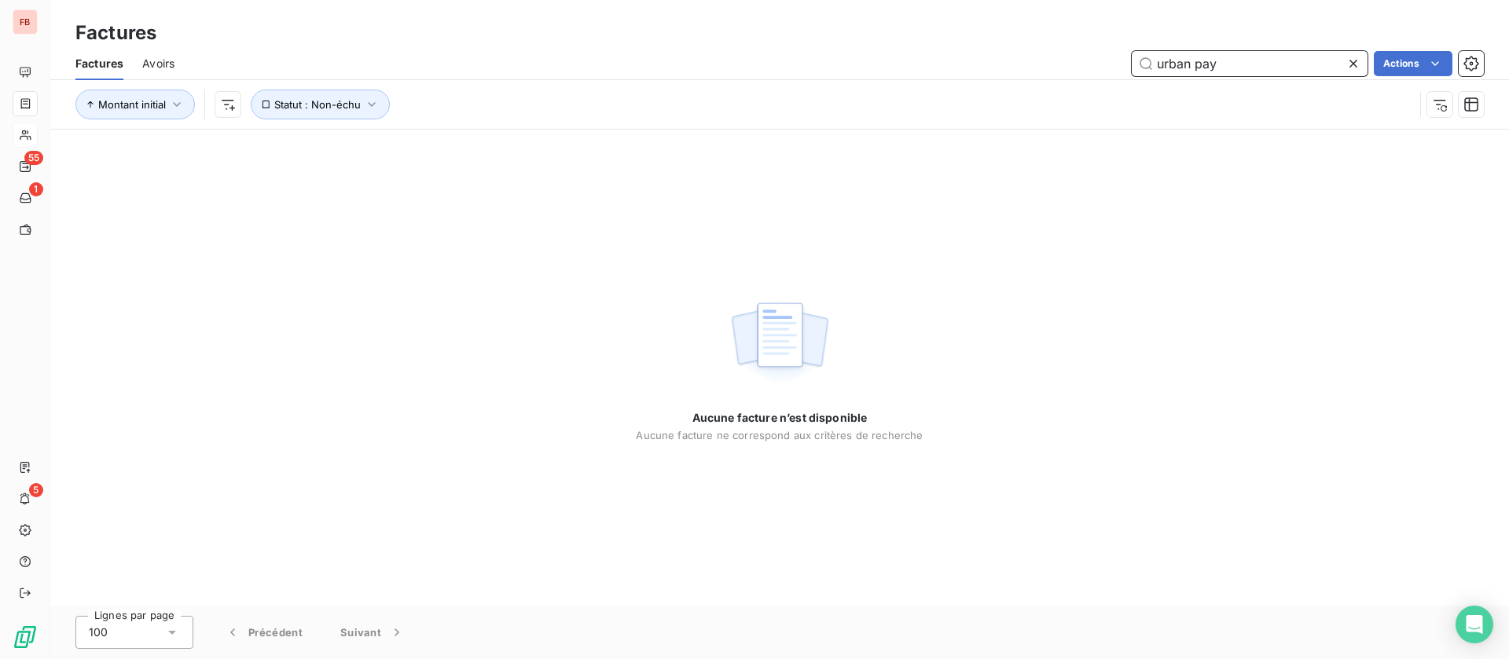
click at [1190, 67] on input "urban pay" at bounding box center [1250, 63] width 236 height 25
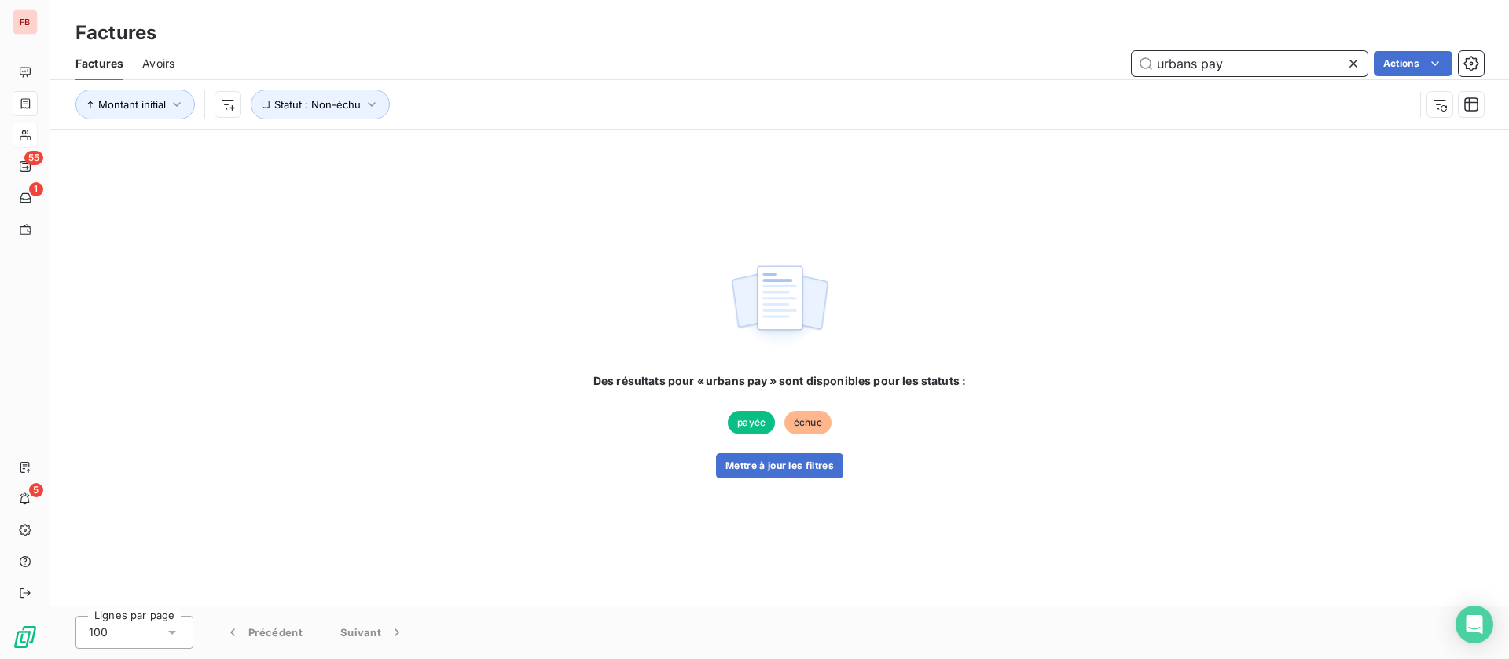
drag, startPoint x: 1246, startPoint y: 65, endPoint x: 1010, endPoint y: 58, distance: 236.6
click at [1010, 58] on div "urbans pay Actions" at bounding box center [838, 63] width 1290 height 25
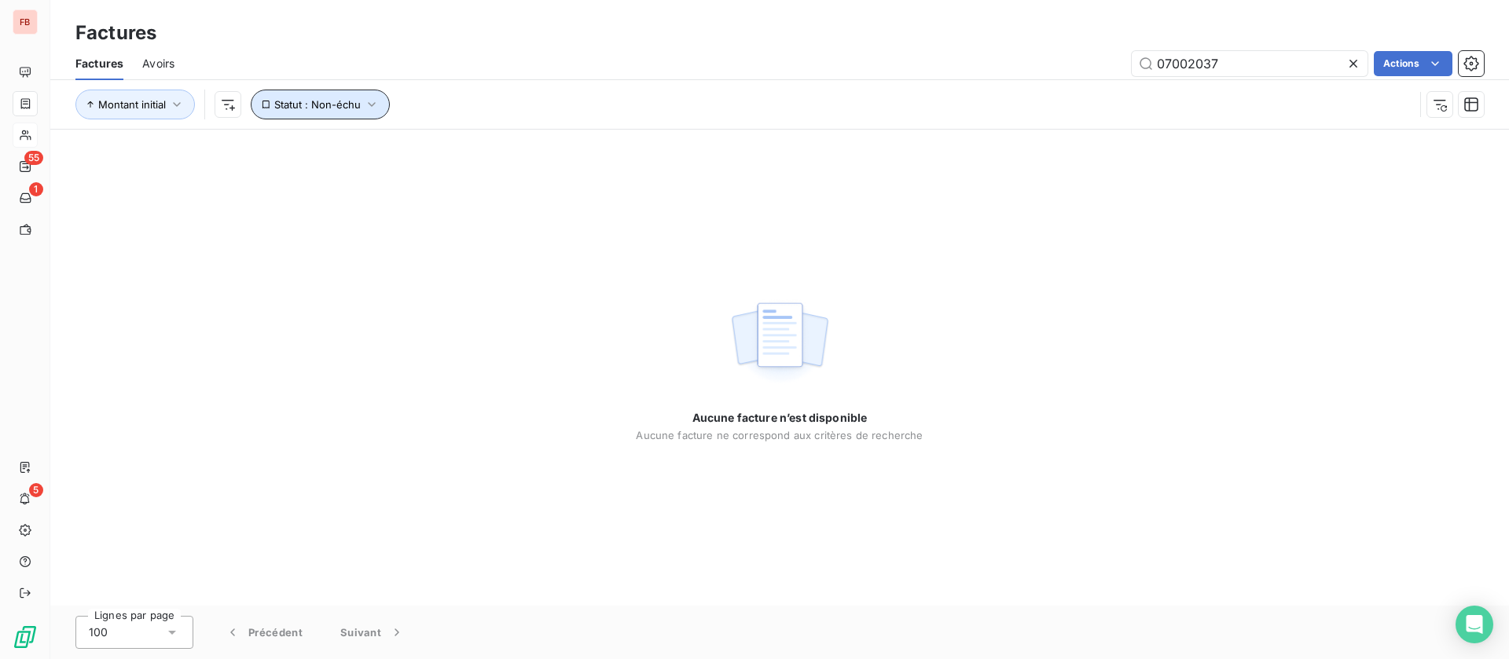
click at [376, 99] on icon "button" at bounding box center [372, 105] width 16 height 16
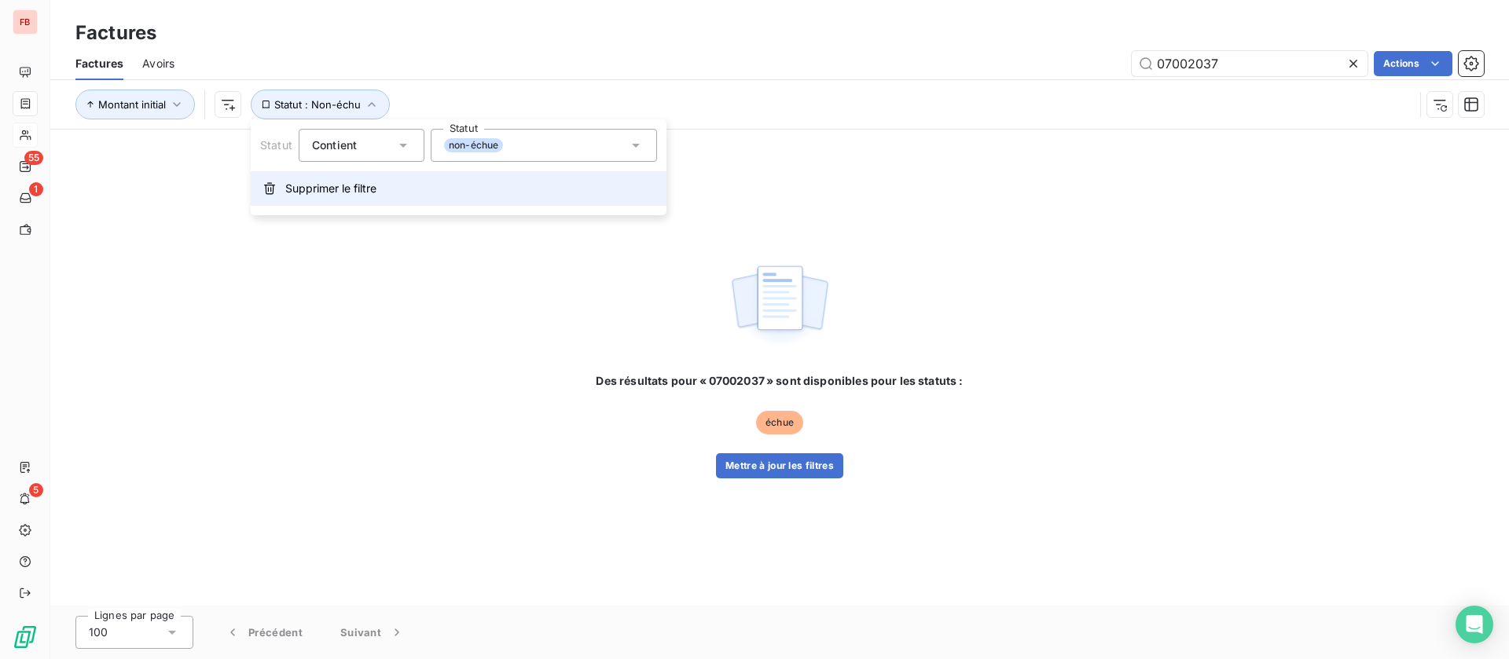
click at [342, 186] on span "Supprimer le filtre" at bounding box center [330, 189] width 91 height 16
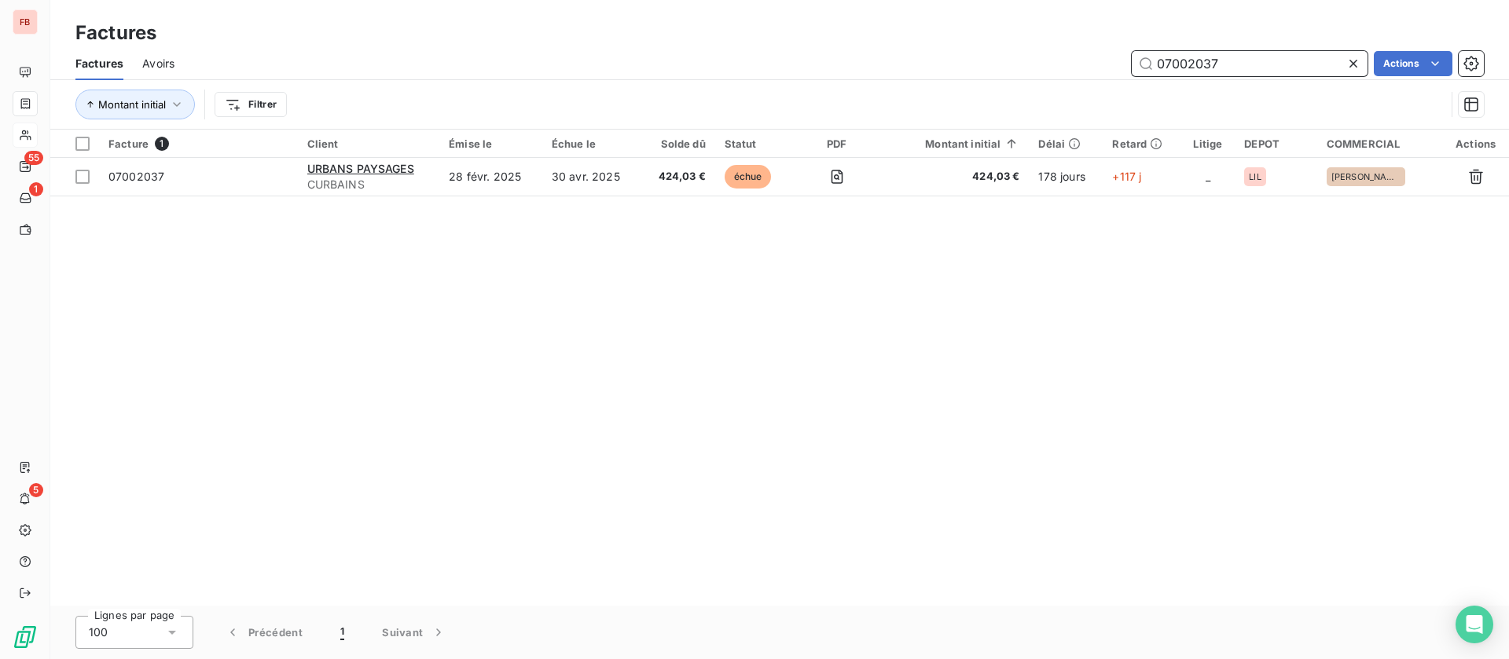
drag, startPoint x: 1218, startPoint y: 67, endPoint x: 961, endPoint y: 5, distance: 264.4
click at [965, 57] on div "07002037 Actions" at bounding box center [838, 63] width 1290 height 25
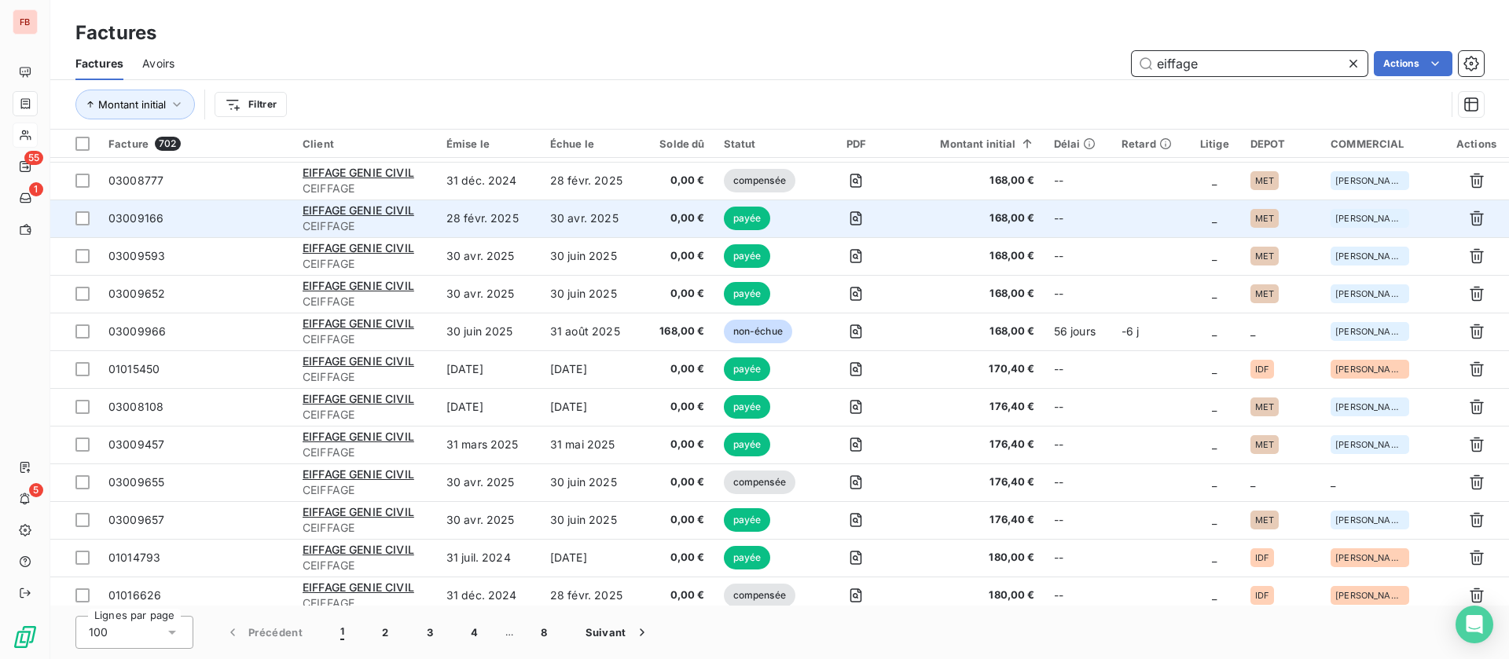
scroll to position [3325, 0]
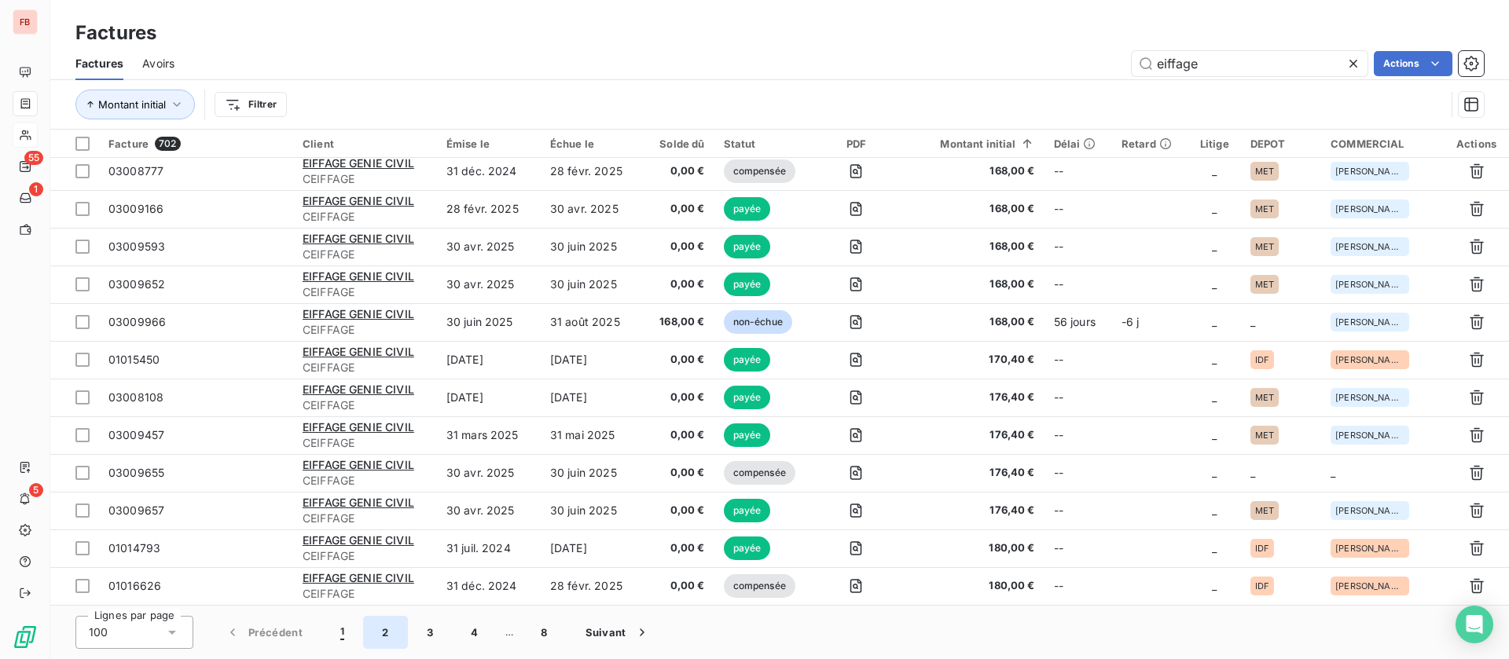
click at [383, 627] on button "2" at bounding box center [385, 632] width 44 height 33
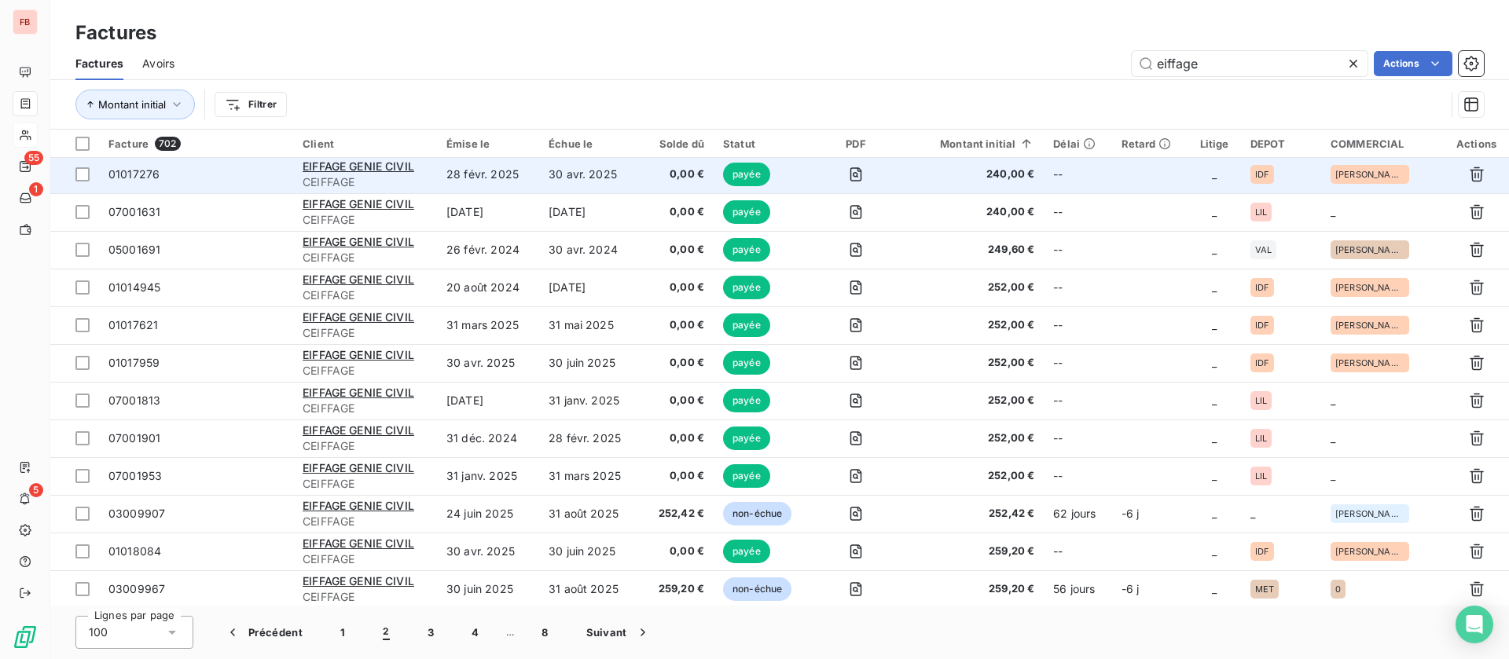
scroll to position [1439, 0]
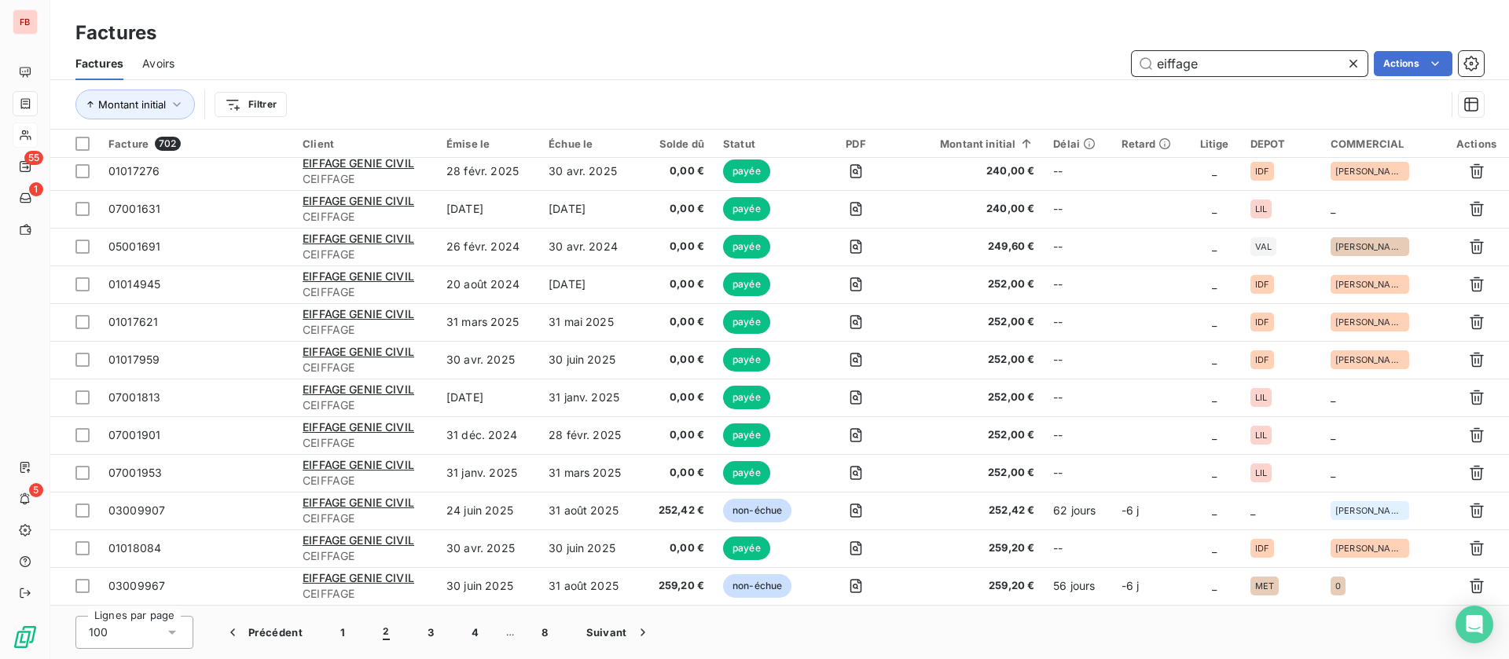
drag, startPoint x: 1244, startPoint y: 53, endPoint x: 1024, endPoint y: 56, distance: 220.1
click at [1022, 56] on div "eiffage Actions" at bounding box center [838, 63] width 1290 height 25
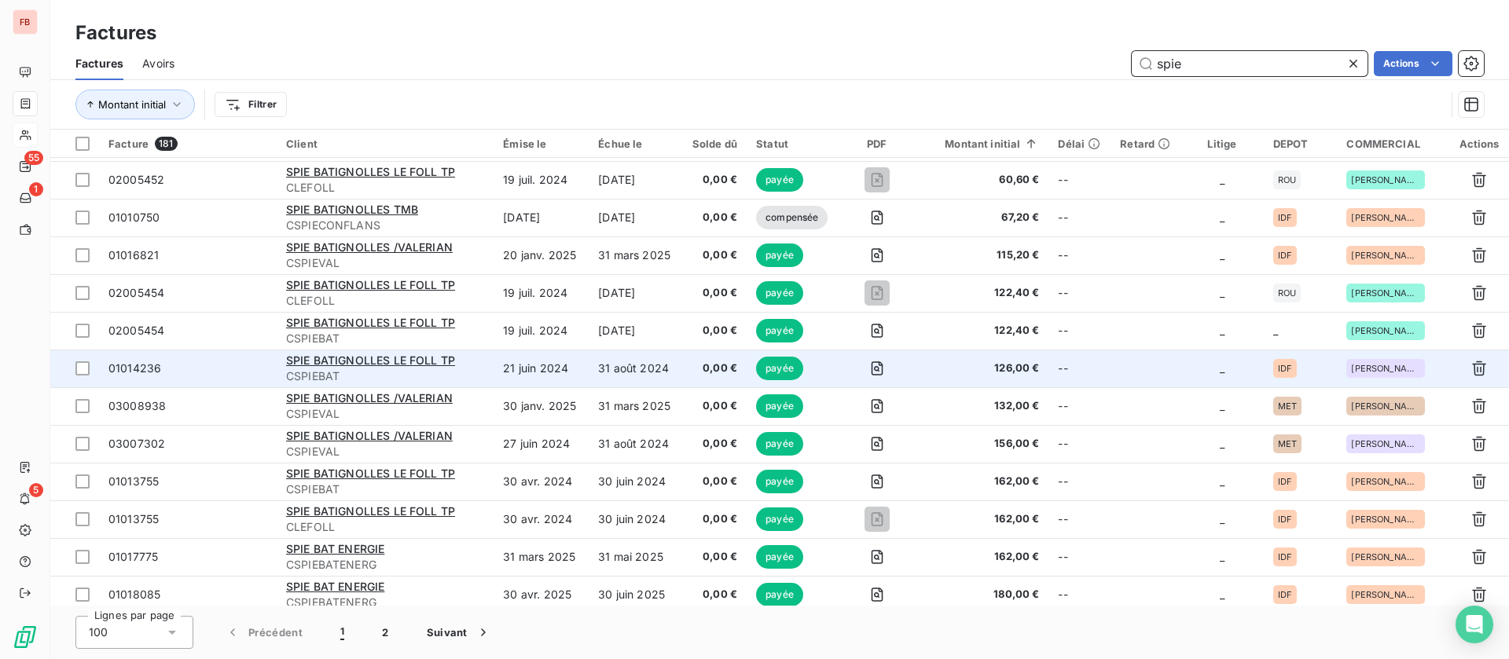
scroll to position [472, 0]
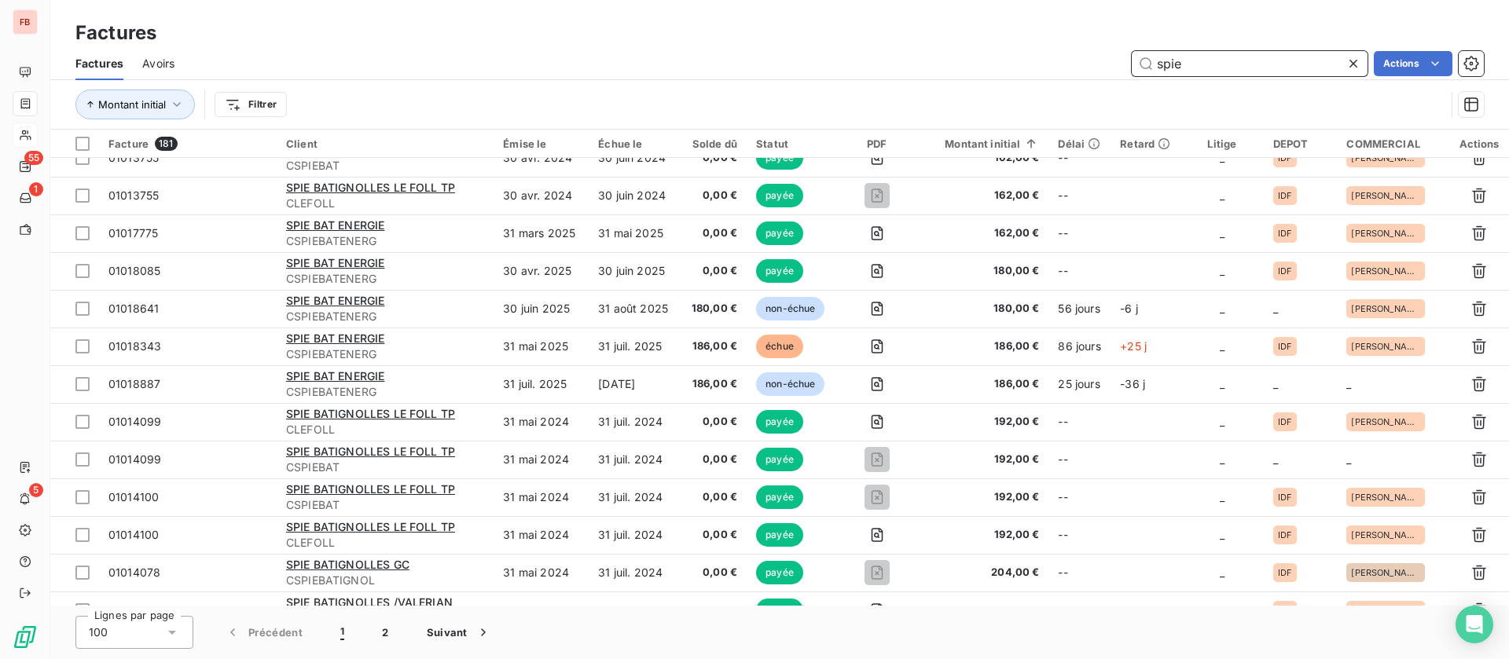
drag, startPoint x: 1250, startPoint y: 65, endPoint x: 1000, endPoint y: 50, distance: 250.3
click at [1000, 51] on div "spie Actions" at bounding box center [838, 63] width 1290 height 25
drag, startPoint x: 1355, startPoint y: 65, endPoint x: 1227, endPoint y: 64, distance: 128.1
click at [1338, 68] on div "spie" at bounding box center [1250, 63] width 236 height 25
click at [1227, 64] on input "spie" at bounding box center [1250, 63] width 236 height 25
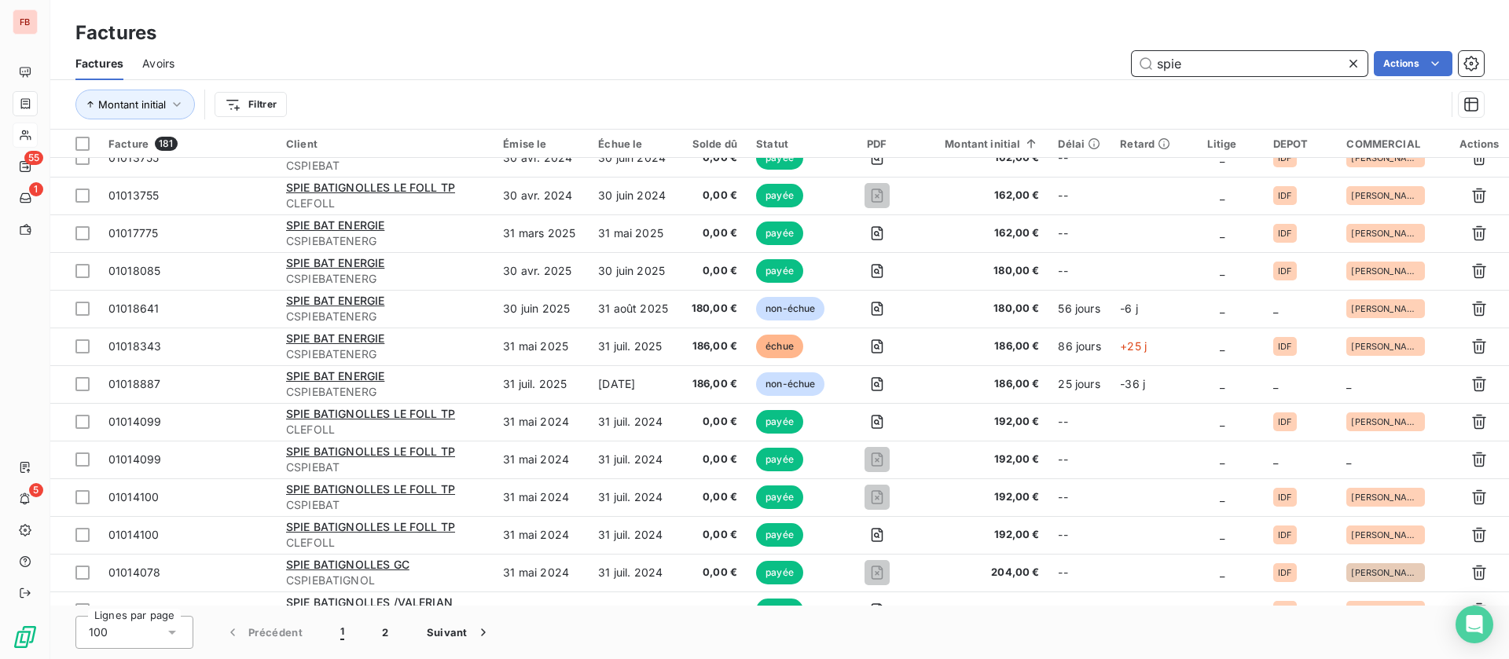
drag, startPoint x: 1229, startPoint y: 61, endPoint x: 1066, endPoint y: 49, distance: 163.9
click at [1066, 49] on div "Factures Avoirs spie Actions" at bounding box center [779, 63] width 1459 height 33
type input "eiffage"
click at [1349, 65] on icon at bounding box center [1353, 64] width 16 height 16
click at [1353, 65] on input "eiffage" at bounding box center [1250, 63] width 236 height 25
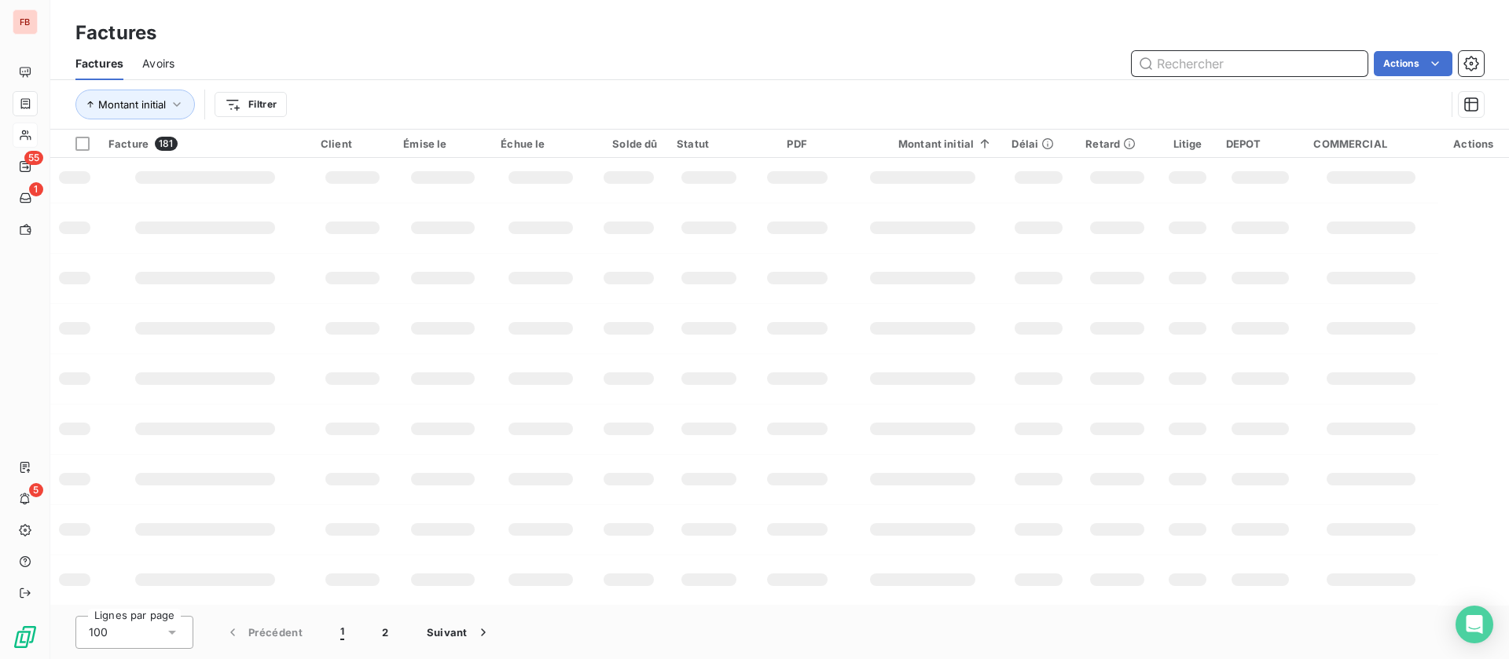
click at [1317, 64] on input "text" at bounding box center [1250, 63] width 236 height 25
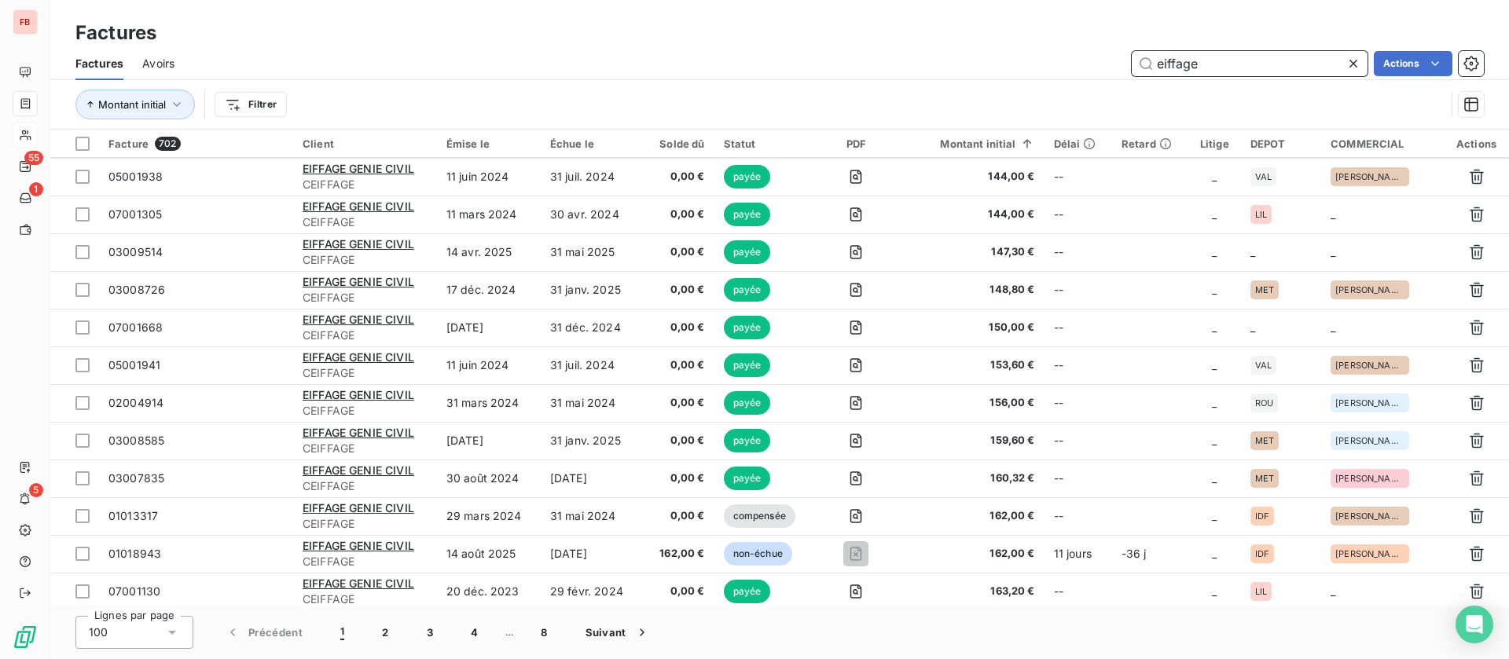
scroll to position [3325, 0]
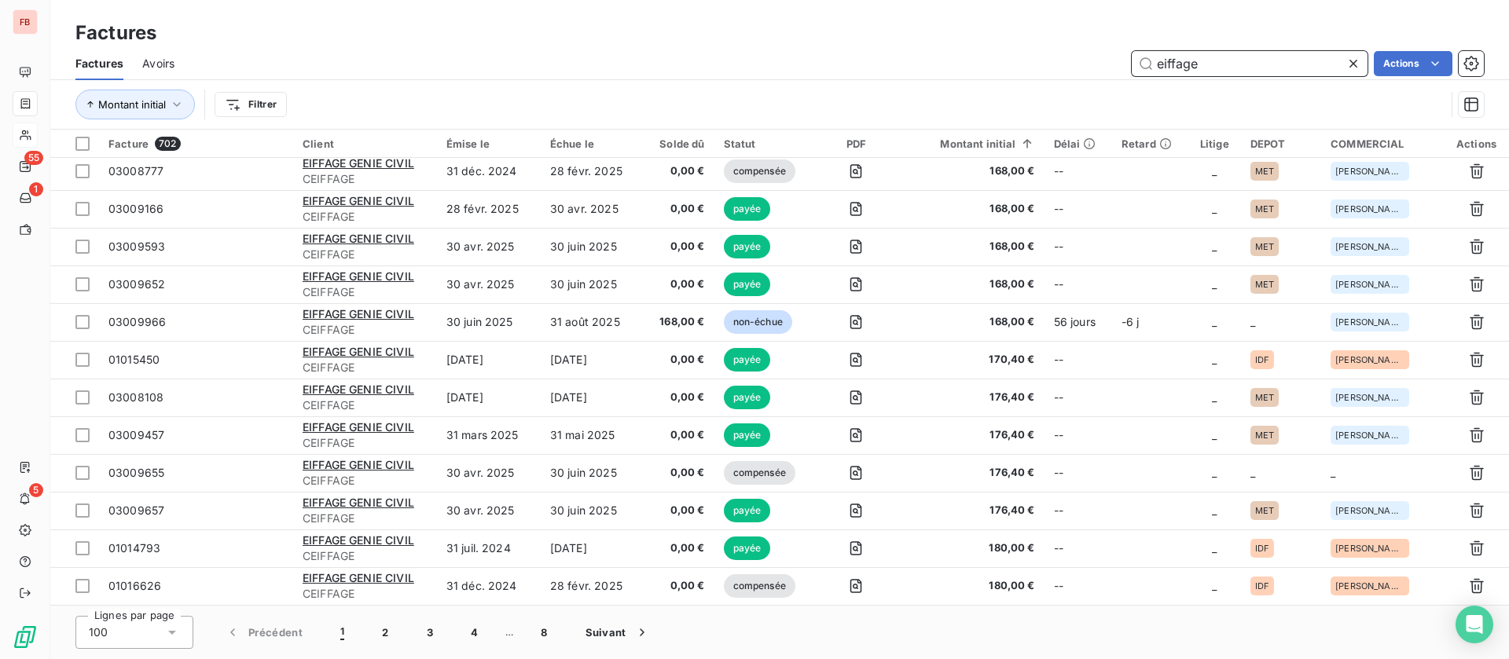
type input "eiffage"
click at [281, 102] on html "FB 55 1 5 Factures Factures Avoirs eiffage Actions Montant initial Filtrer Fact…" at bounding box center [754, 329] width 1509 height 659
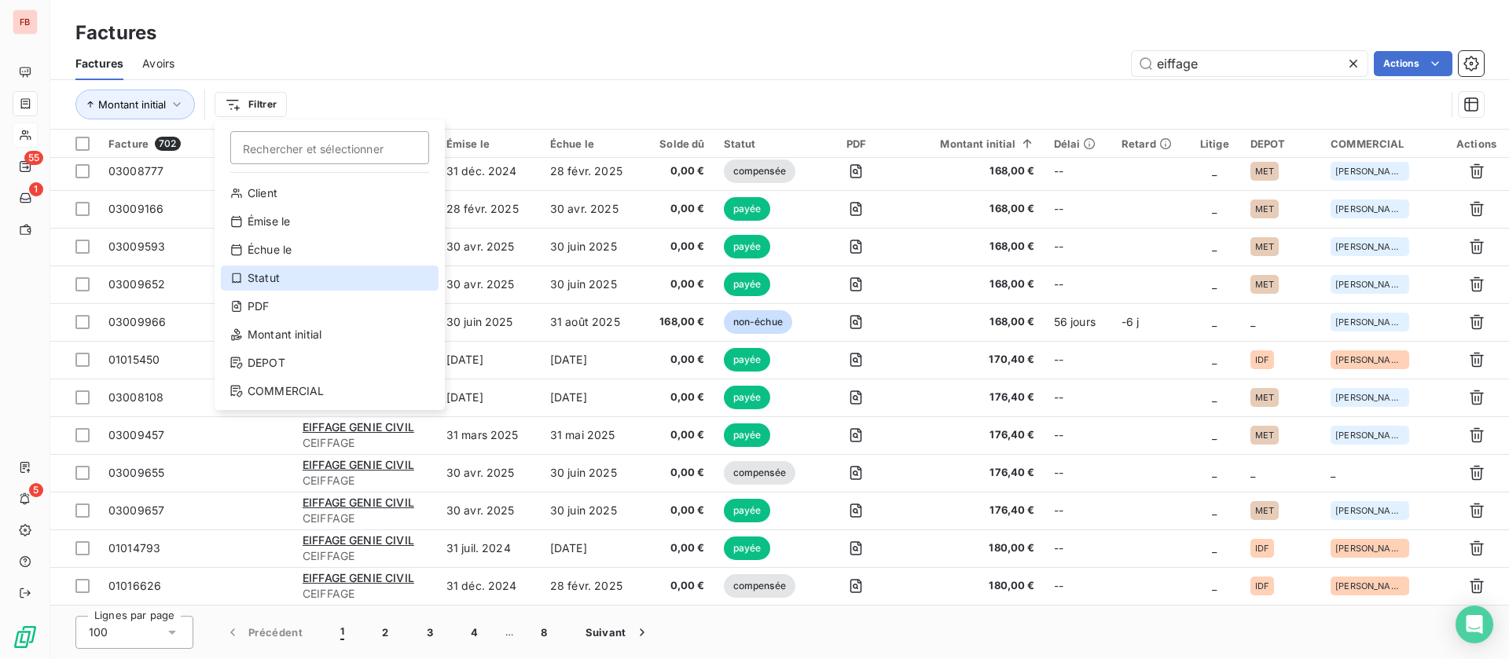
click at [287, 266] on div "Statut" at bounding box center [330, 278] width 218 height 25
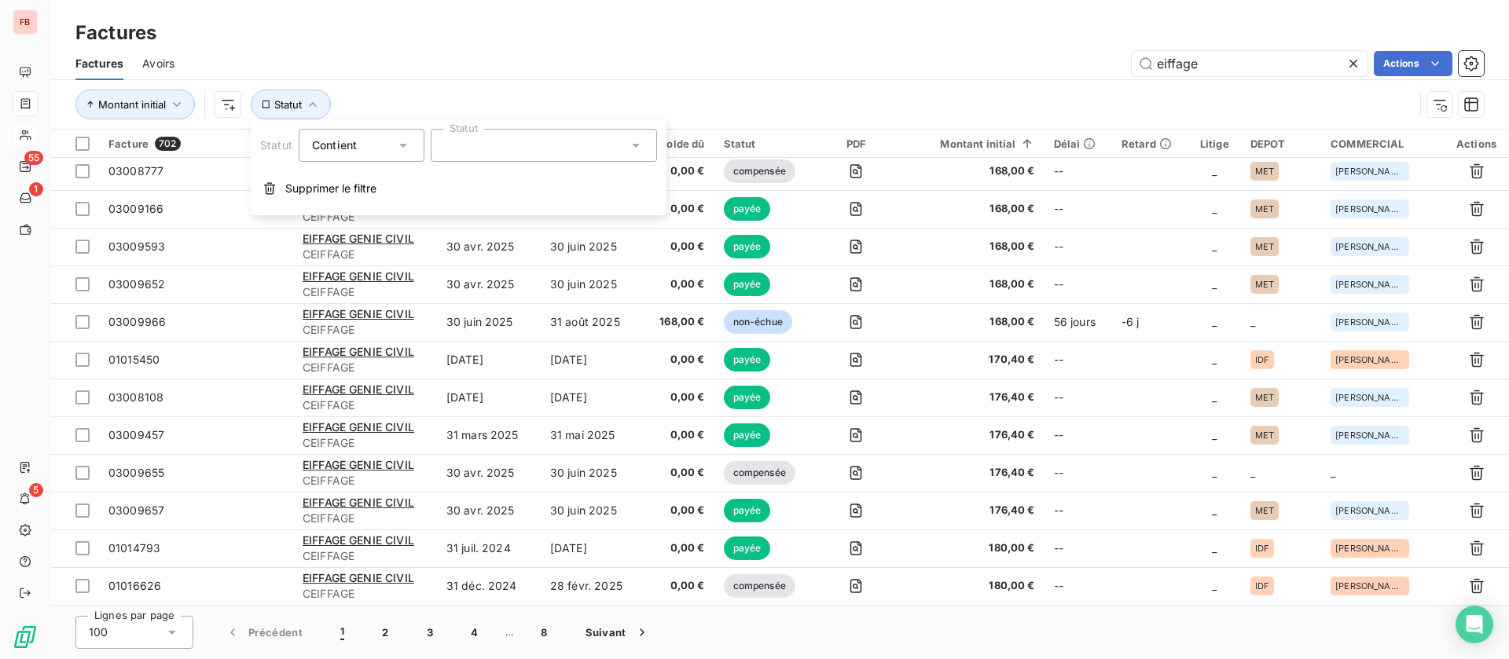
click at [537, 148] on div at bounding box center [544, 145] width 226 height 33
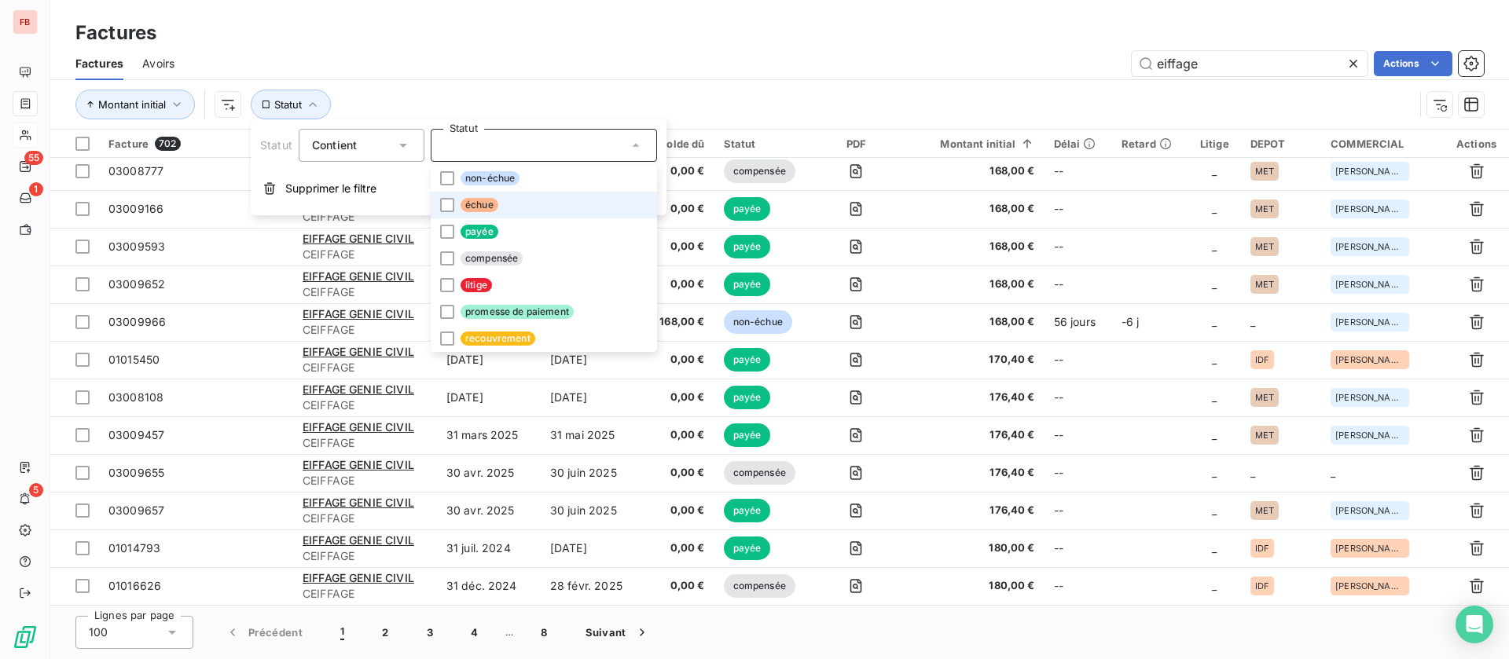
click at [478, 207] on span "échue" at bounding box center [480, 205] width 38 height 14
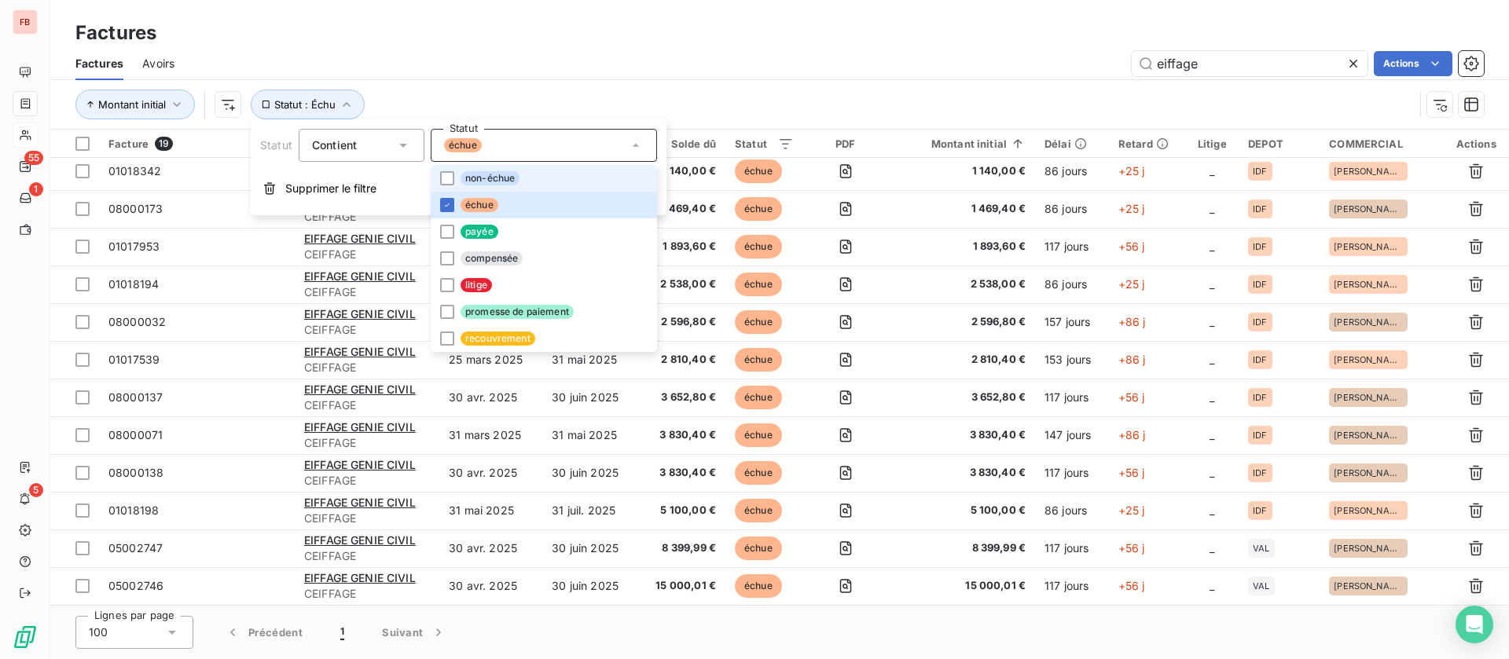
click at [477, 177] on span "non-échue" at bounding box center [490, 178] width 59 height 14
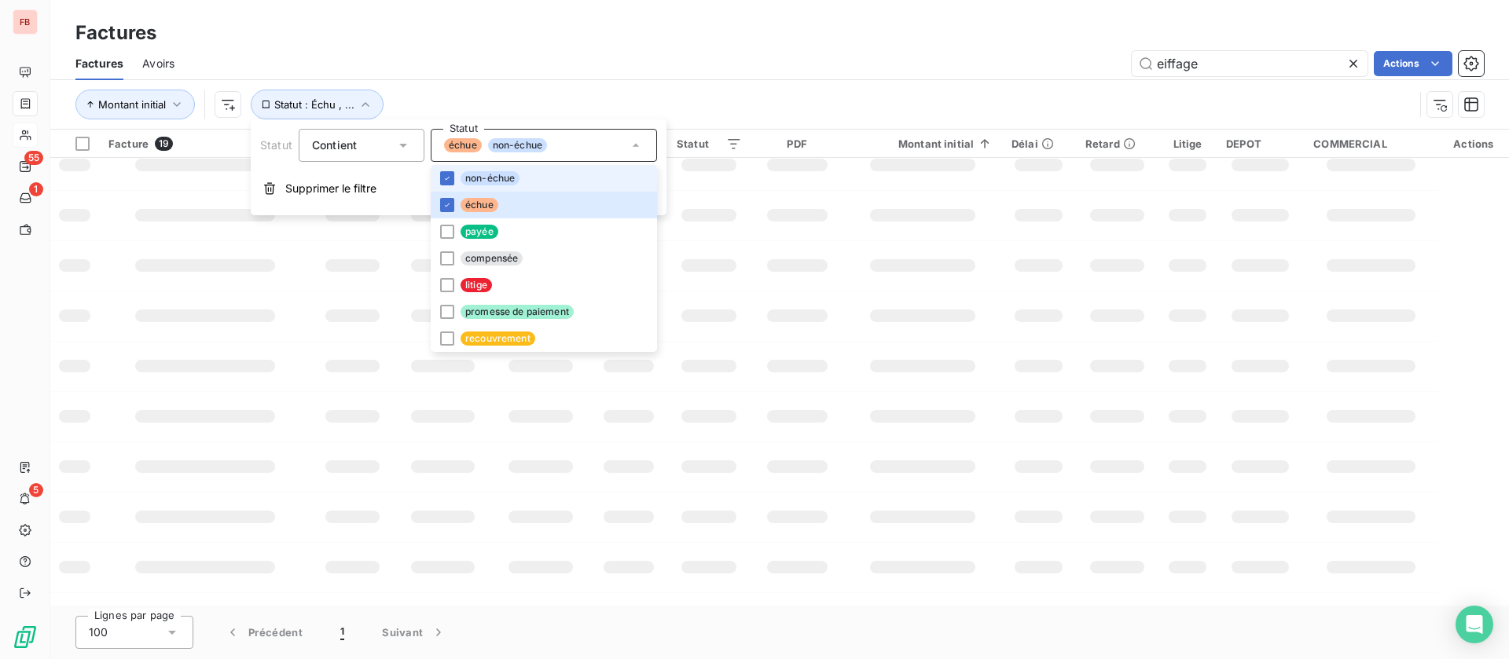
scroll to position [307, 0]
click at [461, 282] on span "litige" at bounding box center [476, 285] width 31 height 14
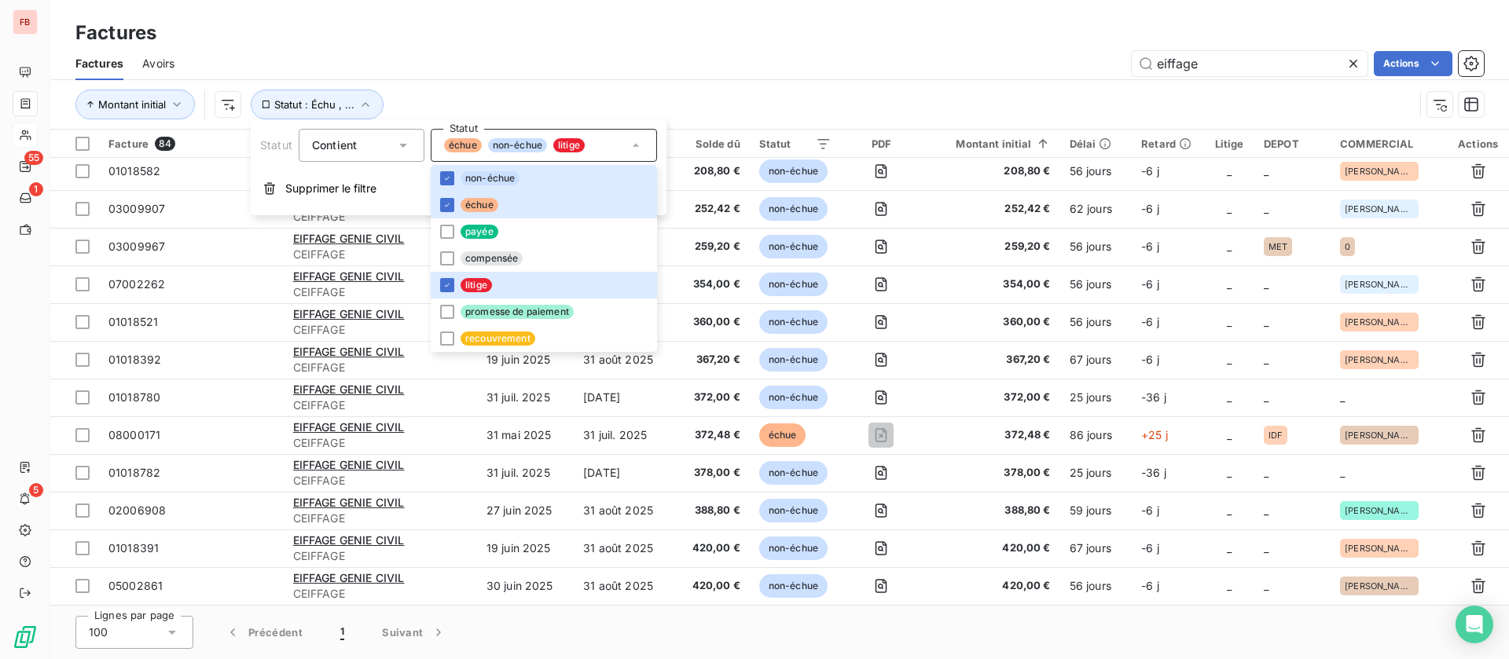
scroll to position [2721, 0]
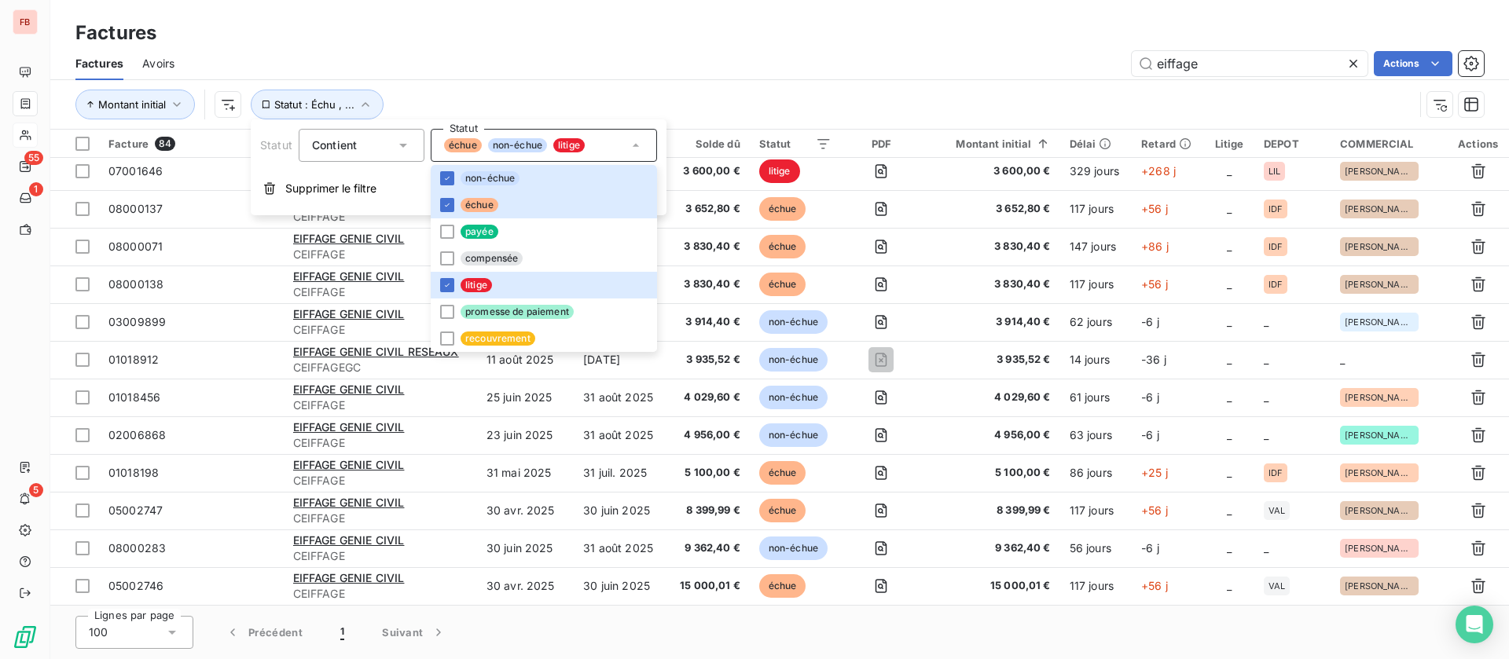
click at [798, 56] on div "eiffage Actions" at bounding box center [838, 63] width 1290 height 25
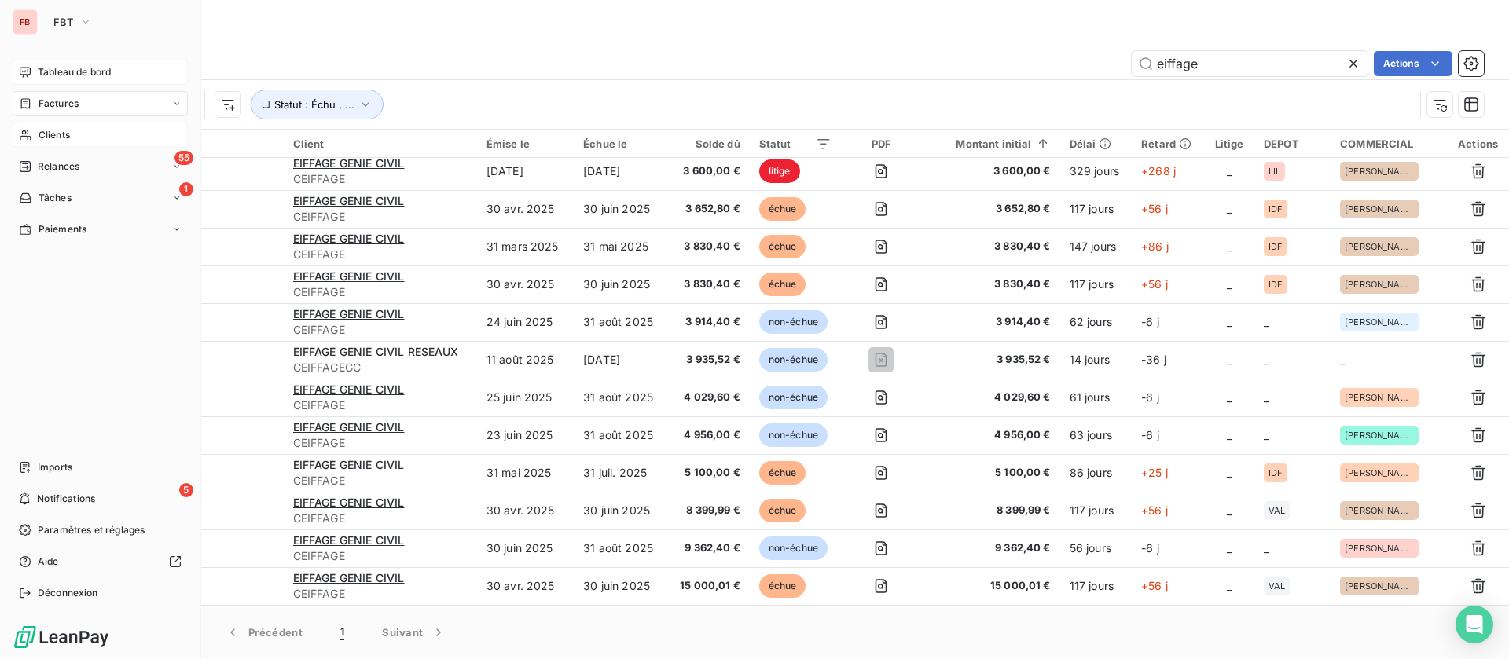
drag, startPoint x: 24, startPoint y: 64, endPoint x: 51, endPoint y: 72, distance: 28.6
click at [24, 64] on div "Tableau de bord" at bounding box center [100, 72] width 175 height 25
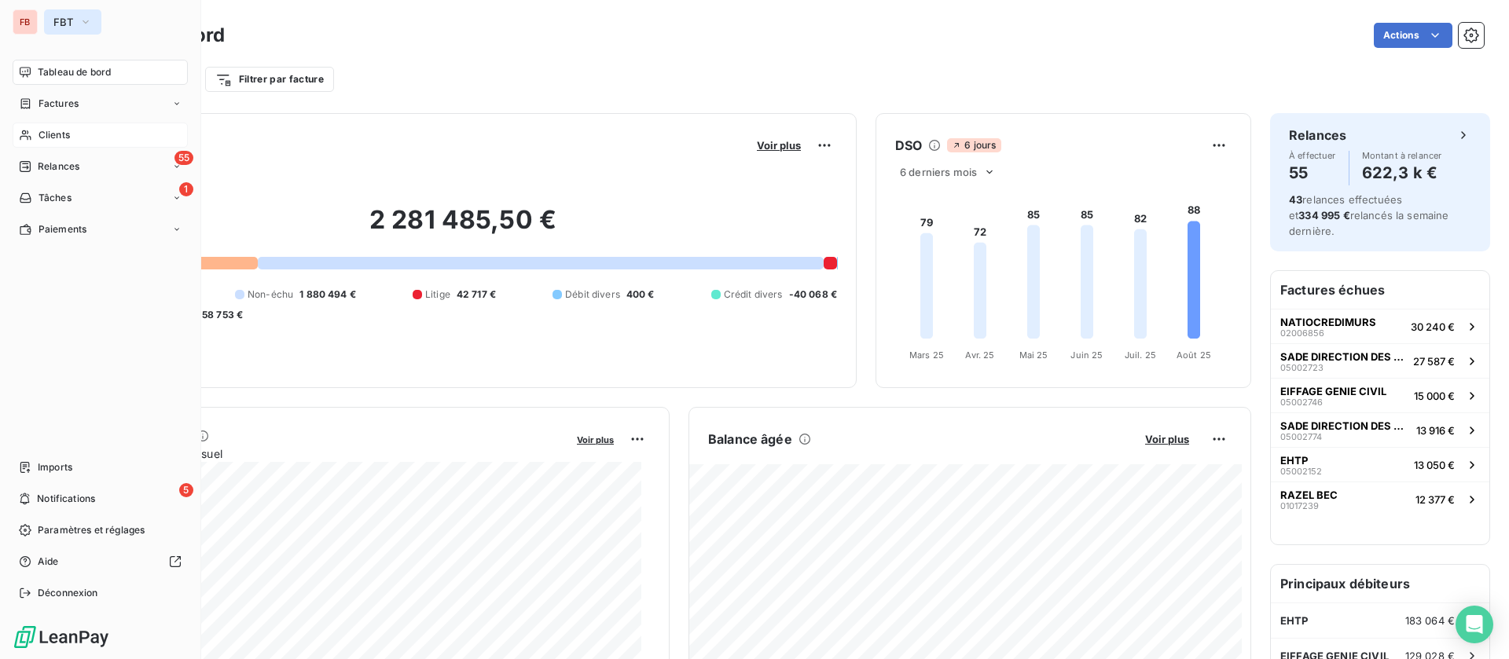
drag, startPoint x: 68, startPoint y: 20, endPoint x: 71, endPoint y: 32, distance: 13.0
click at [68, 20] on span "FBT" at bounding box center [63, 22] width 20 height 13
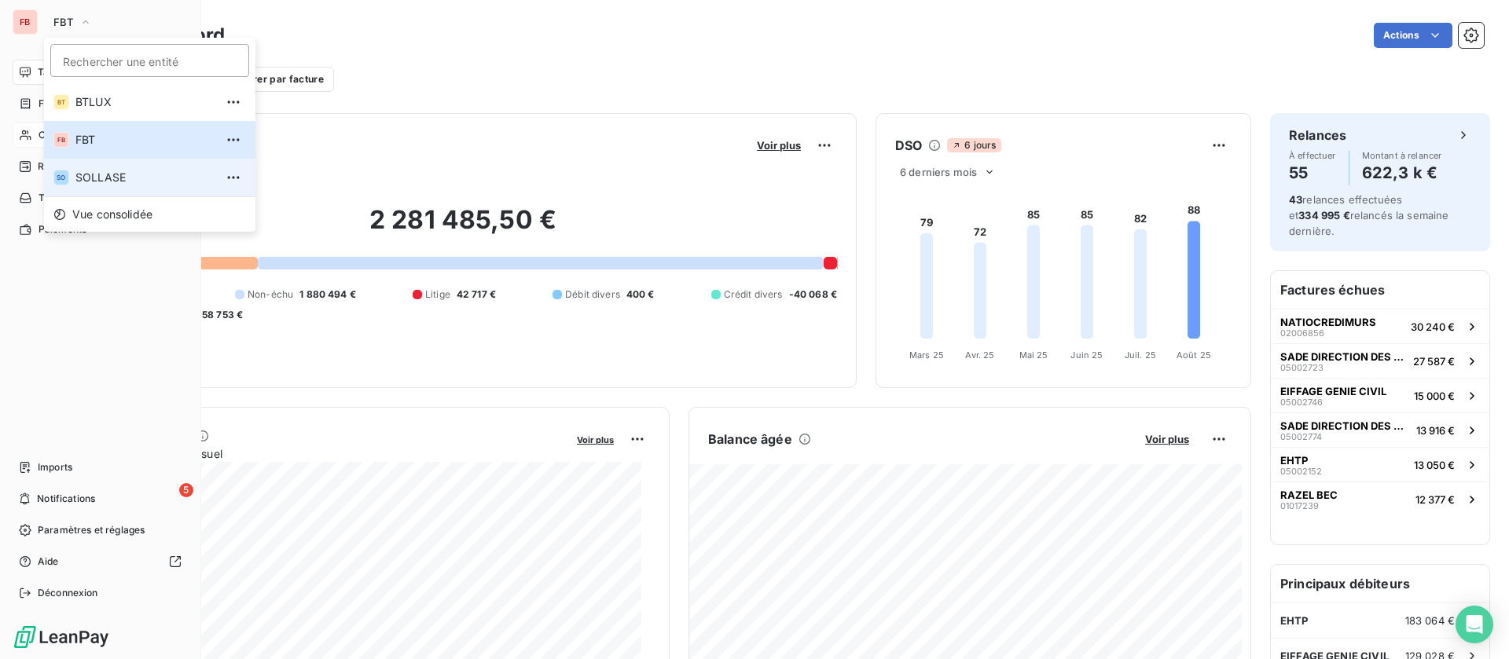
drag, startPoint x: 101, startPoint y: 178, endPoint x: 848, endPoint y: 143, distance: 747.3
click at [104, 178] on span "SOLLASE" at bounding box center [144, 178] width 139 height 16
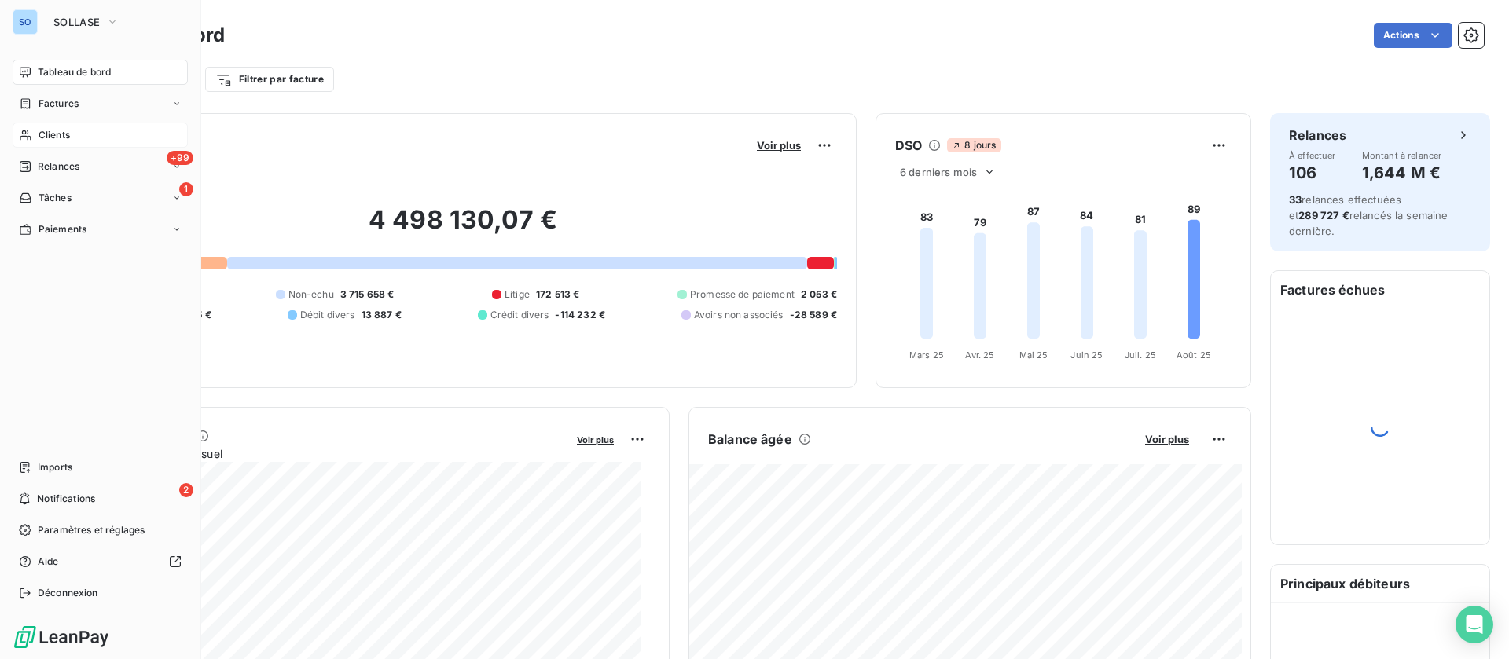
click at [76, 132] on div "Clients" at bounding box center [100, 135] width 175 height 25
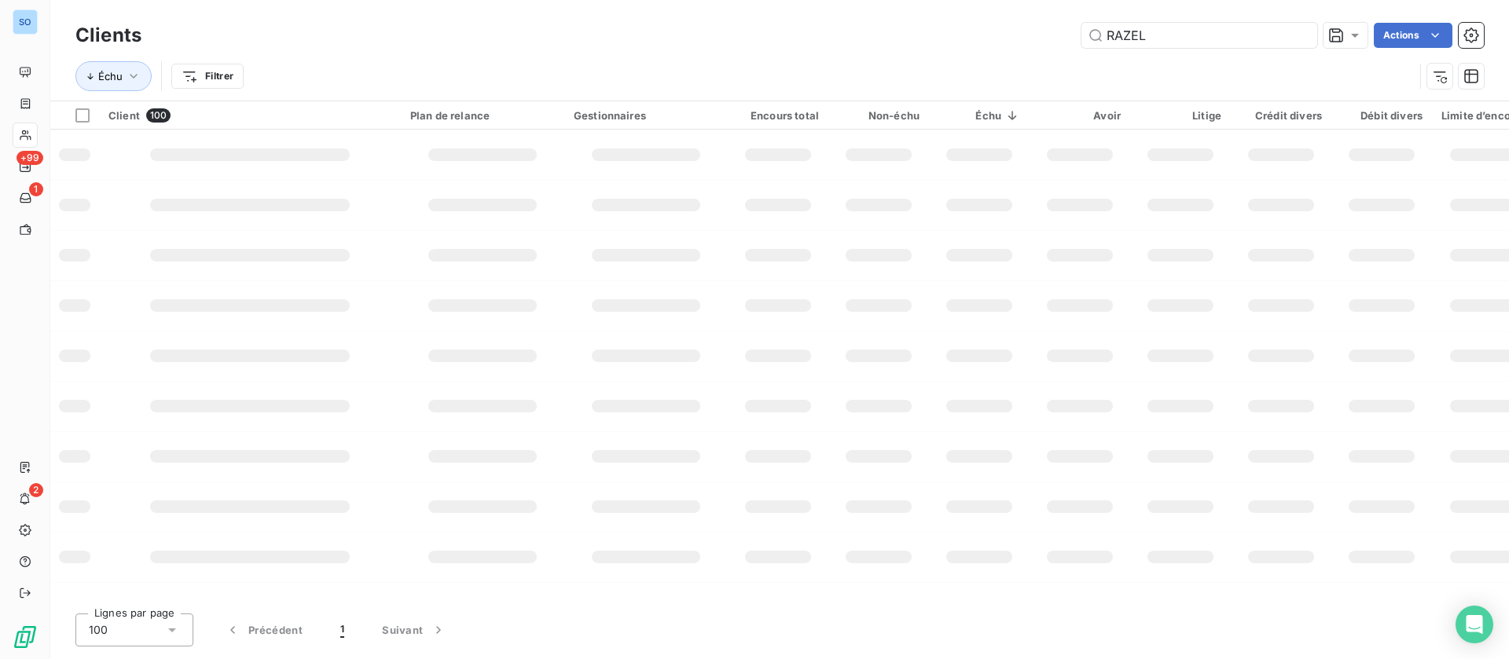
type input "RAZEL"
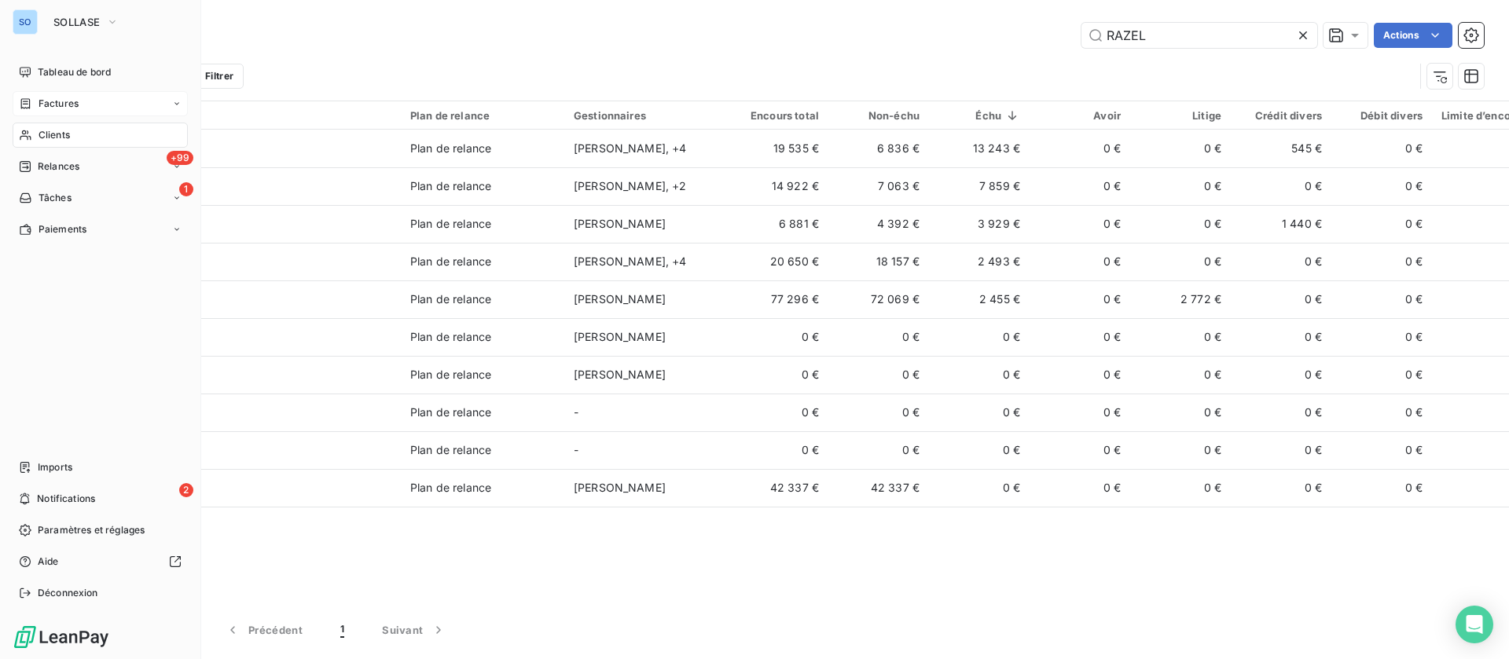
click at [69, 101] on span "Factures" at bounding box center [59, 104] width 40 height 14
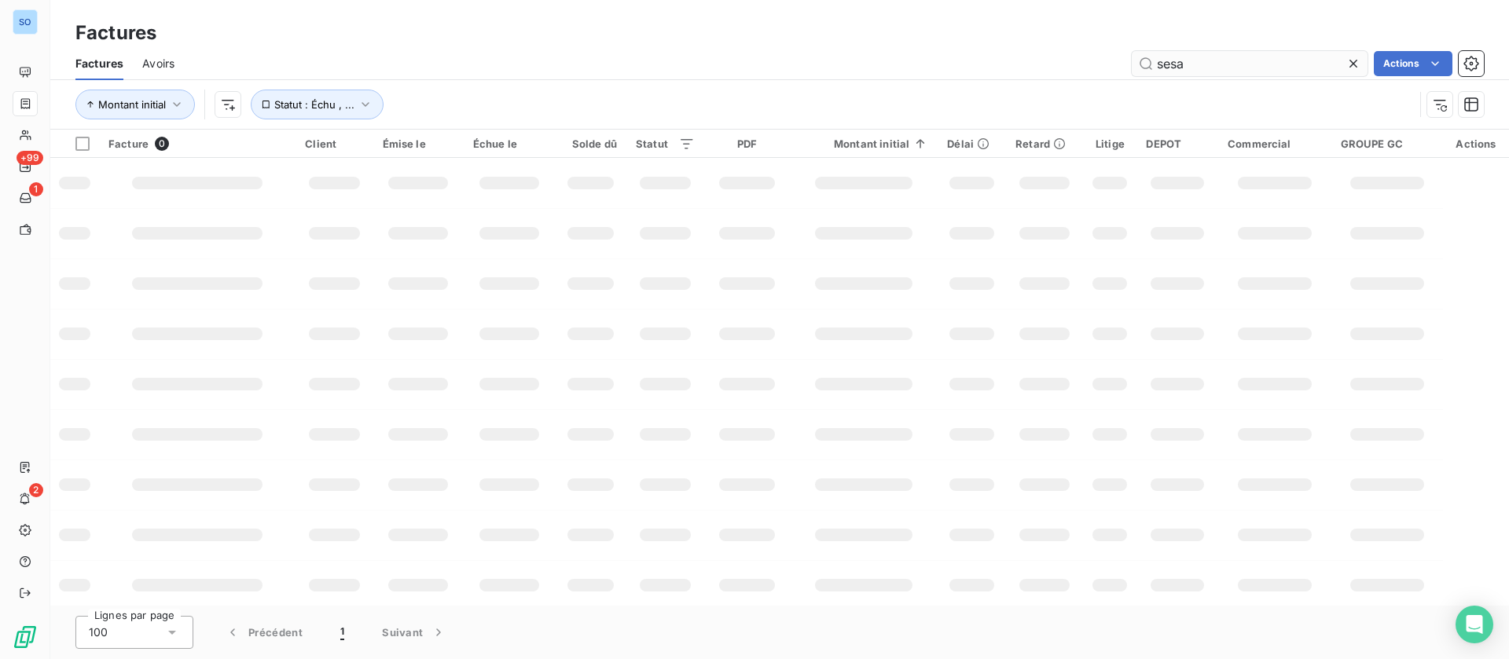
drag, startPoint x: 1262, startPoint y: 76, endPoint x: 1249, endPoint y: 73, distance: 13.7
click at [1251, 74] on div "Factures Avoirs sesa Actions" at bounding box center [779, 63] width 1459 height 33
drag, startPoint x: 1226, startPoint y: 64, endPoint x: 1004, endPoint y: 56, distance: 222.5
click at [1004, 56] on div "sesa Actions" at bounding box center [838, 63] width 1290 height 25
type input "RAZEL"
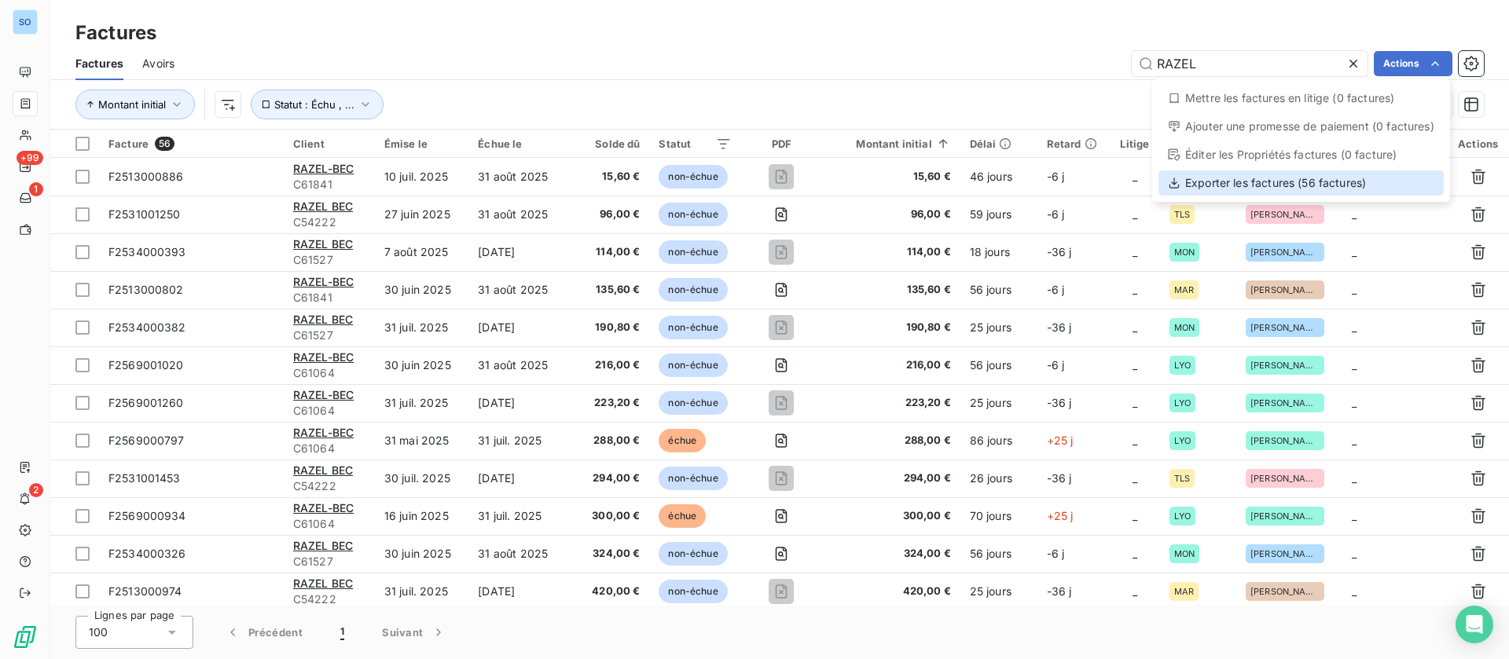
click at [1317, 184] on div "Exporter les factures (56 factures)" at bounding box center [1300, 183] width 285 height 25
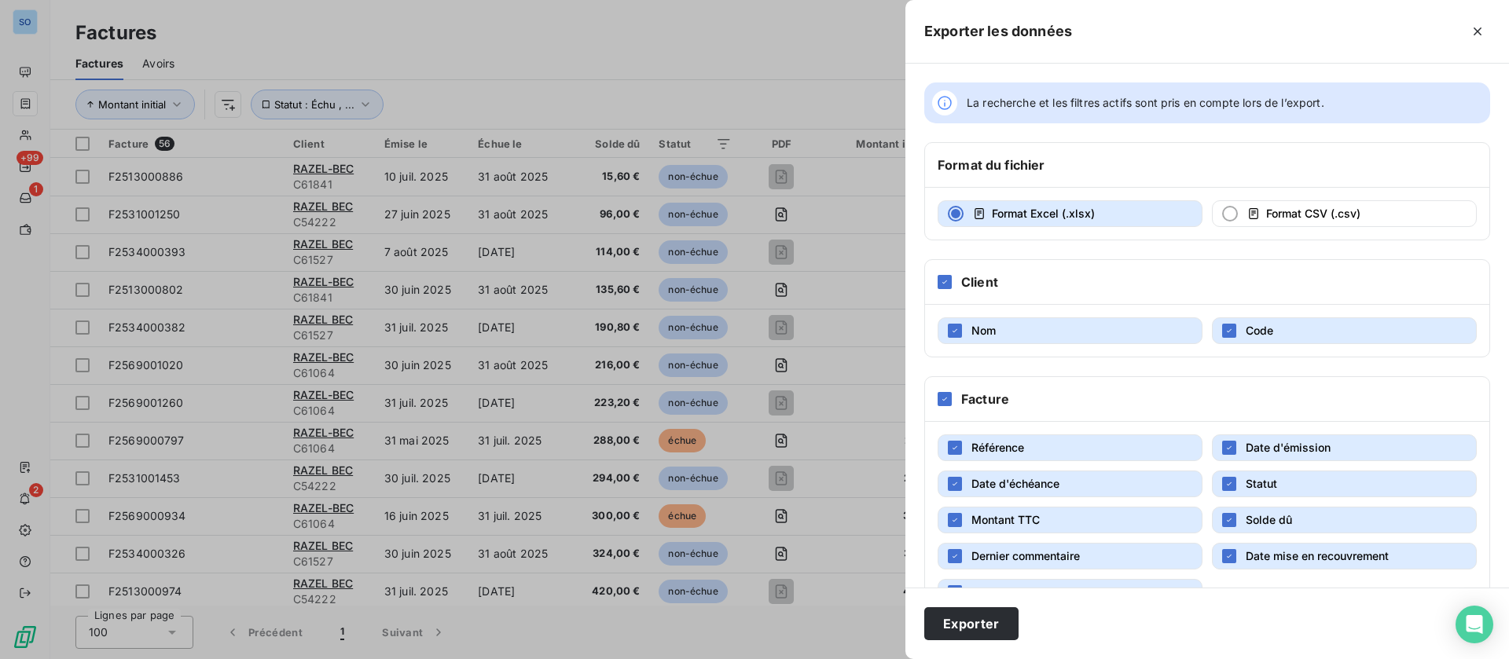
click at [985, 598] on div "Exporter" at bounding box center [1207, 624] width 604 height 72
click at [990, 618] on button "Exporter" at bounding box center [971, 623] width 94 height 33
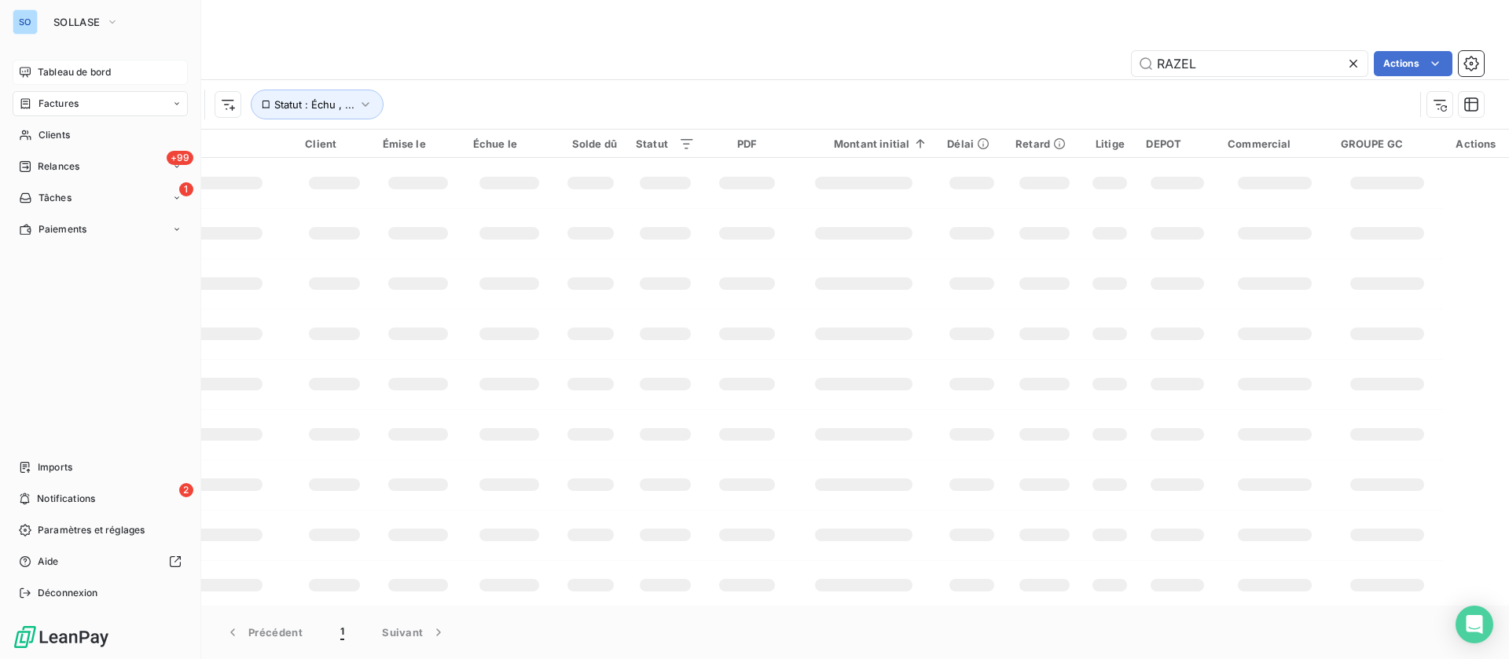
click at [79, 76] on span "Tableau de bord" at bounding box center [74, 72] width 73 height 14
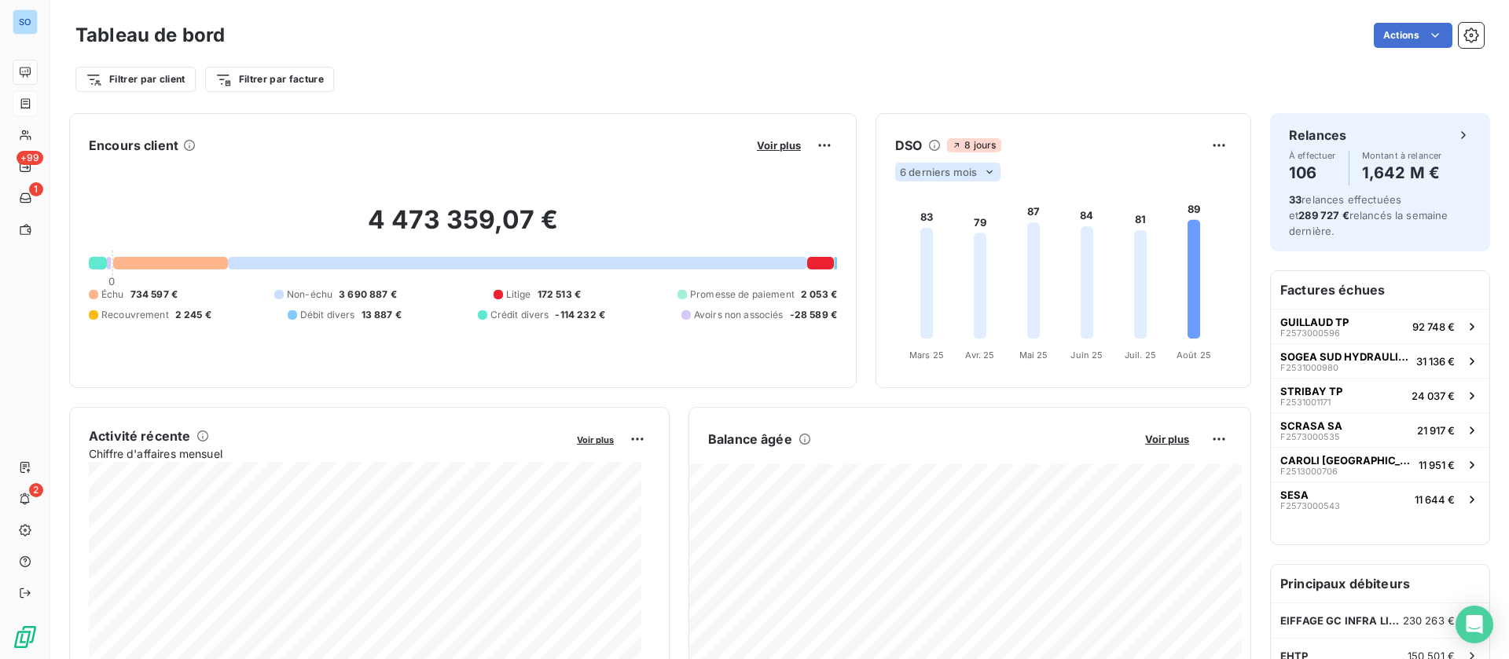
click at [983, 174] on icon at bounding box center [989, 172] width 13 height 13
click at [1203, 138] on html "SO +99 1 2 Tableau de bord Actions Filtrer par client Filtrer par facture Encou…" at bounding box center [754, 329] width 1509 height 659
click at [1203, 139] on html "SO +99 1 2 Tableau de bord Actions Filtrer par client Filtrer par facture Encou…" at bounding box center [754, 329] width 1509 height 659
click at [1043, 140] on div "8 jours" at bounding box center [1073, 145] width 253 height 14
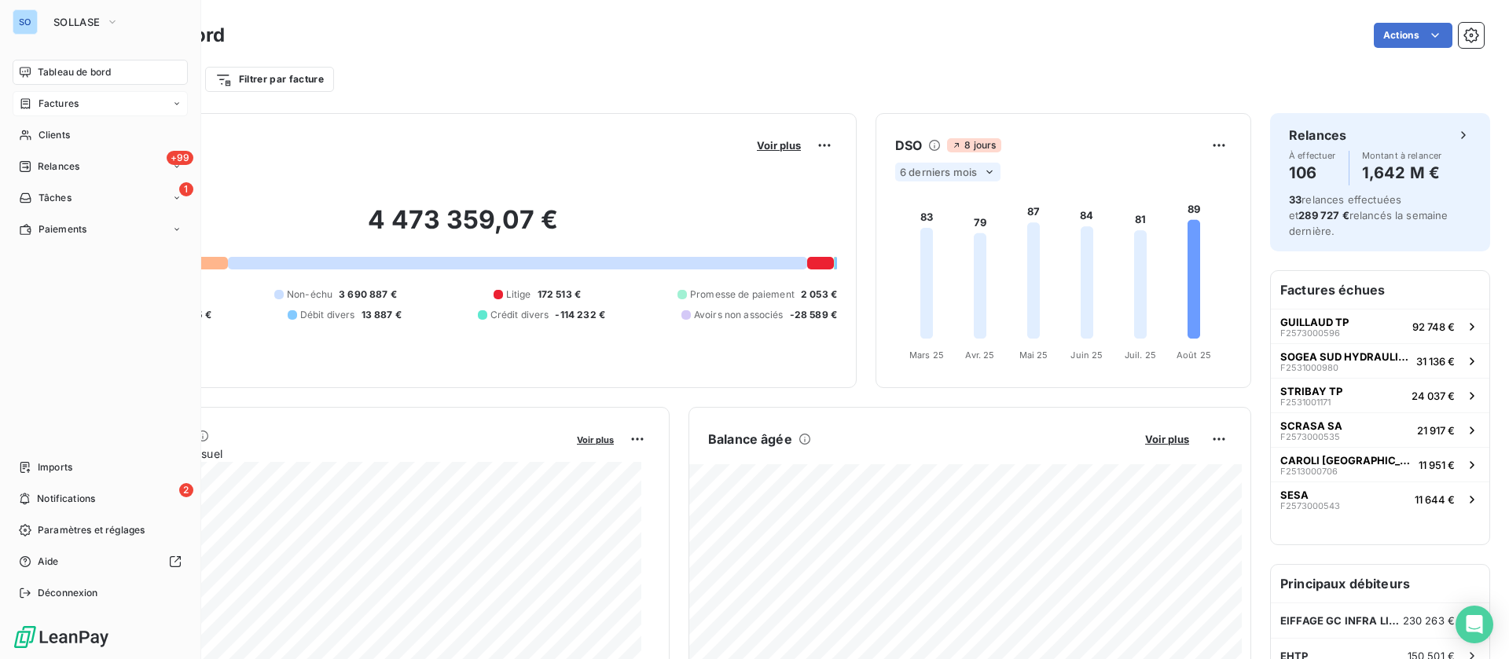
click at [42, 65] on span "Tableau de bord" at bounding box center [74, 72] width 73 height 14
click at [63, 11] on button "SOLLASE" at bounding box center [86, 21] width 84 height 25
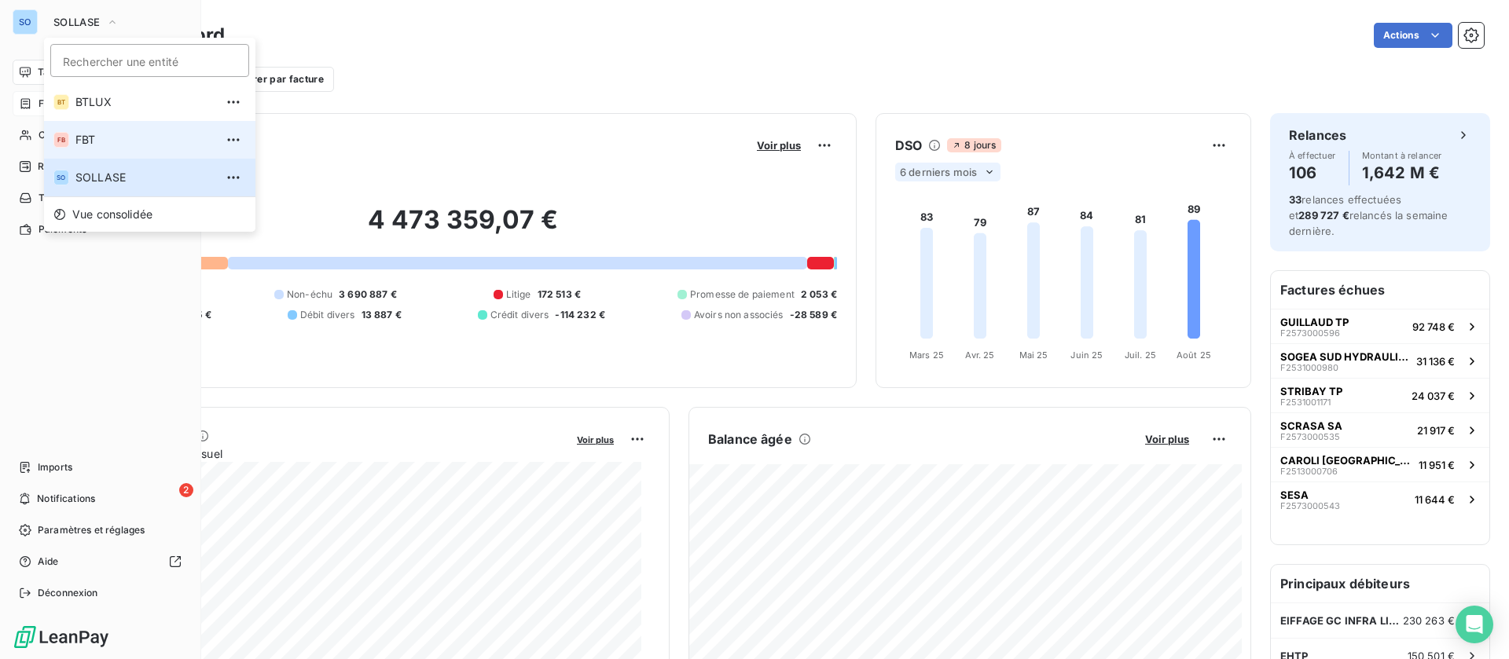
click at [103, 137] on span "FBT" at bounding box center [144, 140] width 139 height 16
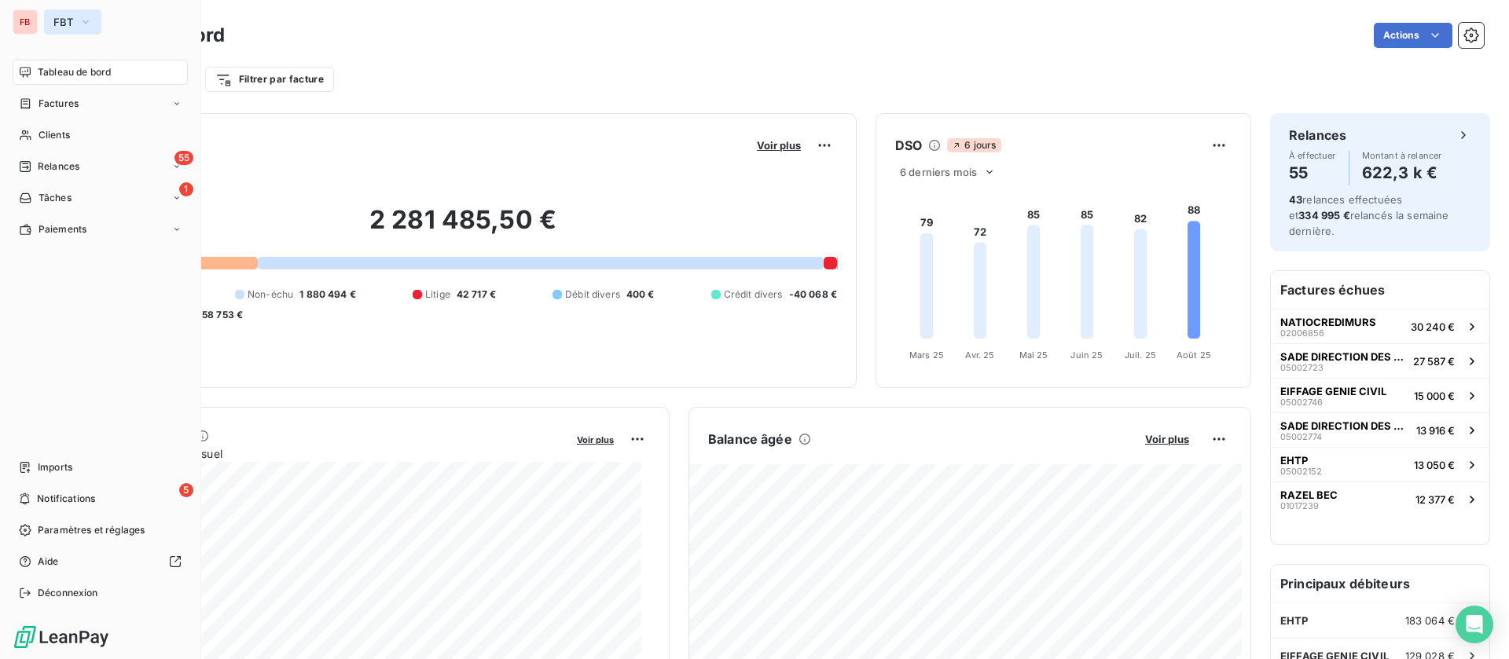
click at [75, 22] on button "FBT" at bounding box center [72, 21] width 57 height 25
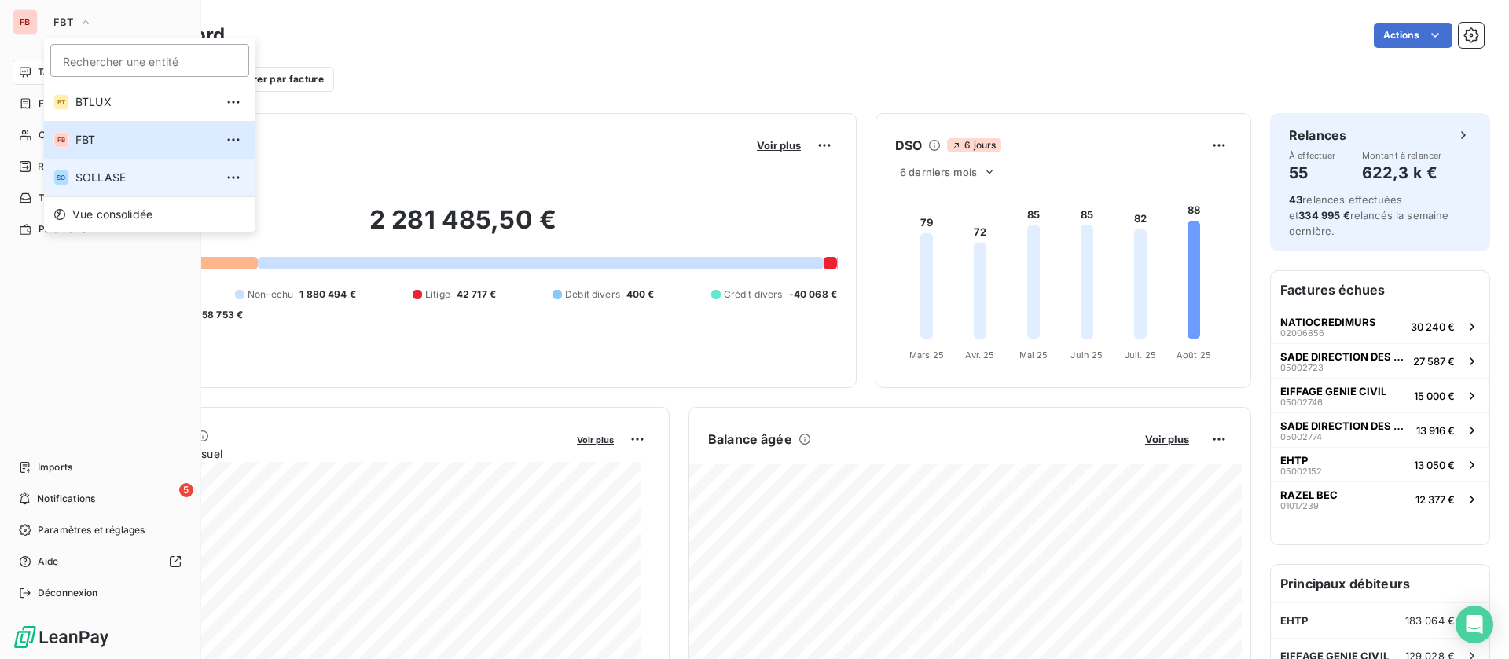
click at [107, 179] on span "SOLLASE" at bounding box center [144, 178] width 139 height 16
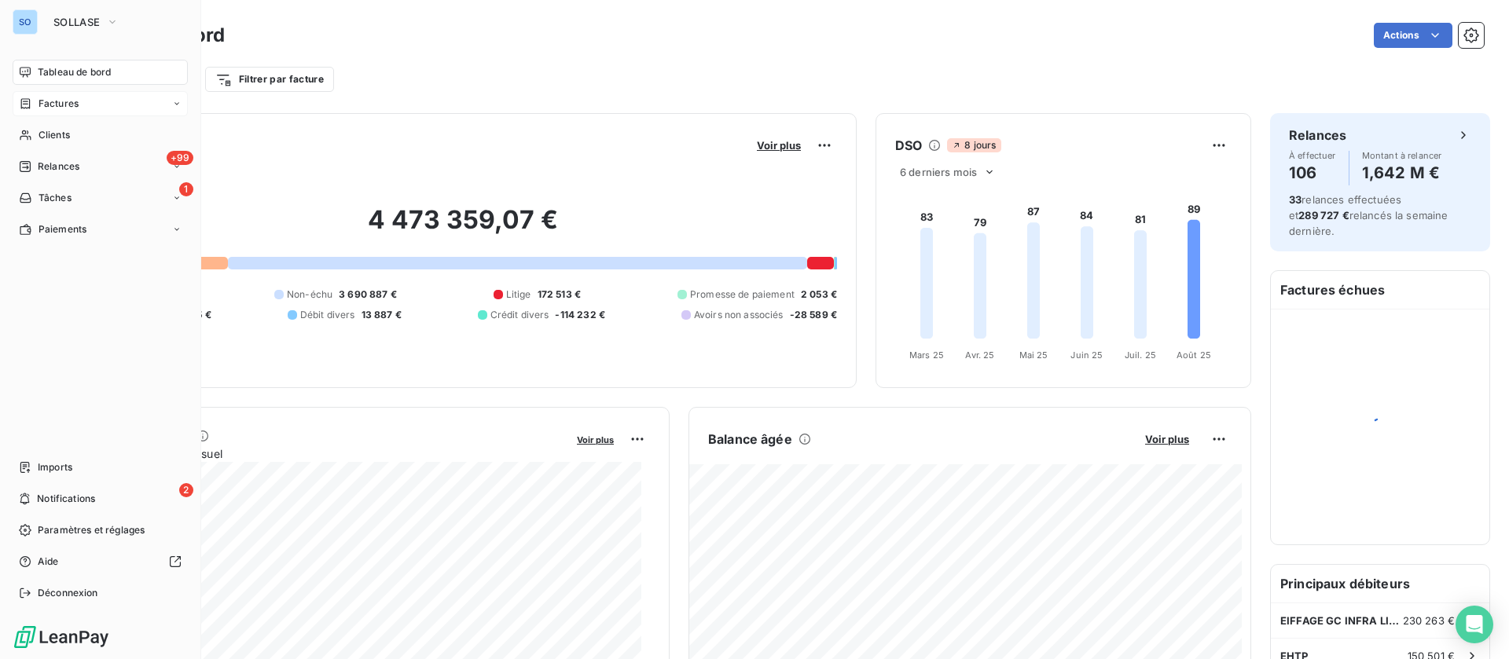
click at [46, 103] on span "Factures" at bounding box center [59, 104] width 40 height 14
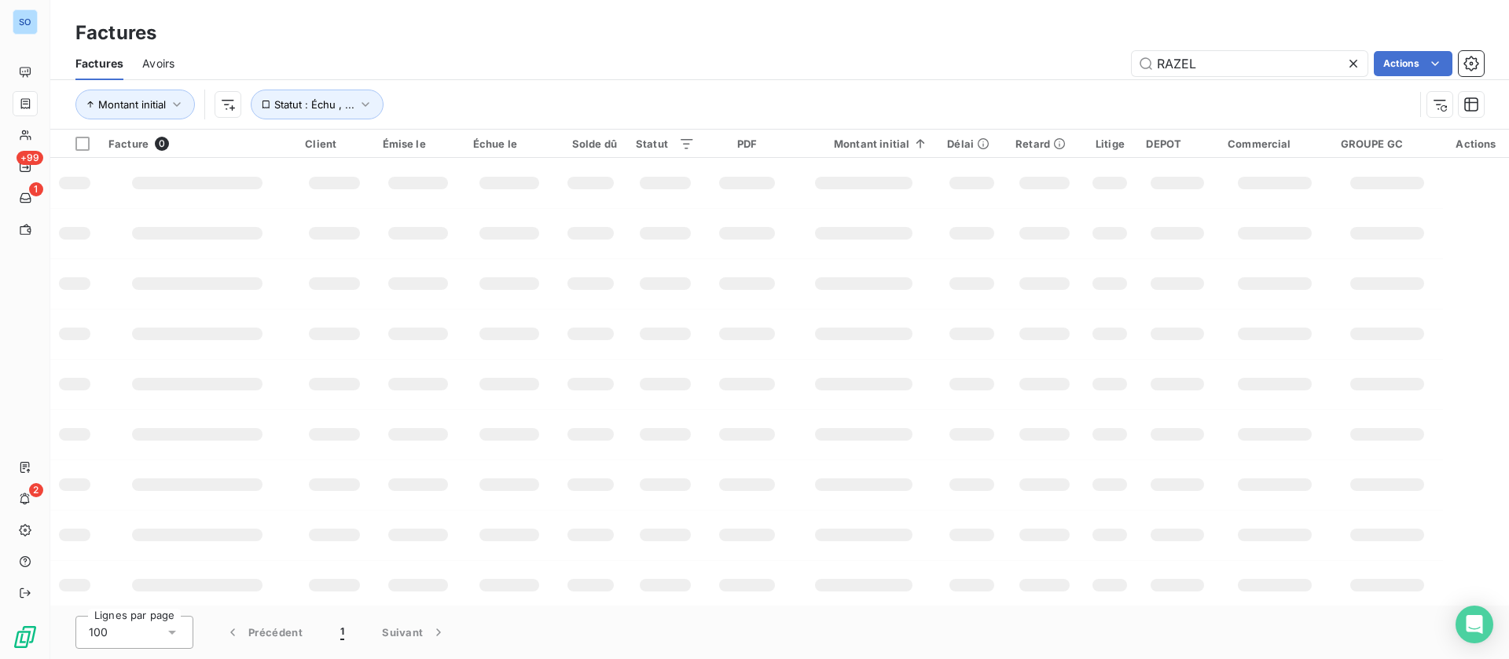
drag, startPoint x: 1251, startPoint y: 65, endPoint x: 1071, endPoint y: 58, distance: 180.1
click at [1071, 58] on div "RAZEL Actions" at bounding box center [838, 63] width 1290 height 25
type input "F2369001064"
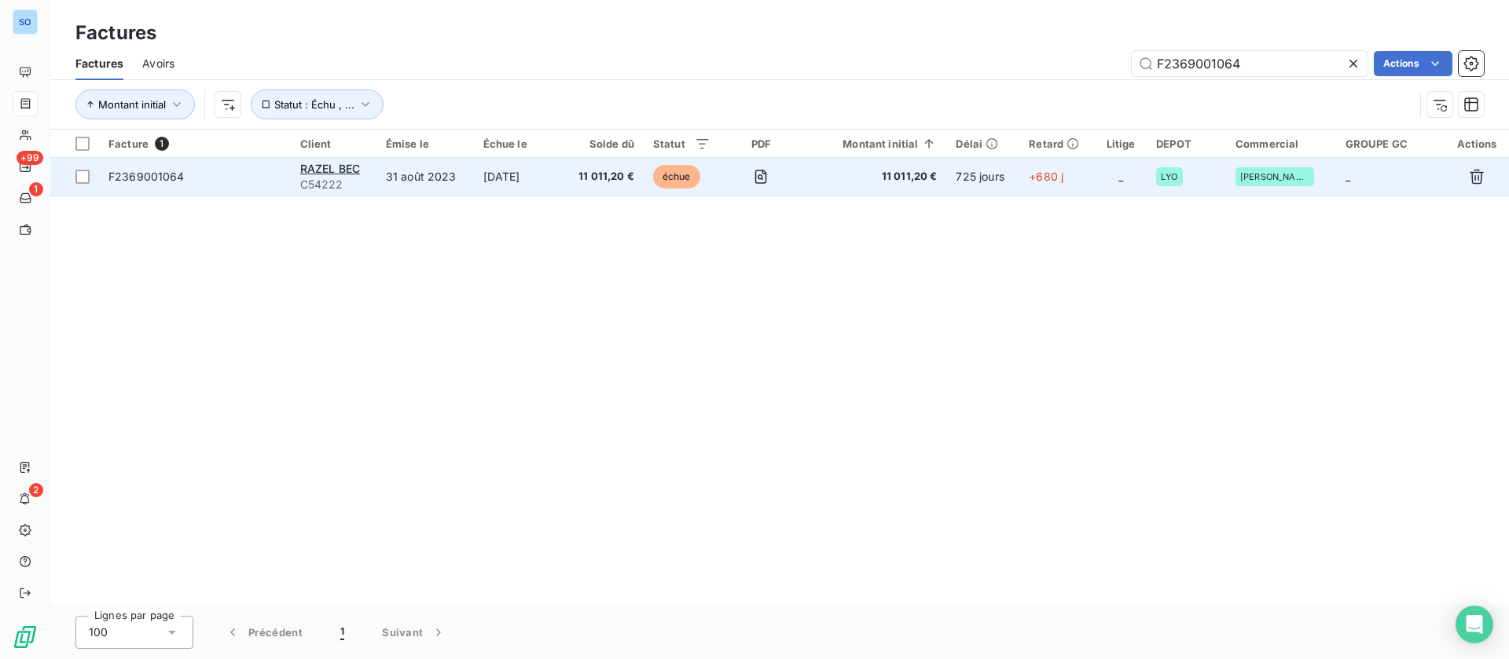
click at [416, 177] on td "31 août 2023" at bounding box center [424, 177] width 97 height 38
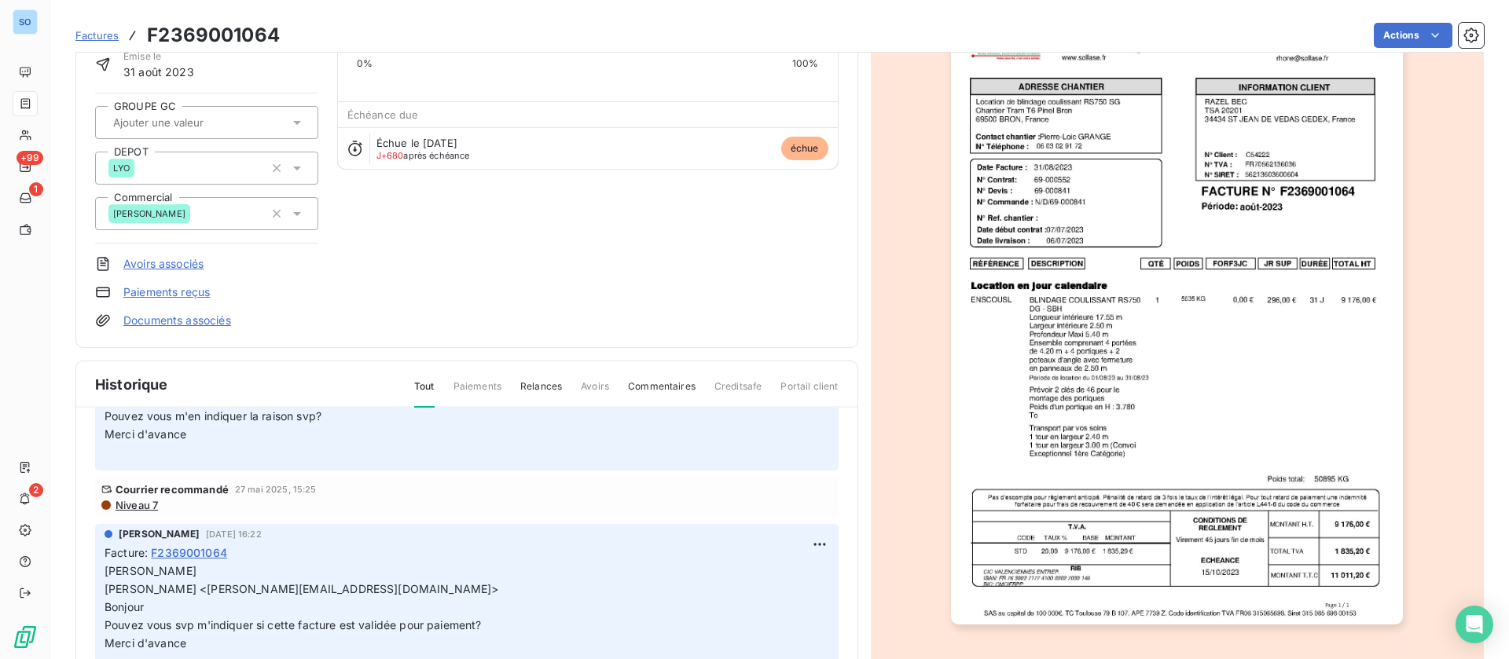
scroll to position [472, 0]
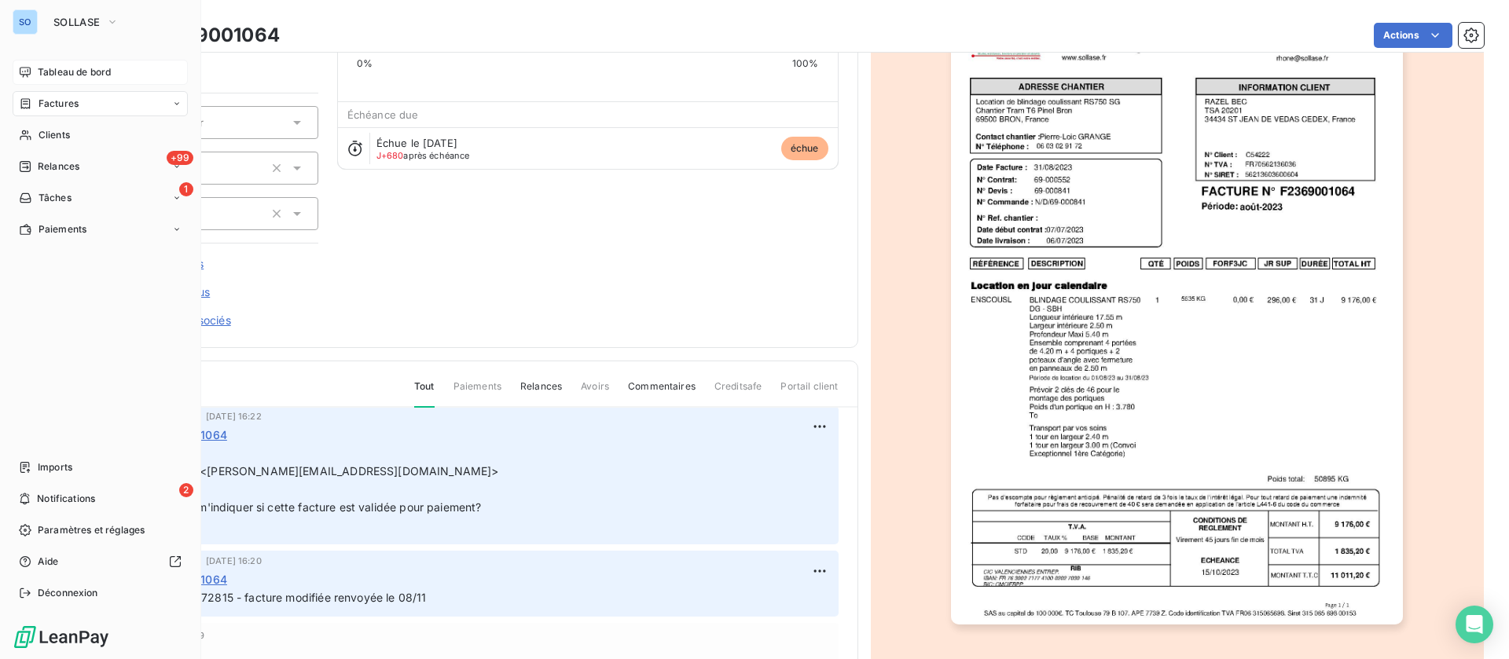
click at [43, 69] on span "Tableau de bord" at bounding box center [74, 72] width 73 height 14
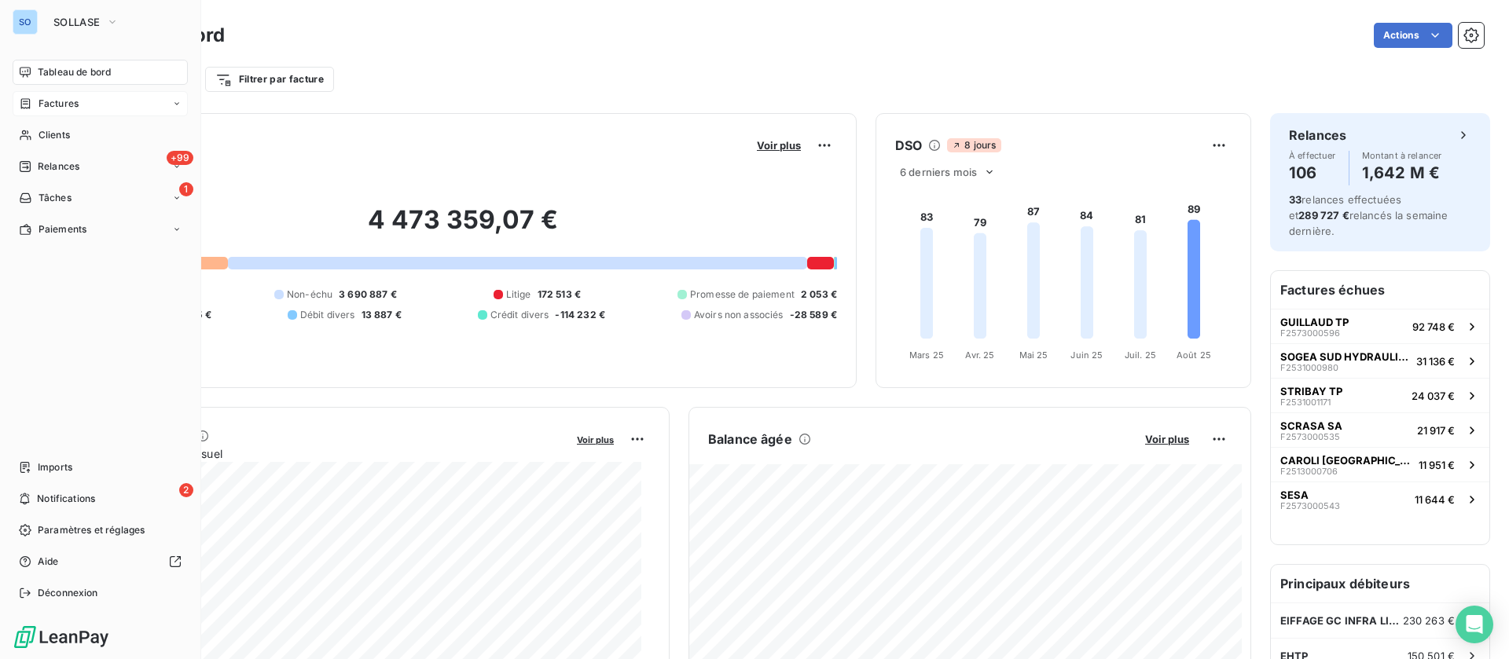
click at [62, 94] on div "Factures" at bounding box center [100, 103] width 175 height 25
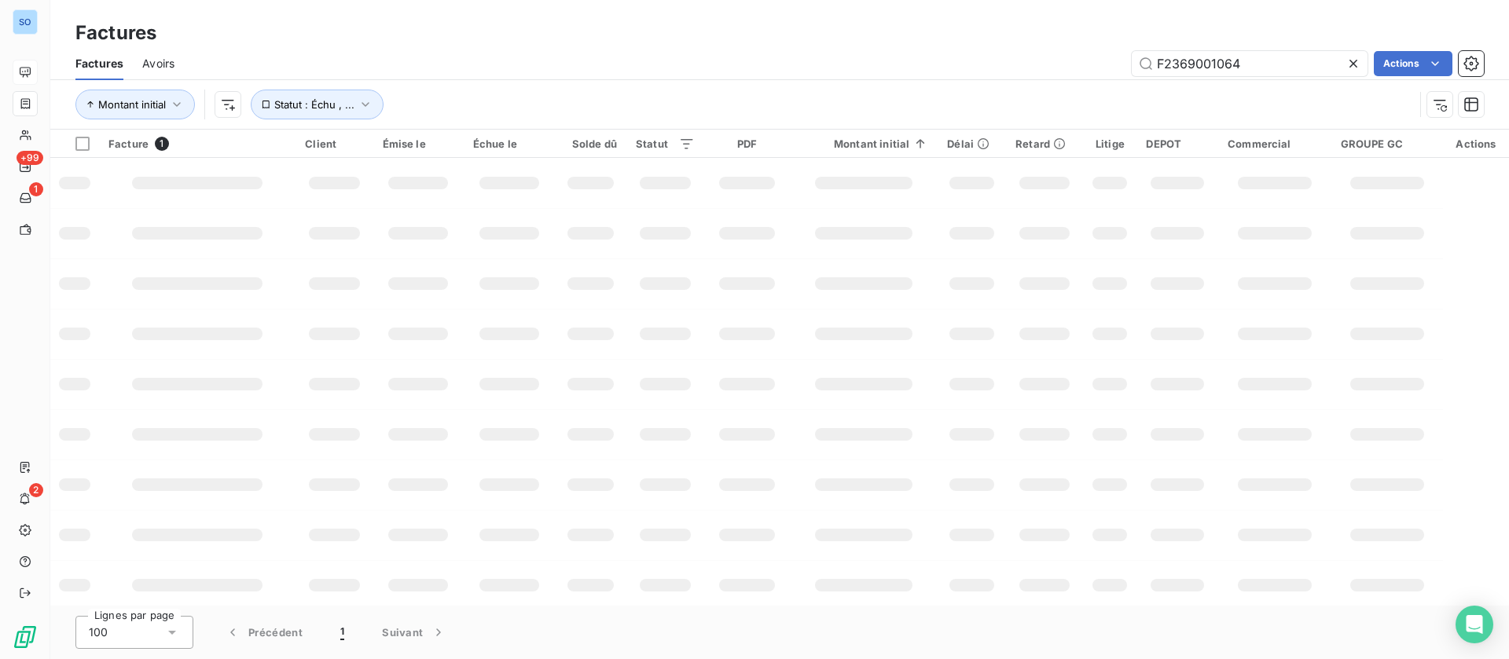
drag, startPoint x: 1281, startPoint y: 74, endPoint x: 988, endPoint y: 57, distance: 293.6
click at [988, 57] on div "F2369001064 Actions" at bounding box center [838, 63] width 1290 height 25
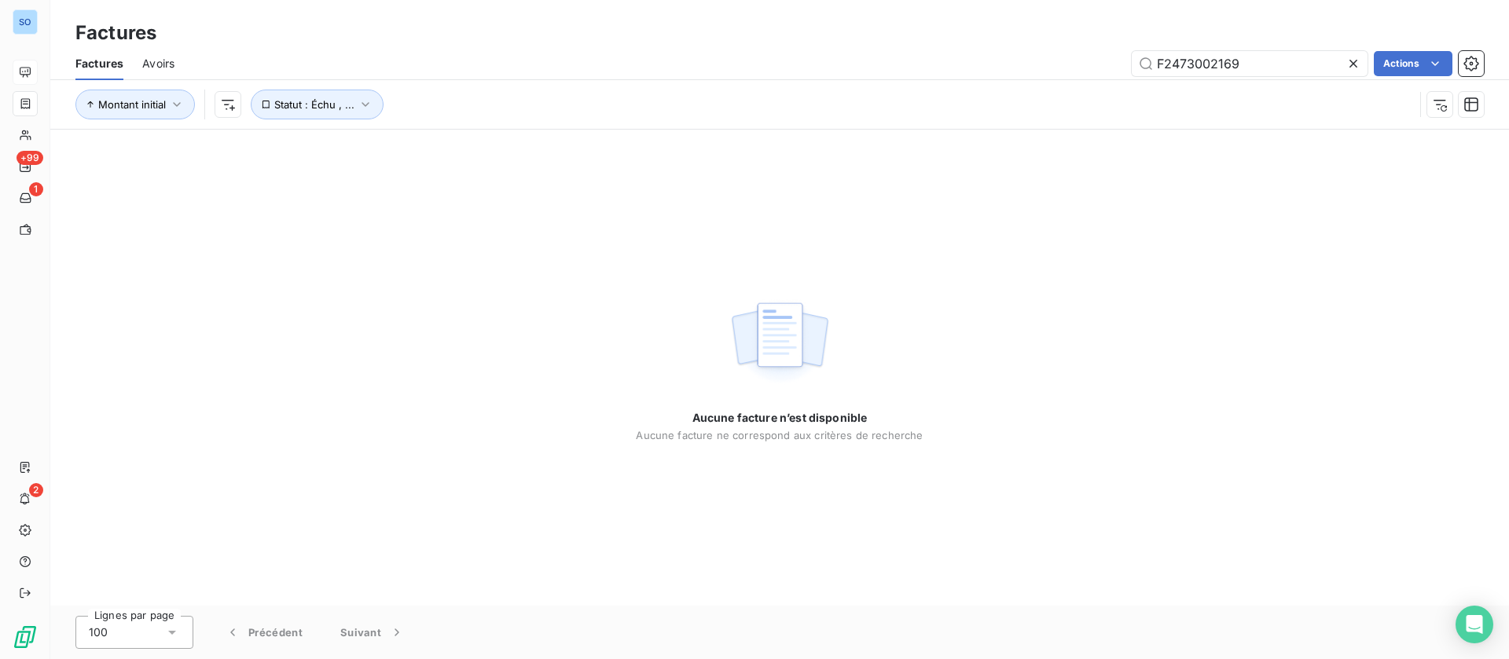
type input "F2473002169"
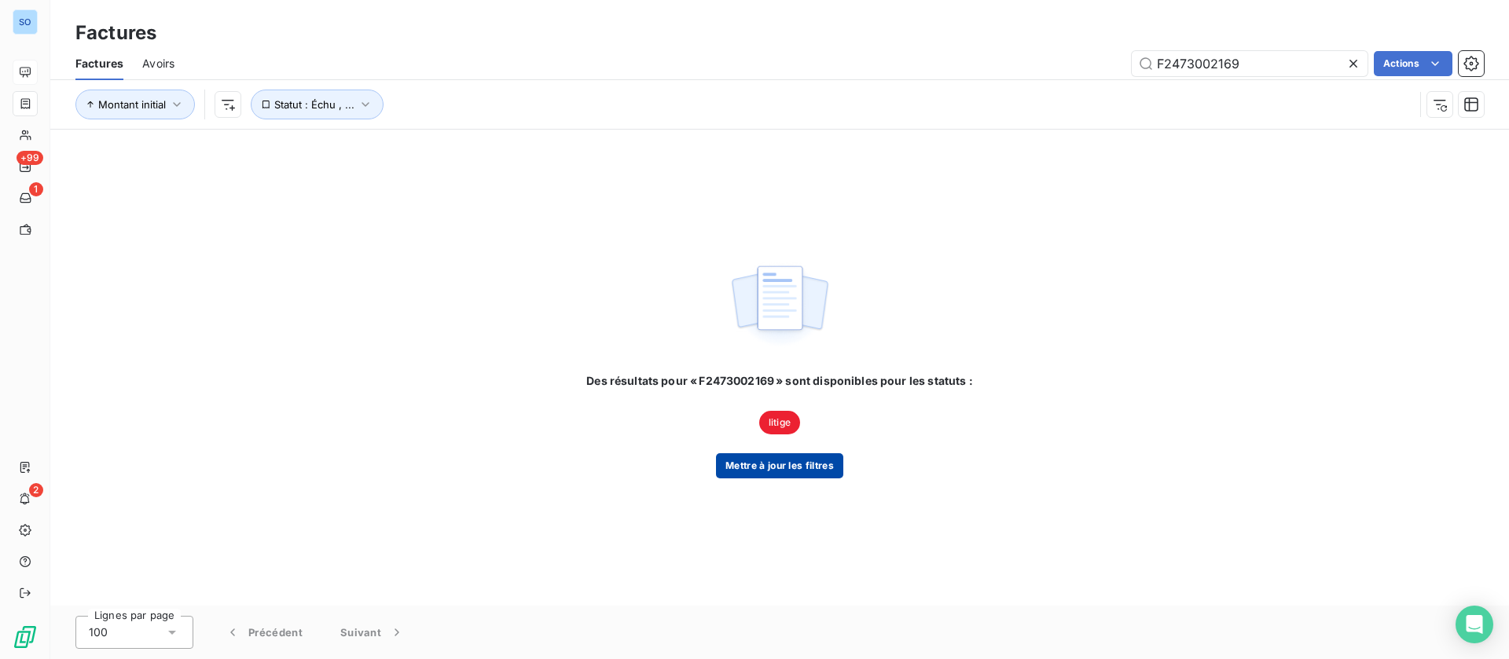
click at [807, 461] on button "Mettre à jour les filtres" at bounding box center [779, 465] width 127 height 25
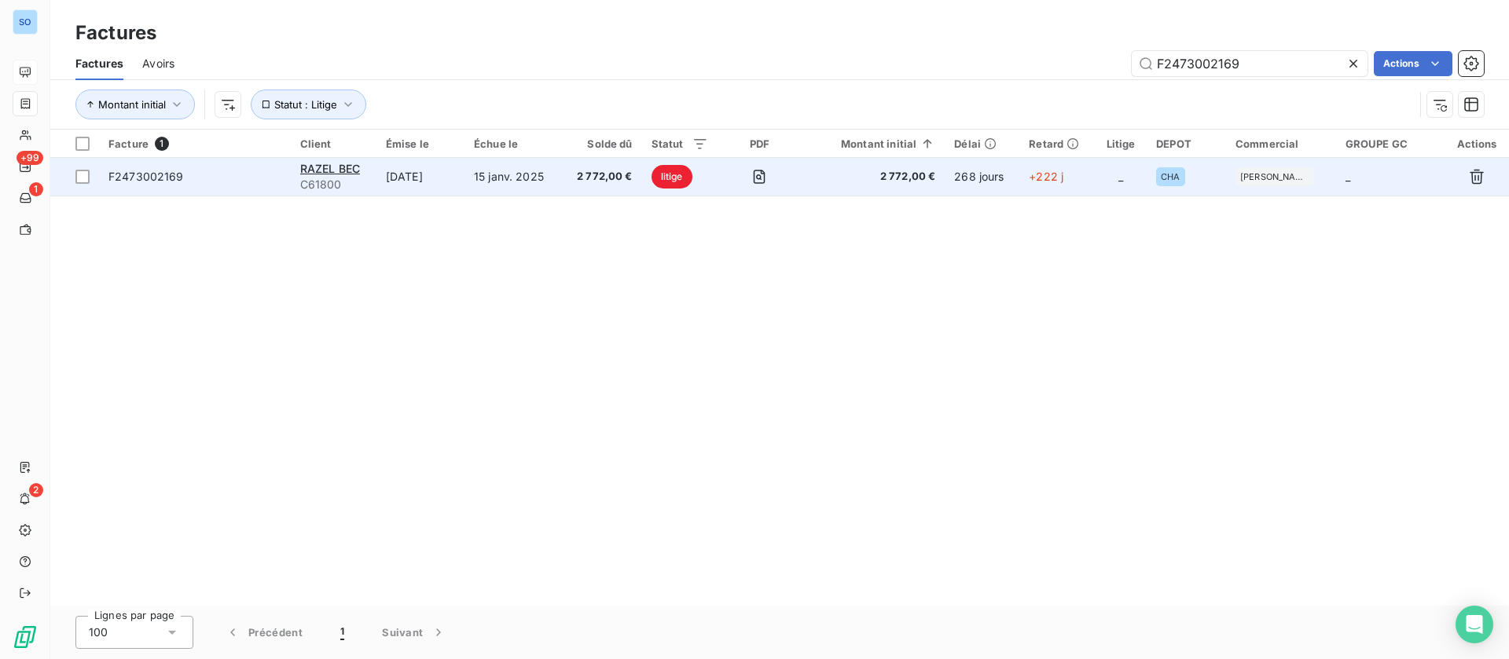
click at [456, 173] on td "[DATE]" at bounding box center [420, 177] width 88 height 38
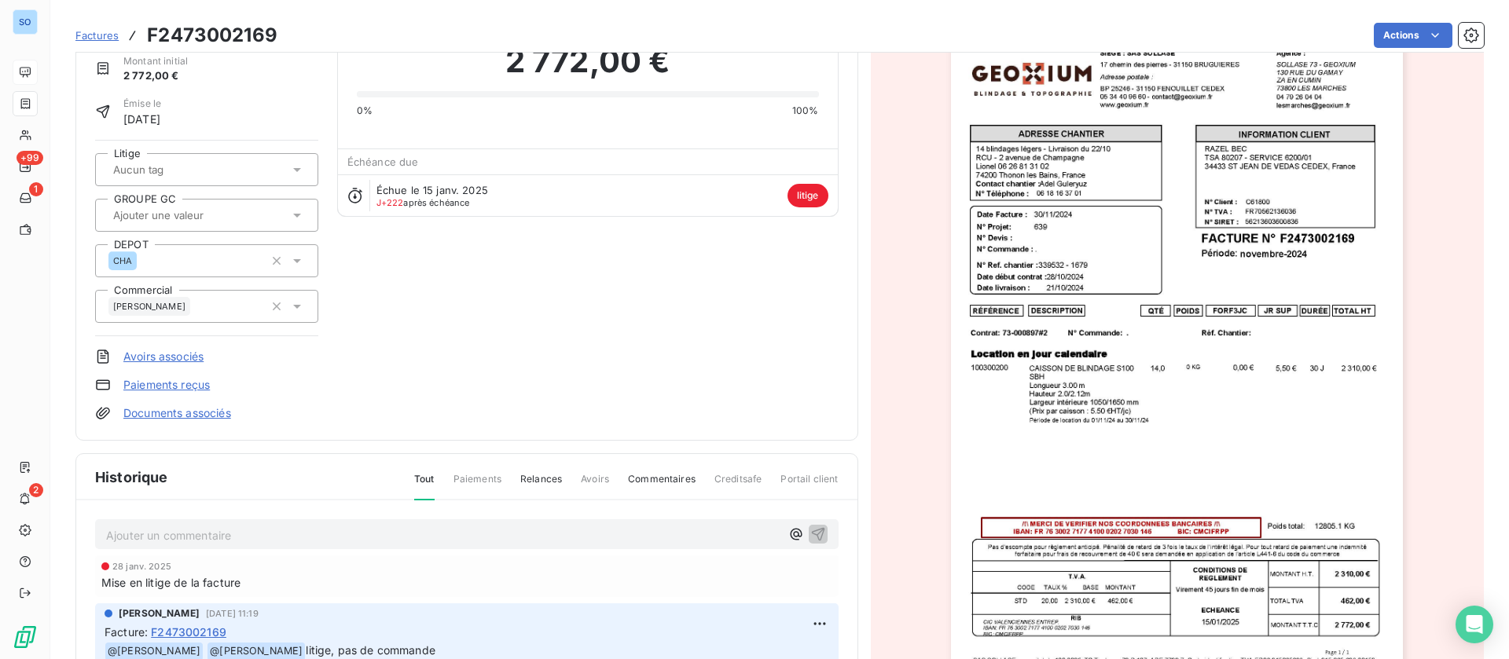
scroll to position [119, 0]
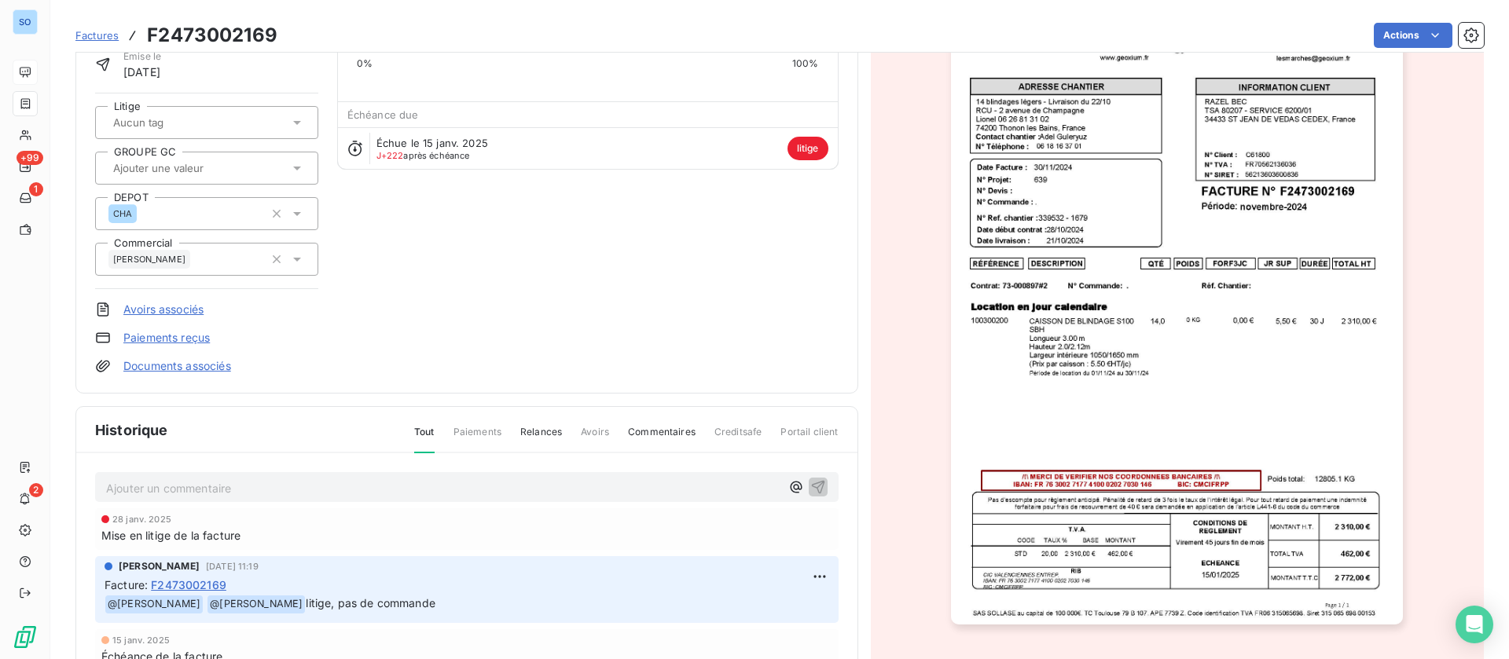
click at [258, 488] on p "Ajouter un commentaire ﻿" at bounding box center [443, 489] width 674 height 20
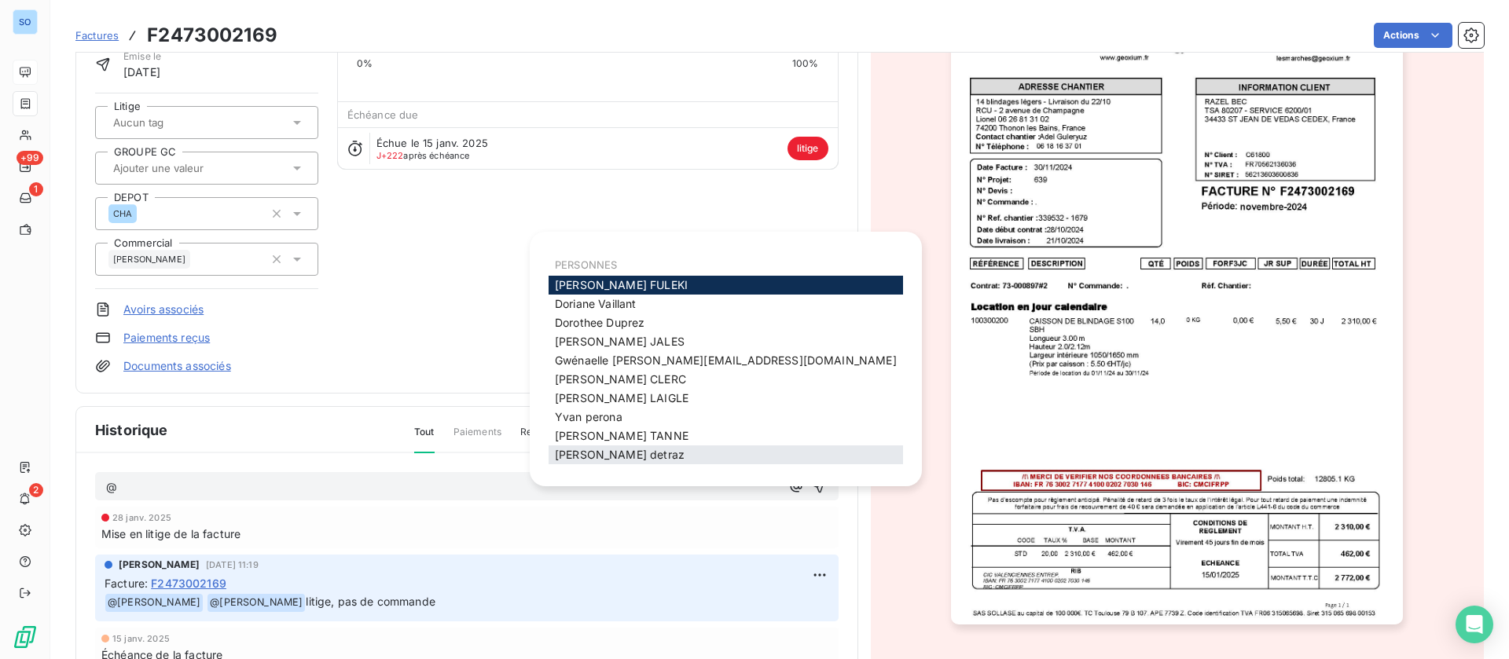
click at [612, 454] on span "[PERSON_NAME]" at bounding box center [620, 454] width 130 height 13
click at [582, 281] on span "[PERSON_NAME]" at bounding box center [621, 284] width 133 height 13
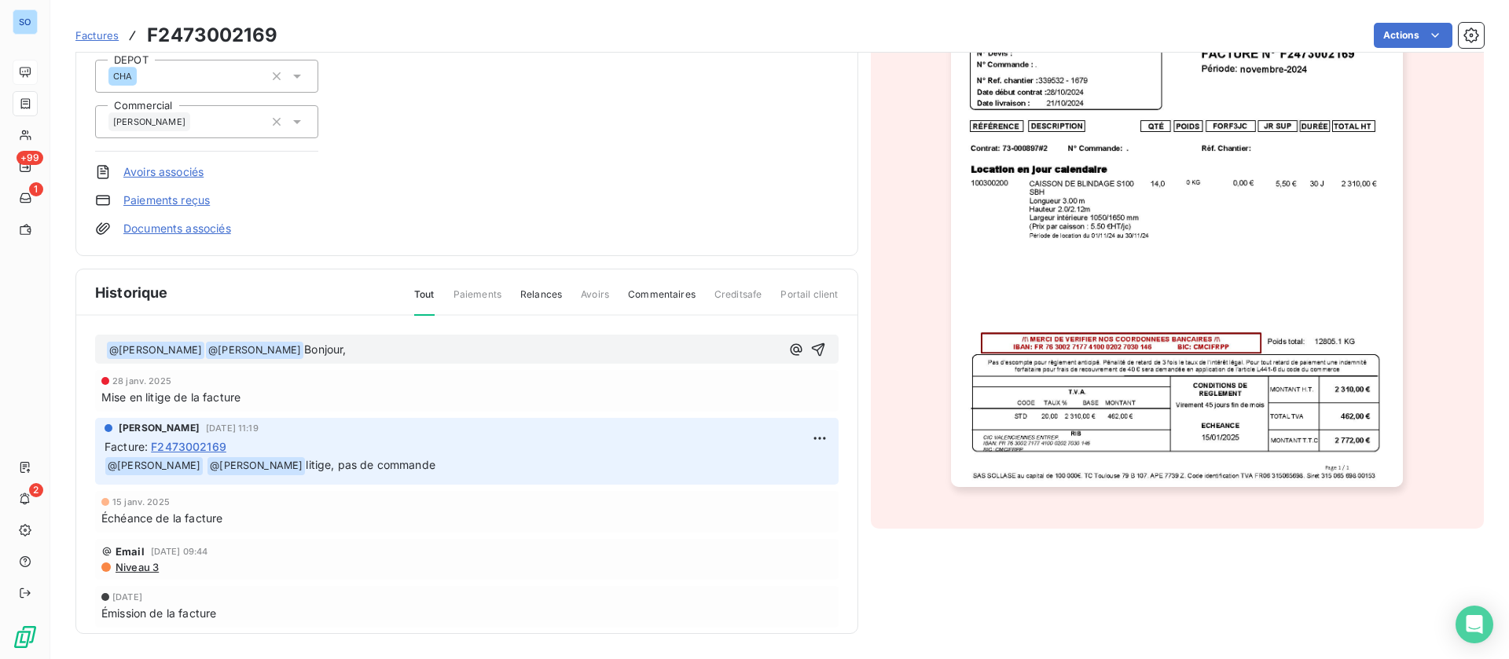
scroll to position [138, 0]
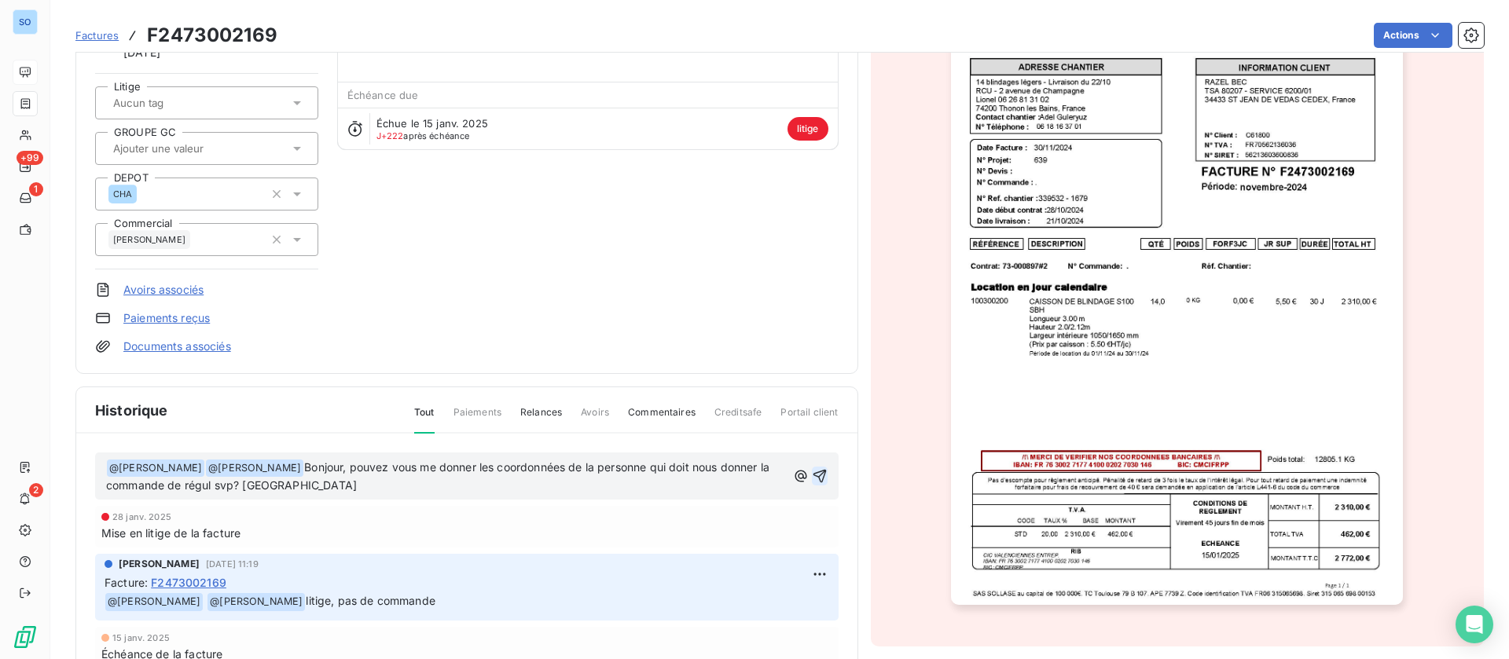
click at [812, 477] on icon "button" at bounding box center [820, 476] width 16 height 16
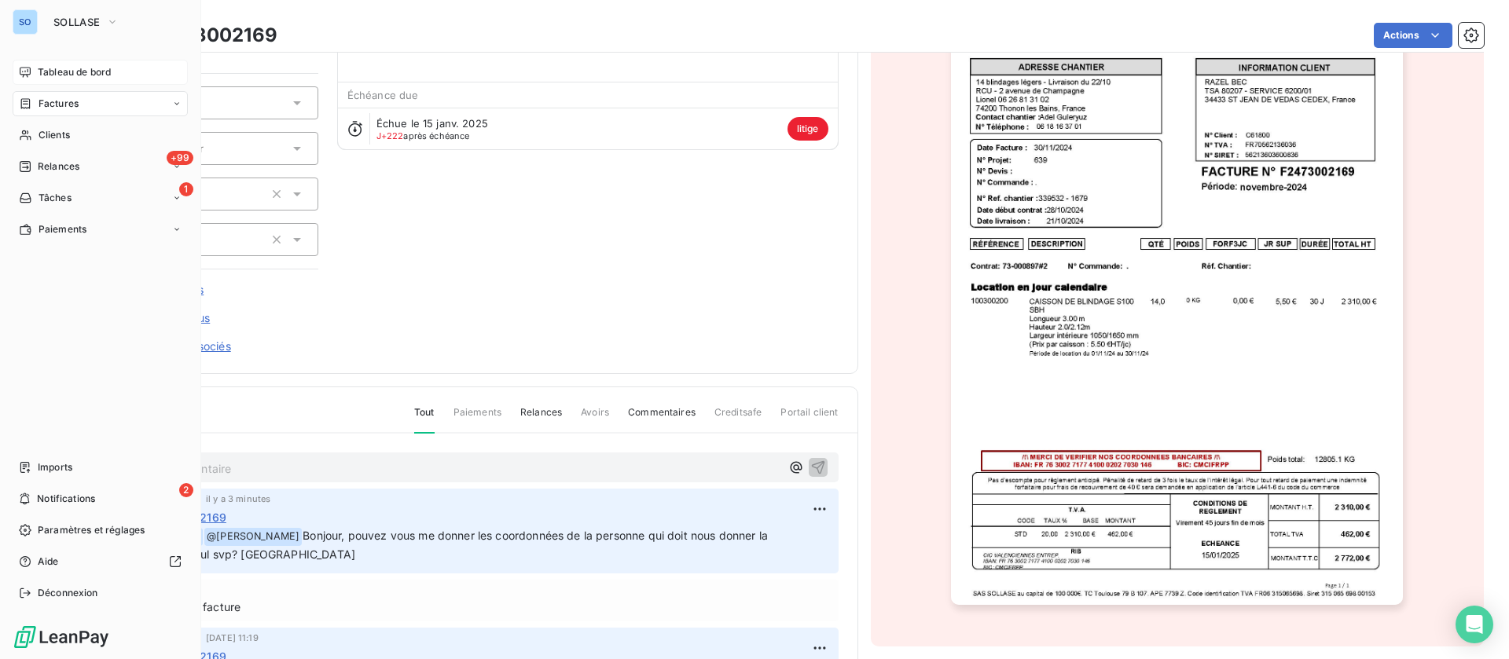
click at [53, 56] on div "SO SOLLASE Tableau de bord Factures Clients +99 Relances 1 Tâches Paiements Imp…" at bounding box center [100, 329] width 201 height 659
click at [62, 65] on span "Tableau de bord" at bounding box center [74, 72] width 73 height 14
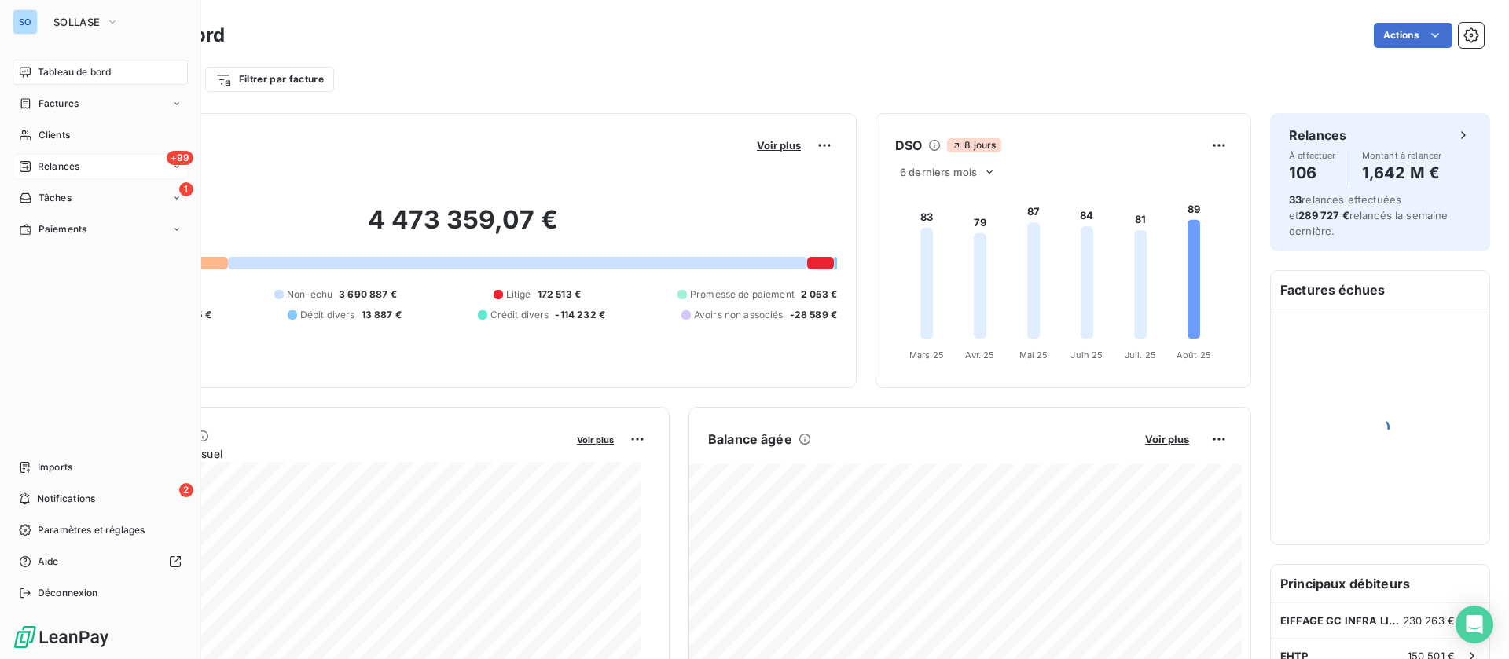
click at [47, 160] on span "Relances" at bounding box center [59, 167] width 42 height 14
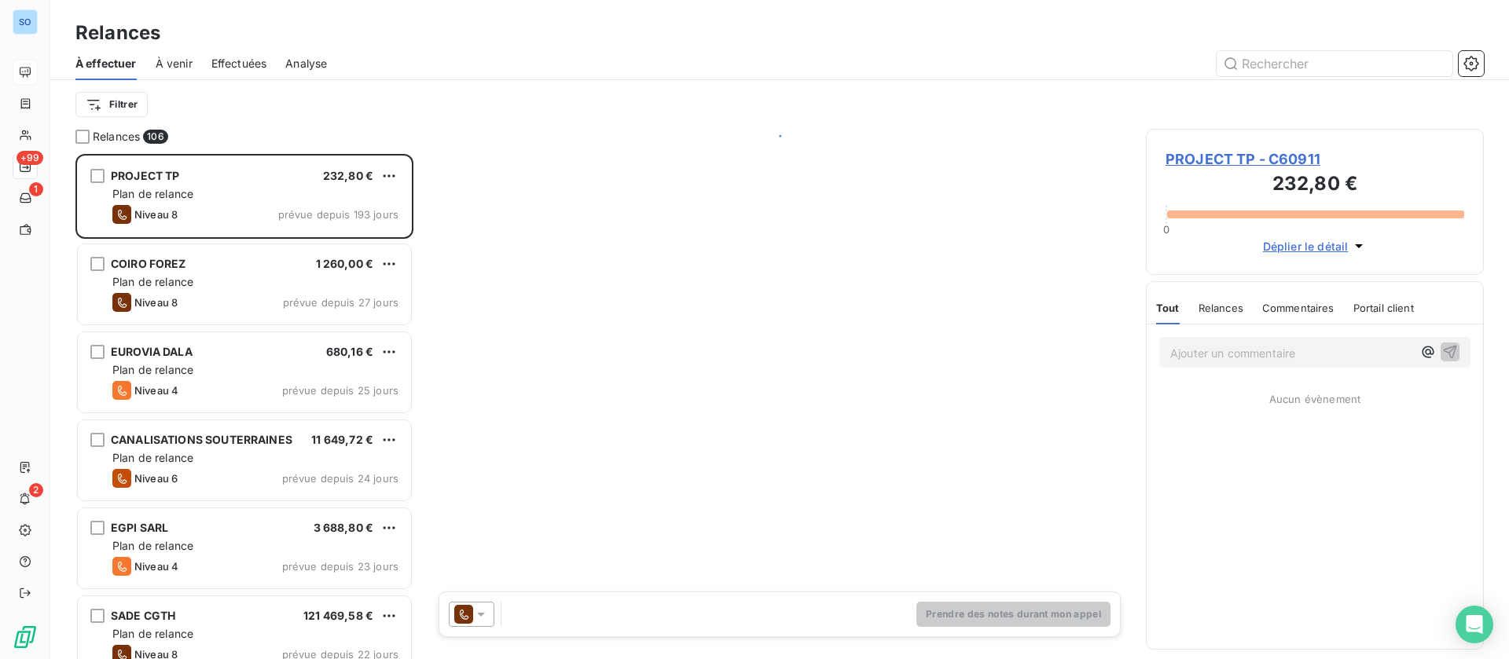
scroll to position [487, 320]
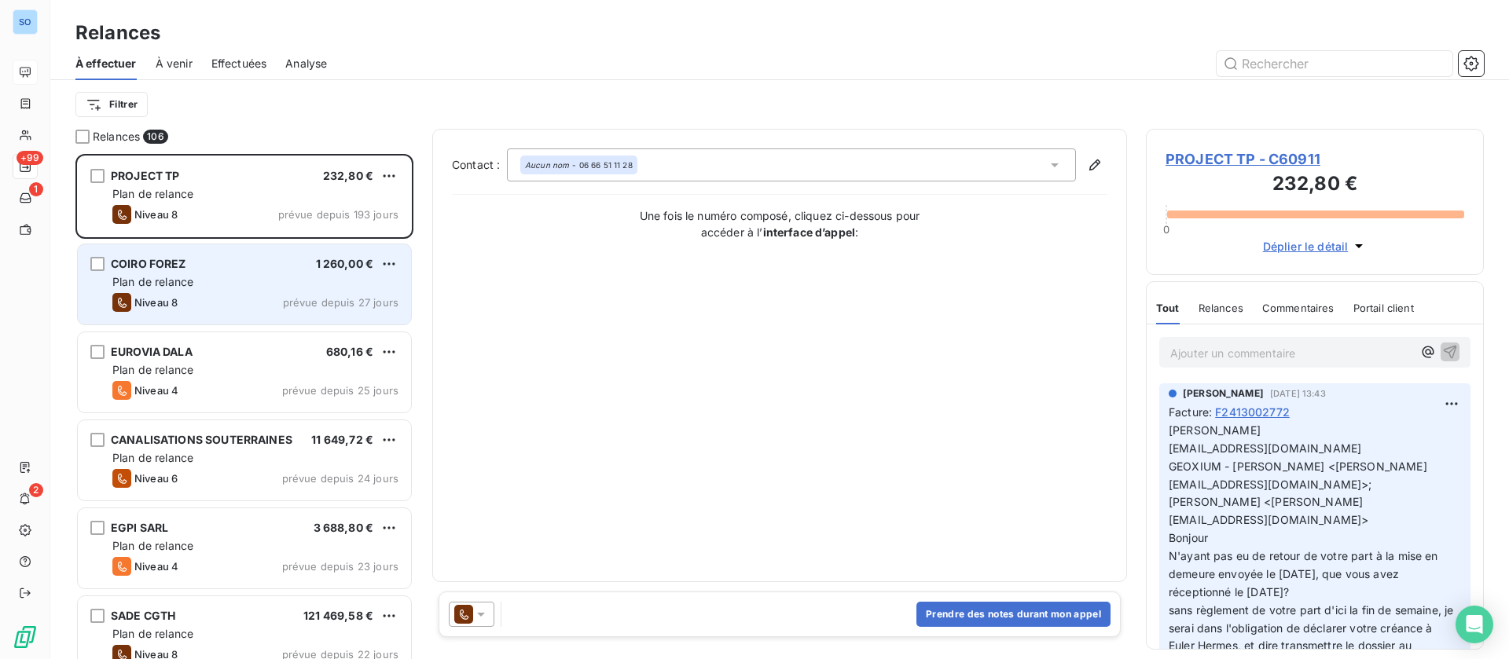
click at [214, 261] on div "COIRO FOREZ 1 260,00 €" at bounding box center [255, 264] width 286 height 14
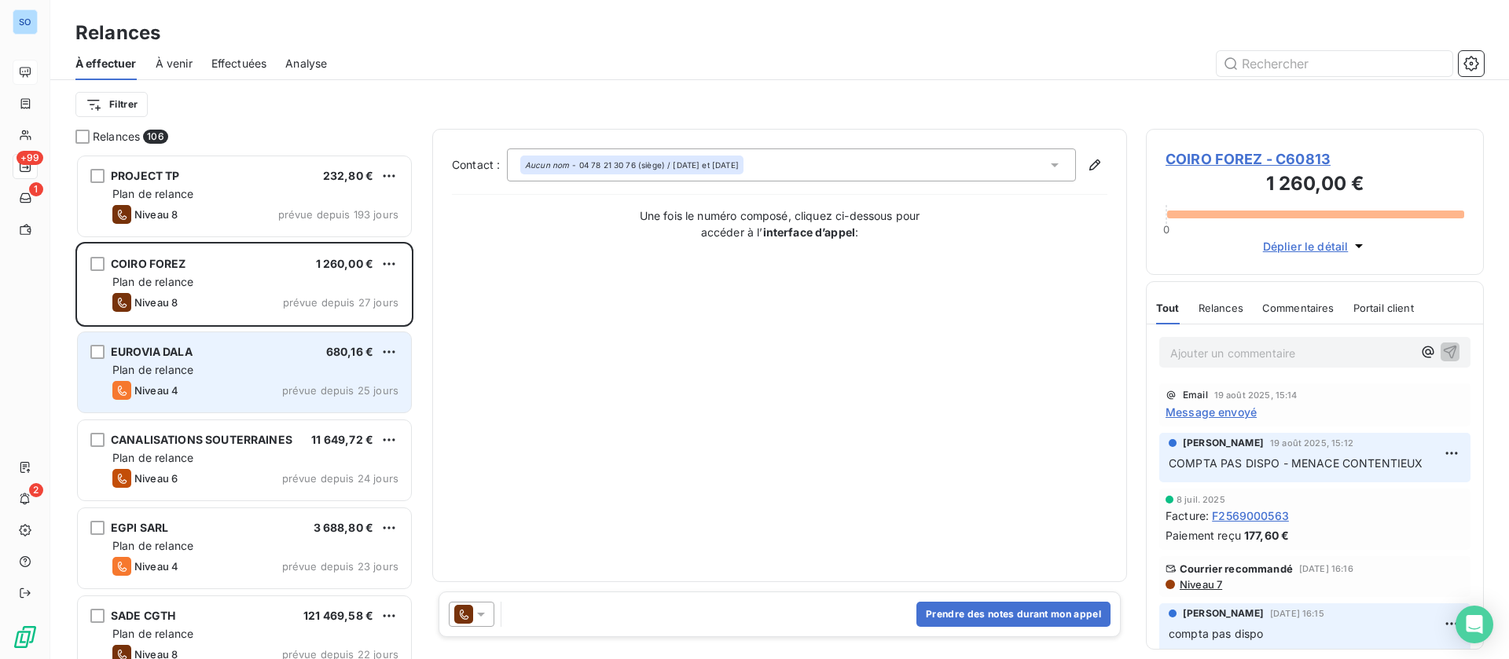
click at [230, 371] on div "Plan de relance" at bounding box center [255, 370] width 286 height 16
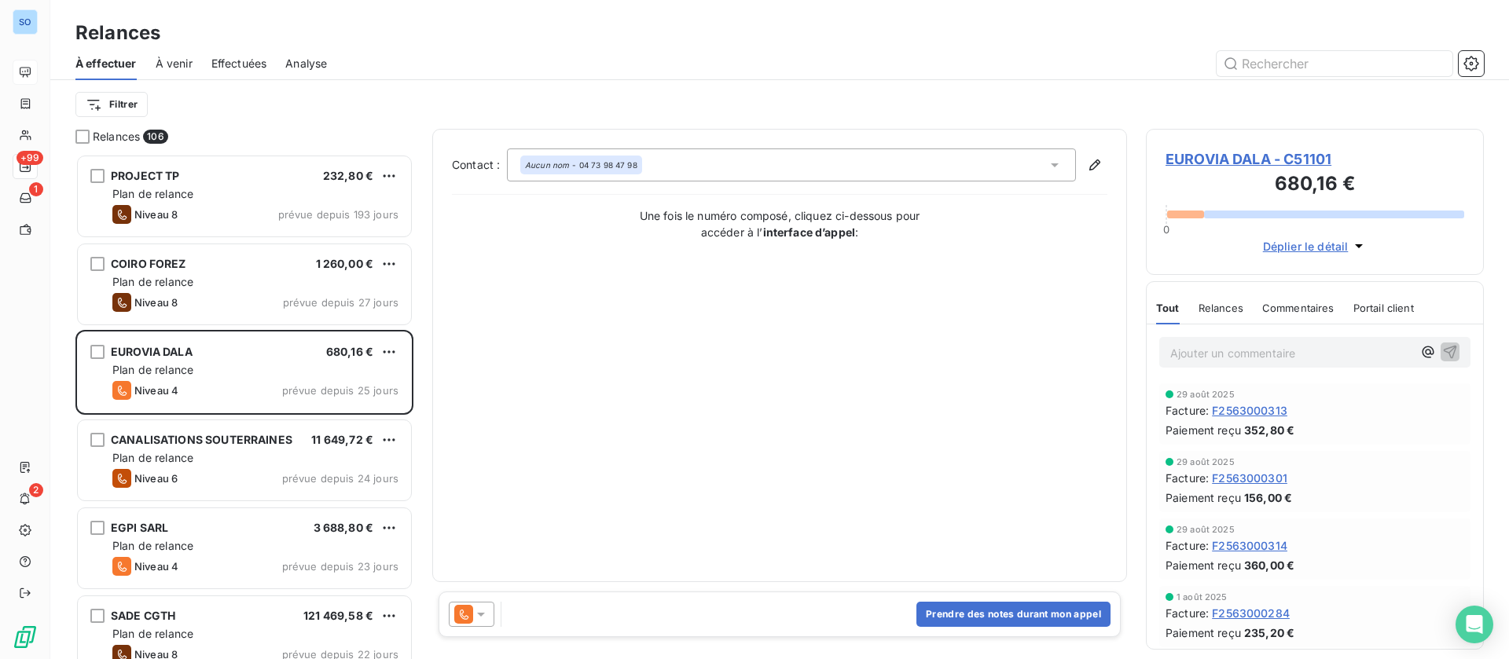
click at [1282, 160] on span "EUROVIA DALA - C51101" at bounding box center [1314, 159] width 299 height 21
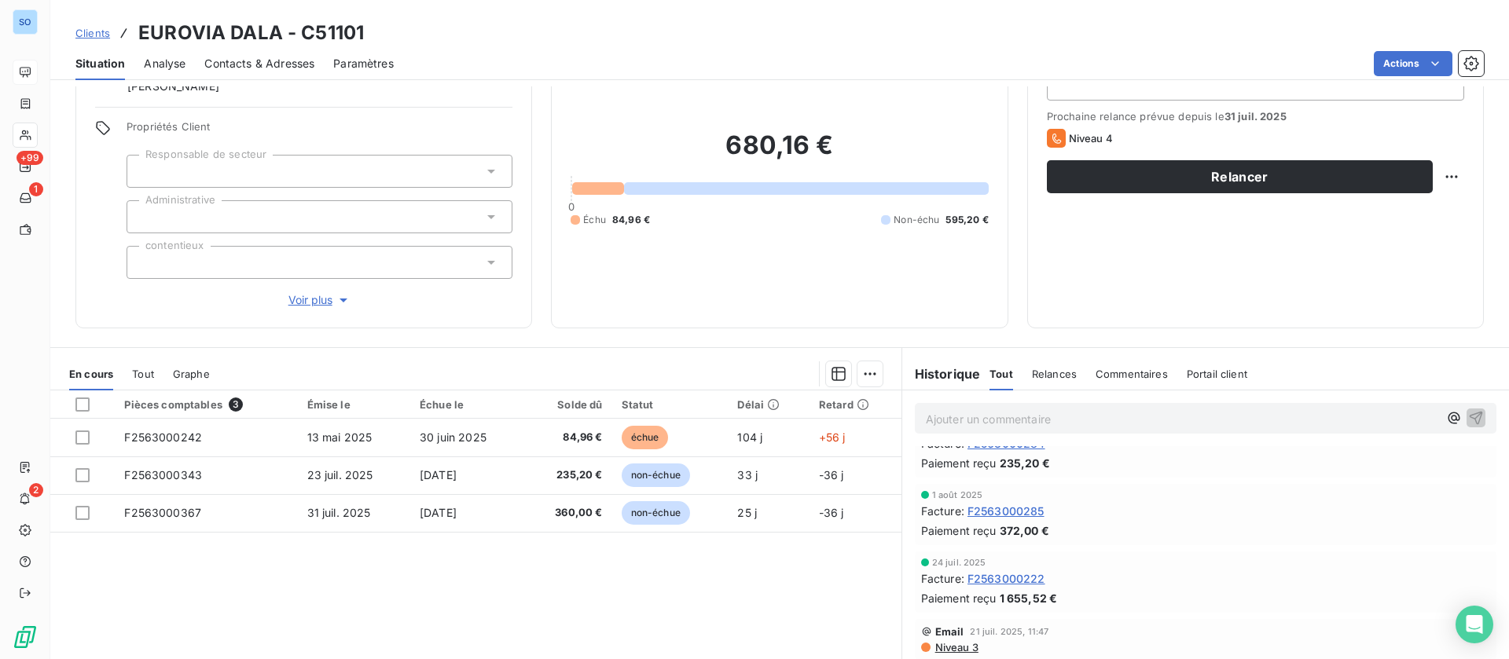
scroll to position [50, 0]
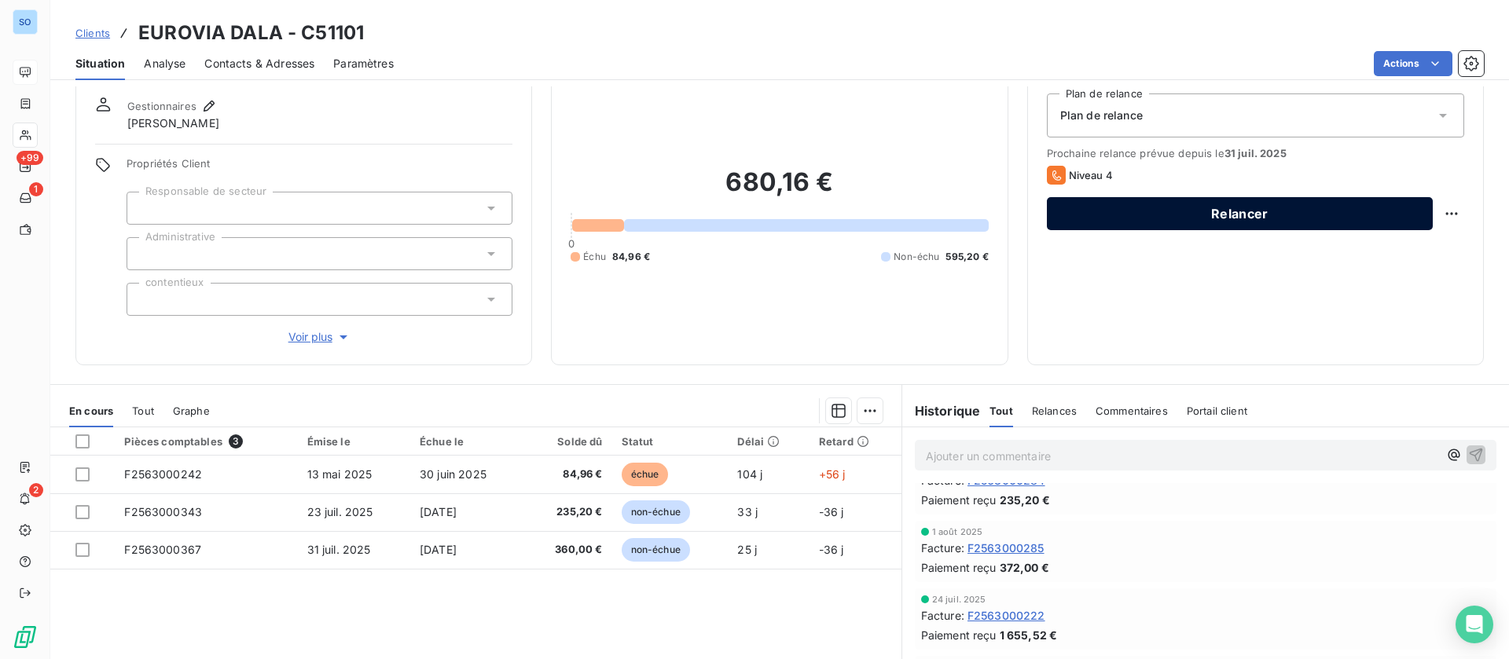
click at [1235, 205] on button "Relancer" at bounding box center [1240, 213] width 386 height 33
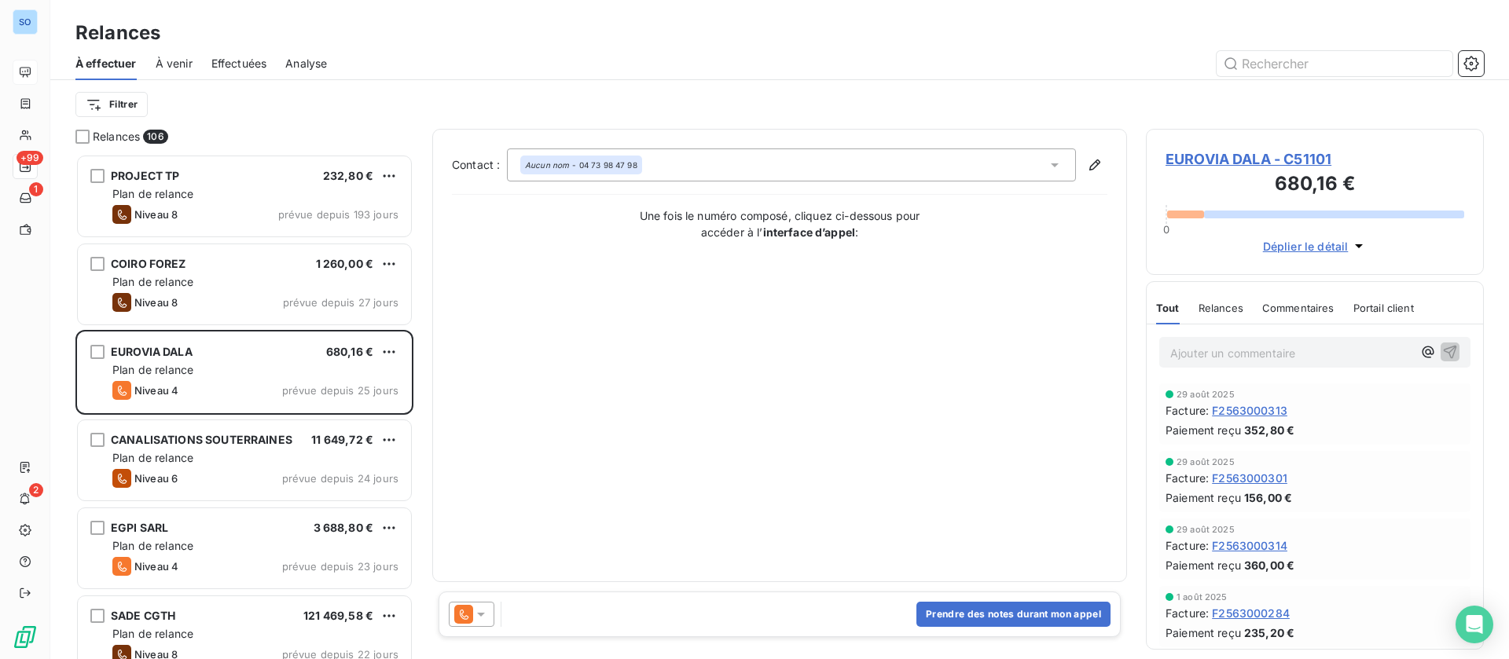
scroll to position [487, 320]
click at [485, 619] on icon at bounding box center [481, 615] width 16 height 16
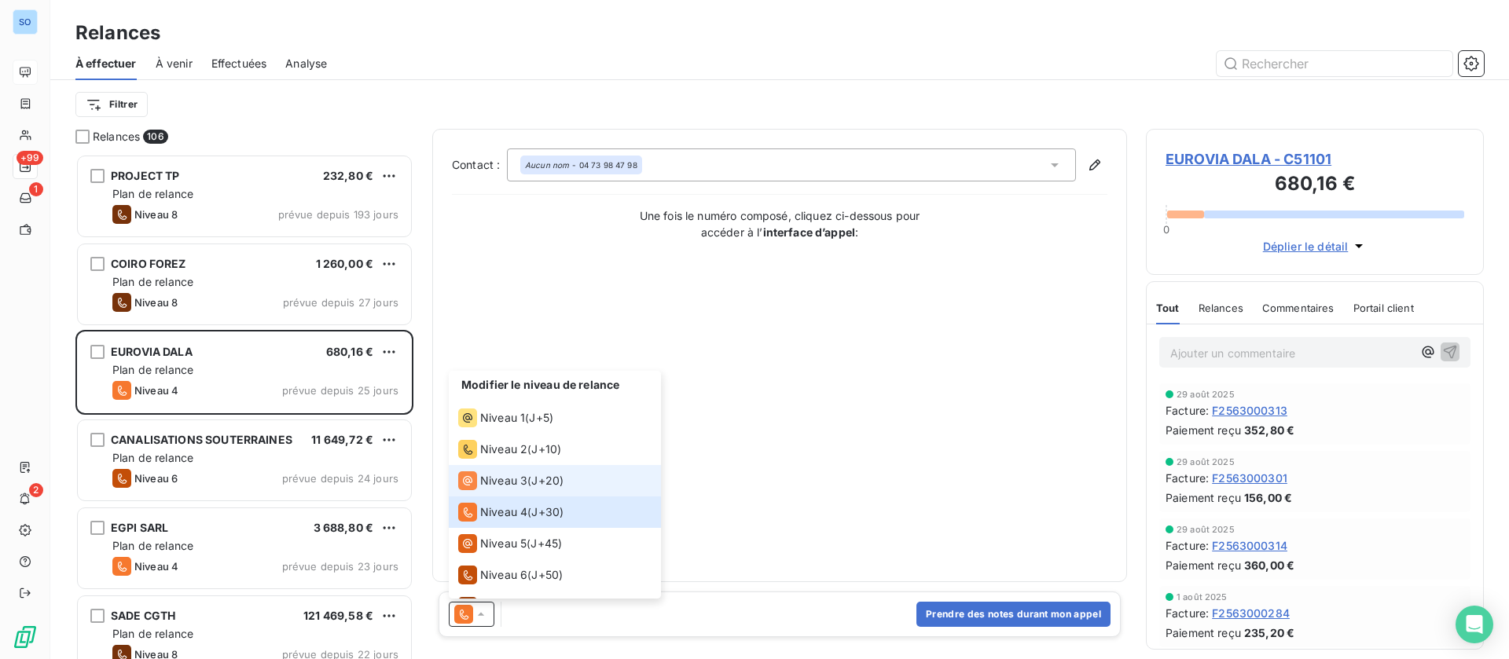
click at [514, 478] on span "Niveau 3" at bounding box center [503, 481] width 47 height 16
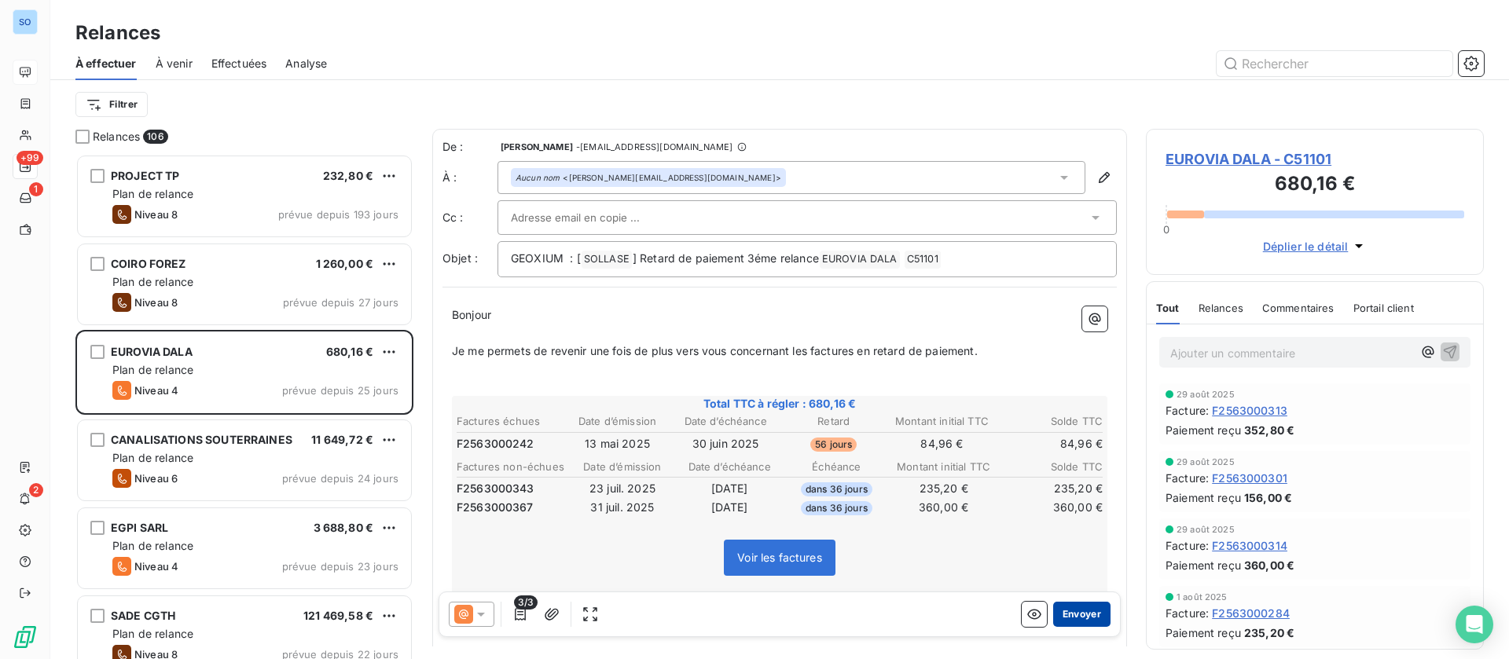
click at [1062, 611] on button "Envoyer" at bounding box center [1081, 614] width 57 height 25
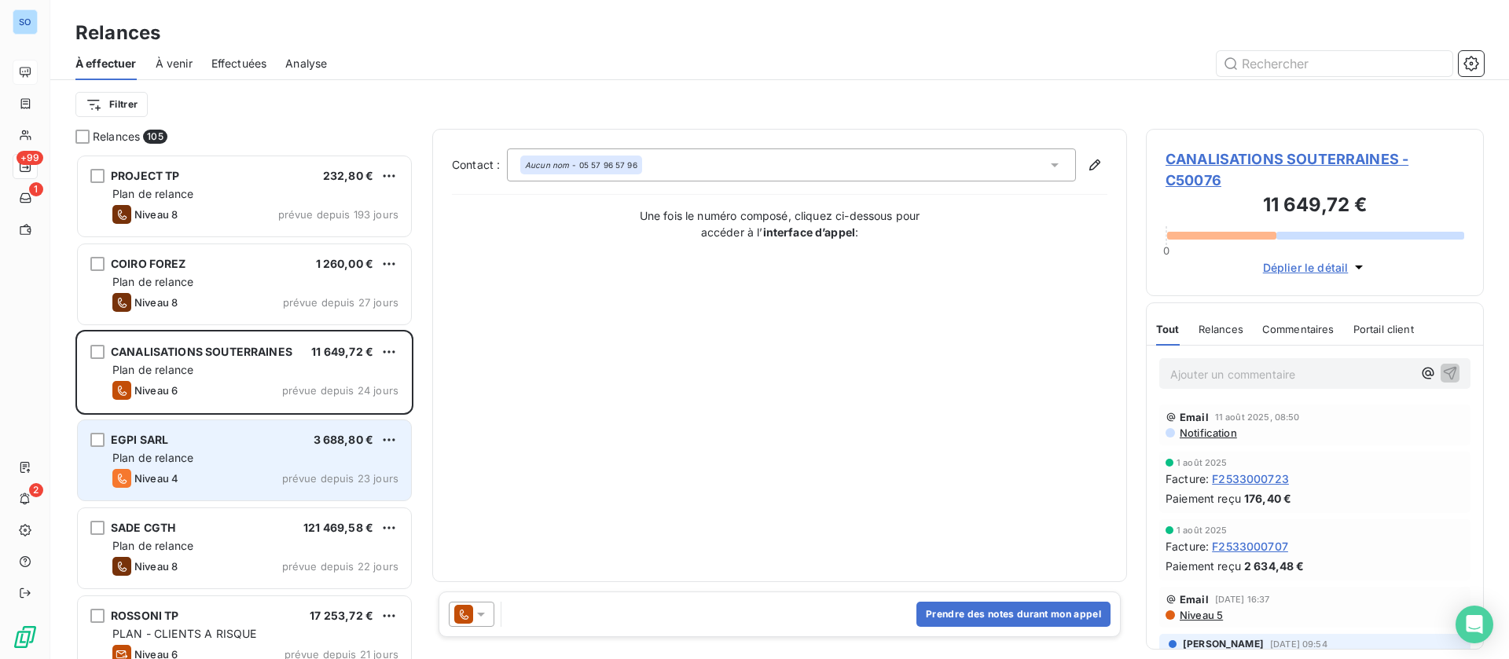
click at [208, 453] on div "Plan de relance" at bounding box center [255, 458] width 286 height 16
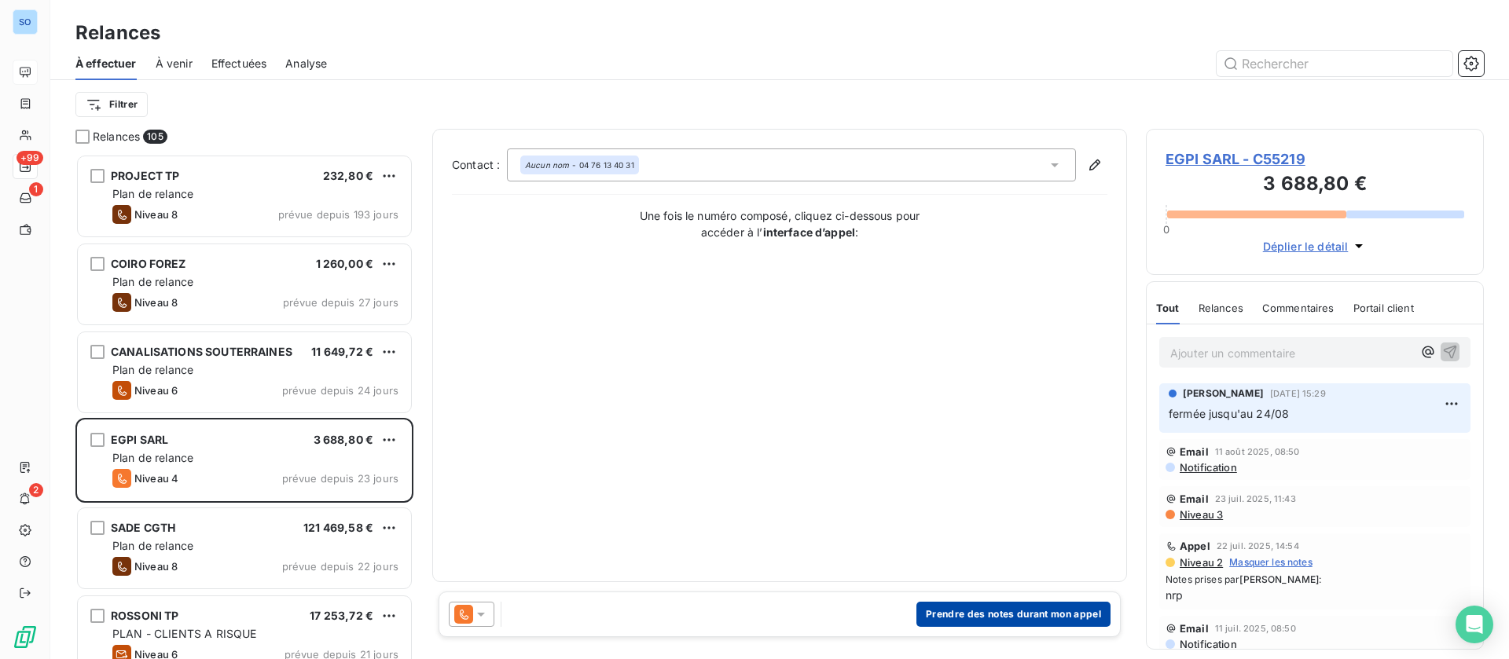
click at [982, 609] on button "Prendre des notes durant mon appel" at bounding box center [1013, 614] width 194 height 25
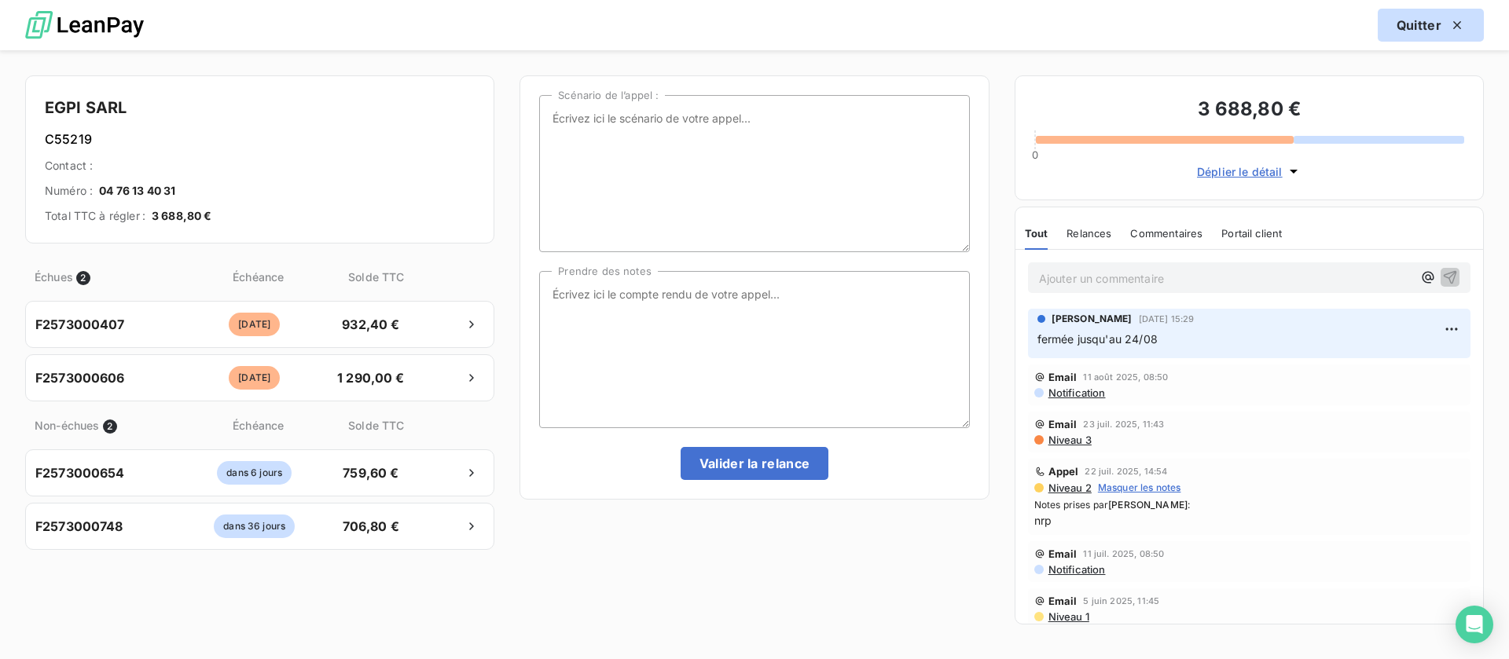
click at [1415, 25] on button "Quitter" at bounding box center [1431, 25] width 106 height 33
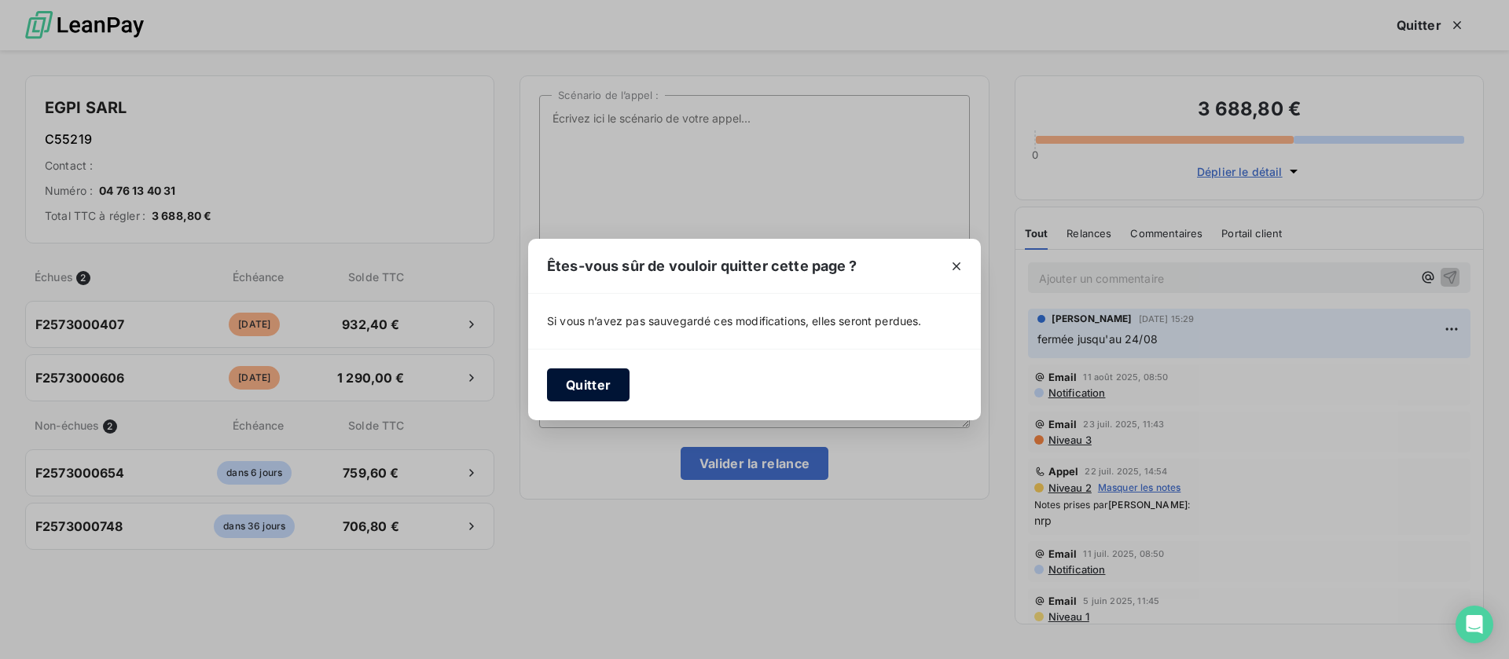
click at [563, 374] on button "Quitter" at bounding box center [588, 385] width 83 height 33
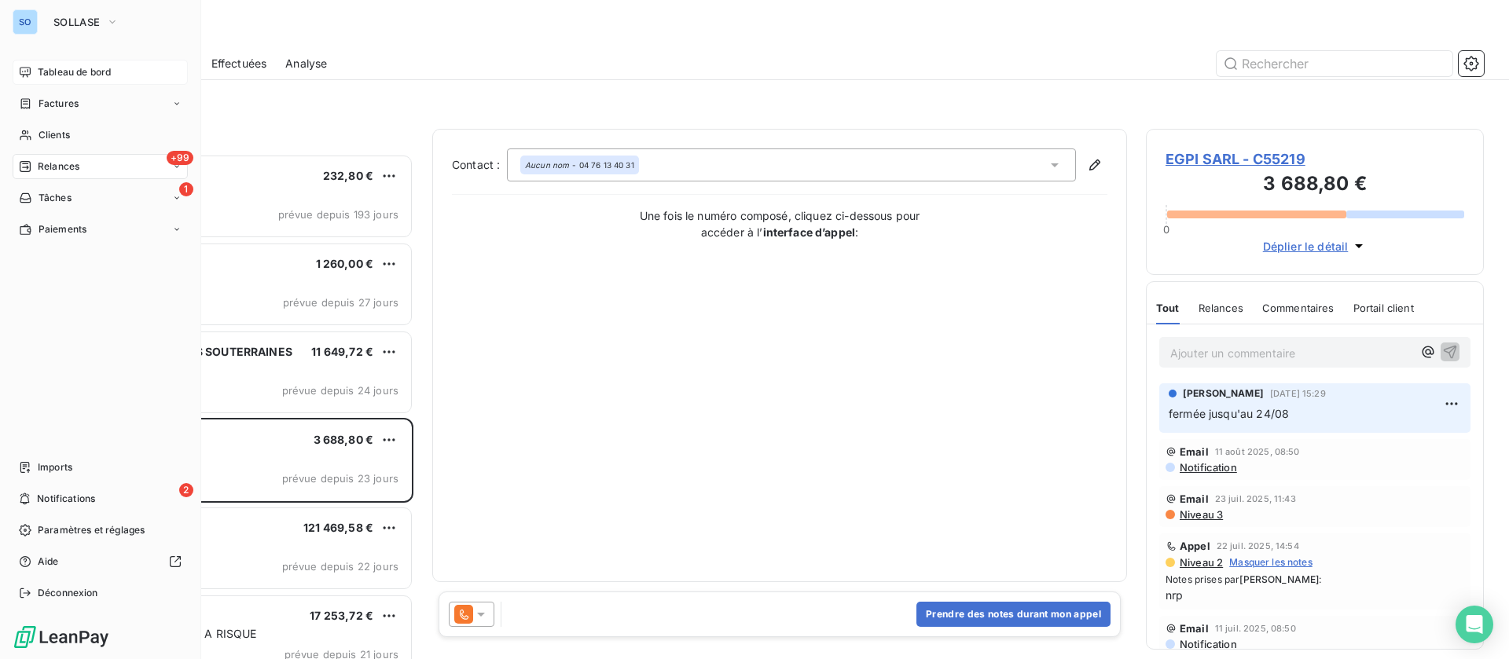
click at [43, 68] on span "Tableau de bord" at bounding box center [74, 72] width 73 height 14
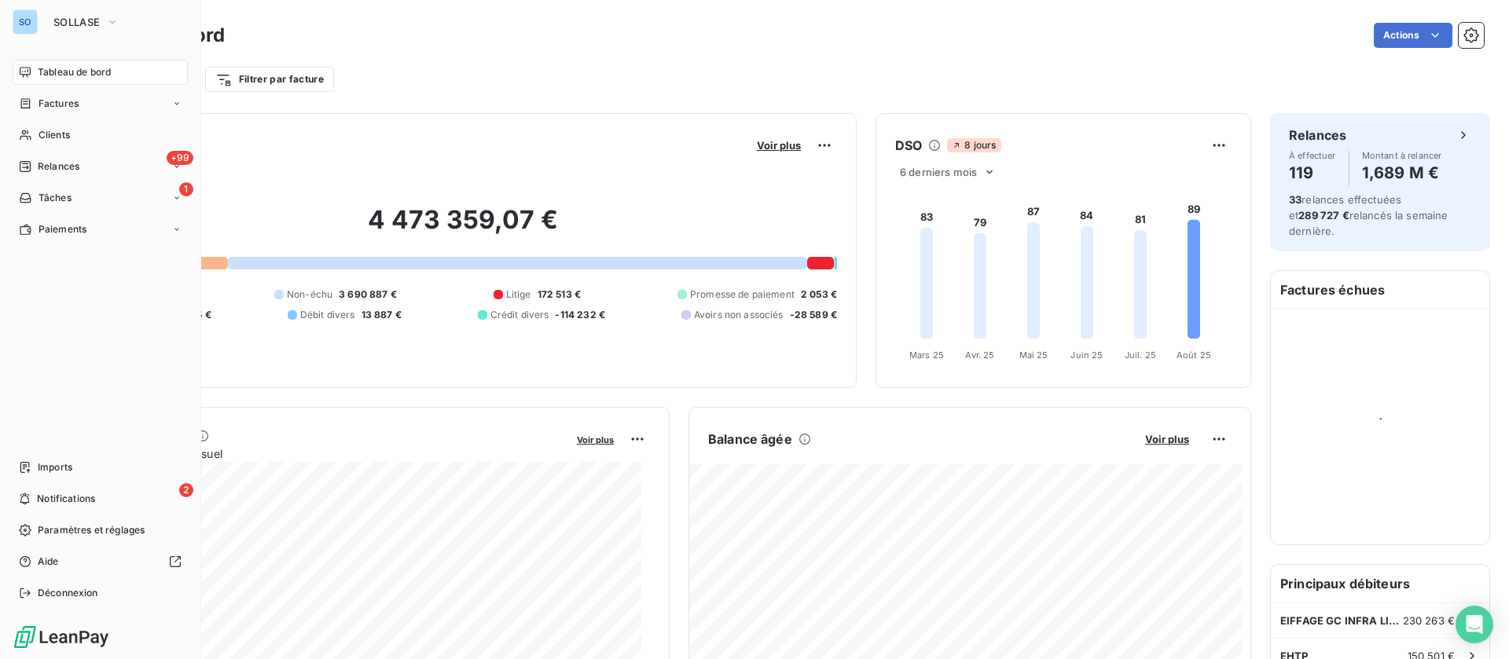
click at [48, 102] on span "Factures" at bounding box center [59, 104] width 40 height 14
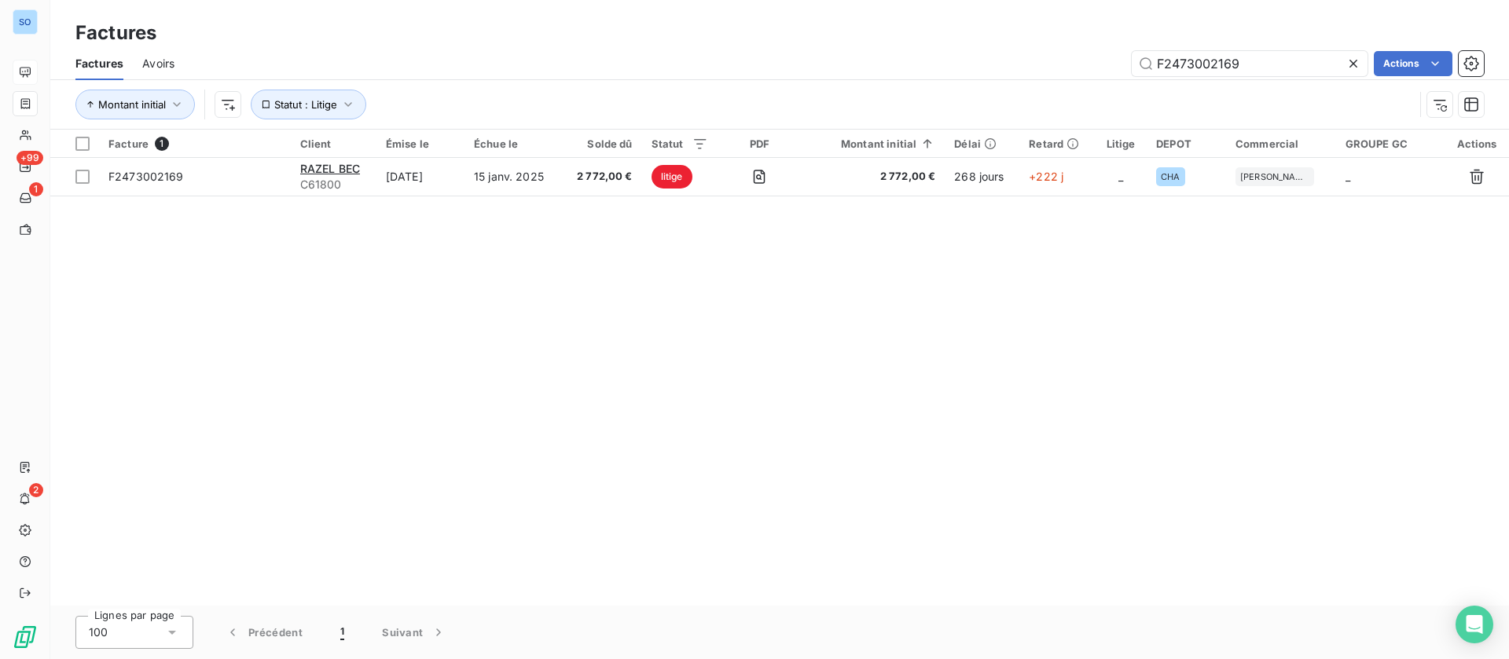
drag, startPoint x: 1261, startPoint y: 60, endPoint x: 1052, endPoint y: 41, distance: 209.9
click at [1052, 41] on div "Factures Factures Avoirs F2473002169 Actions Montant initial Statut : Litige" at bounding box center [779, 65] width 1459 height 130
type input "F2369001064"
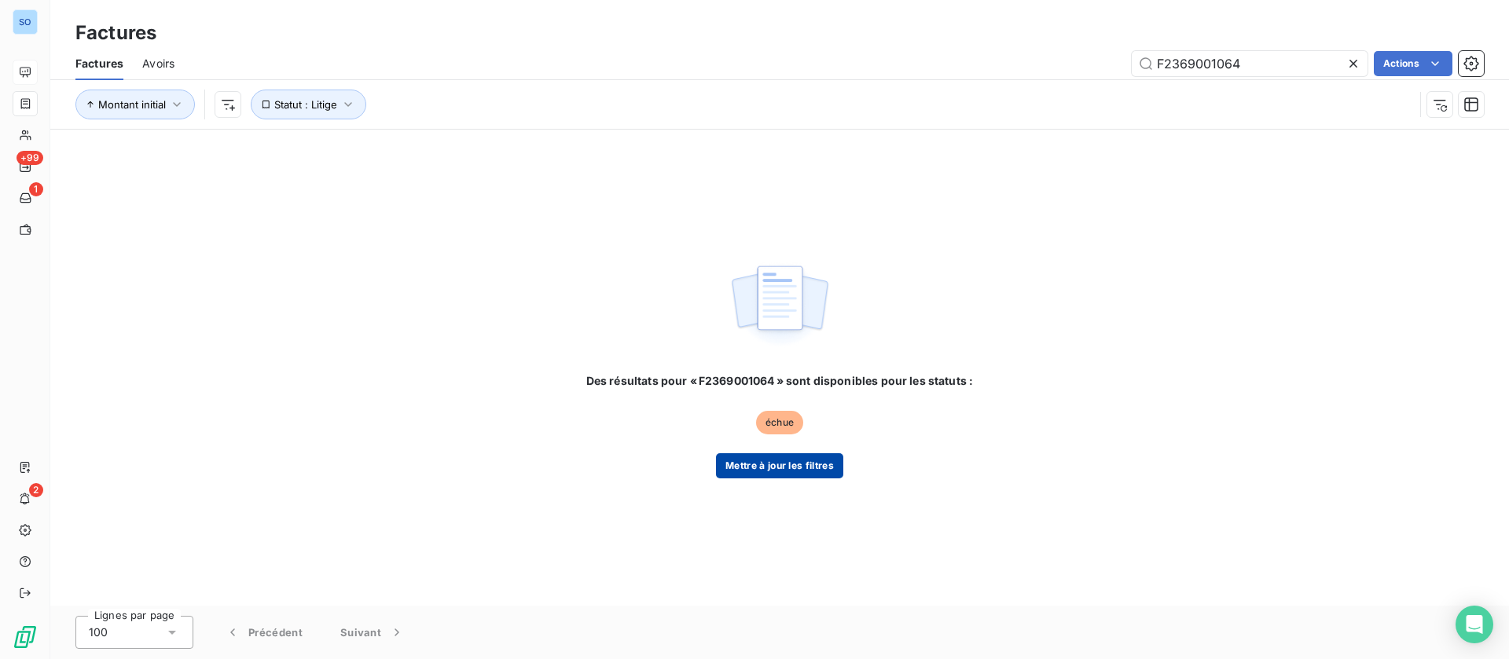
click at [770, 461] on button "Mettre à jour les filtres" at bounding box center [779, 465] width 127 height 25
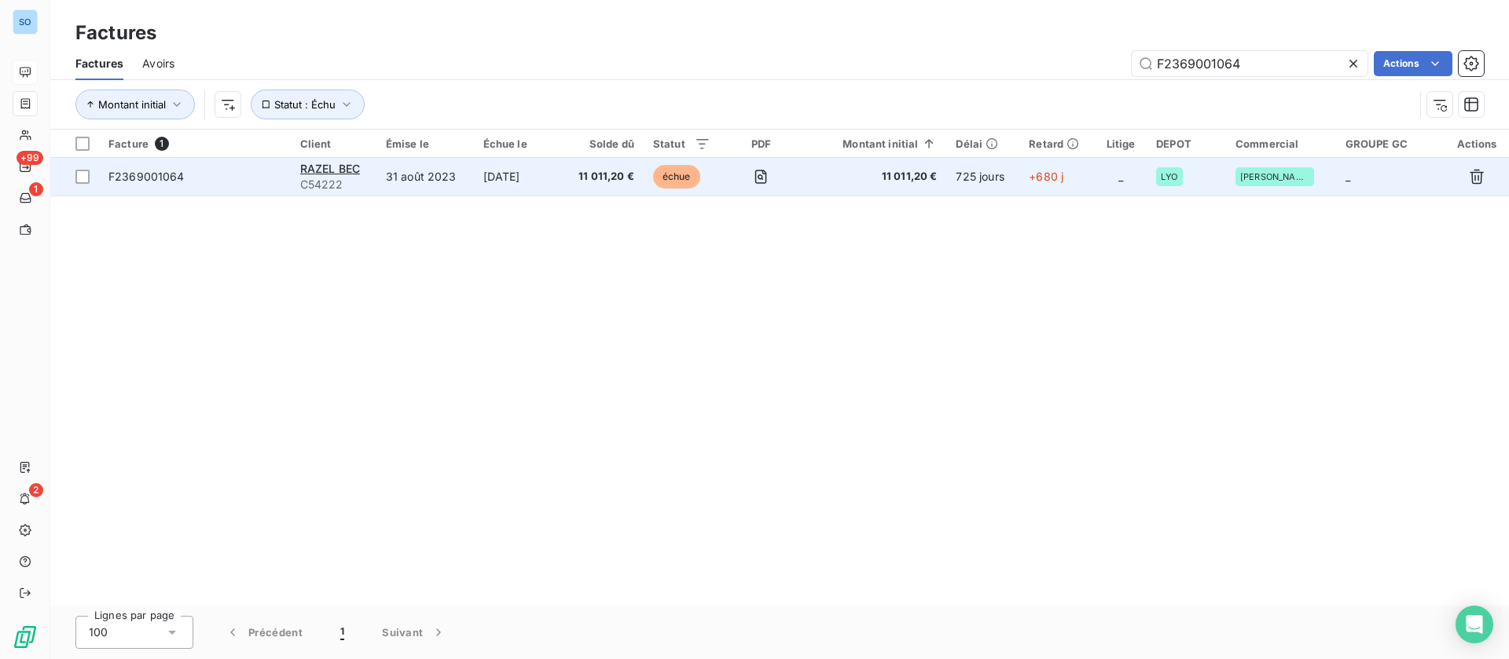
click at [503, 175] on td "15 oct. 2023" at bounding box center [518, 177] width 89 height 38
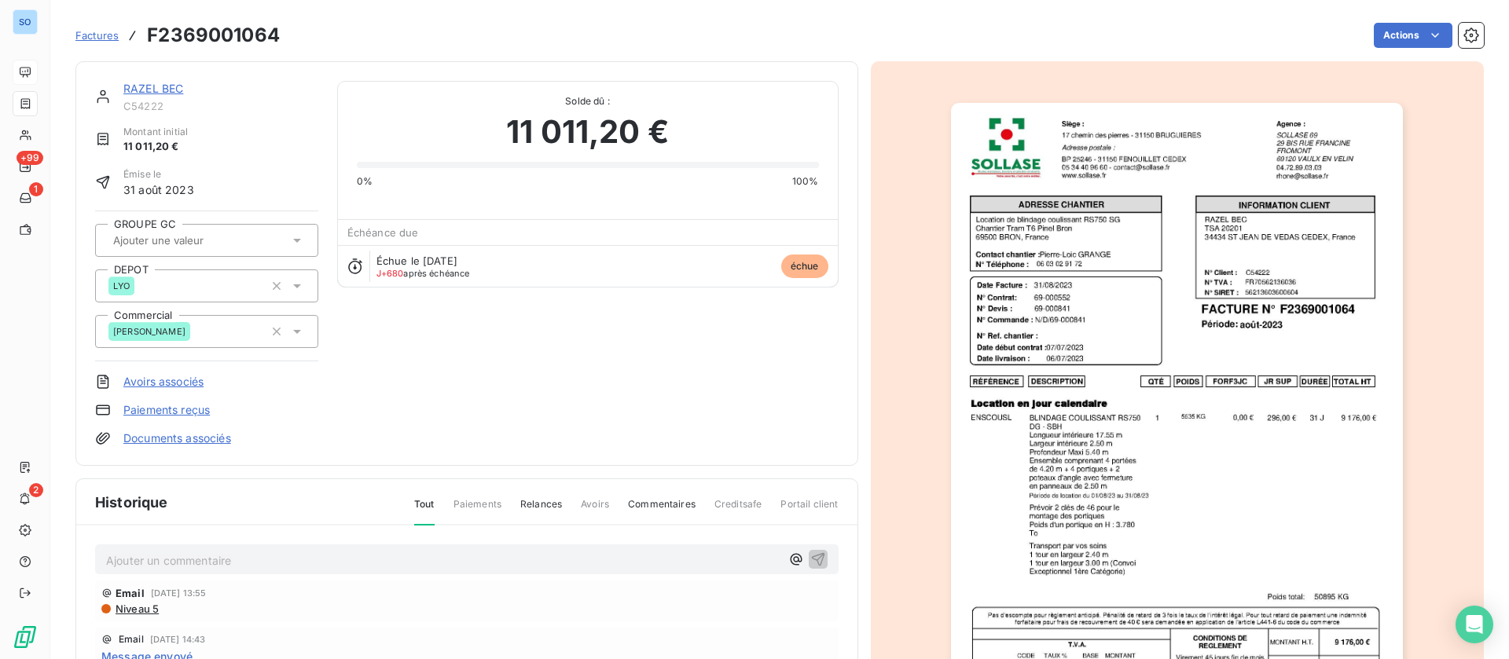
click at [1169, 260] on img "button" at bounding box center [1177, 423] width 452 height 640
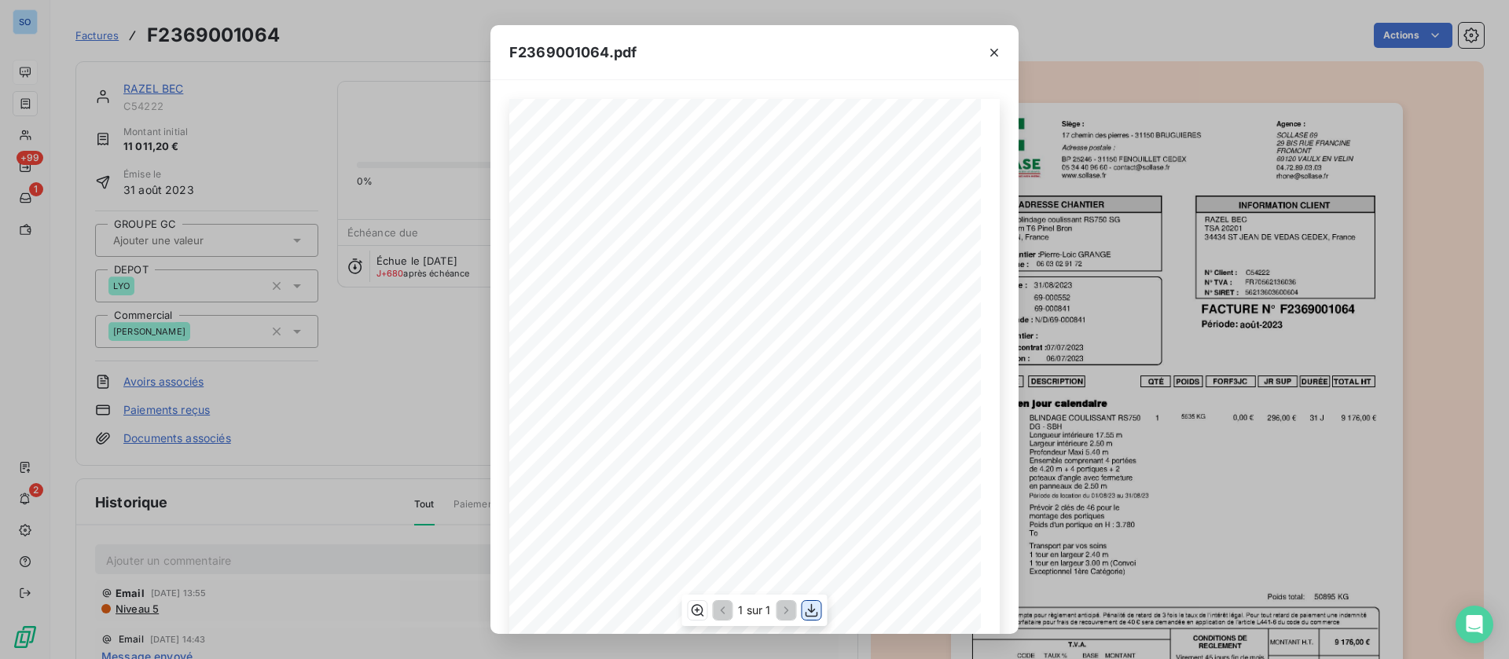
click at [816, 613] on icon "button" at bounding box center [812, 611] width 16 height 16
drag, startPoint x: 1172, startPoint y: 119, endPoint x: 1061, endPoint y: 132, distance: 111.6
click at [1172, 119] on div "F2369001064.pdf QTÉ RÉFÉRENCE TOTAL HT FORF3JC POIDS JR SUP DURÉE DESCRIPTION L…" at bounding box center [754, 329] width 1509 height 659
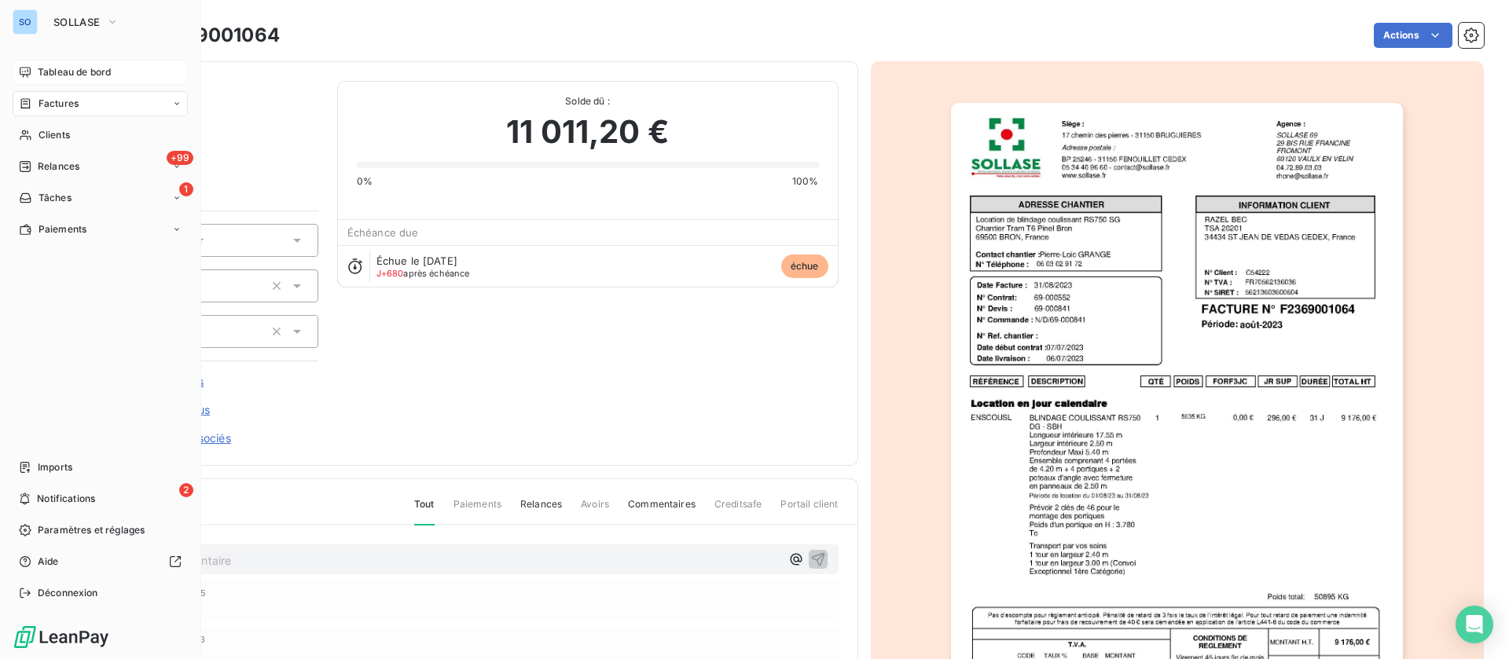
drag, startPoint x: 54, startPoint y: 98, endPoint x: 132, endPoint y: 109, distance: 78.6
click at [57, 98] on span "Factures" at bounding box center [59, 104] width 40 height 14
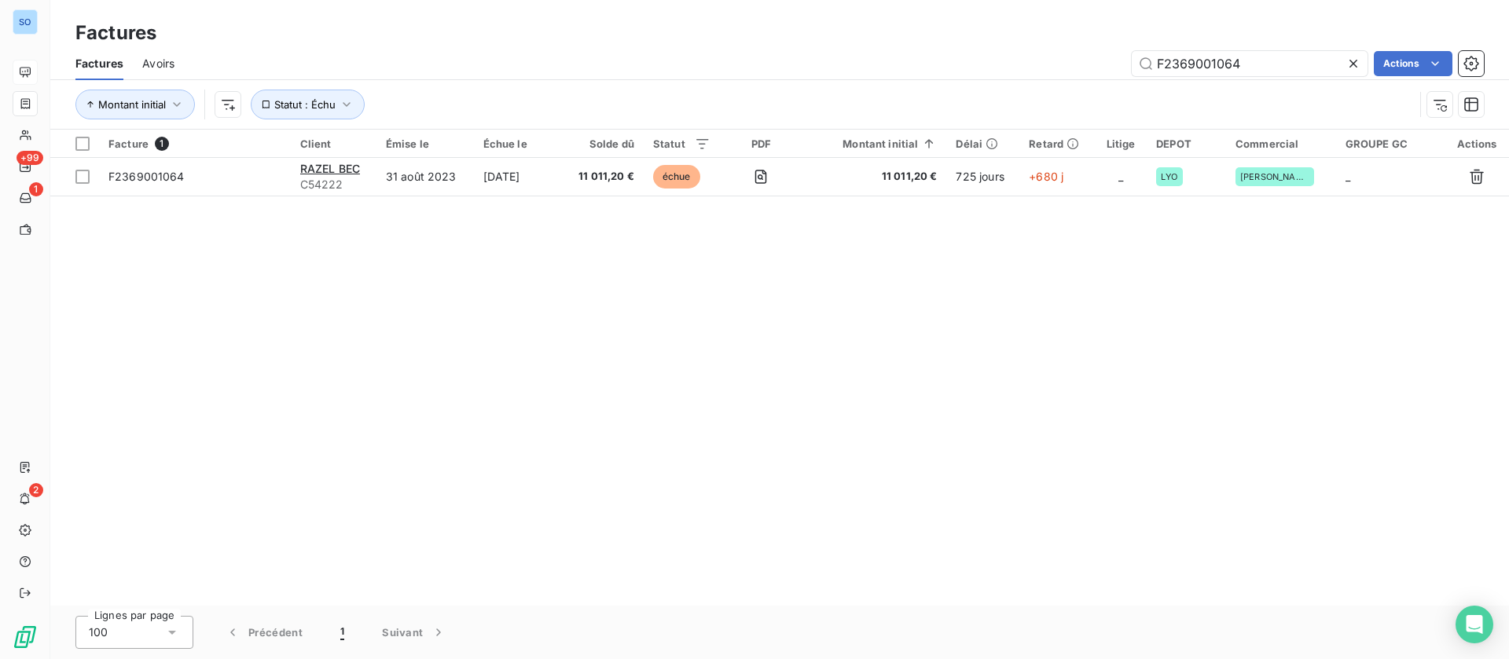
drag, startPoint x: 1245, startPoint y: 59, endPoint x: 976, endPoint y: 57, distance: 268.8
click at [974, 57] on div "F2369001064 Actions" at bounding box center [838, 63] width 1290 height 25
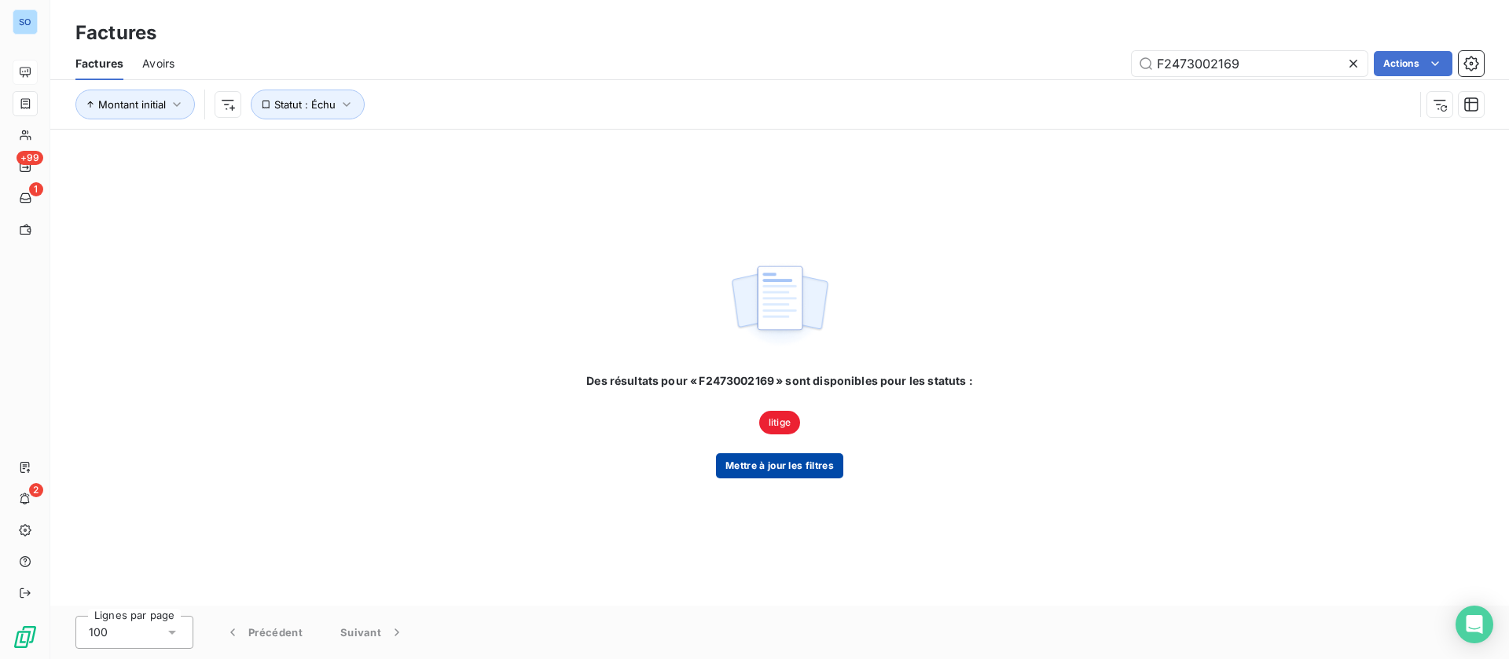
type input "F2473002169"
click at [799, 469] on button "Mettre à jour les filtres" at bounding box center [779, 465] width 127 height 25
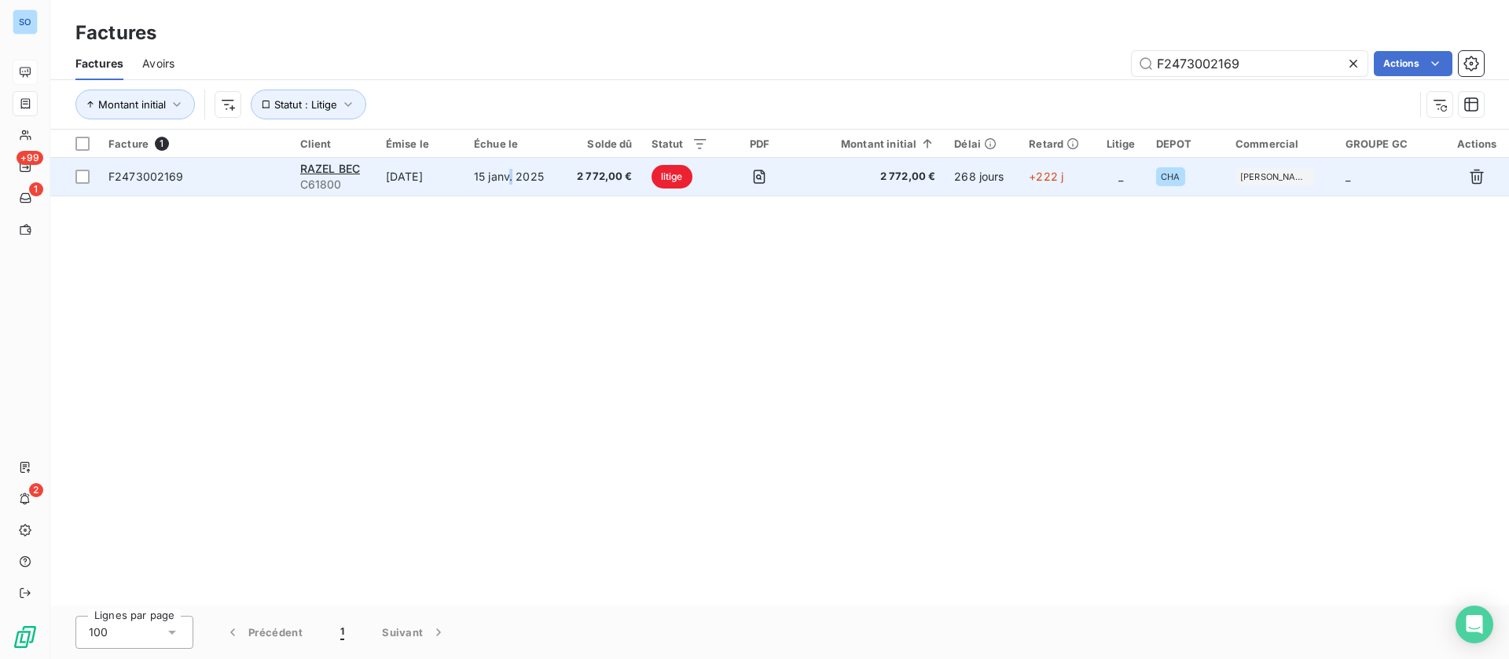
click at [521, 171] on td "15 janv. 2025" at bounding box center [512, 177] width 97 height 38
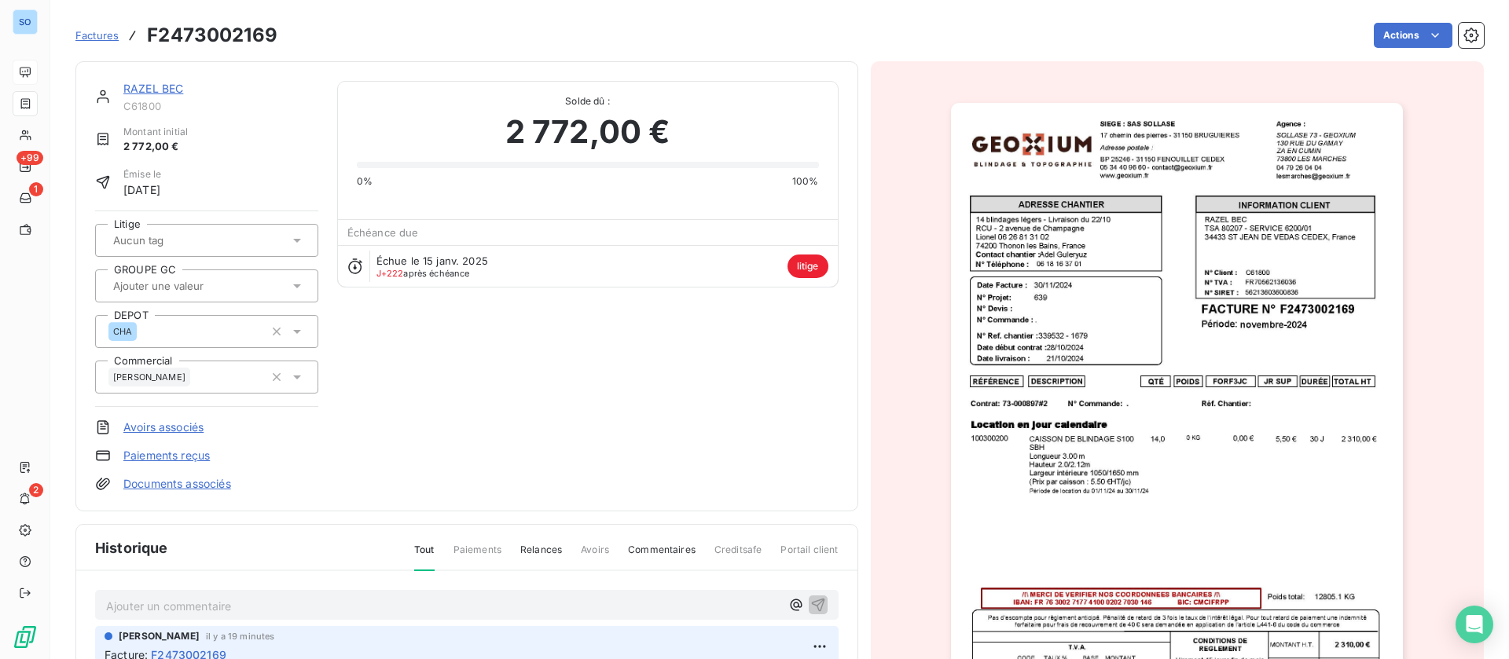
click at [1171, 320] on img "button" at bounding box center [1177, 423] width 452 height 640
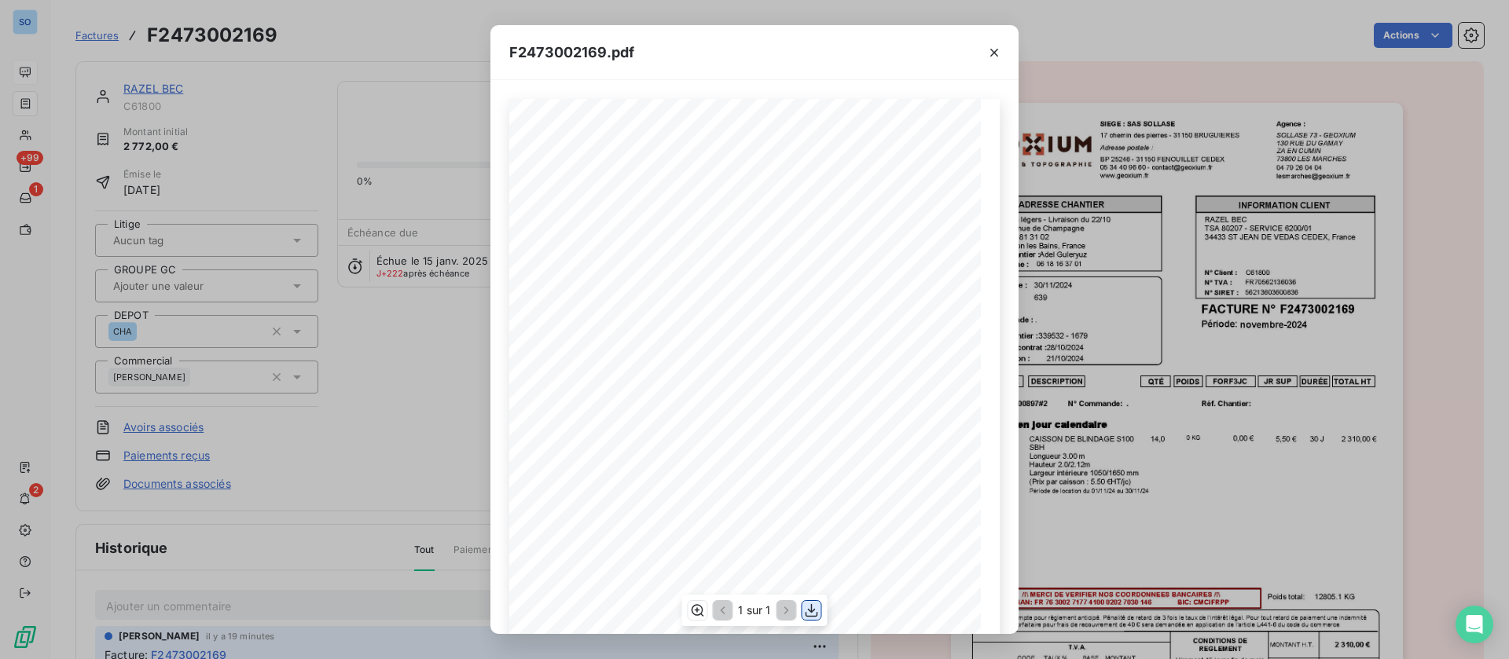
click at [816, 615] on icon "button" at bounding box center [811, 610] width 13 height 13
click at [987, 40] on button "button" at bounding box center [994, 52] width 25 height 25
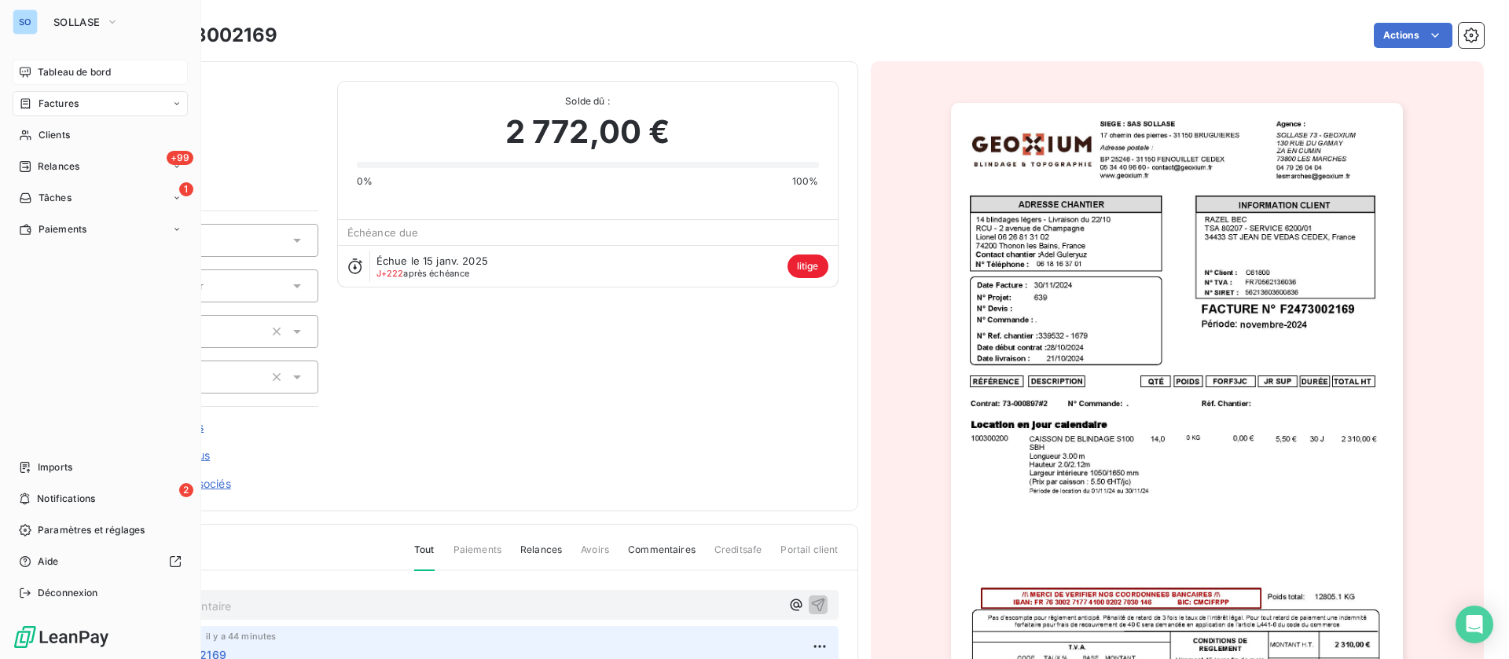
click at [71, 101] on span "Factures" at bounding box center [59, 104] width 40 height 14
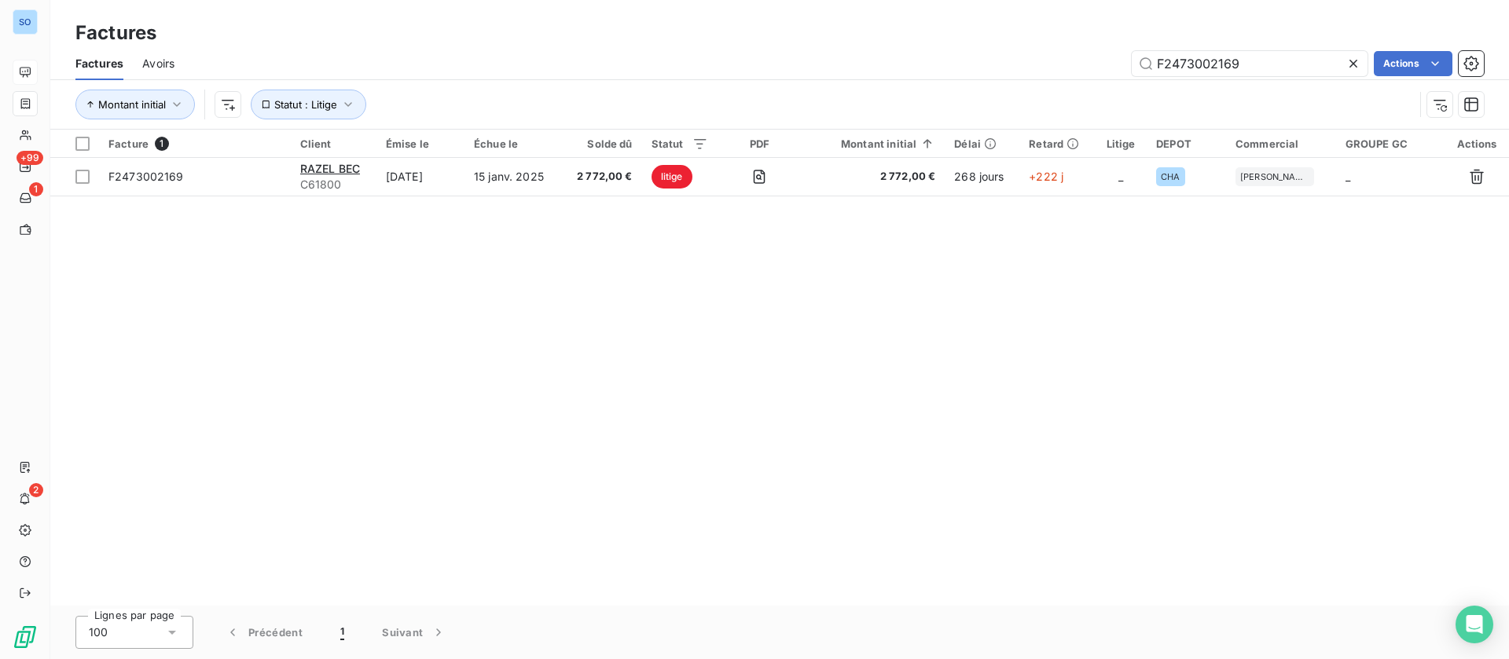
drag, startPoint x: 1266, startPoint y: 62, endPoint x: 1040, endPoint y: 41, distance: 226.5
click at [1040, 41] on div "Factures Factures Avoirs F2473002169 Actions Montant initial Statut : Litige" at bounding box center [779, 65] width 1459 height 130
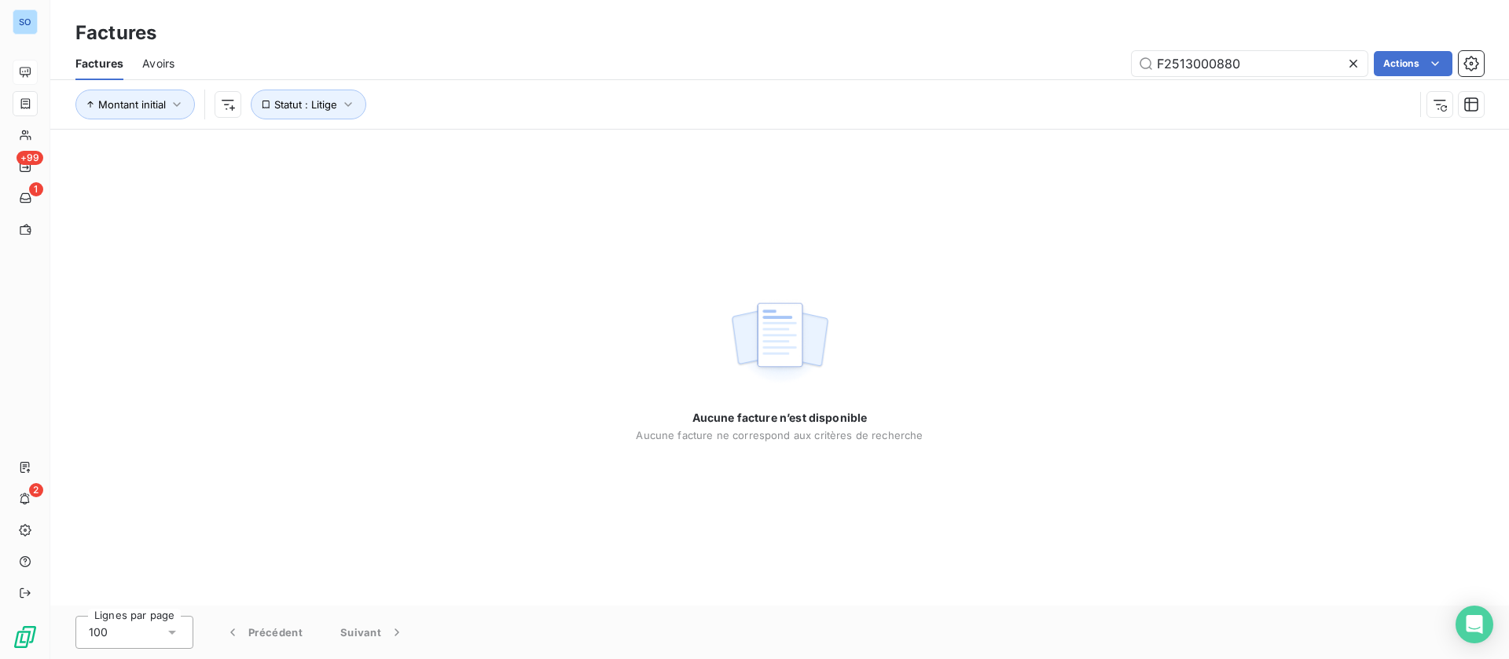
type input "F2513000880"
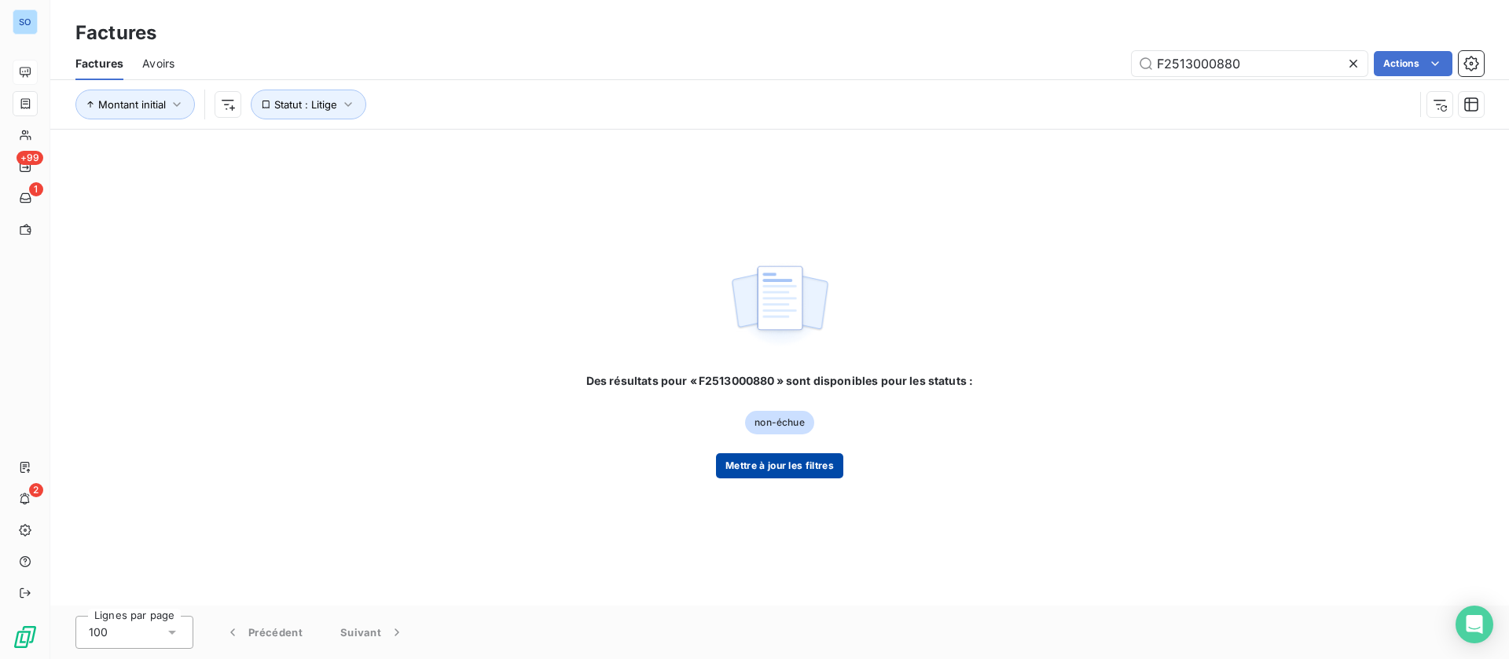
click at [807, 468] on button "Mettre à jour les filtres" at bounding box center [779, 465] width 127 height 25
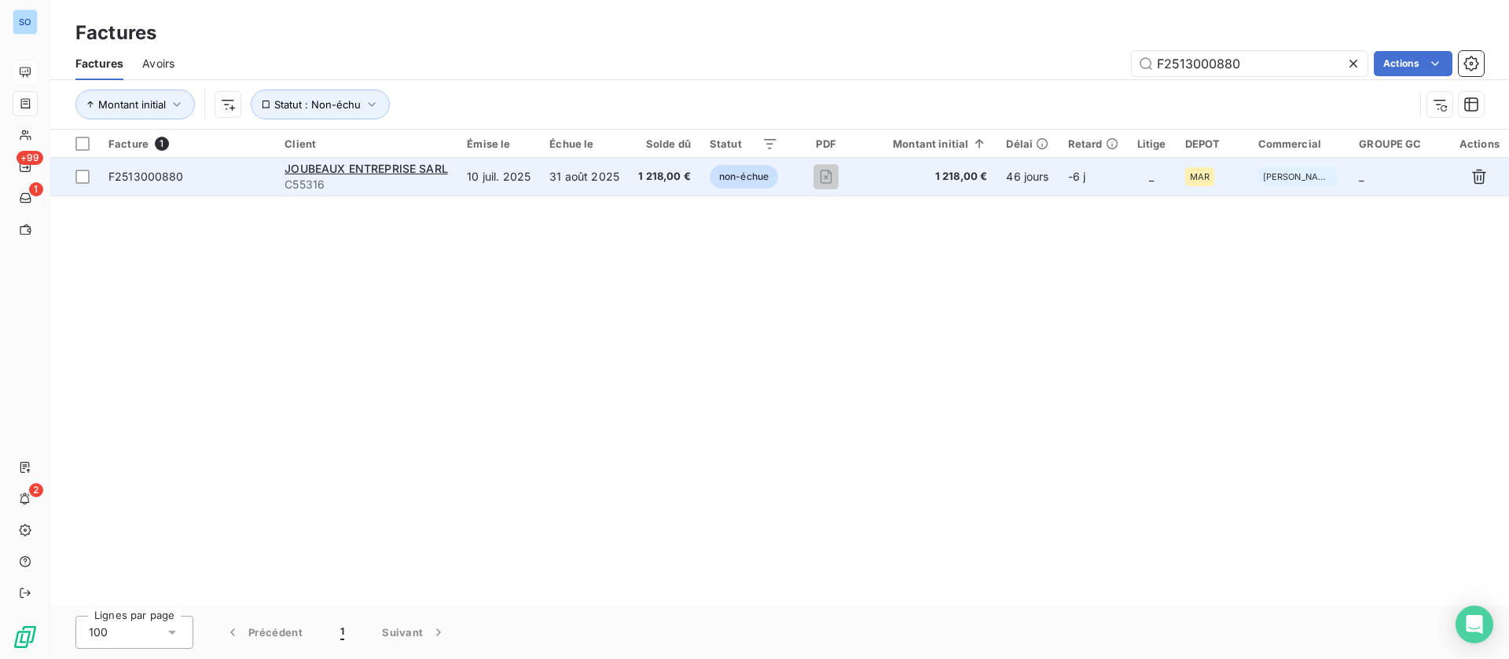
click at [519, 181] on td "10 juil. 2025" at bounding box center [498, 177] width 83 height 38
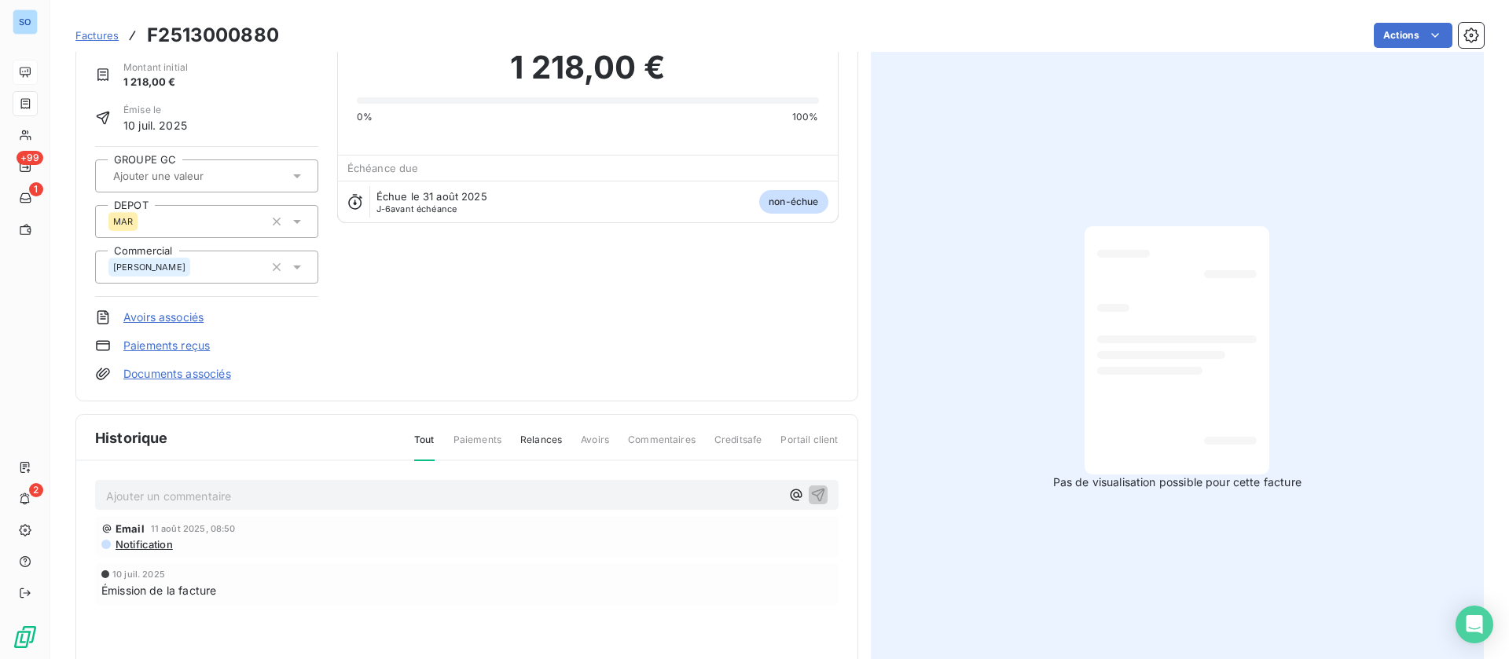
scroll to position [119, 0]
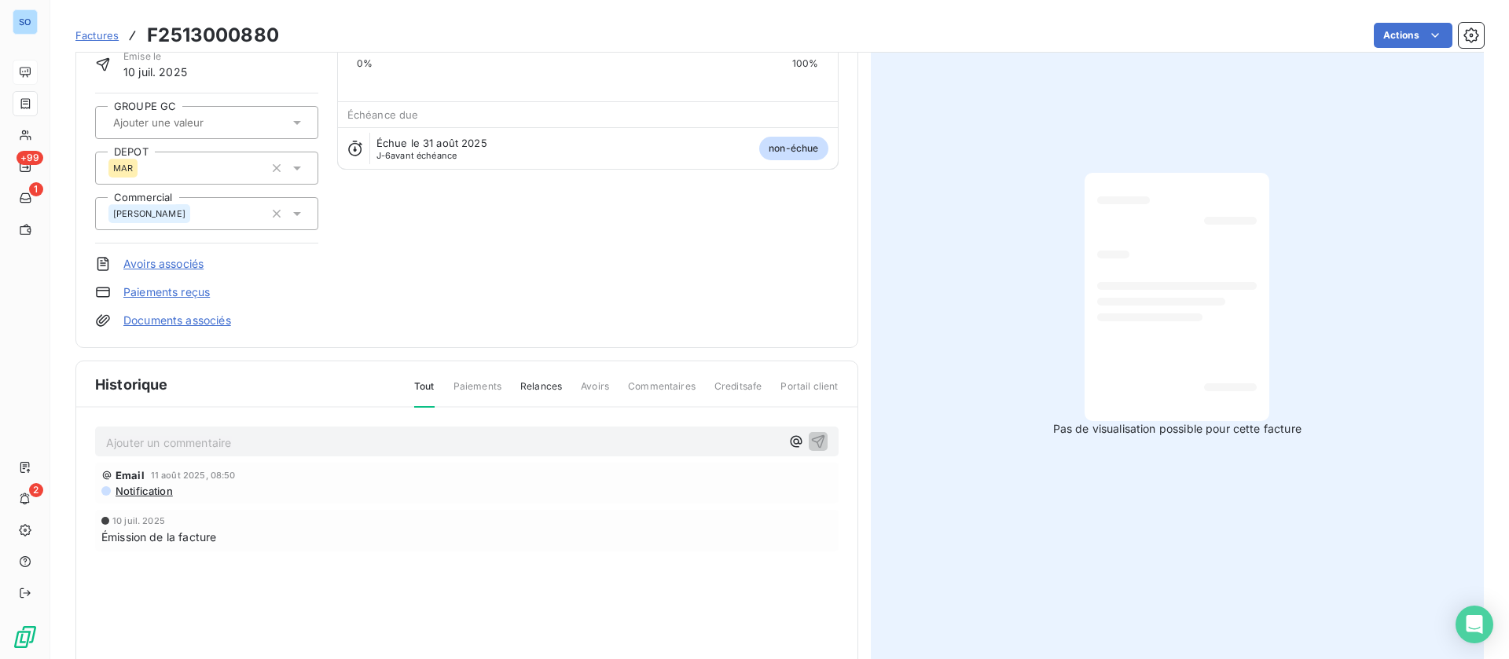
click at [253, 442] on p "Ajouter un commentaire ﻿" at bounding box center [443, 443] width 674 height 20
click at [811, 441] on icon "button" at bounding box center [817, 441] width 13 height 13
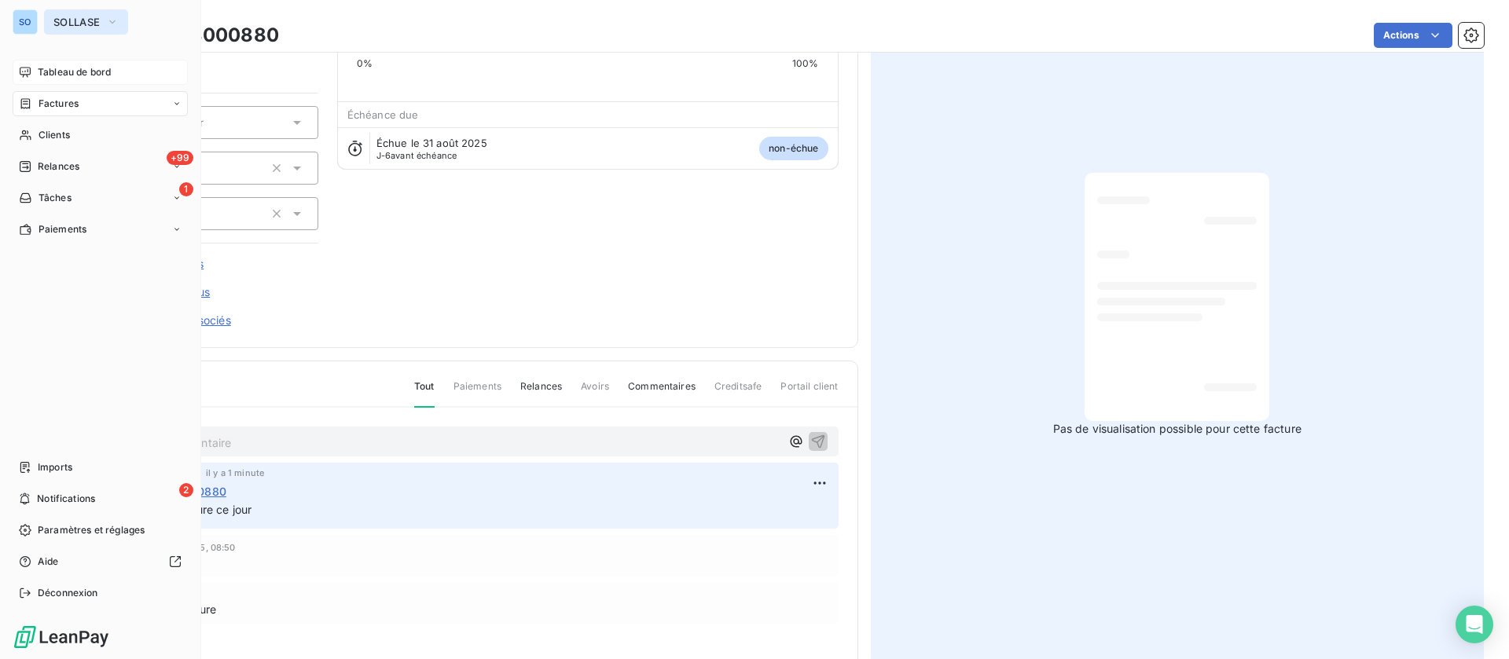
click at [64, 28] on span "SOLLASE" at bounding box center [76, 22] width 46 height 13
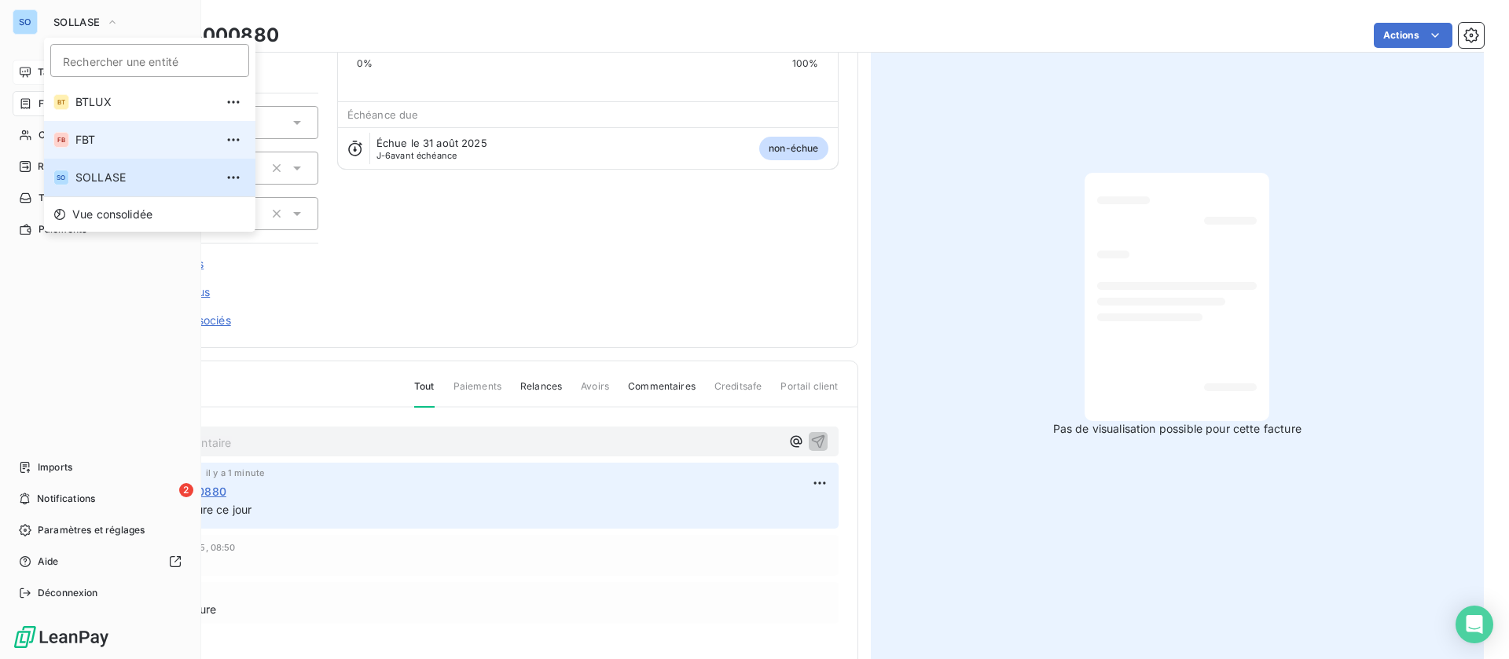
click at [90, 130] on li "FB FBT" at bounding box center [149, 140] width 211 height 38
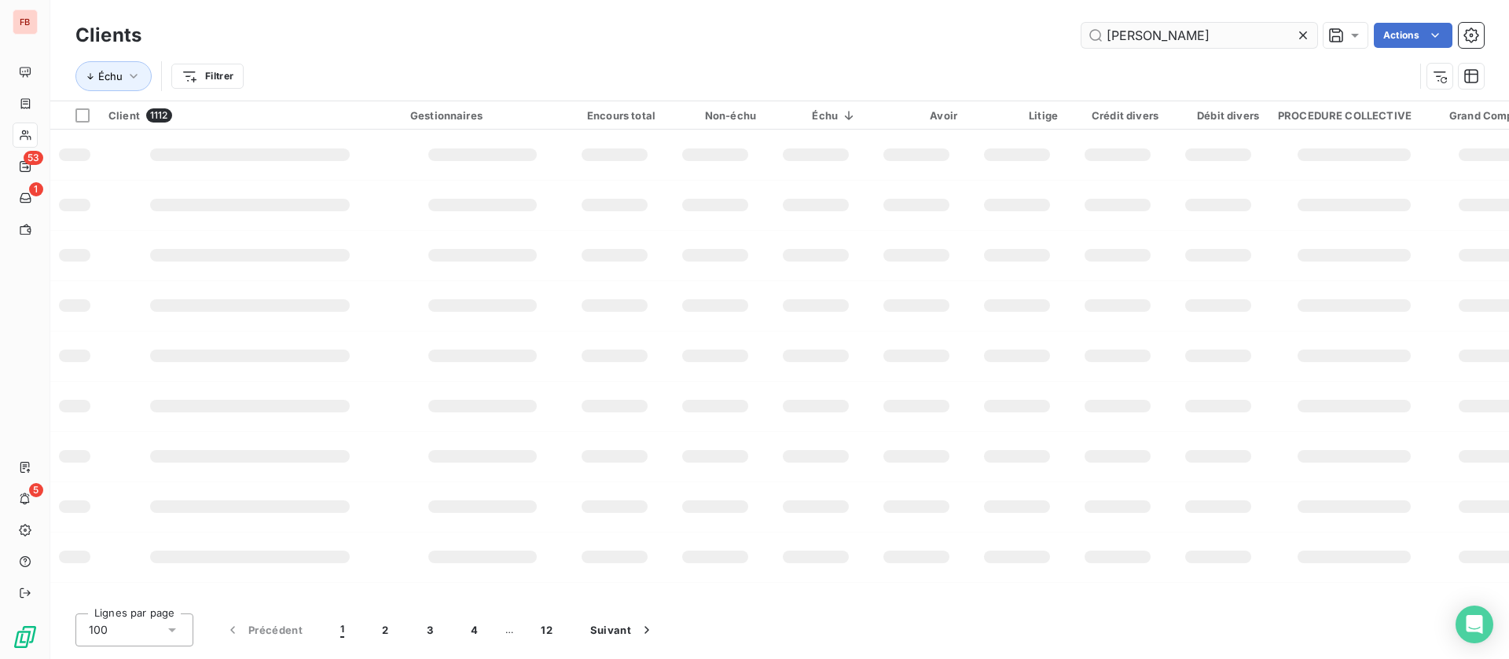
type input "[PERSON_NAME]"
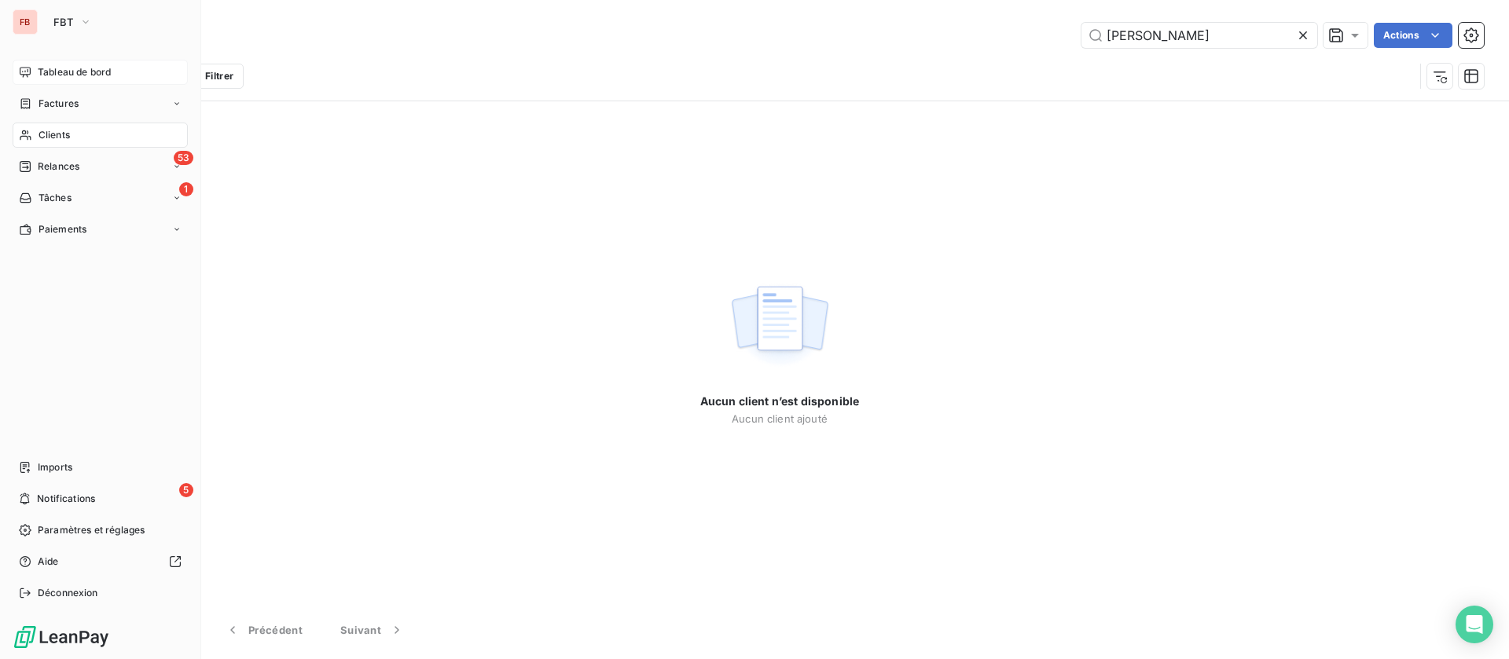
click at [67, 65] on span "Tableau de bord" at bounding box center [74, 72] width 73 height 14
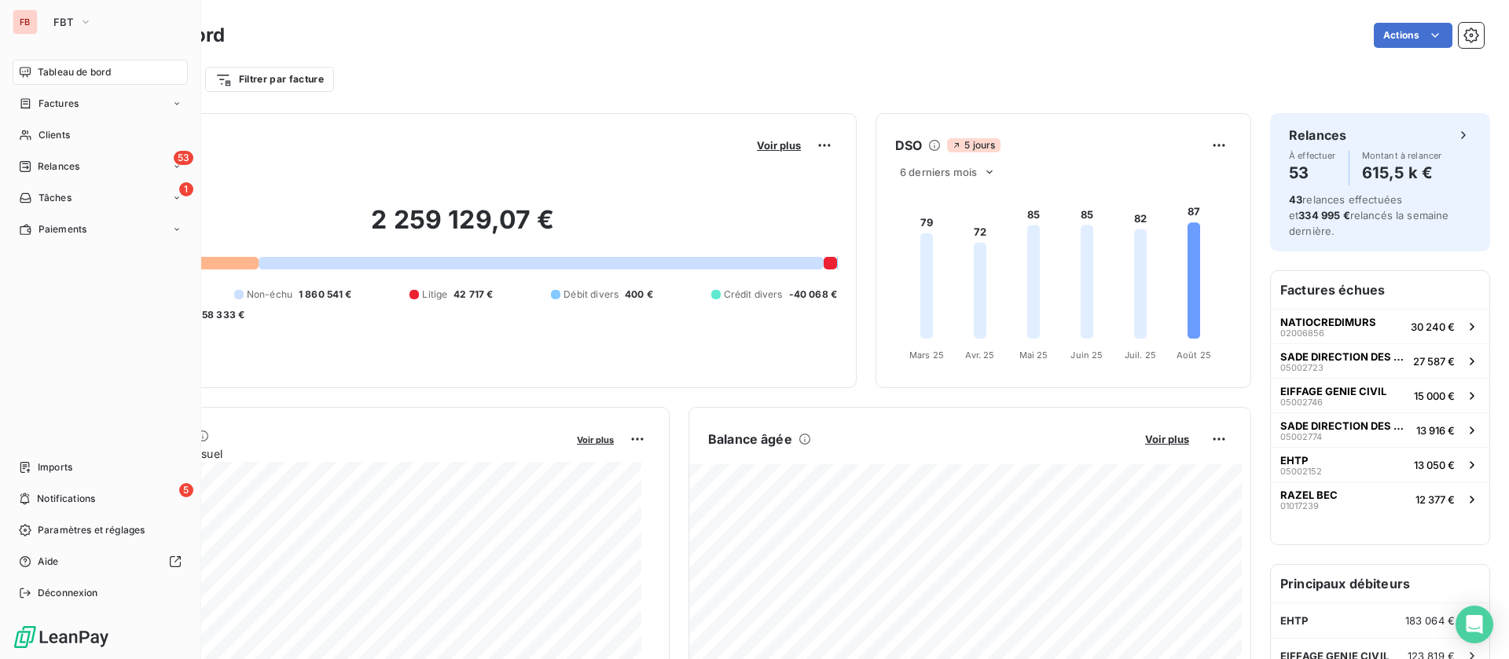
click at [43, 77] on span "Tableau de bord" at bounding box center [74, 72] width 73 height 14
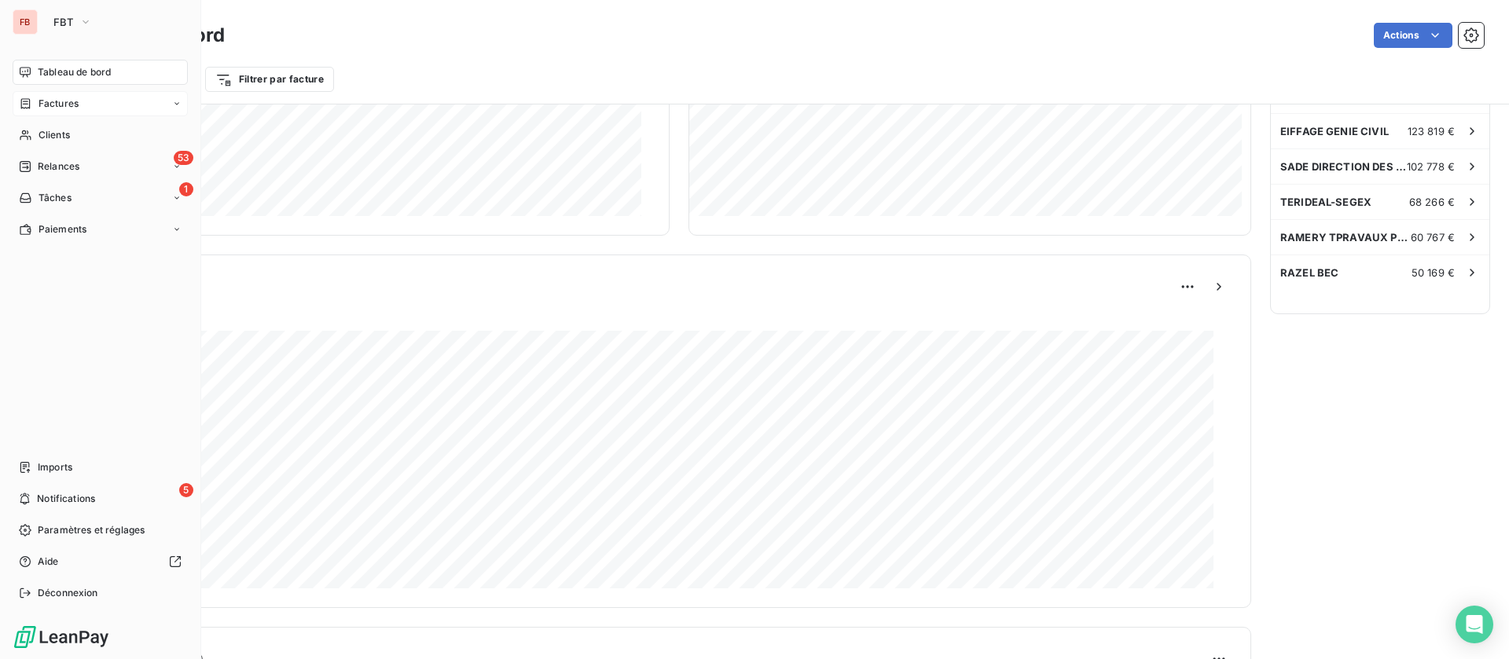
scroll to position [283, 0]
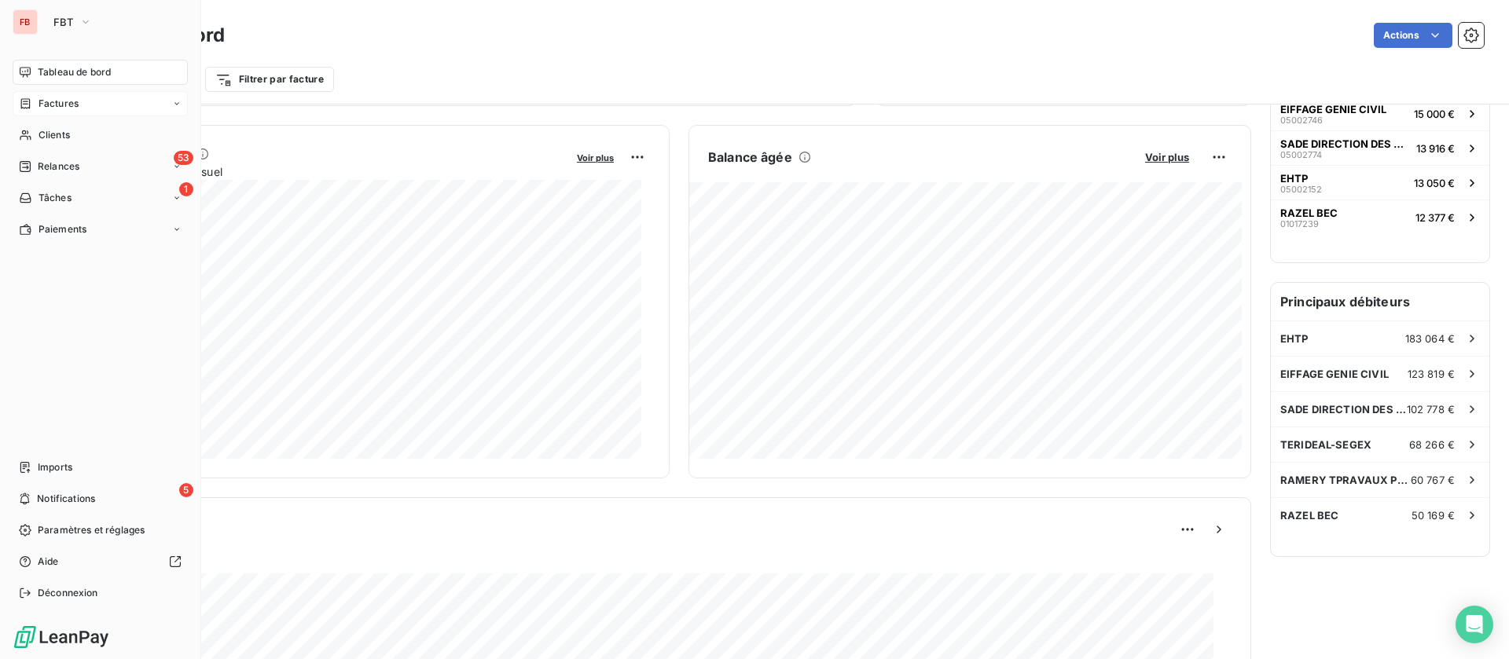
click at [47, 101] on span "Factures" at bounding box center [59, 104] width 40 height 14
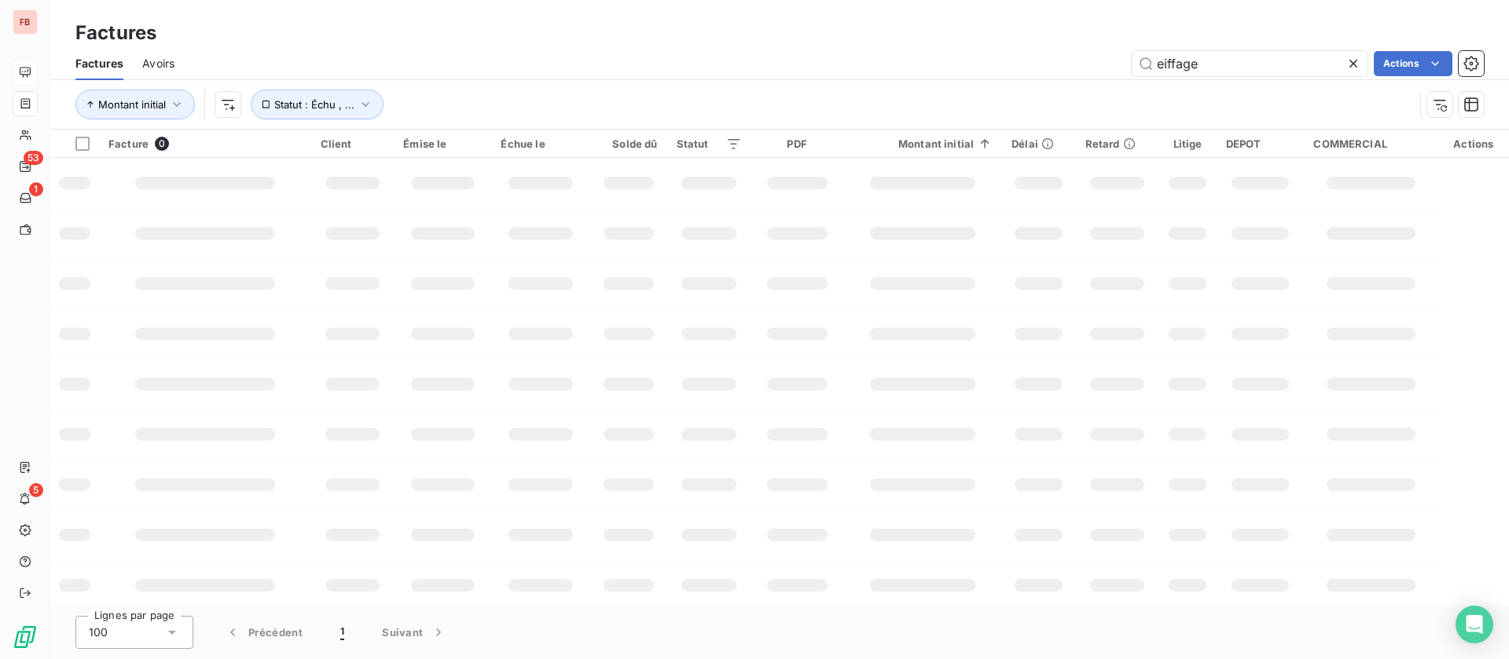
click at [167, 56] on span "Avoirs" at bounding box center [158, 64] width 32 height 16
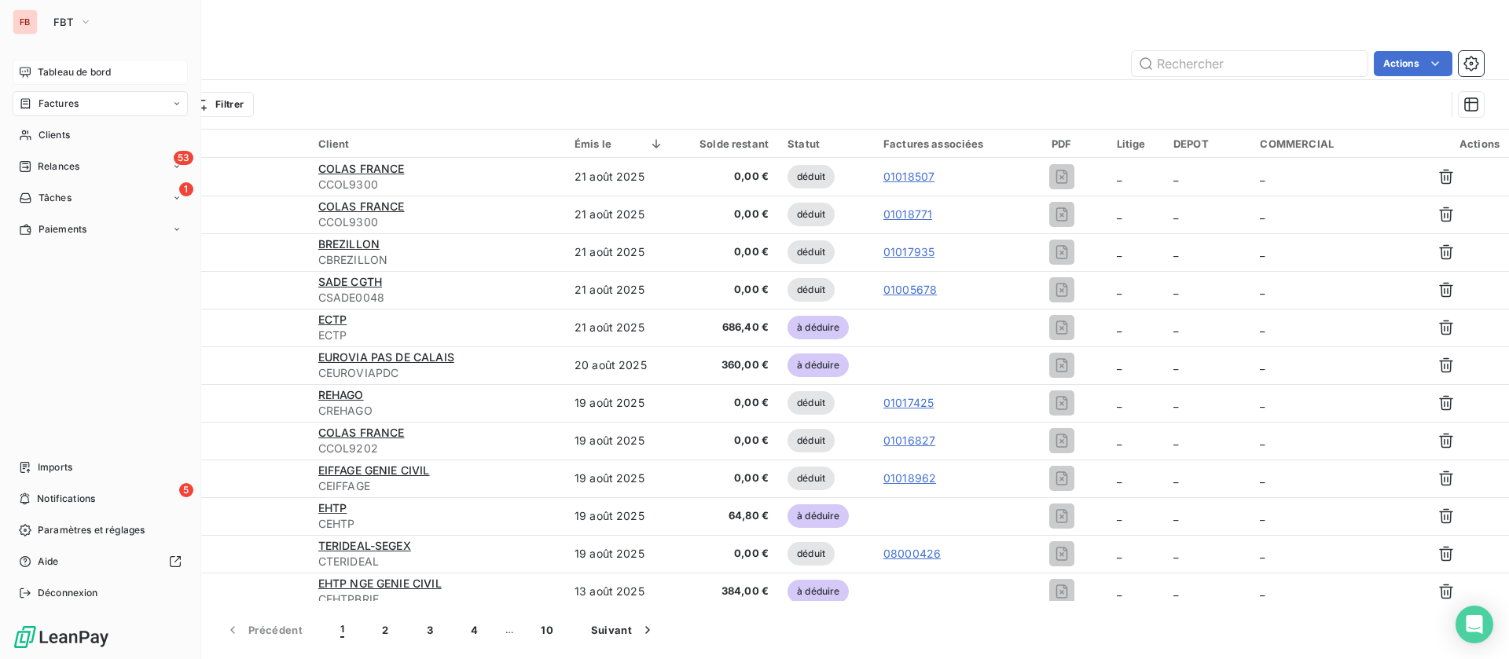
click at [37, 70] on div "Tableau de bord" at bounding box center [100, 72] width 175 height 25
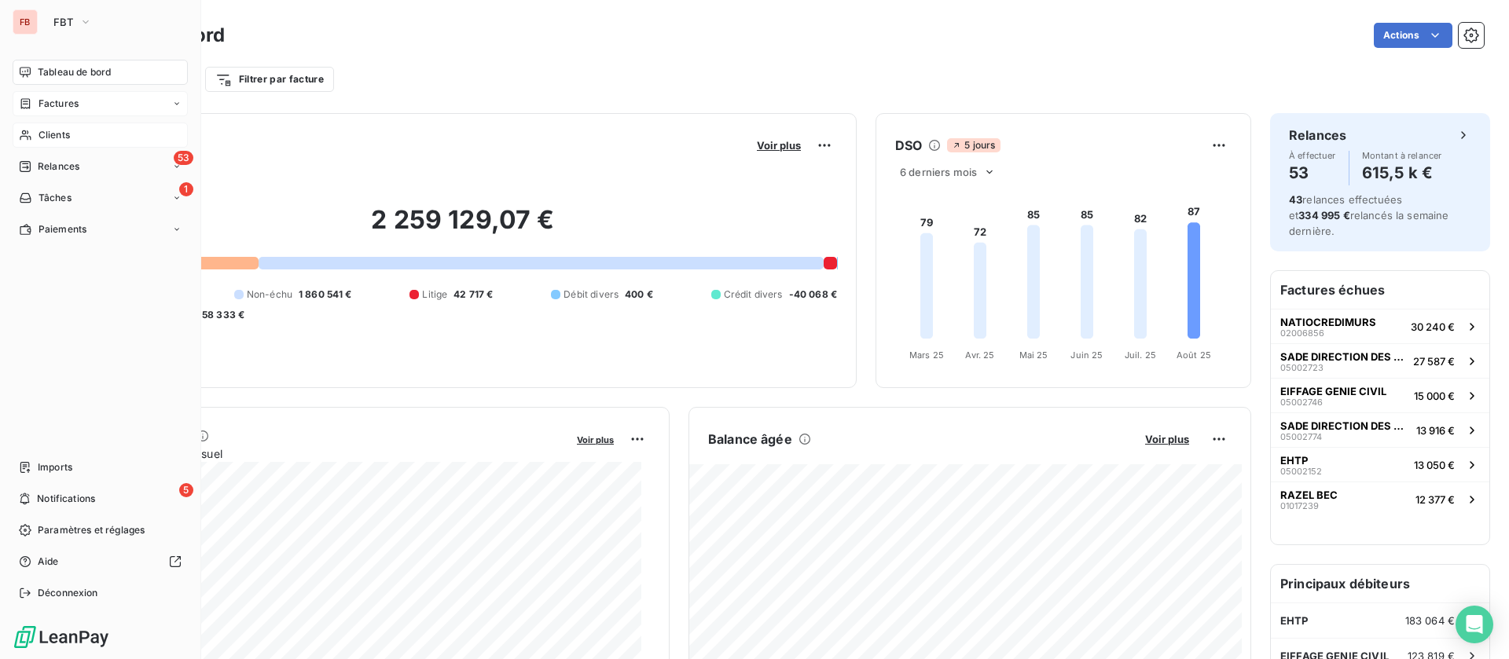
click at [46, 134] on span "Clients" at bounding box center [54, 135] width 31 height 14
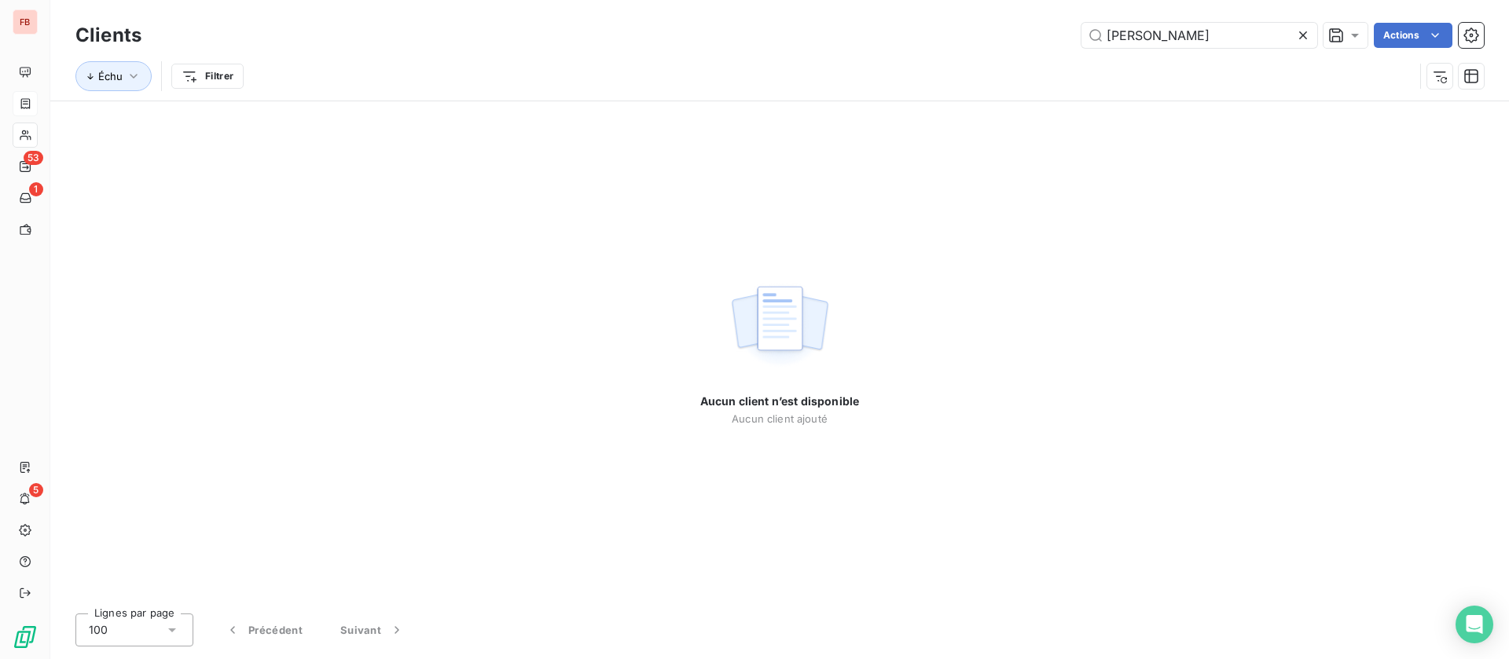
drag, startPoint x: 1301, startPoint y: 29, endPoint x: 1053, endPoint y: 17, distance: 248.6
click at [1301, 31] on icon at bounding box center [1303, 36] width 16 height 16
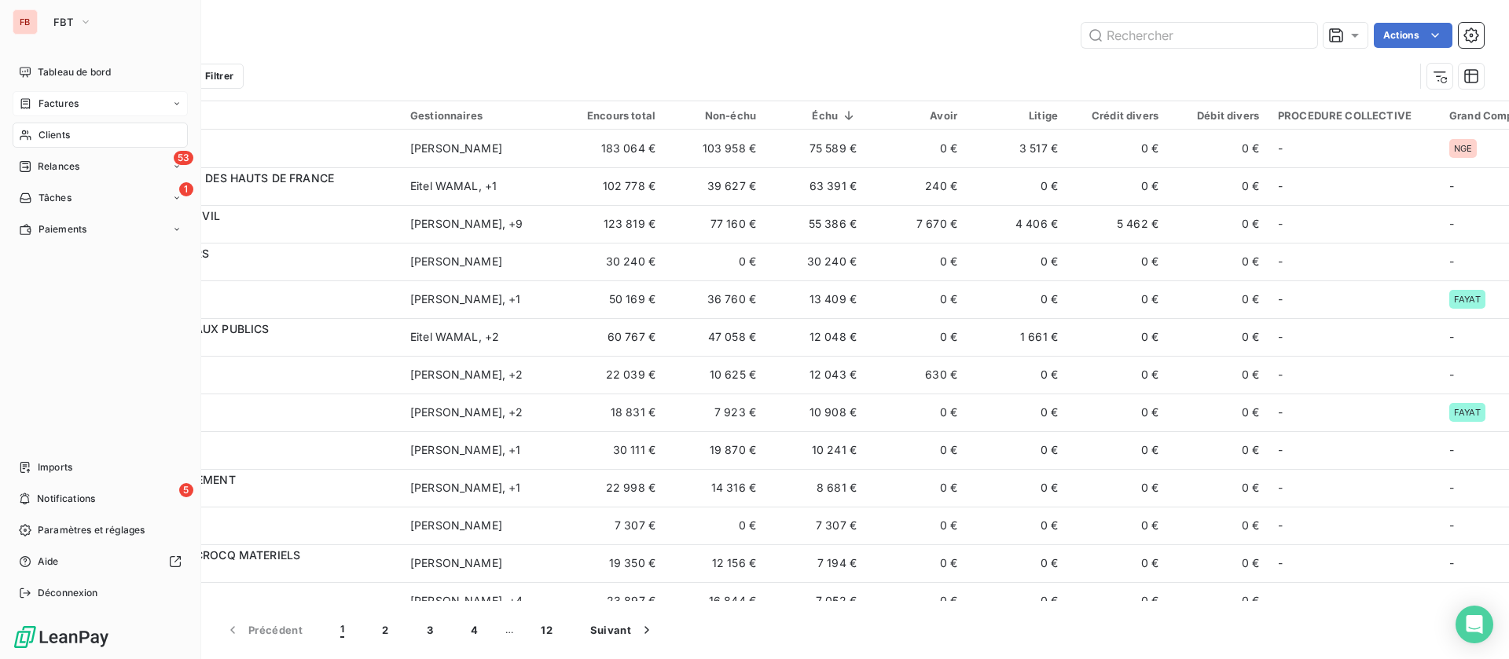
click at [42, 101] on span "Factures" at bounding box center [59, 104] width 40 height 14
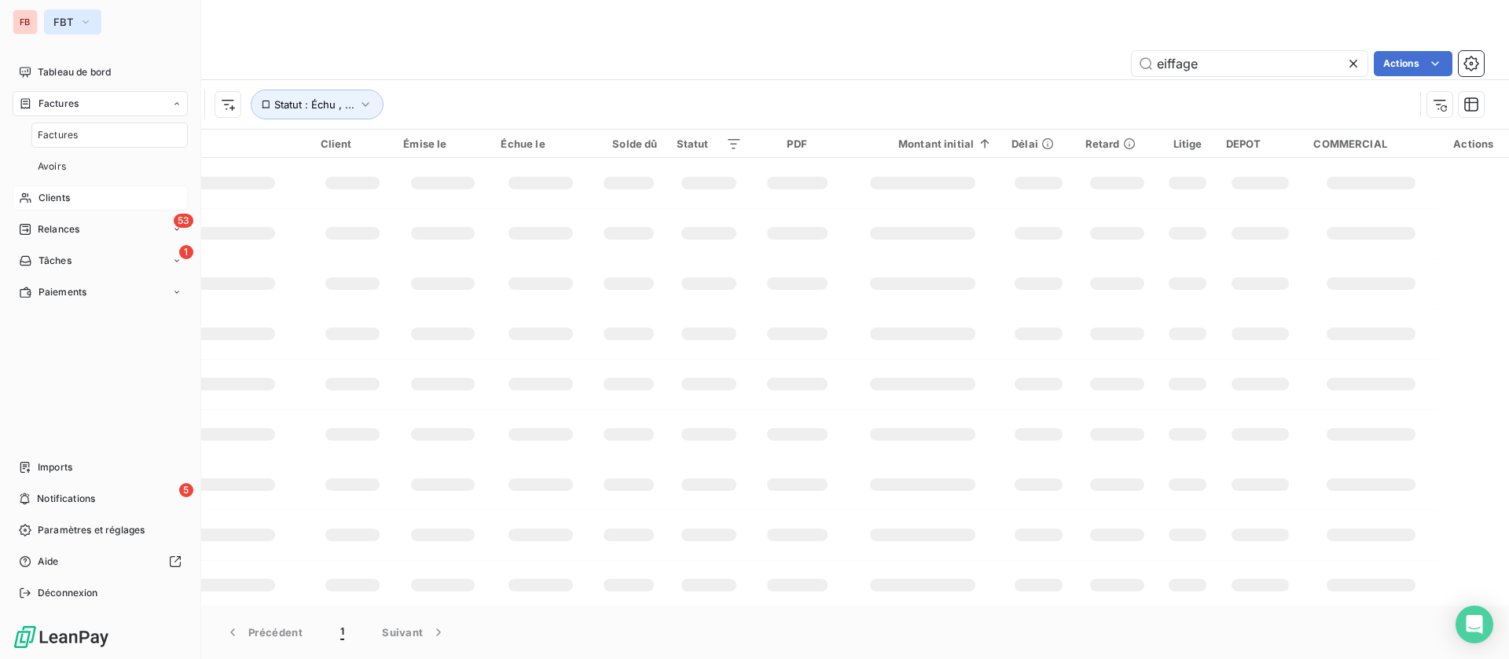
click at [87, 24] on icon "button" at bounding box center [85, 22] width 13 height 16
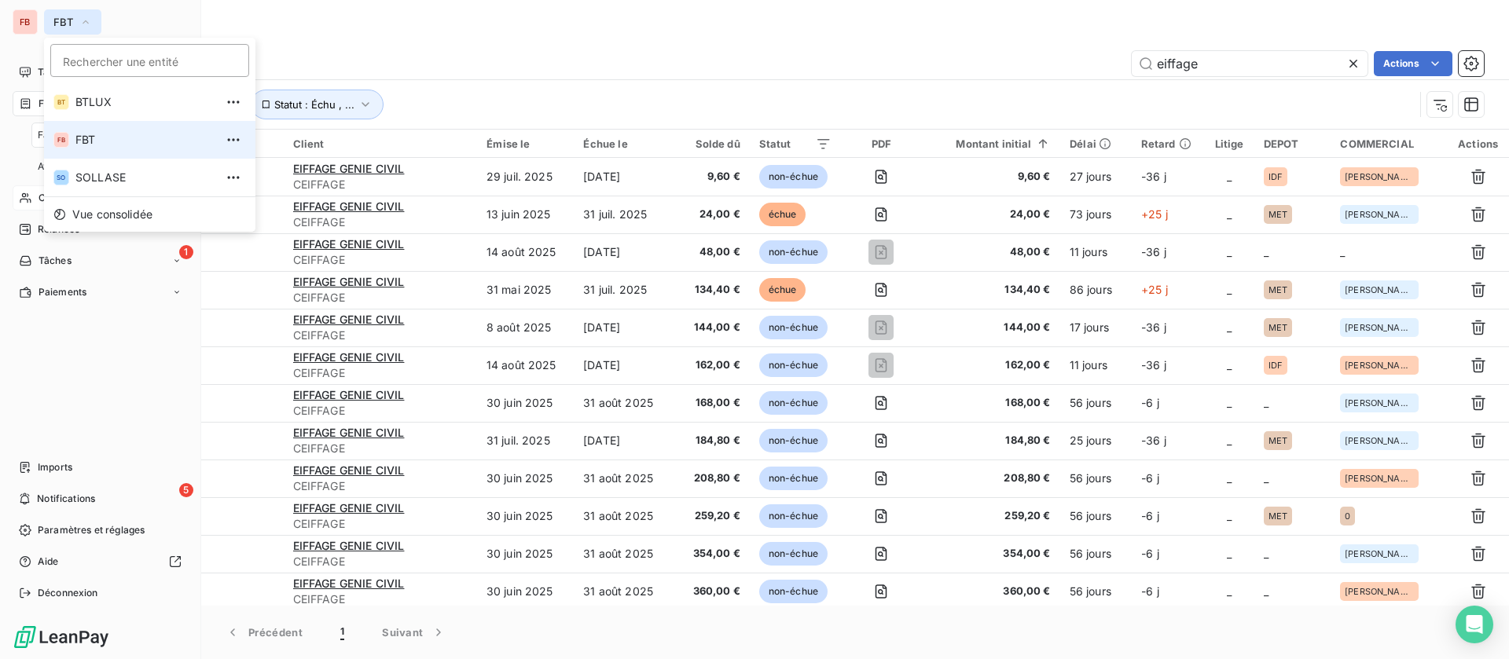
click at [86, 20] on icon "button" at bounding box center [85, 22] width 13 height 16
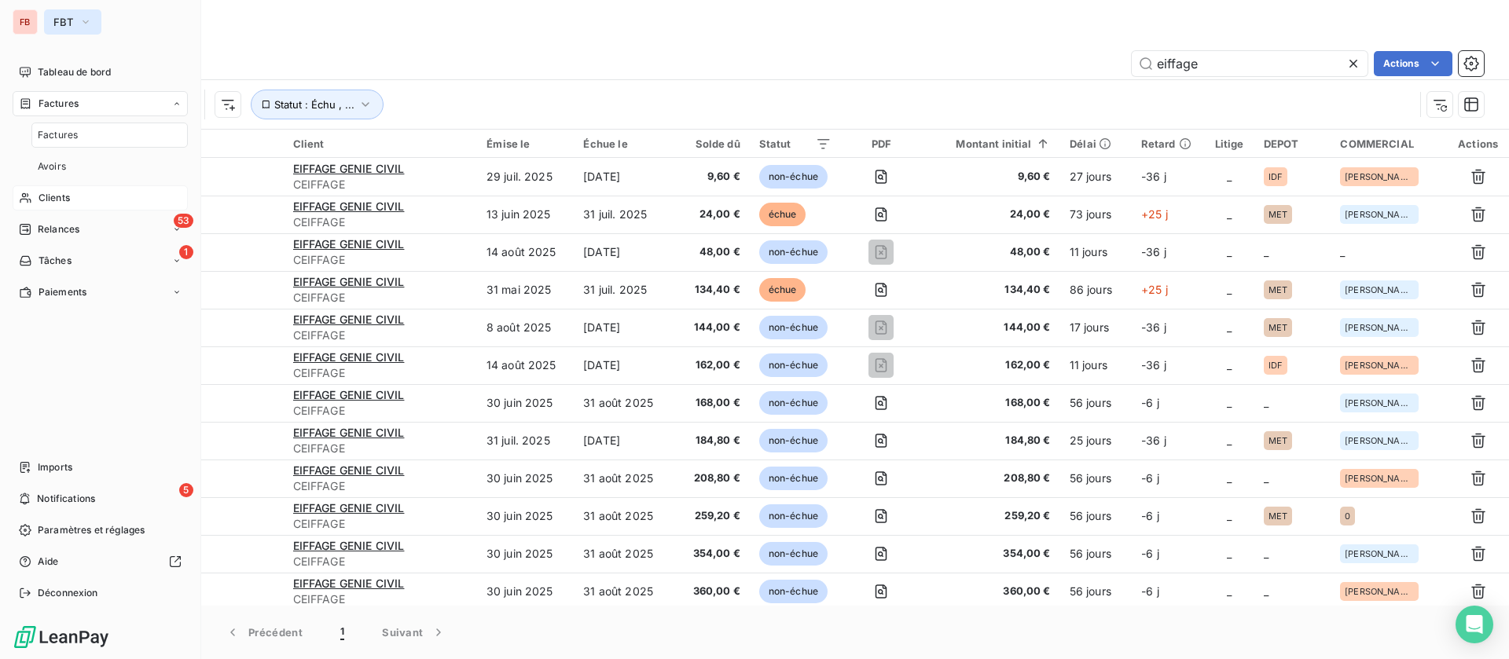
click at [87, 20] on icon "button" at bounding box center [85, 22] width 13 height 16
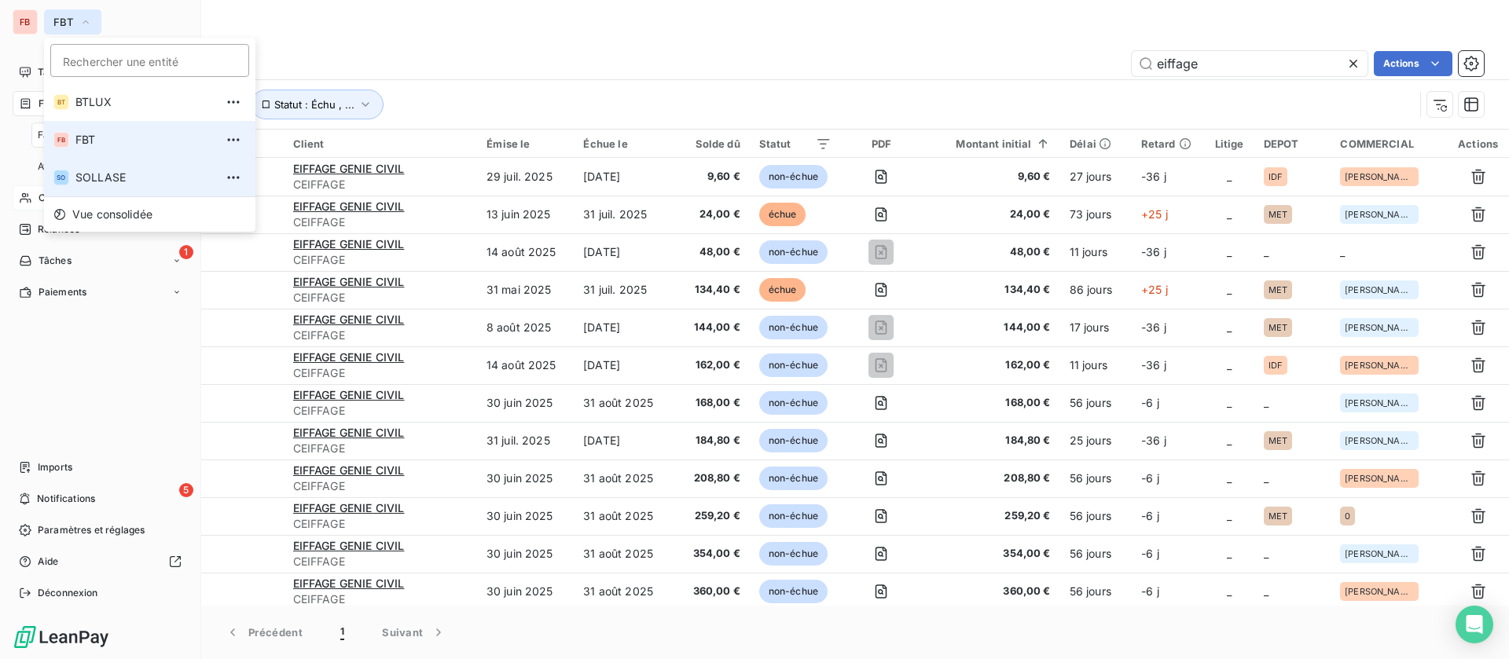
click at [95, 176] on span "SOLLASE" at bounding box center [144, 178] width 139 height 16
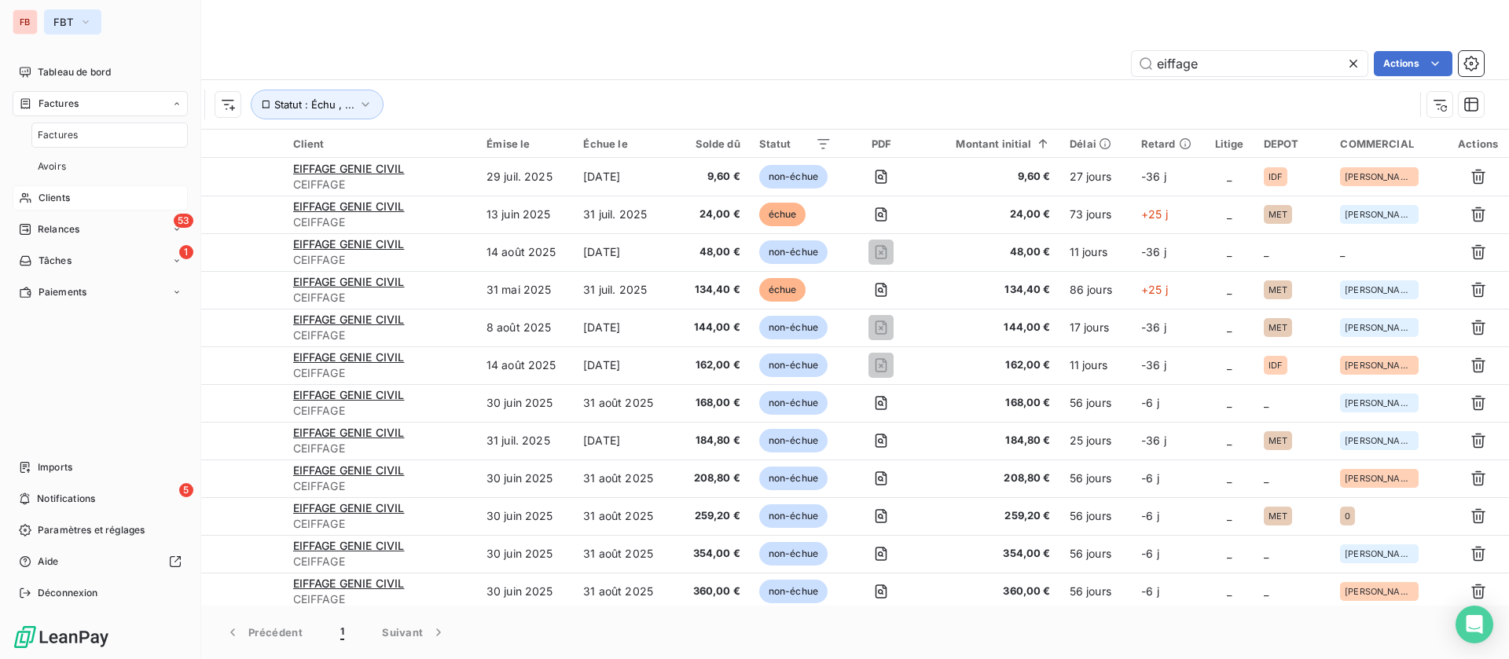
type input "F2513000880"
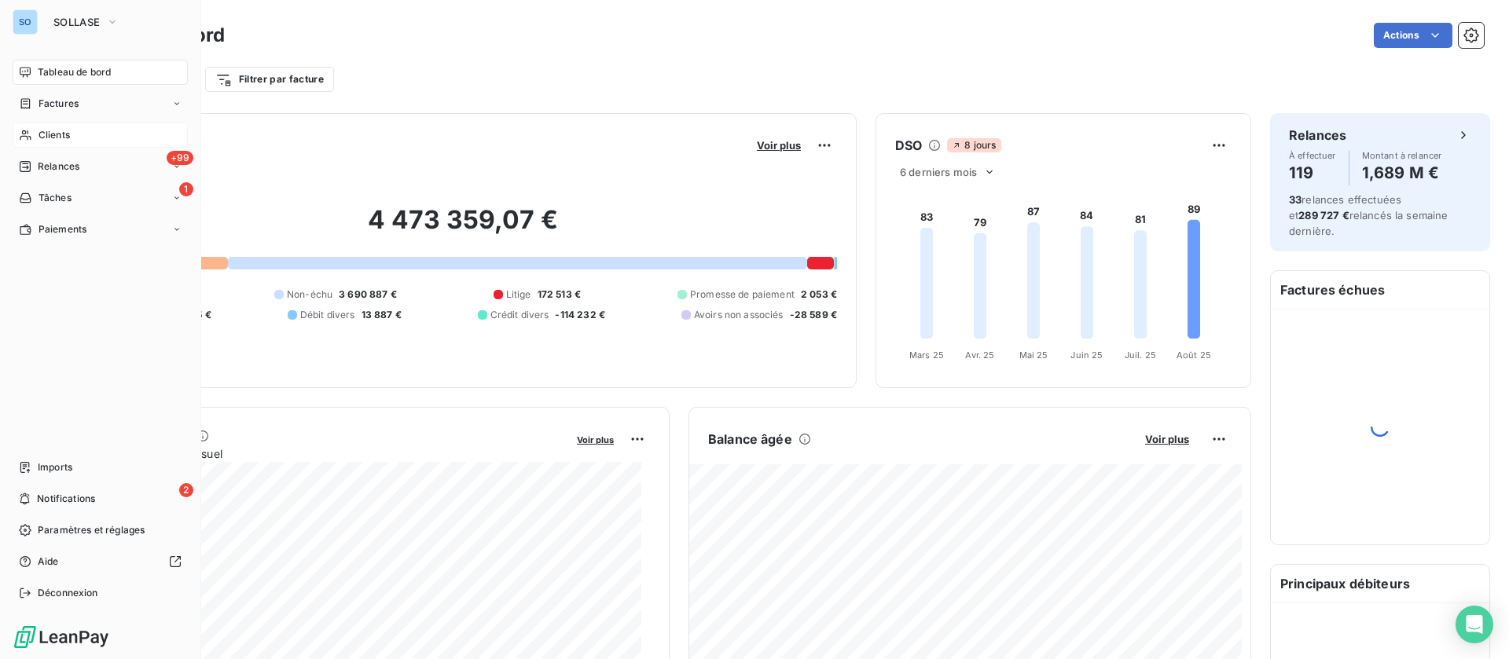
click at [39, 134] on span "Clients" at bounding box center [54, 135] width 31 height 14
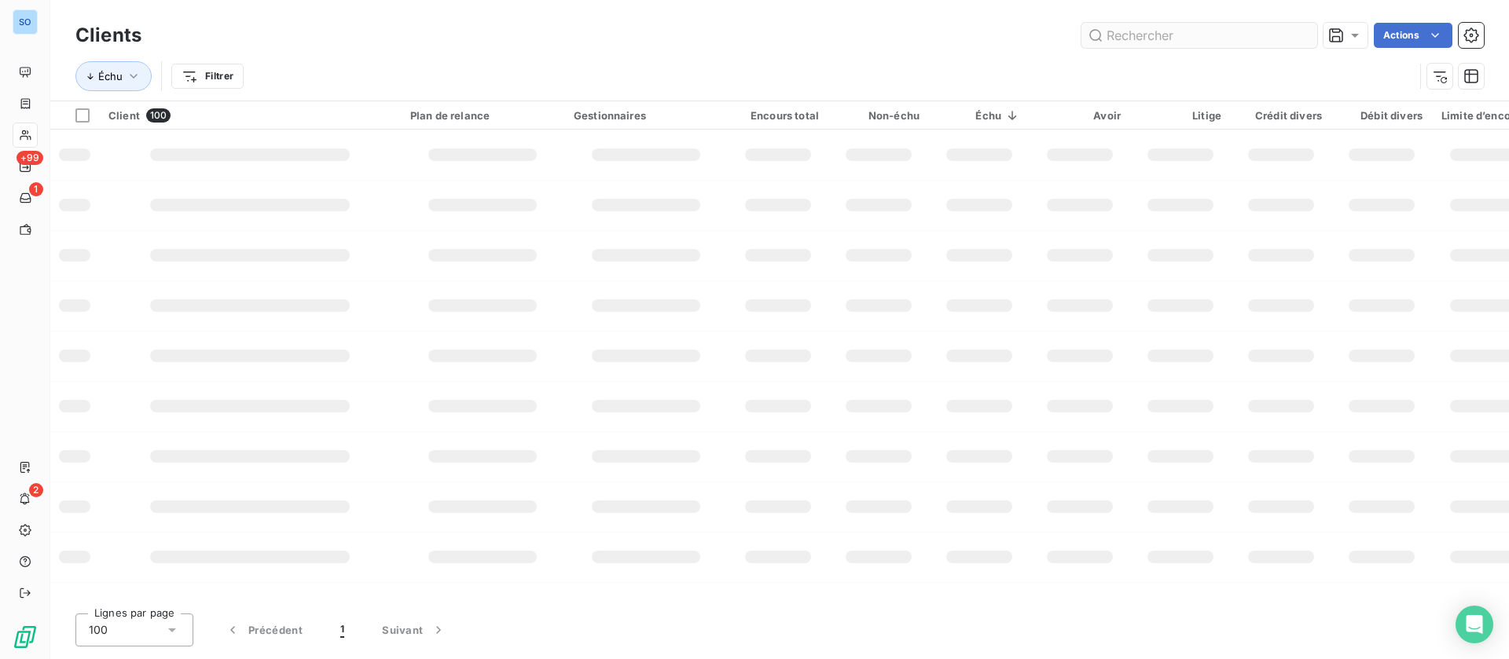
click at [1209, 38] on input "text" at bounding box center [1199, 35] width 236 height 25
type input "f"
type input "F2563000385"
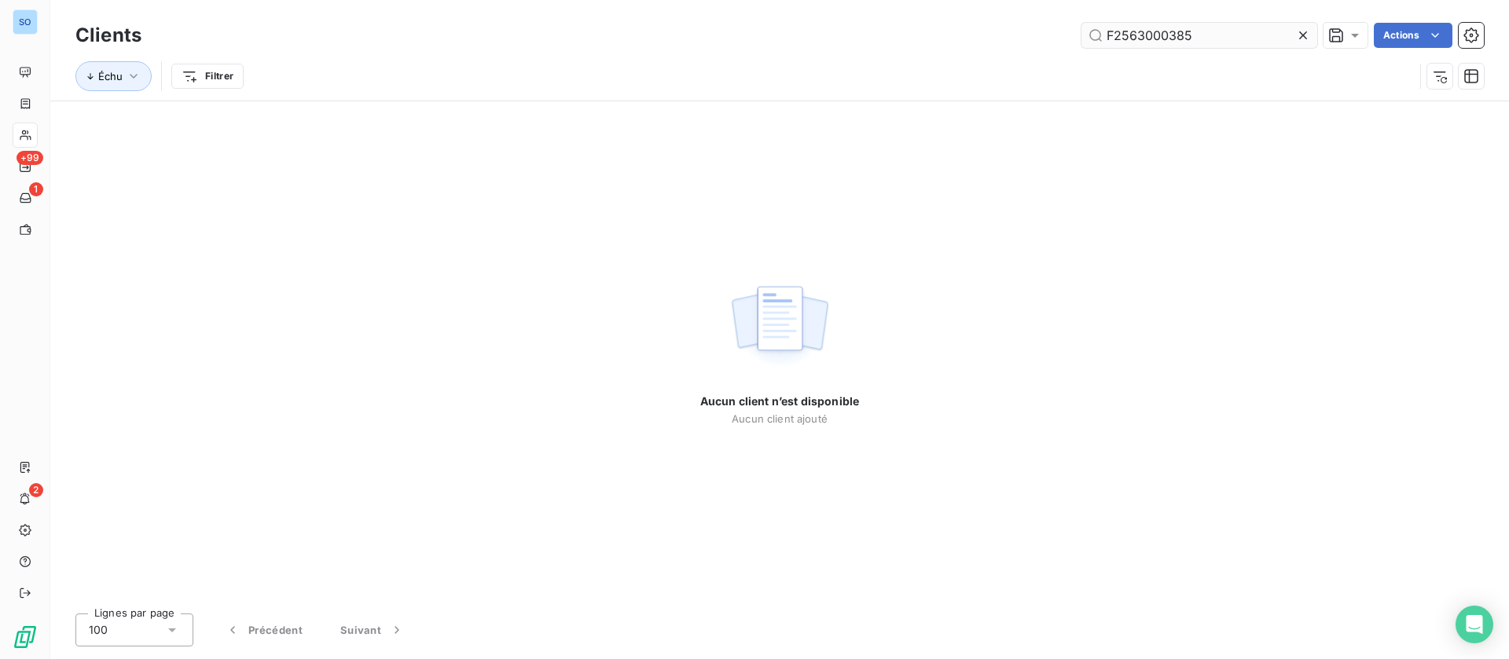
click at [1164, 31] on input "F2563000385" at bounding box center [1199, 35] width 236 height 25
click at [1234, 39] on input "F2563000385" at bounding box center [1199, 35] width 236 height 25
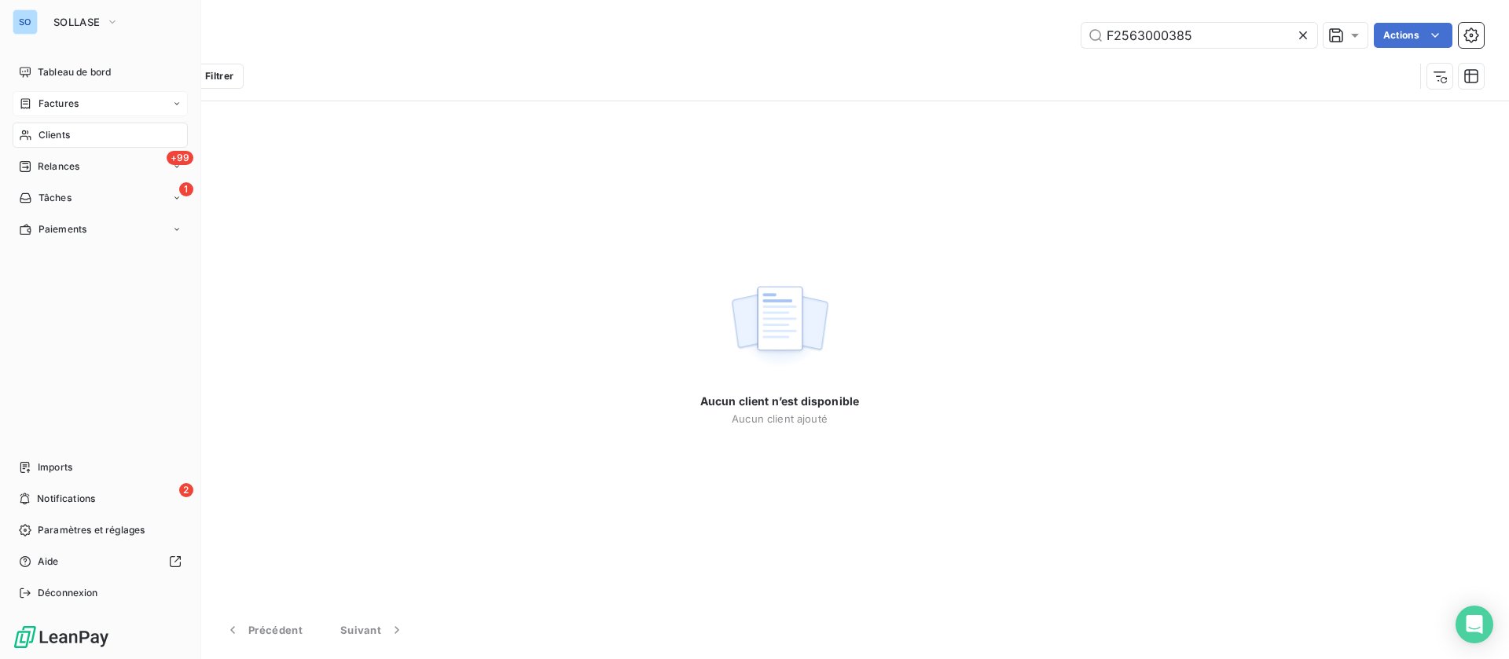
click at [36, 97] on div "Factures" at bounding box center [49, 104] width 60 height 14
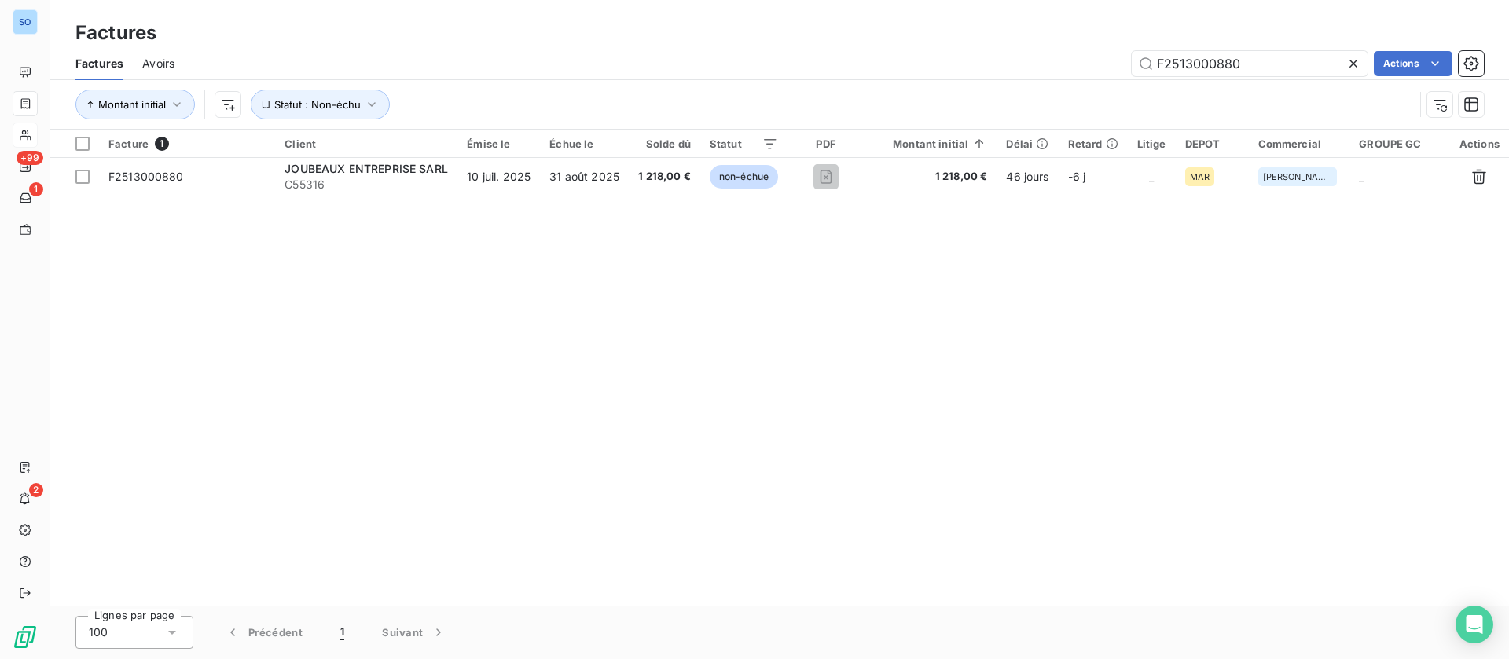
drag, startPoint x: 1276, startPoint y: 64, endPoint x: 945, endPoint y: 53, distance: 331.8
click at [945, 53] on div "F2513000880 Actions" at bounding box center [838, 63] width 1290 height 25
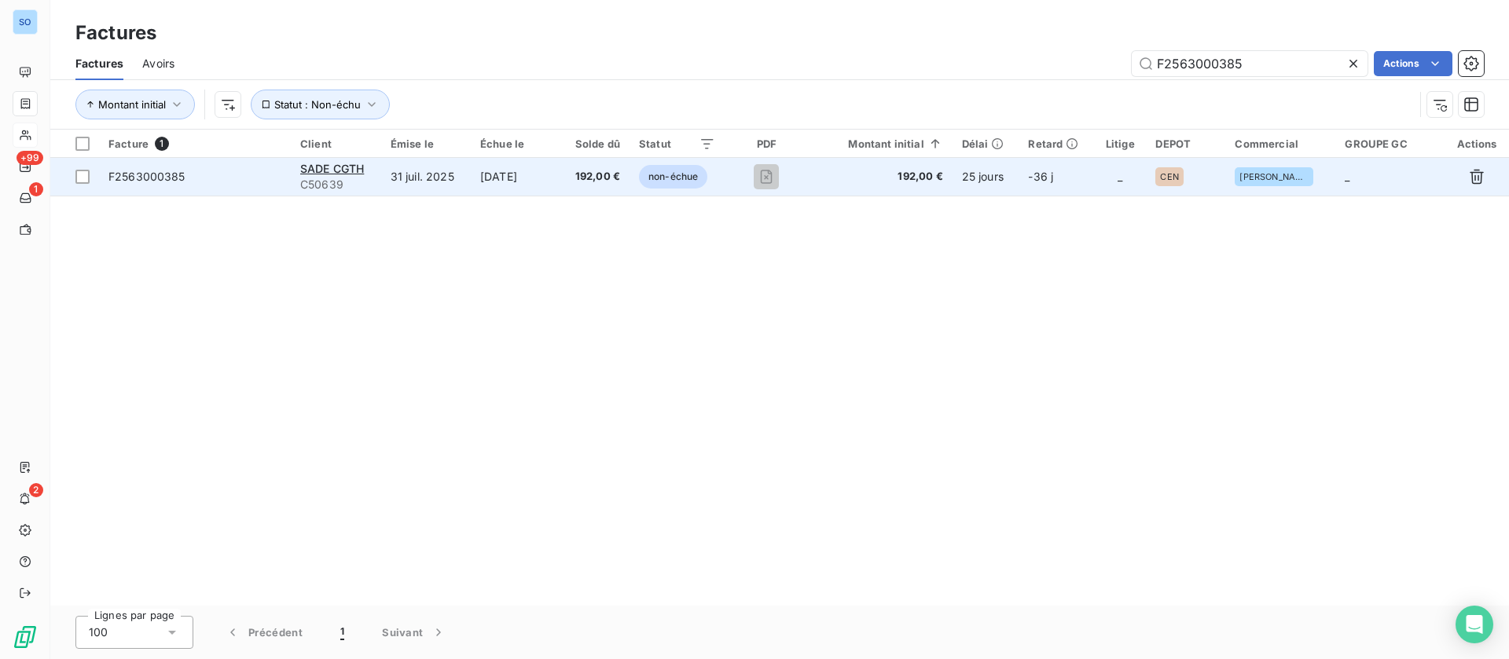
type input "F2563000385"
click at [463, 180] on td "31 juil. 2025" at bounding box center [426, 177] width 90 height 38
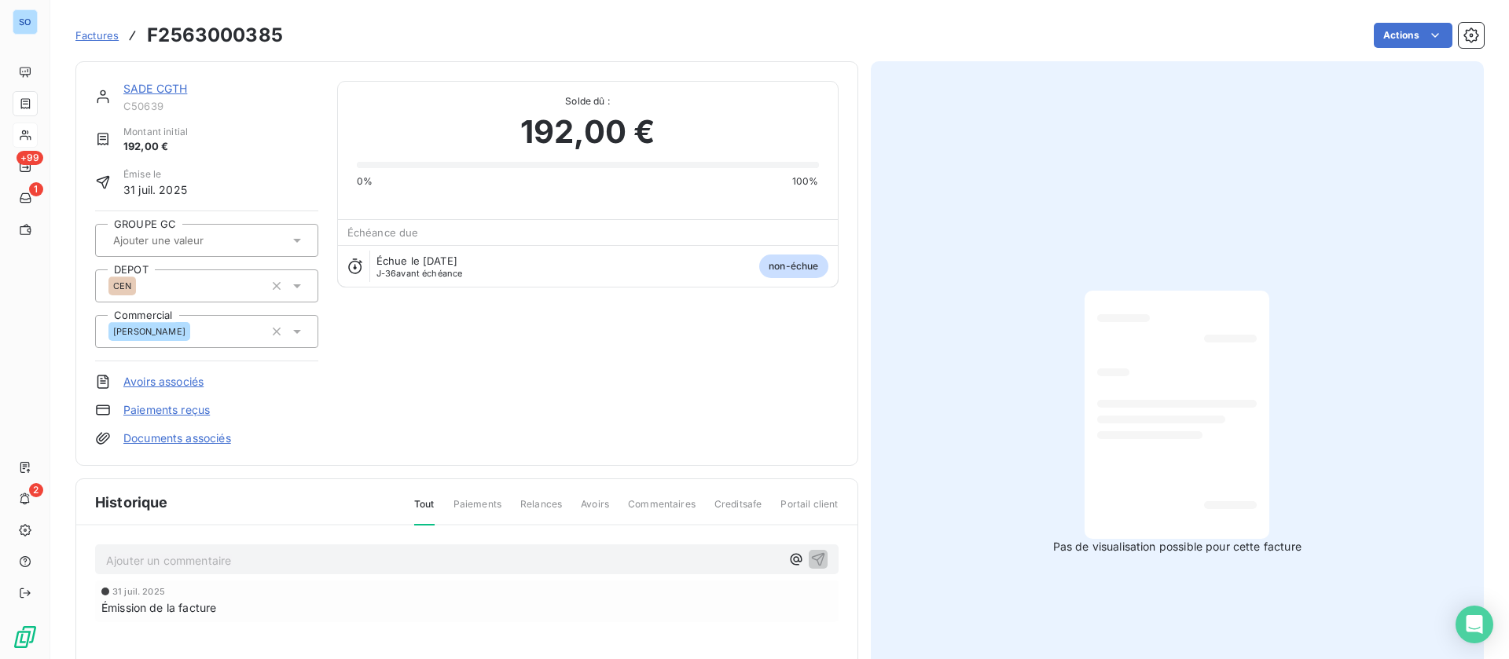
click at [207, 556] on p "Ajouter un commentaire ﻿" at bounding box center [443, 561] width 674 height 20
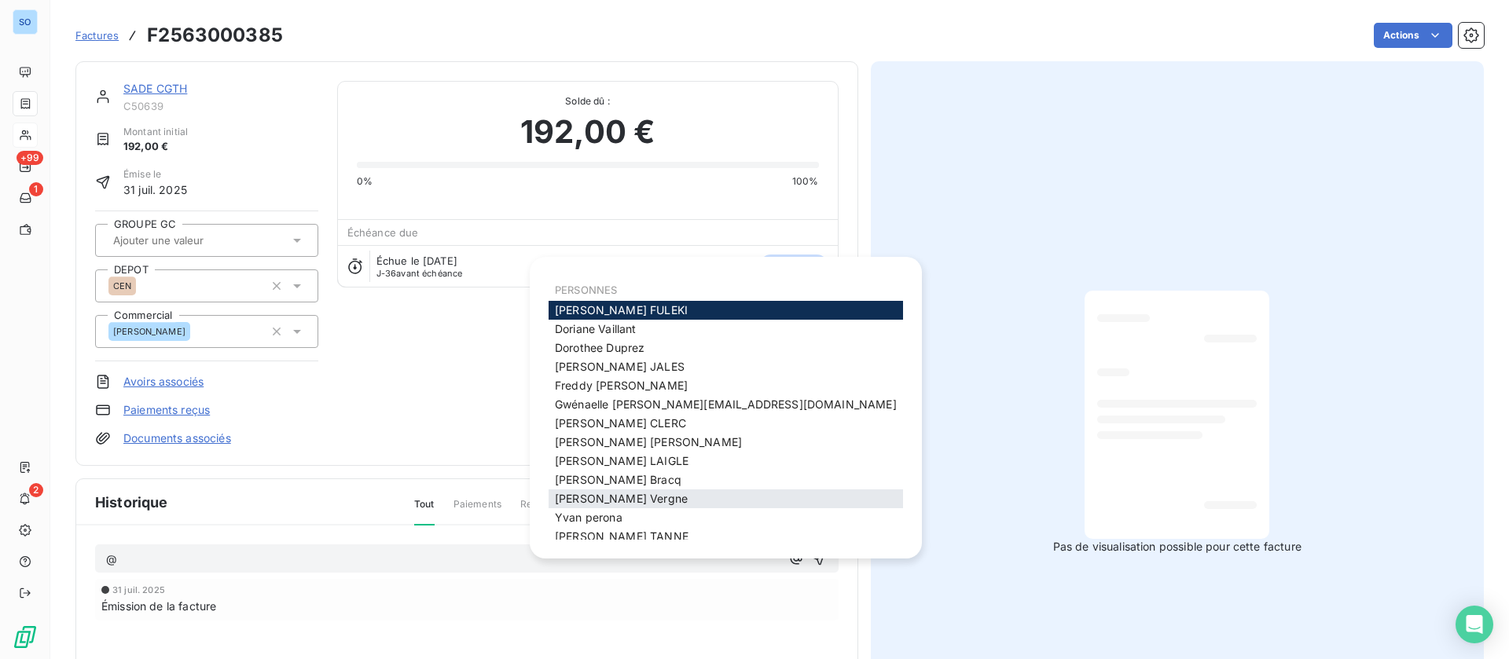
click at [604, 501] on span "Sylvain Vergne" at bounding box center [621, 498] width 133 height 13
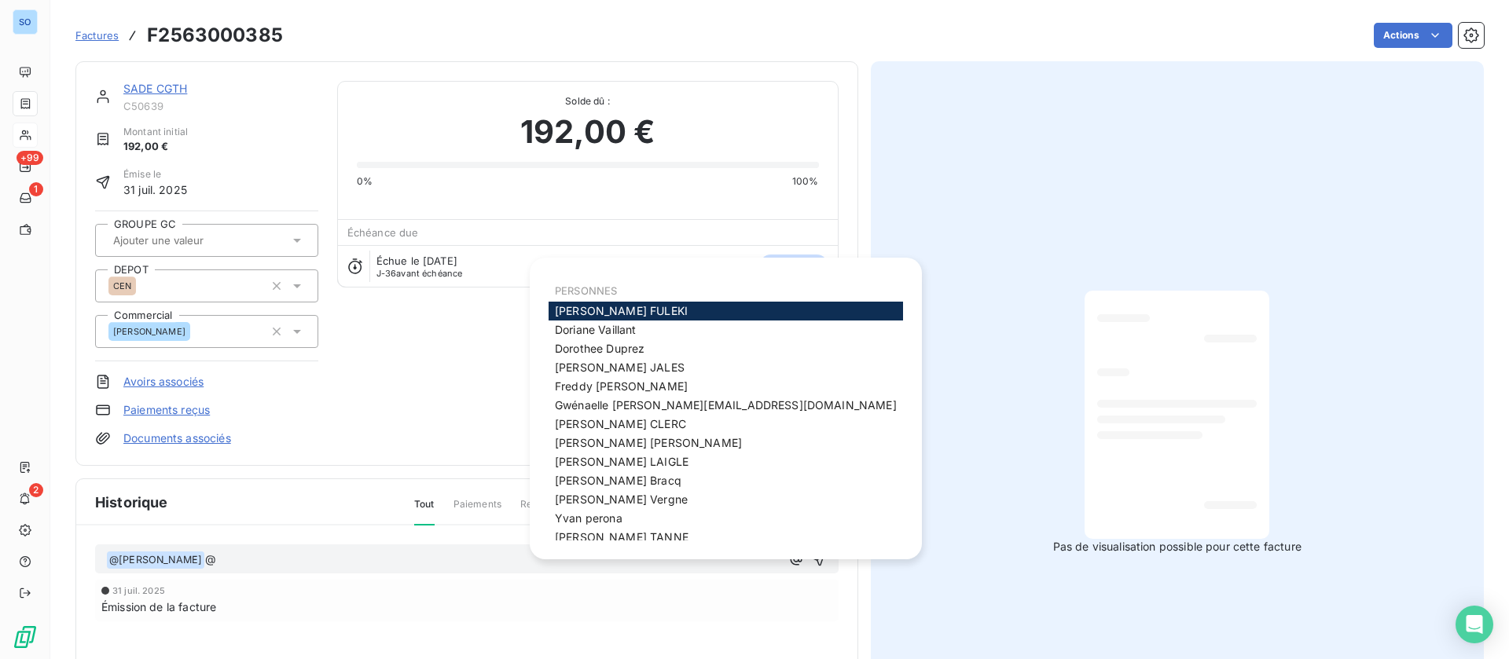
click at [631, 314] on span "Carole FULEKI" at bounding box center [621, 310] width 133 height 13
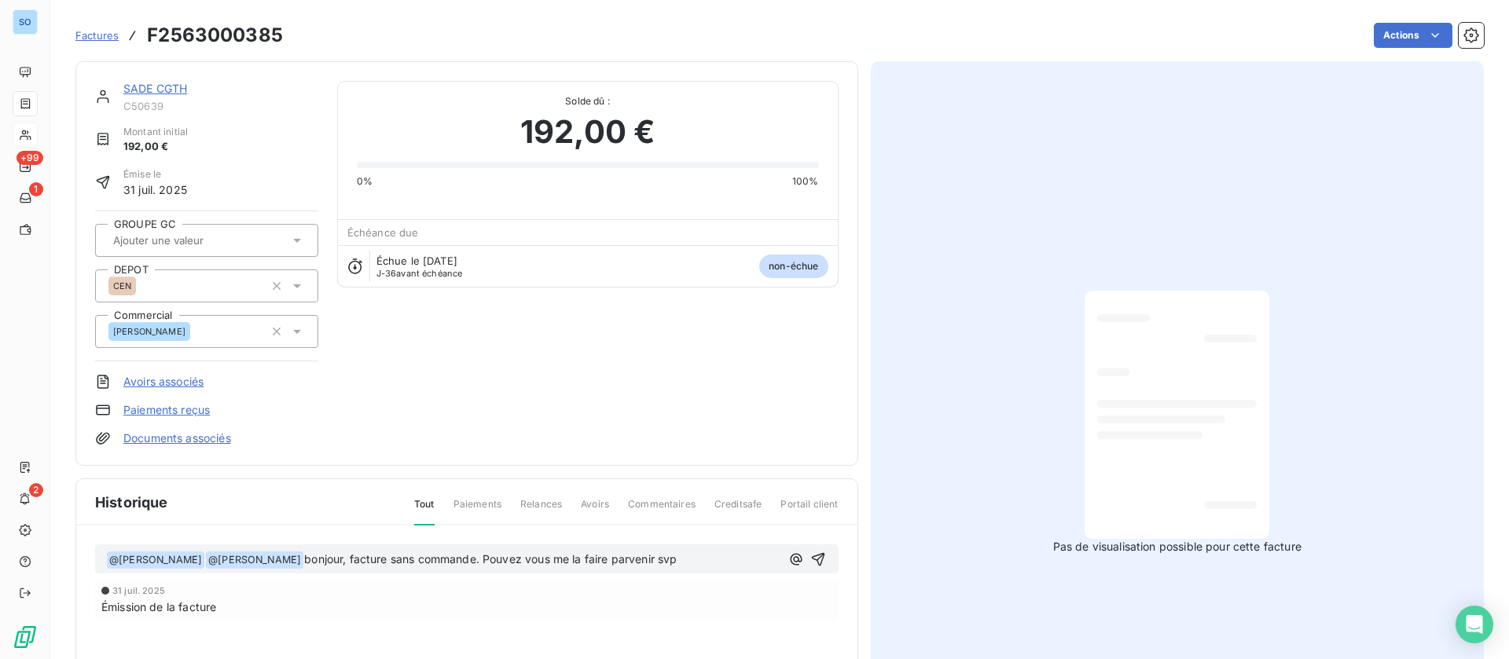
drag, startPoint x: 699, startPoint y: 563, endPoint x: 282, endPoint y: 555, distance: 416.6
click at [282, 555] on p "﻿ @ Sylvain Vergne ﻿ ﻿ @ Carole FULEKI ﻿ bonjour, facture sans commande. Pouvez…" at bounding box center [443, 560] width 674 height 19
copy span "bonjour, facture sans commande. Pouvez vous me la faire parvenir svp"
click at [816, 557] on icon "button" at bounding box center [818, 560] width 16 height 16
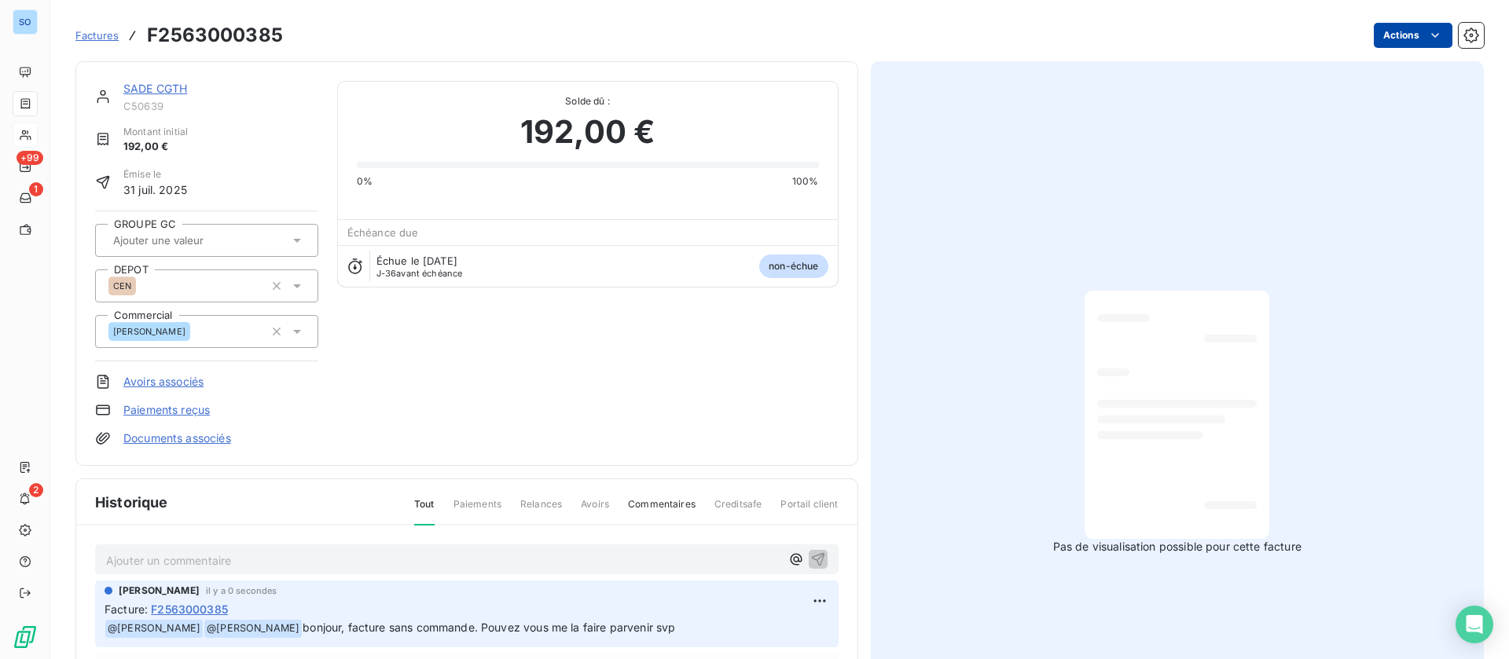
click at [1404, 42] on html "SO +99 1 2 Factures F2563000385 Actions SADE CGTH C50639 Montant initial 192,00…" at bounding box center [754, 329] width 1509 height 659
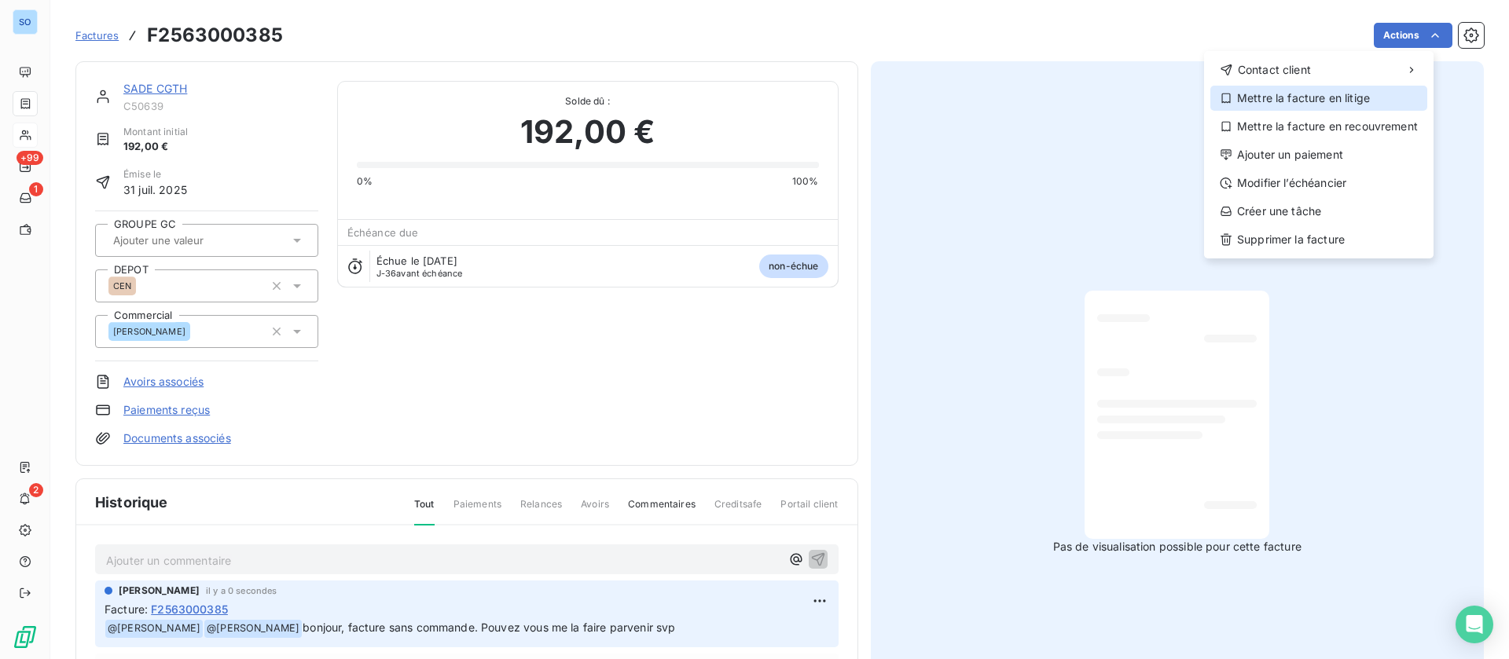
click at [1307, 101] on div "Mettre la facture en litige" at bounding box center [1318, 98] width 217 height 25
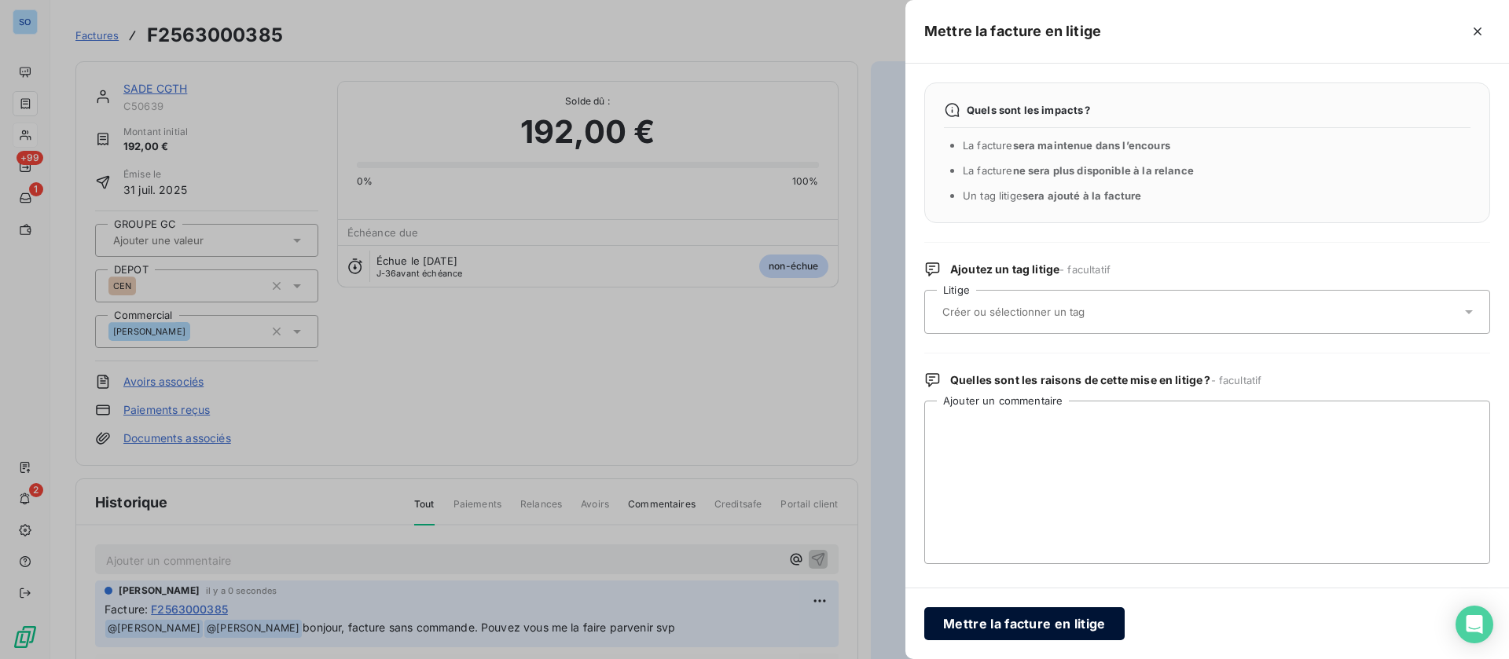
click at [974, 621] on button "Mettre la facture en litige" at bounding box center [1024, 623] width 200 height 33
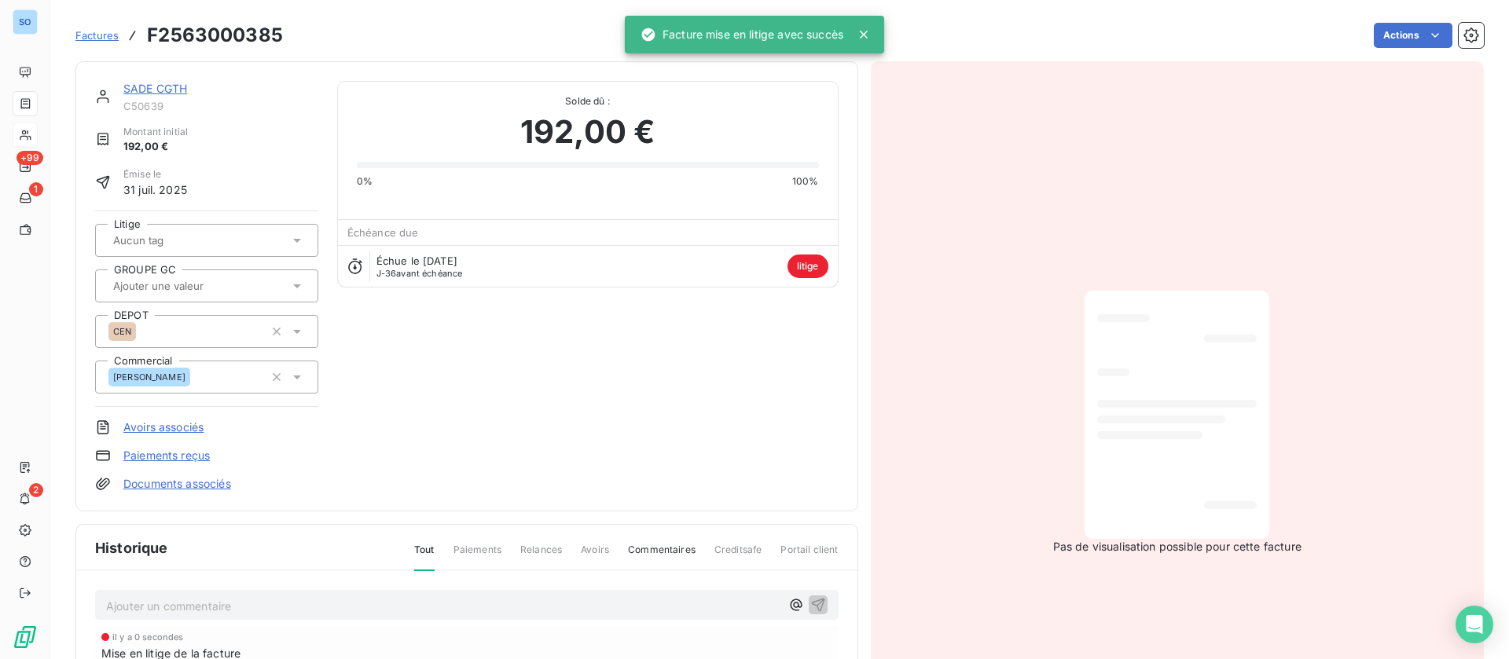
click at [171, 93] on link "SADE CGTH" at bounding box center [155, 88] width 64 height 13
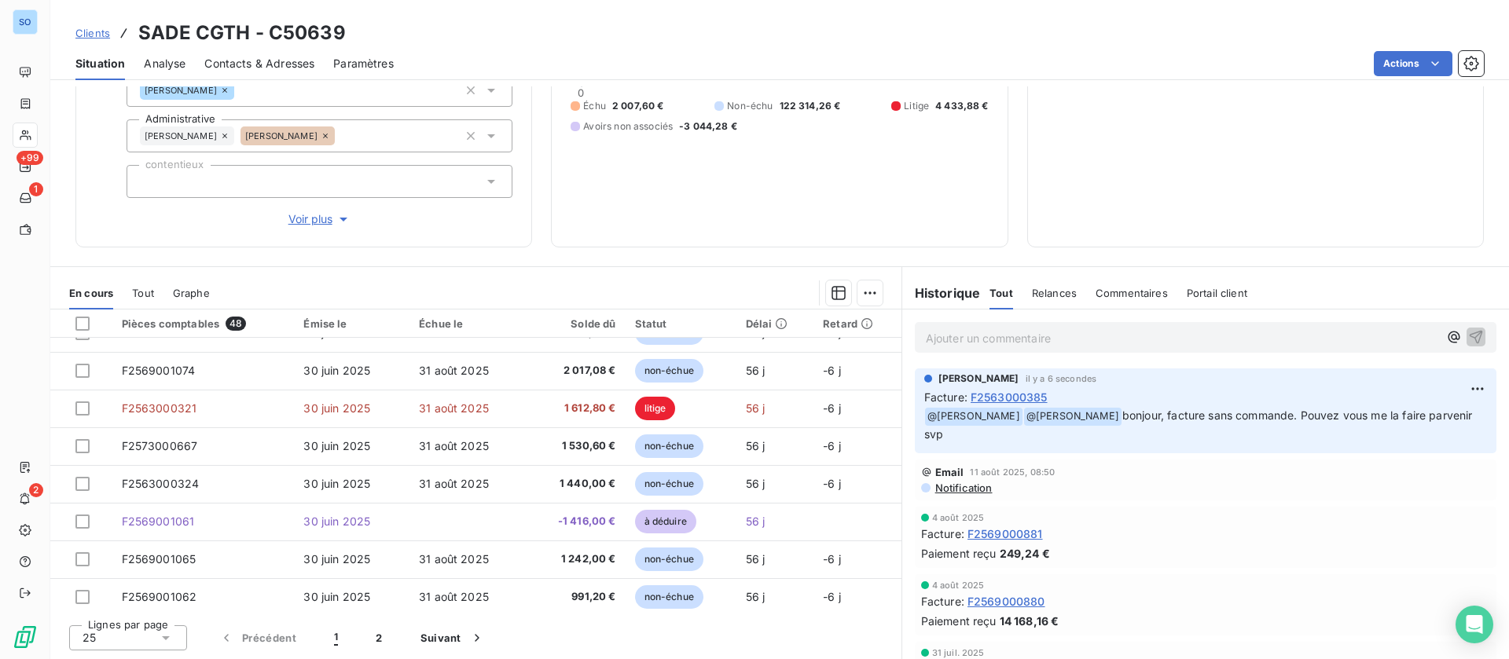
scroll to position [670, 0]
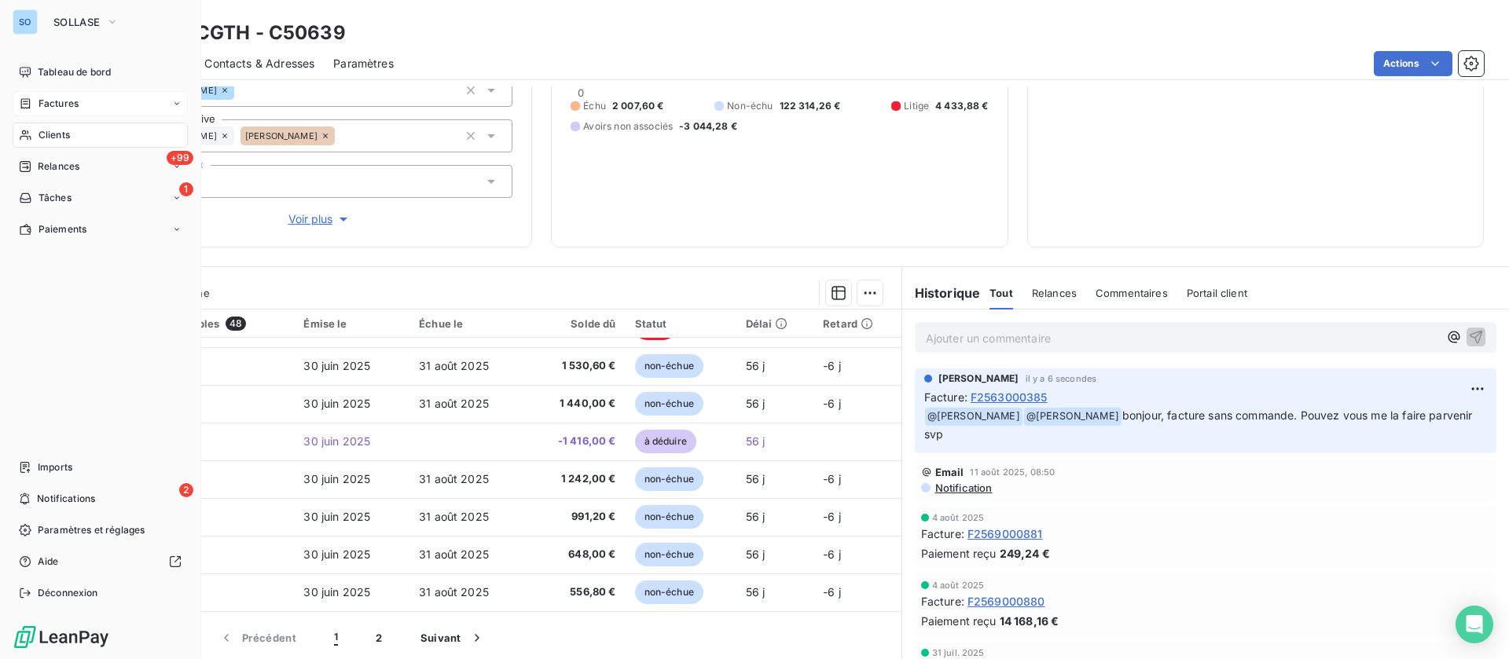
click at [41, 98] on span "Factures" at bounding box center [59, 104] width 40 height 14
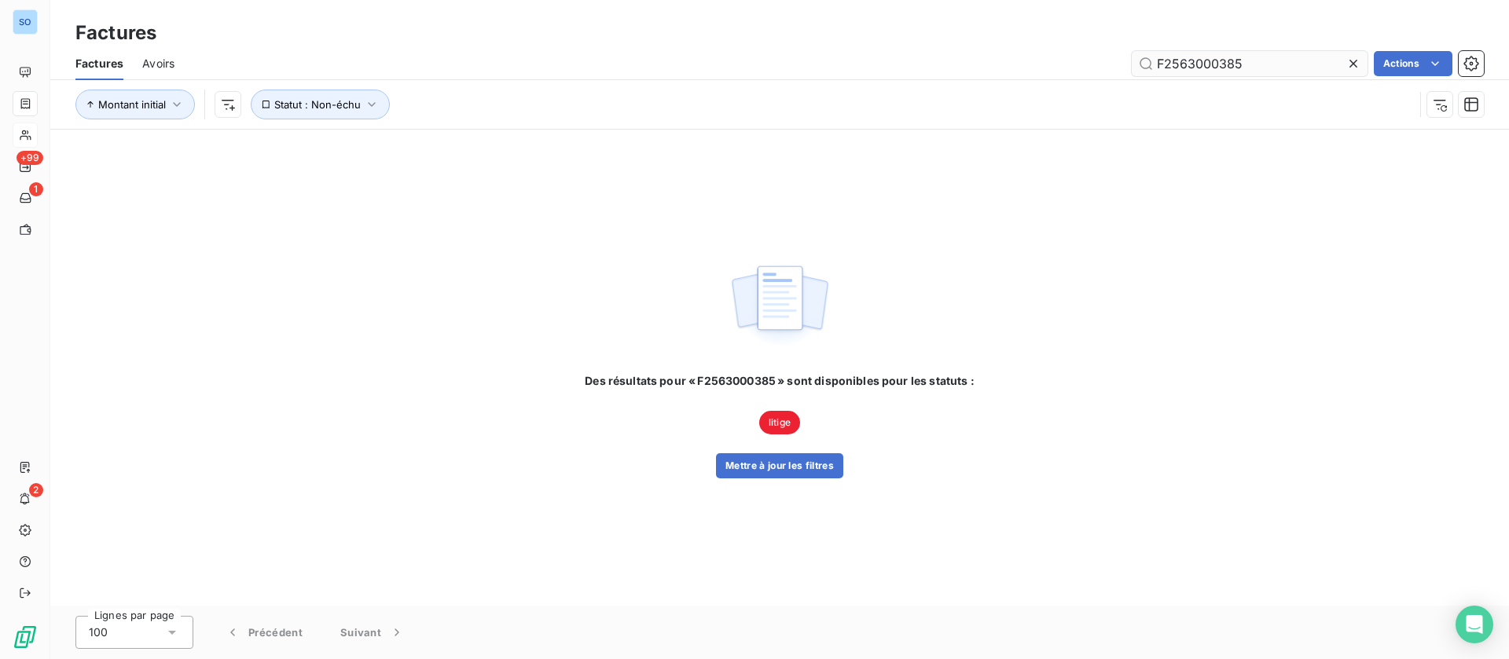
click at [1253, 58] on input "F2563000385" at bounding box center [1250, 63] width 236 height 25
type input "F2563000399"
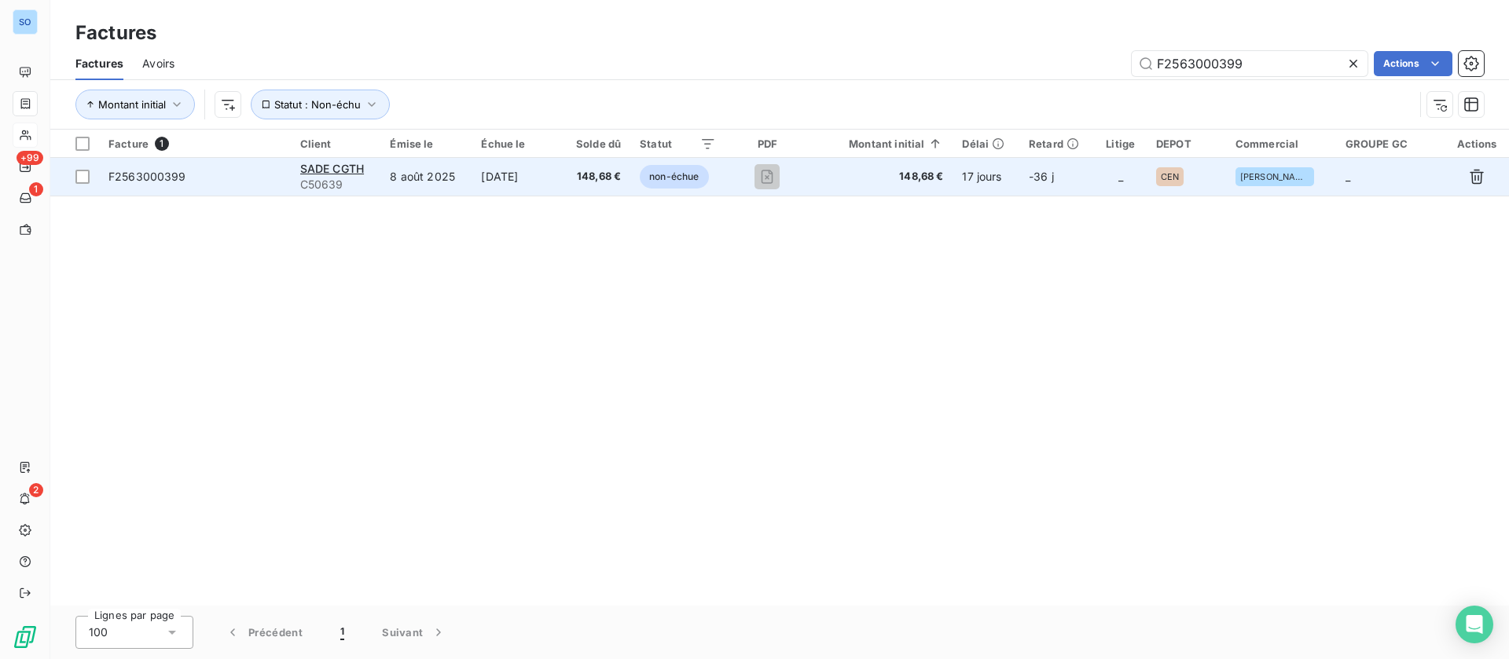
click at [486, 183] on td "30 sept. 2025" at bounding box center [516, 177] width 89 height 38
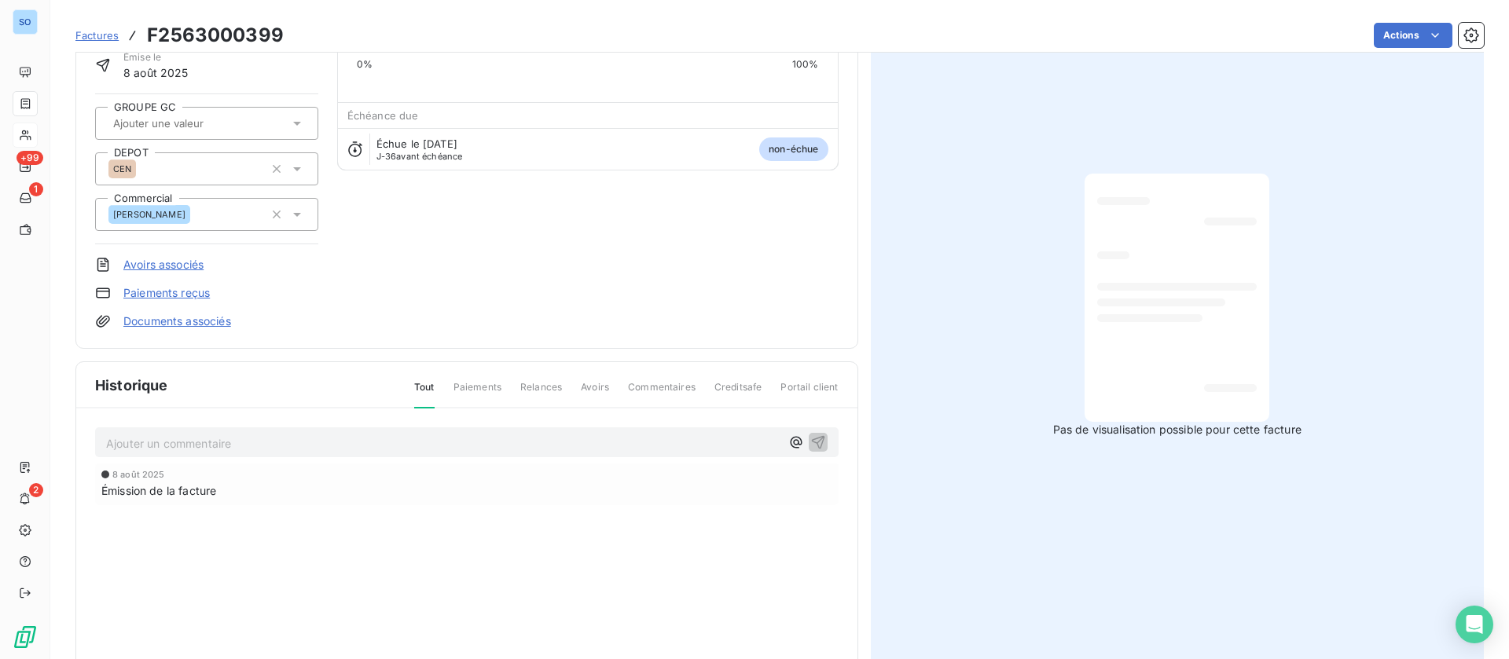
scroll to position [119, 0]
click at [241, 438] on p "Ajouter un commentaire ﻿" at bounding box center [443, 443] width 674 height 20
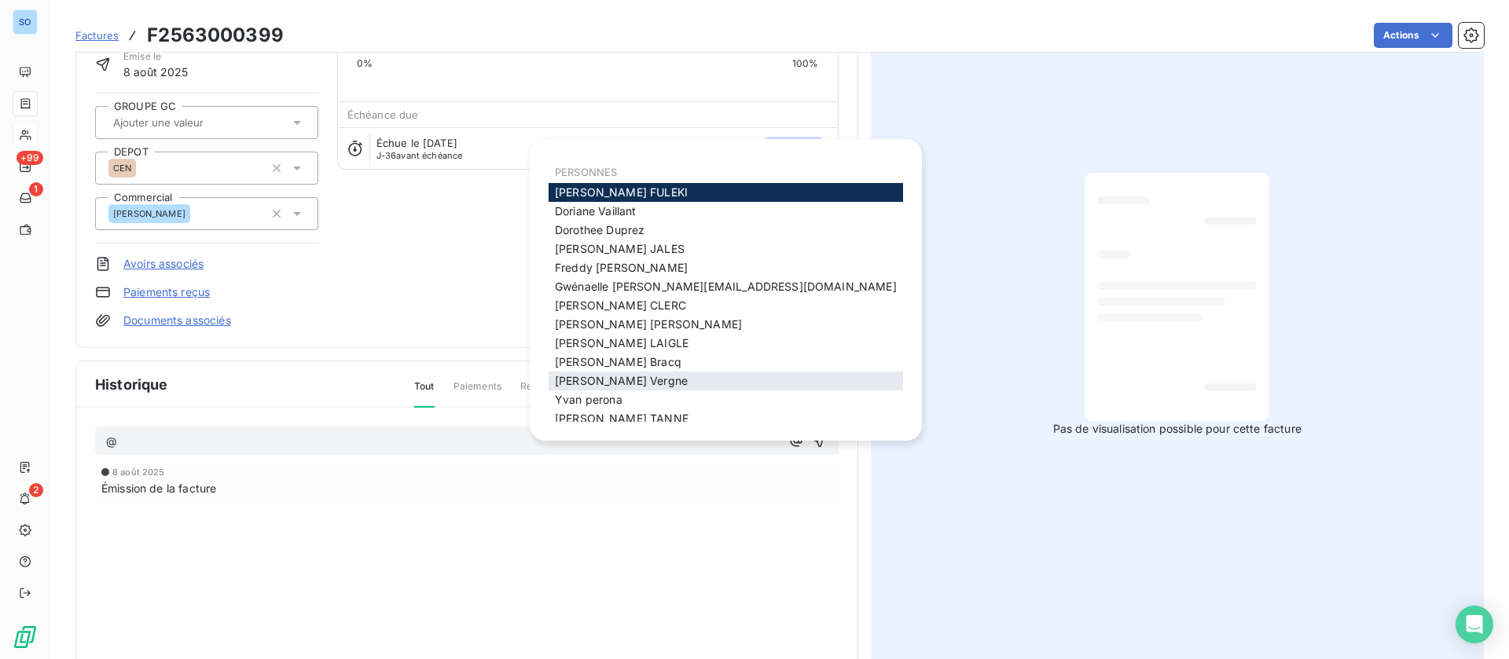
click at [639, 374] on div "Sylvain Vergne" at bounding box center [726, 381] width 354 height 19
click at [633, 379] on div "Sylvain Vergne" at bounding box center [726, 381] width 354 height 19
click at [623, 387] on div "Sylvain Vergne" at bounding box center [726, 381] width 354 height 19
click at [574, 383] on span "Sylvain Vergne" at bounding box center [621, 380] width 133 height 13
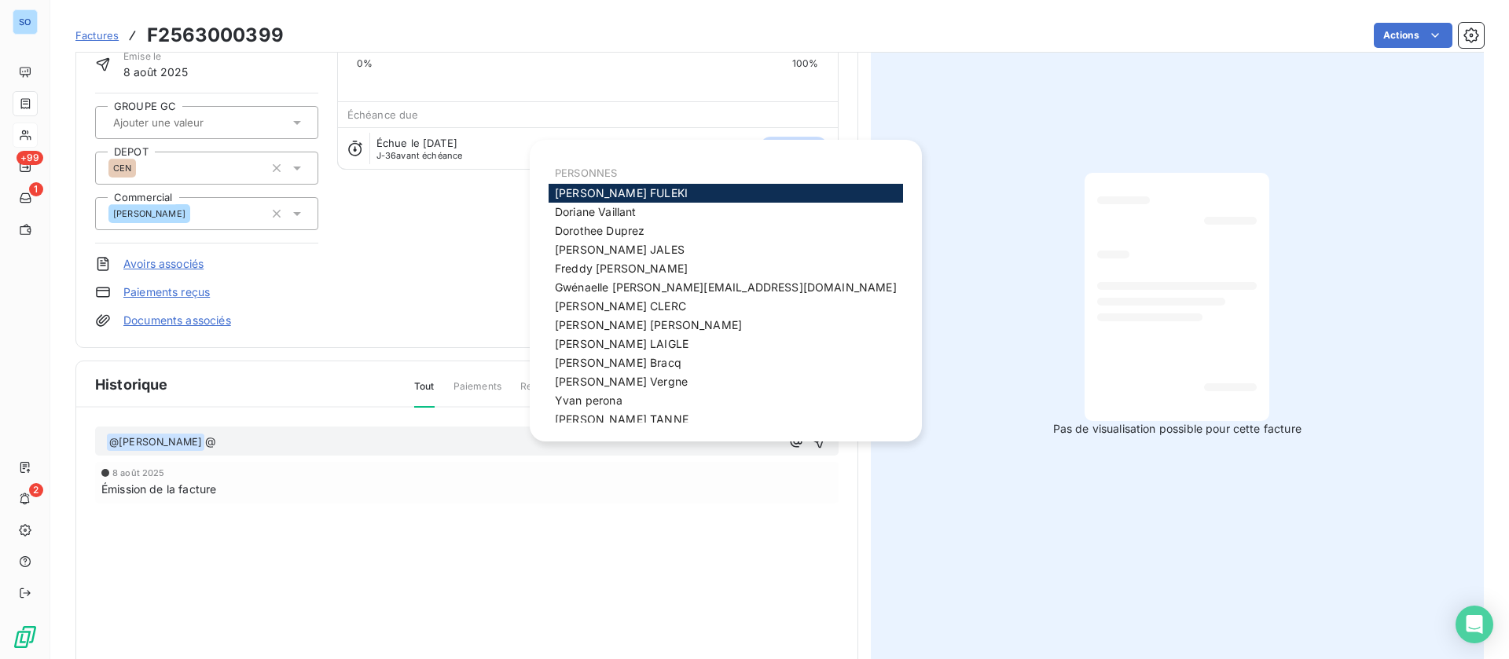
click at [611, 193] on span "Carole FULEKI" at bounding box center [621, 192] width 133 height 13
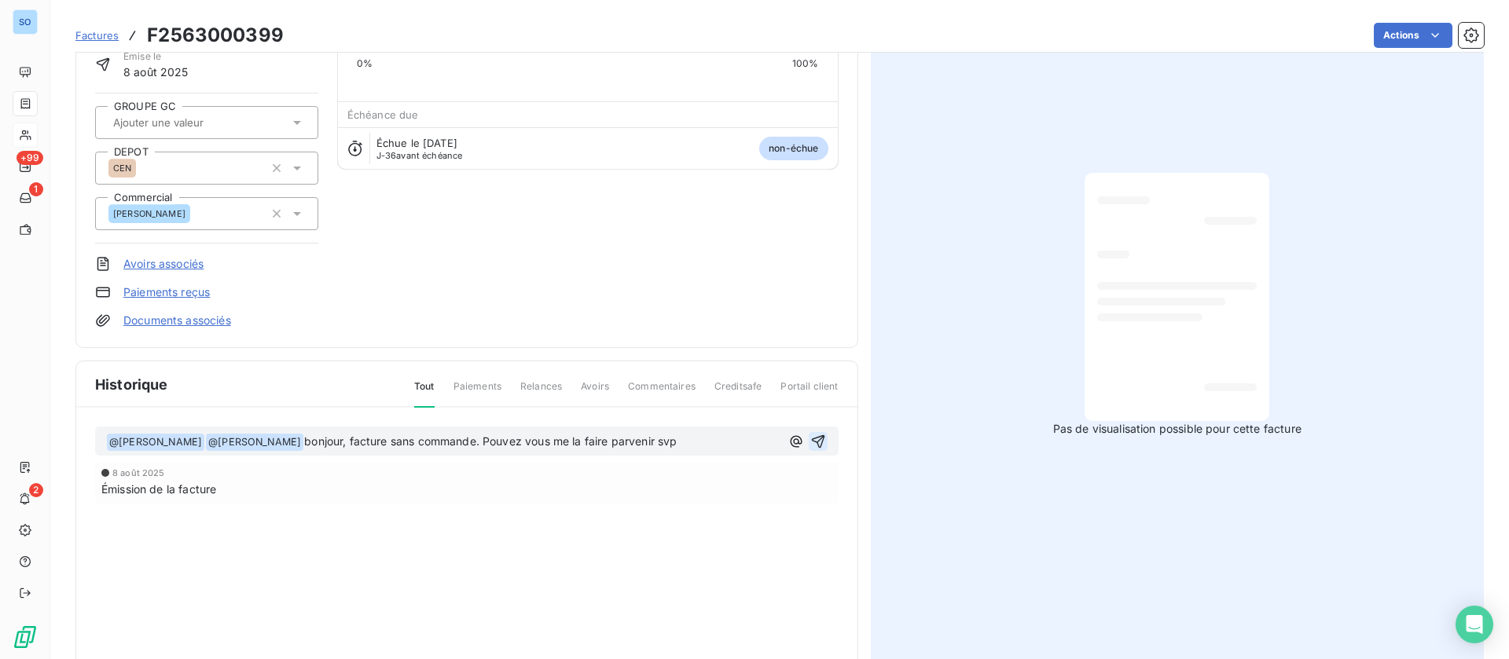
click at [811, 440] on icon "button" at bounding box center [817, 441] width 13 height 13
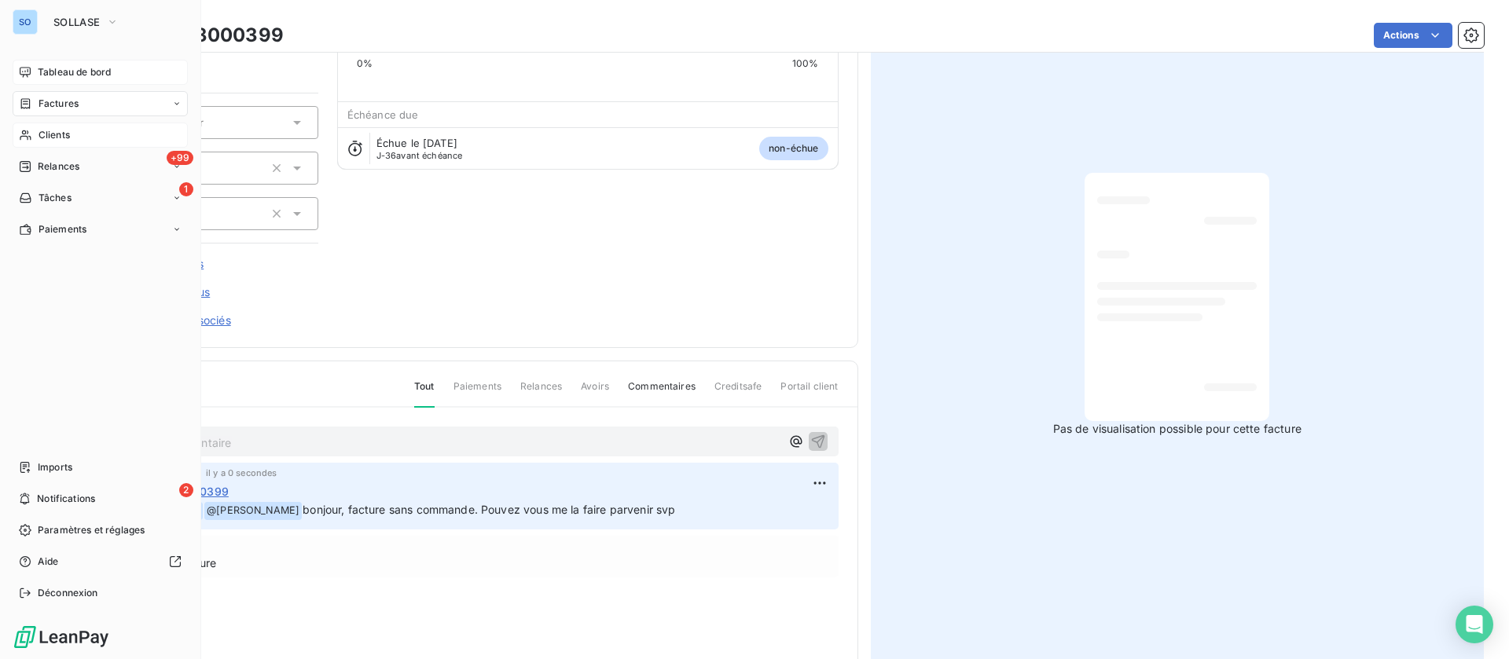
click at [42, 74] on span "Tableau de bord" at bounding box center [74, 72] width 73 height 14
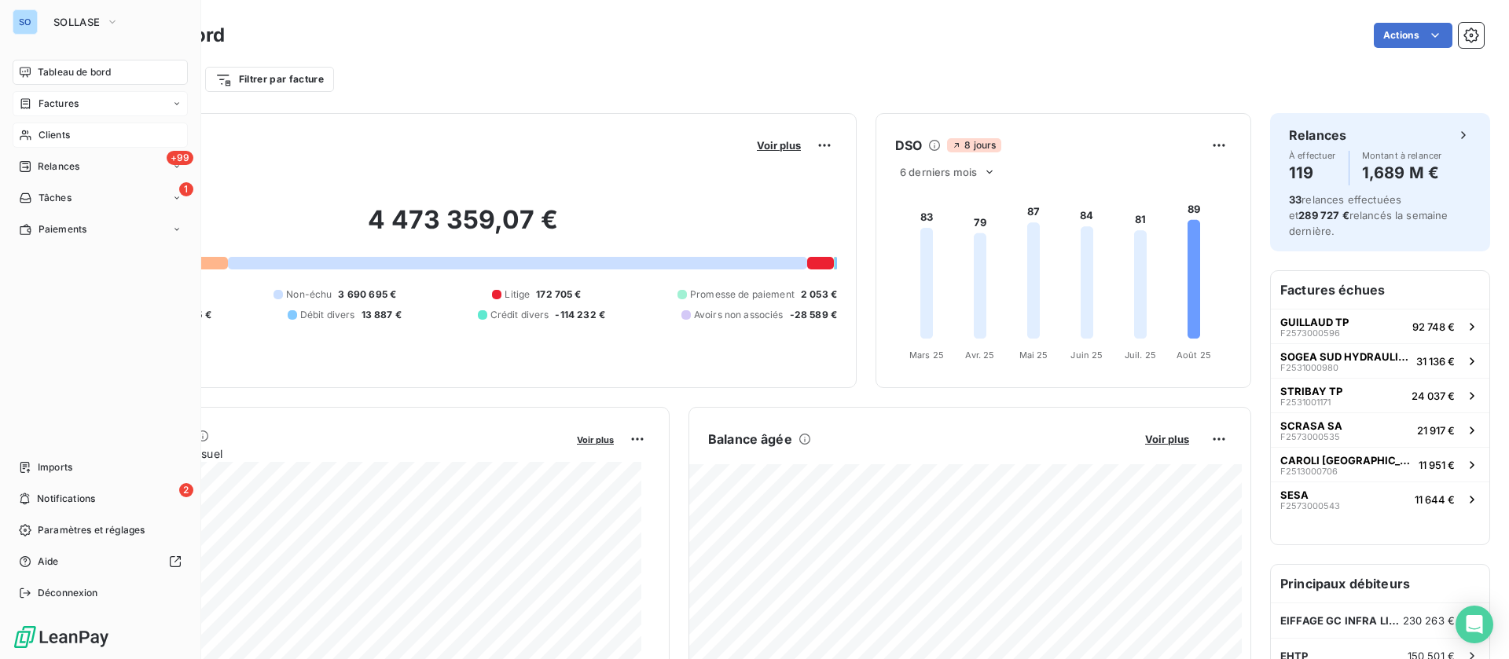
click at [64, 128] on span "Clients" at bounding box center [54, 135] width 31 height 14
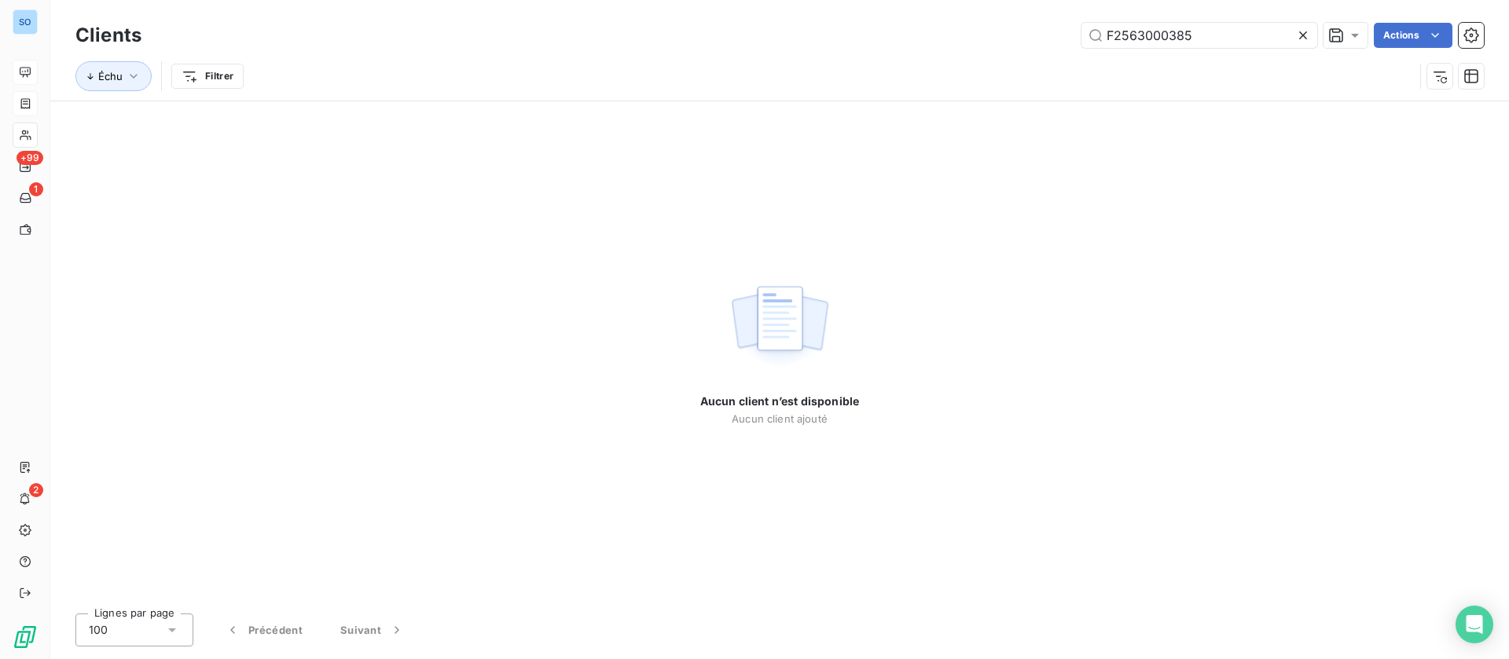
click at [1301, 34] on icon at bounding box center [1303, 35] width 8 height 8
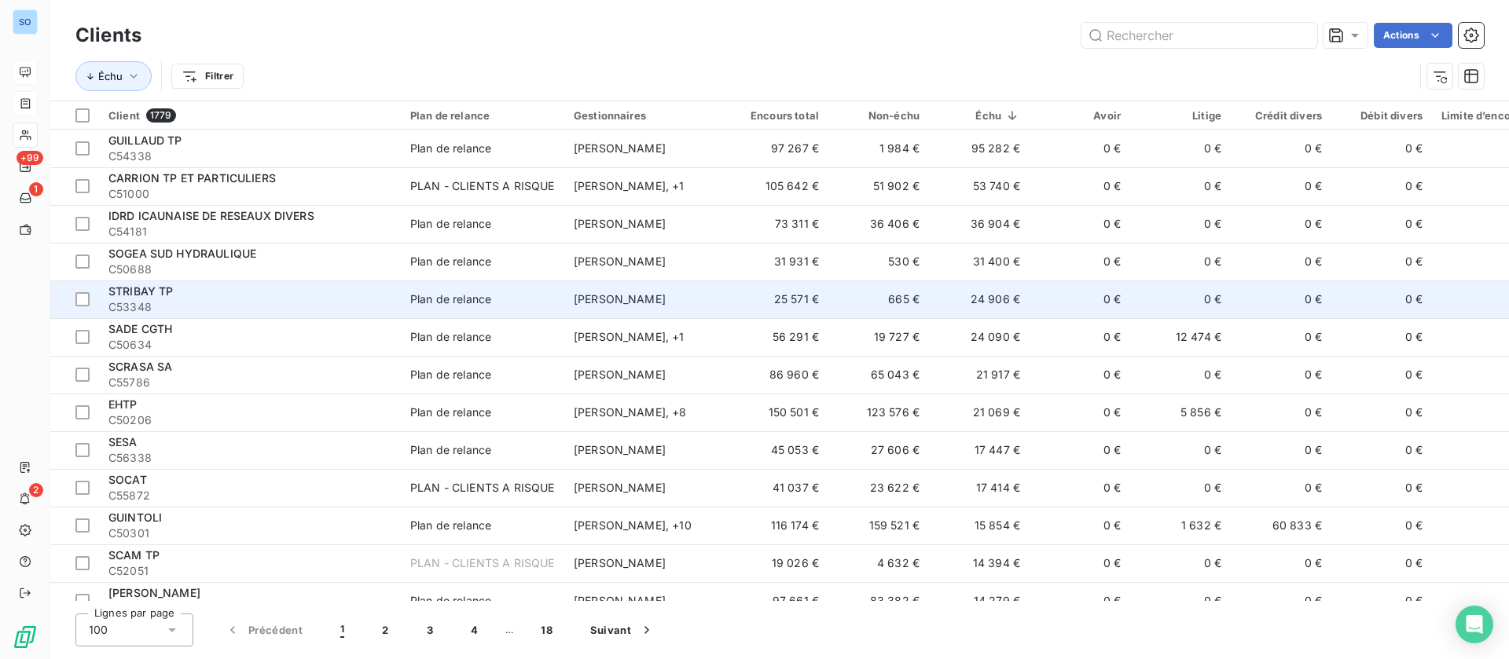
click at [314, 292] on div "STRIBAY TP" at bounding box center [249, 292] width 283 height 16
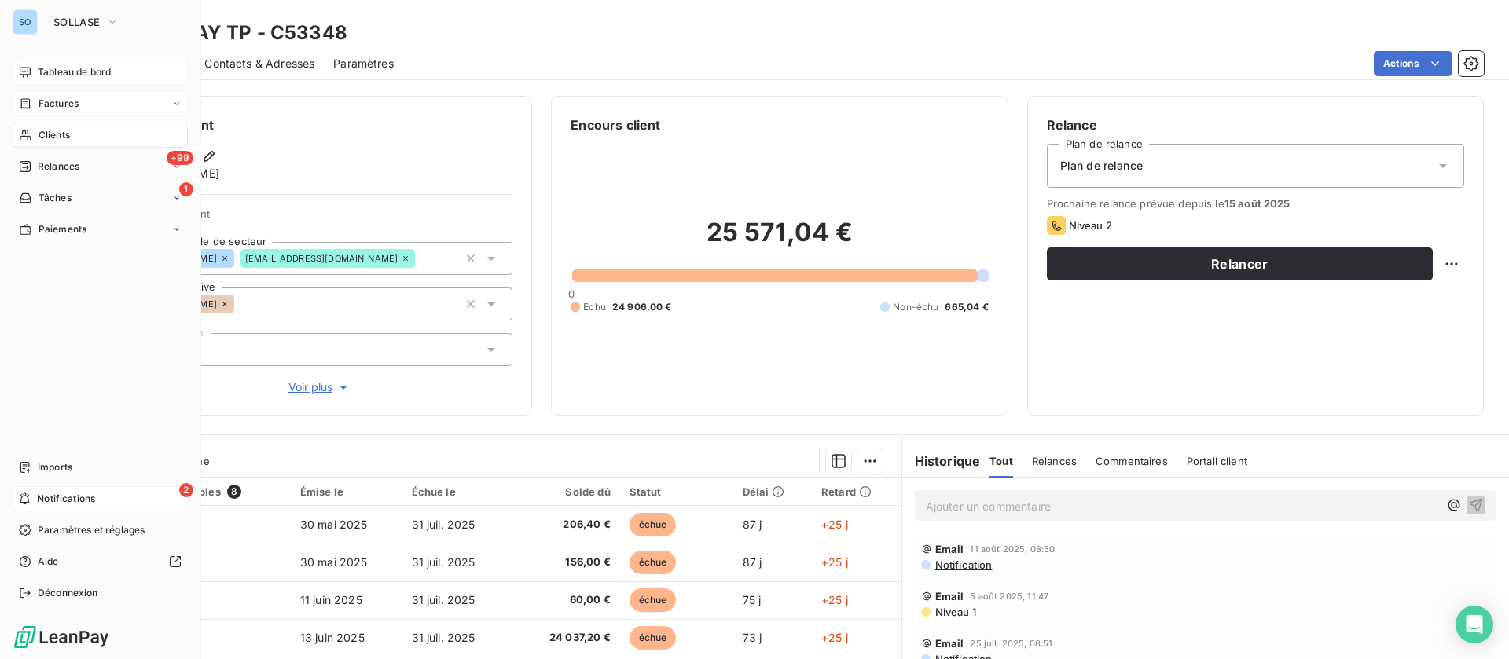
click at [94, 501] on span "Notifications" at bounding box center [66, 499] width 58 height 14
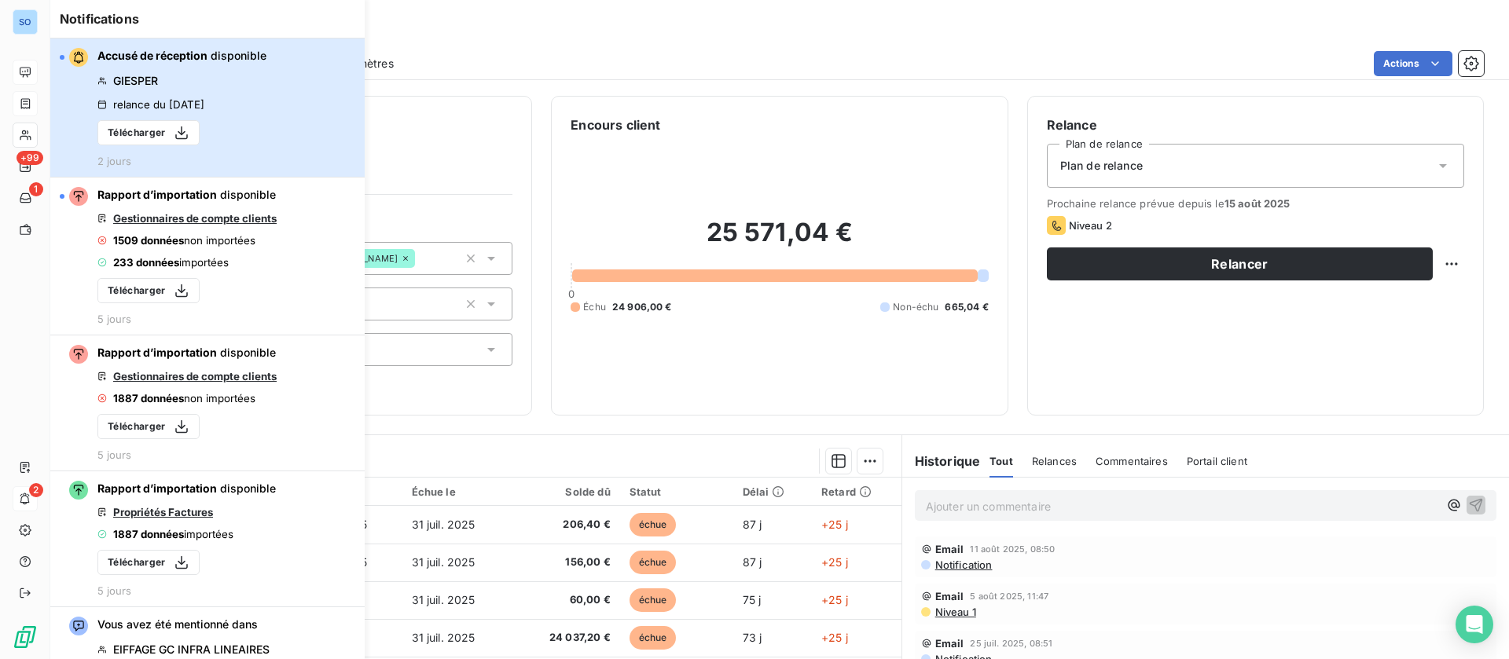
click at [306, 84] on button "Accusé de réception disponible GIESPER relance du 19 août 2025 Télécharger 2 jo…" at bounding box center [207, 108] width 314 height 139
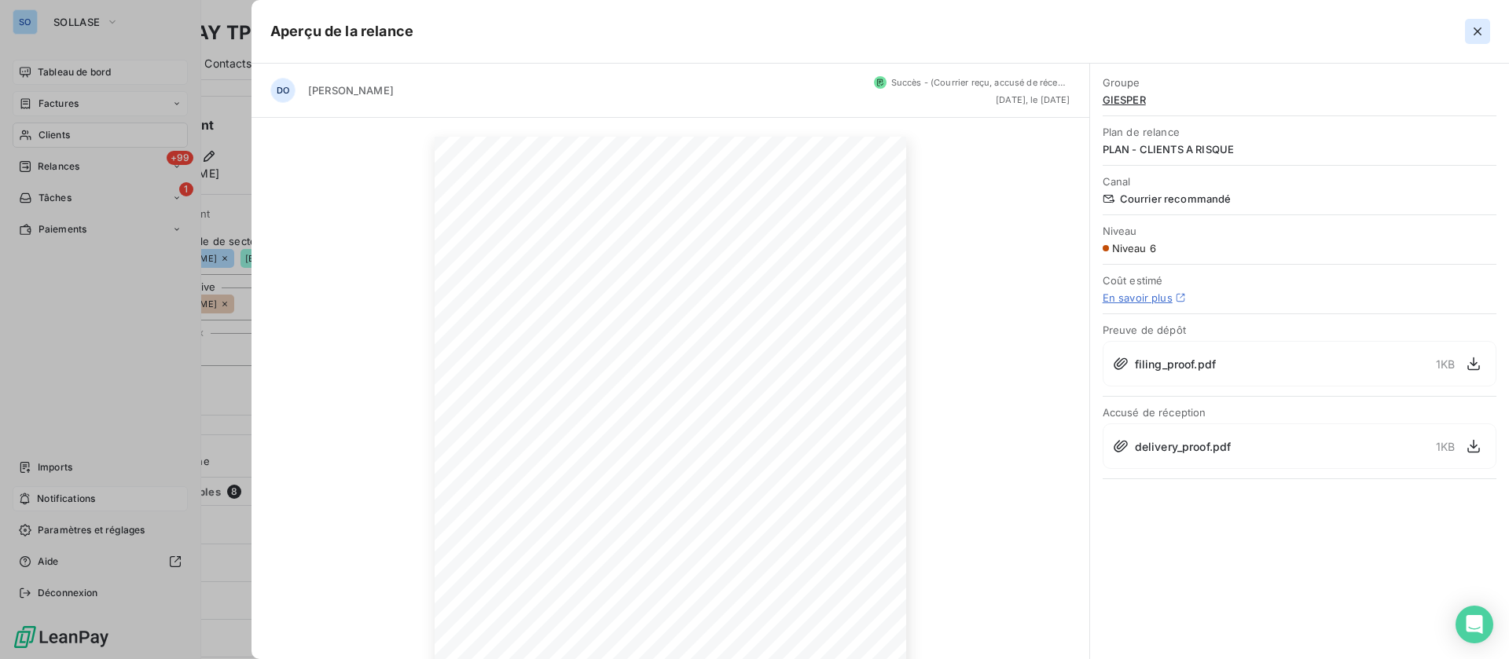
click at [1474, 26] on icon "button" at bounding box center [1478, 32] width 16 height 16
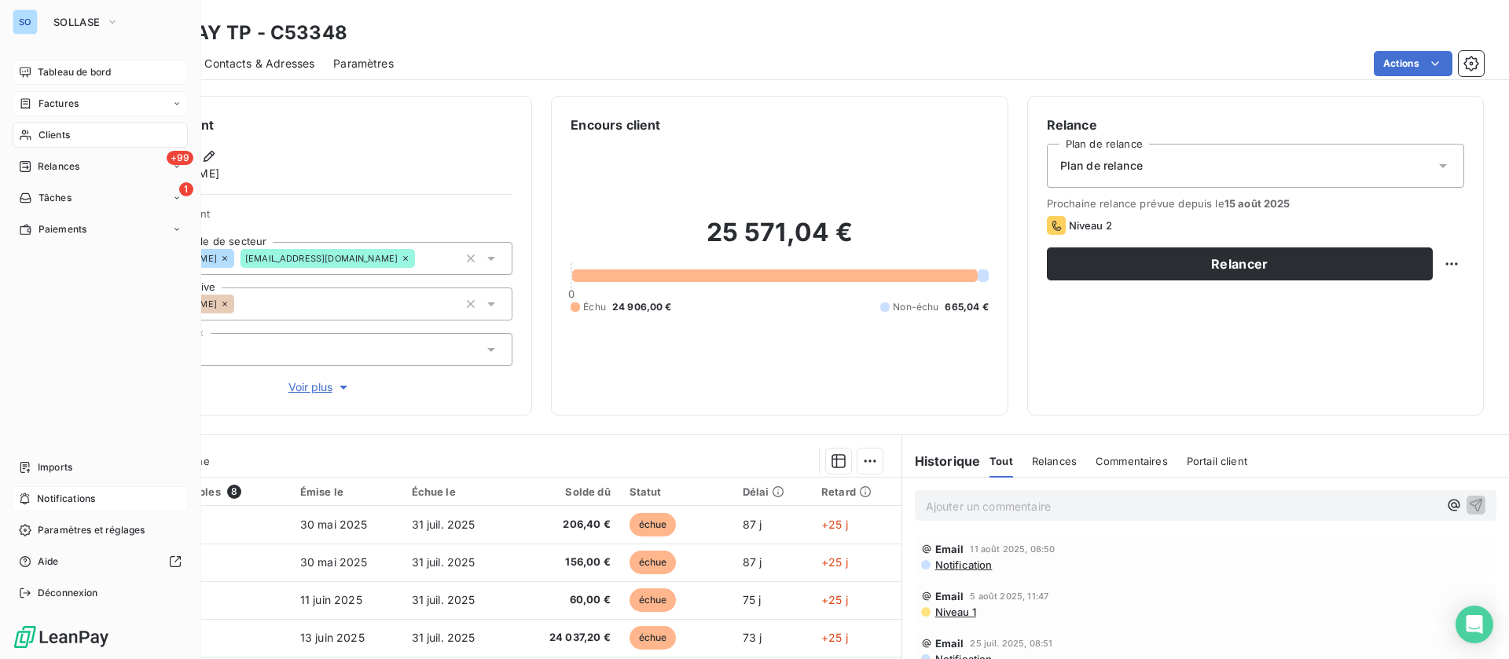
click at [96, 61] on div "Tableau de bord" at bounding box center [100, 72] width 175 height 25
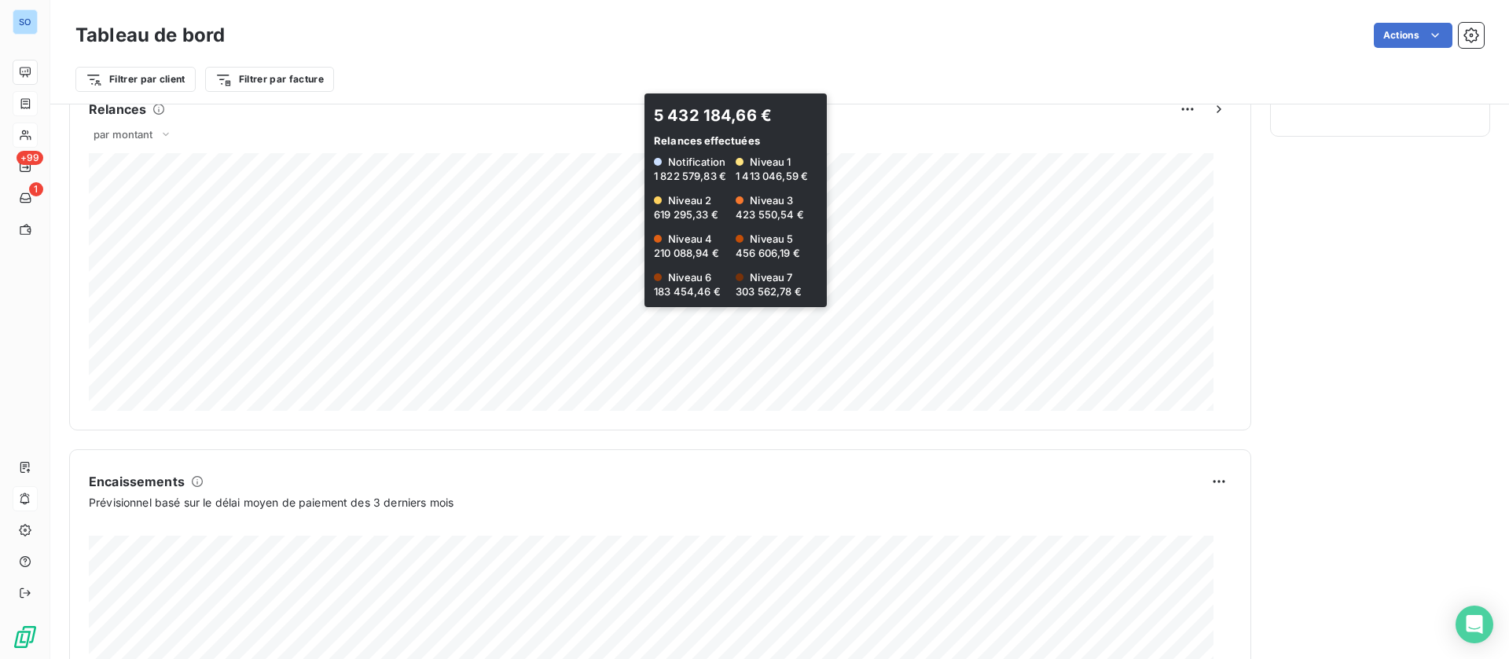
scroll to position [872, 0]
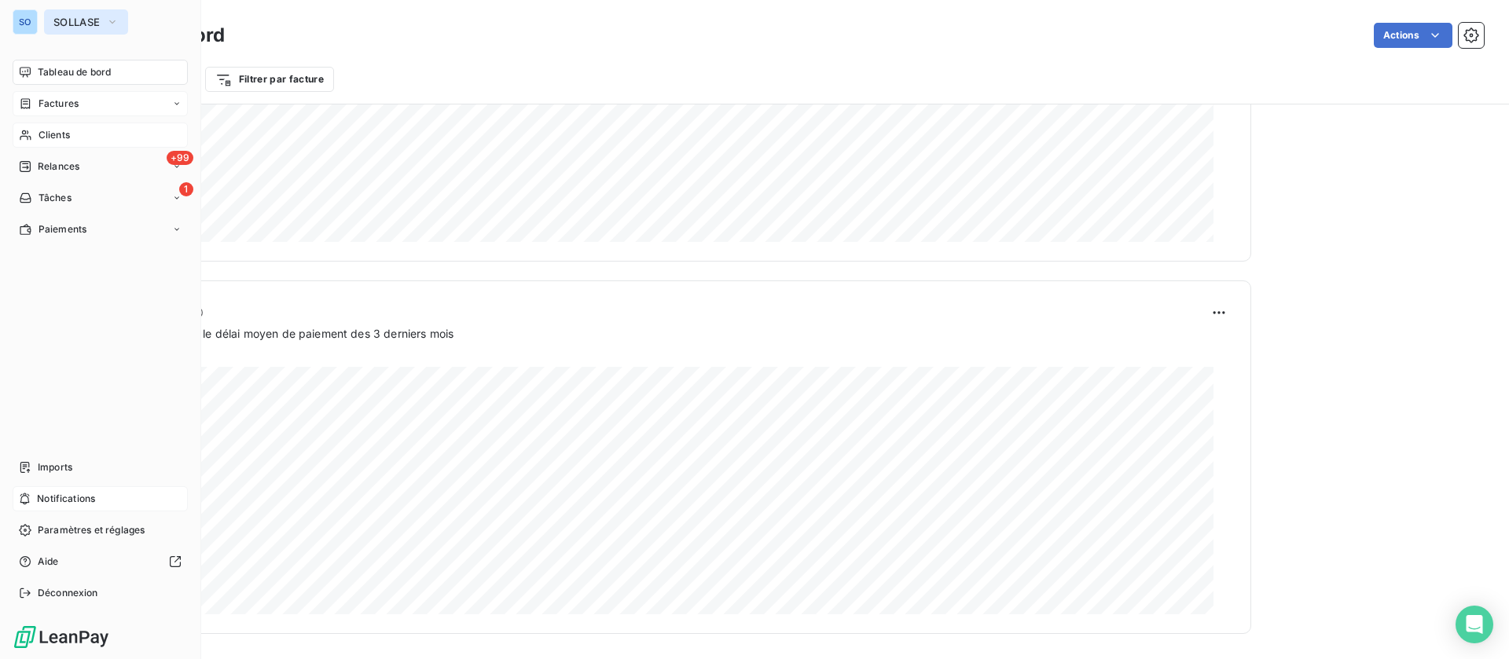
drag, startPoint x: 74, startPoint y: 23, endPoint x: 75, endPoint y: 31, distance: 8.0
click at [74, 24] on span "SOLLASE" at bounding box center [76, 22] width 46 height 13
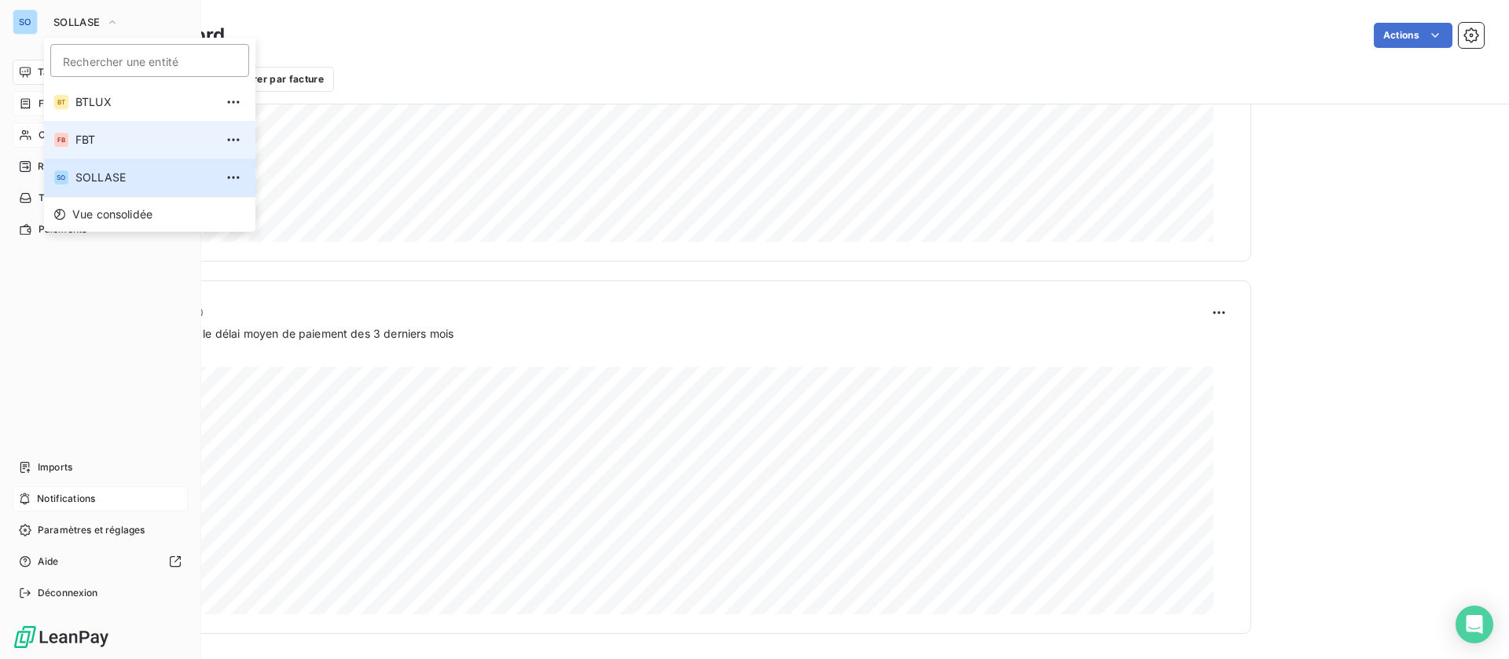
drag, startPoint x: 93, startPoint y: 134, endPoint x: 142, endPoint y: 150, distance: 51.9
click at [94, 135] on span "FBT" at bounding box center [144, 140] width 139 height 16
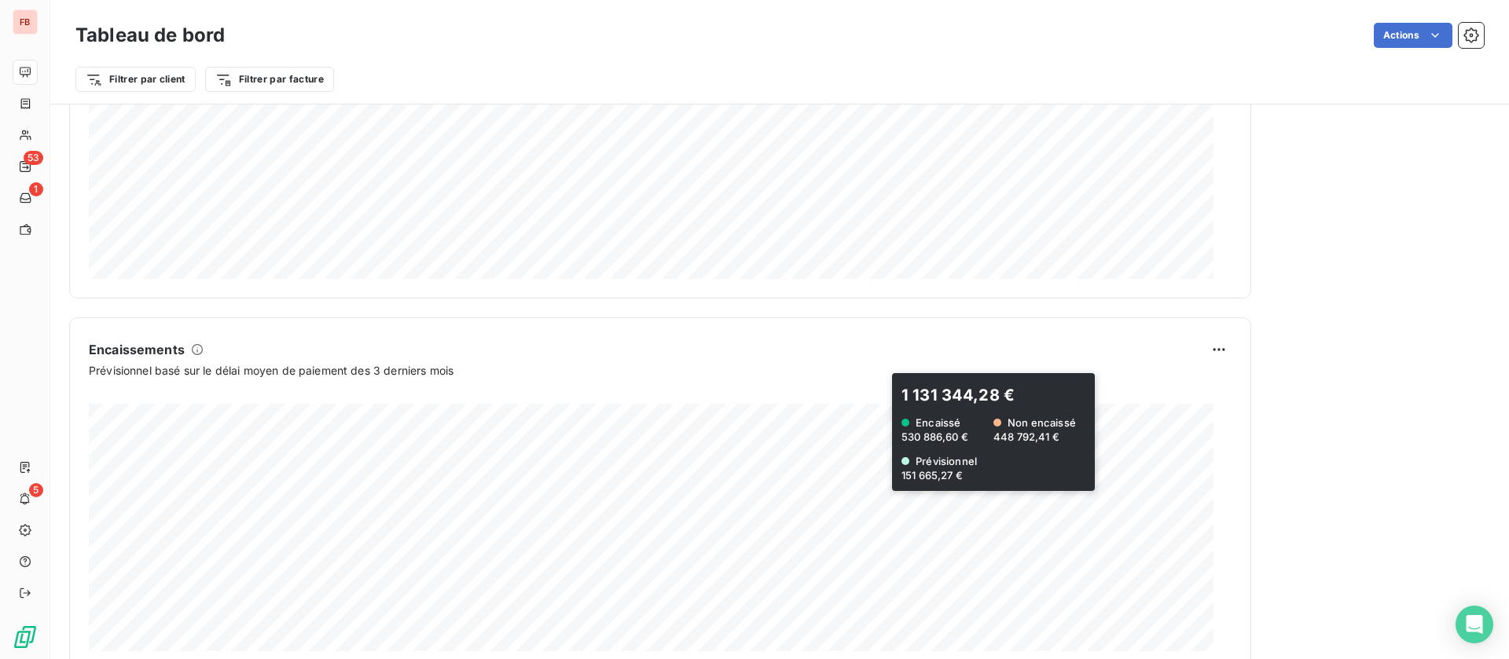
scroll to position [872, 0]
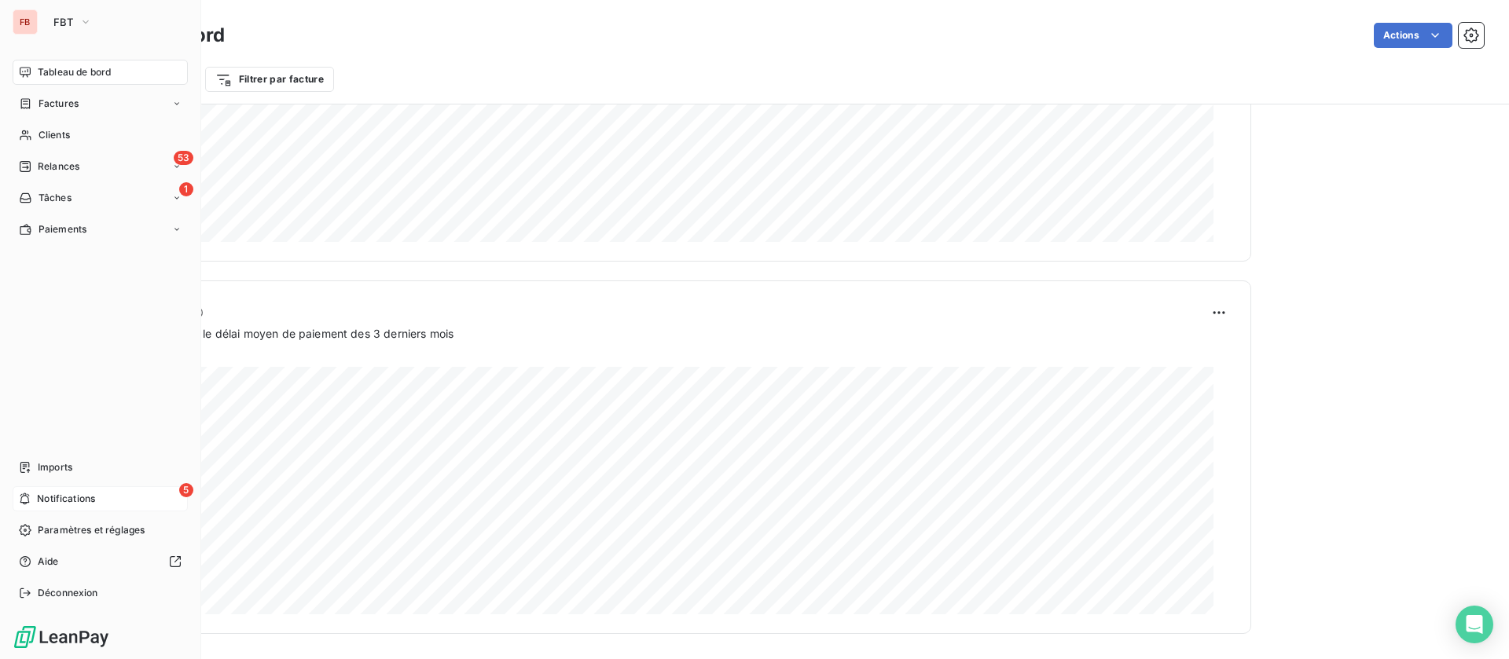
click at [39, 490] on div "5 Notifications" at bounding box center [100, 498] width 175 height 25
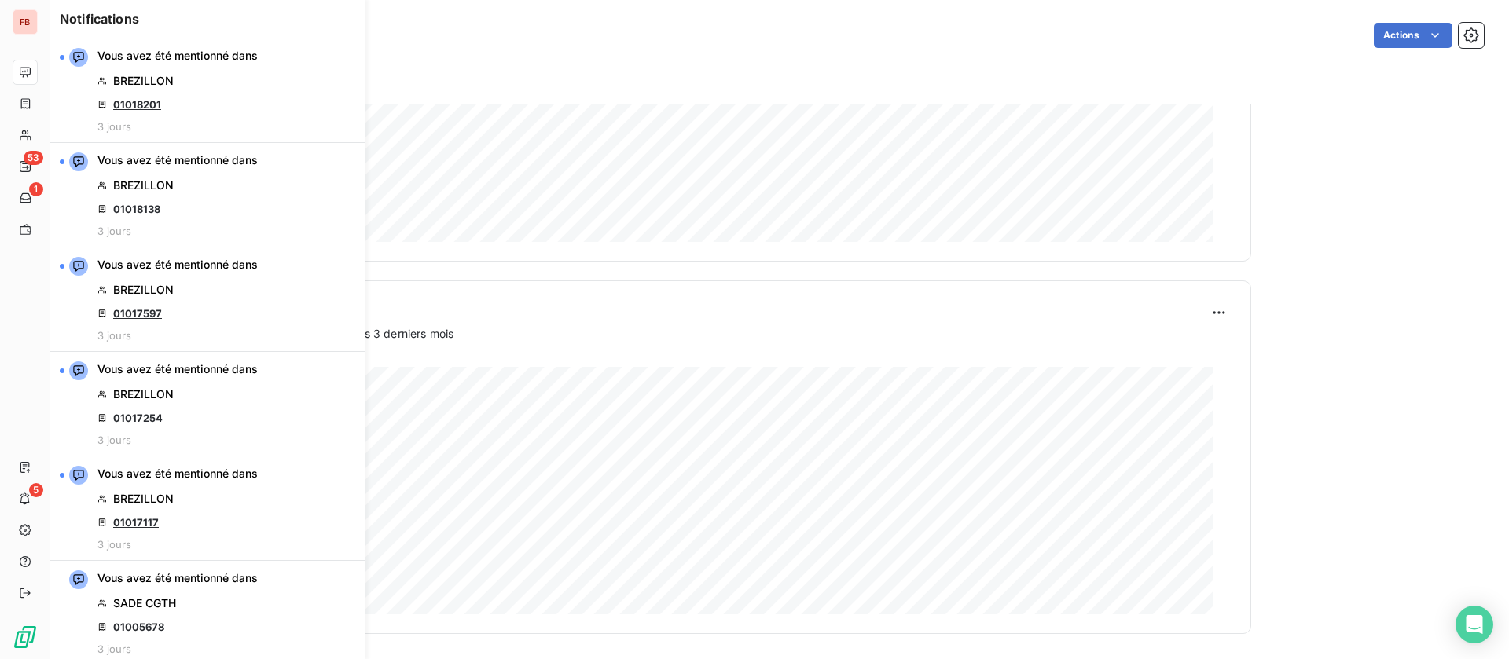
click at [661, 347] on div "111 271,46 € Prévisionnel 111 271,46 €" at bounding box center [660, 478] width 1143 height 273
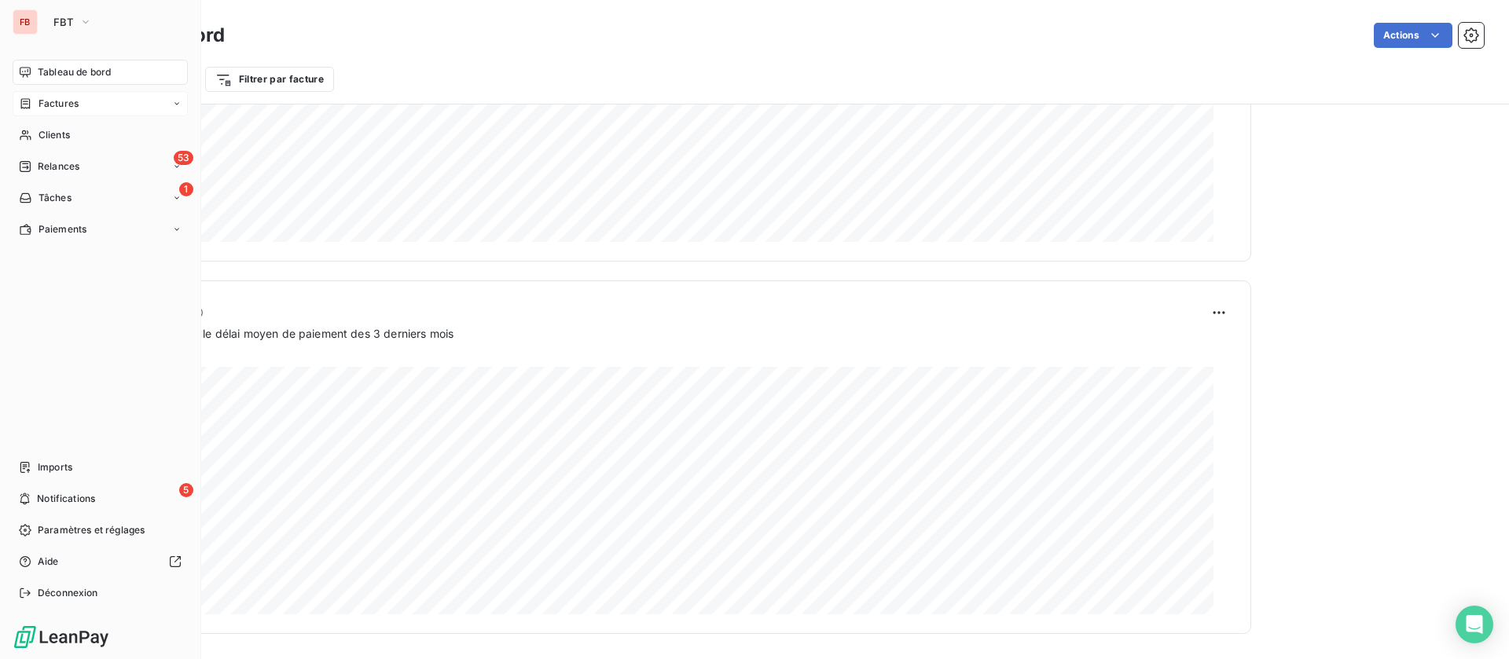
click at [54, 104] on span "Factures" at bounding box center [59, 104] width 40 height 14
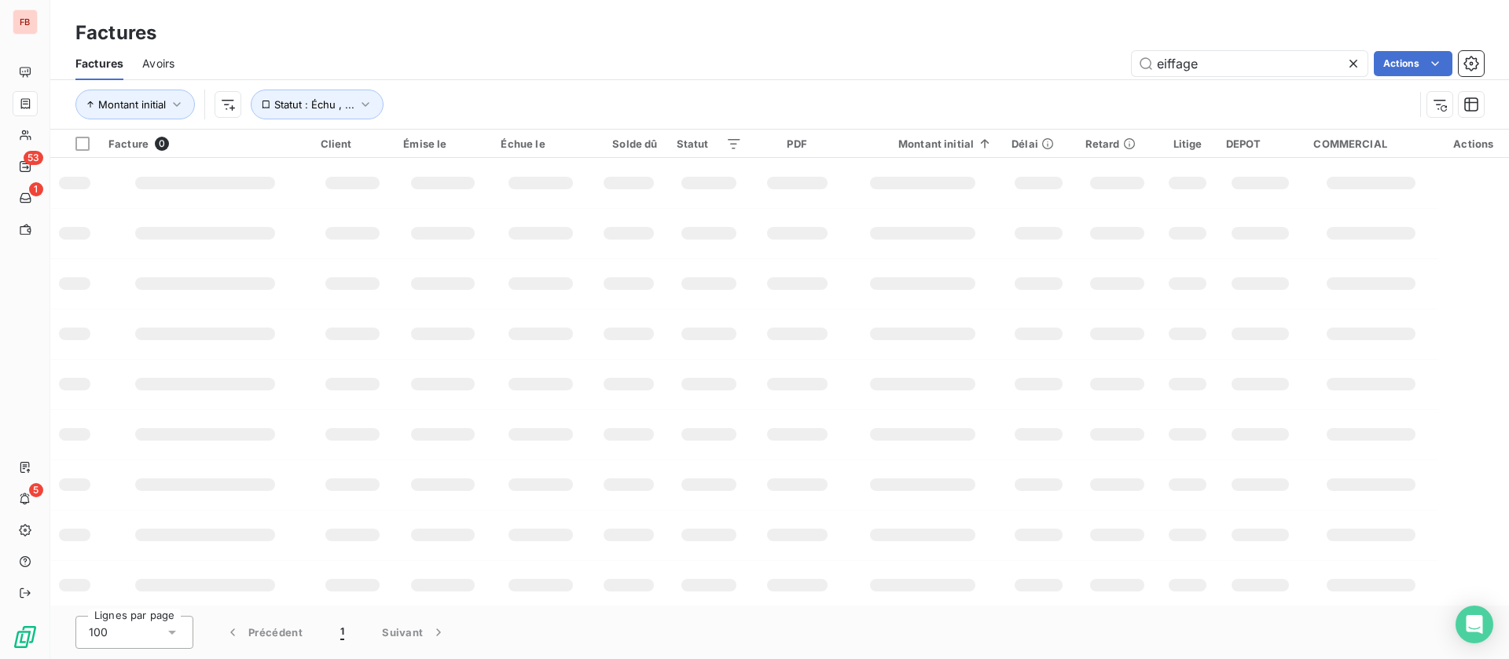
click at [164, 62] on span "Avoirs" at bounding box center [158, 64] width 32 height 16
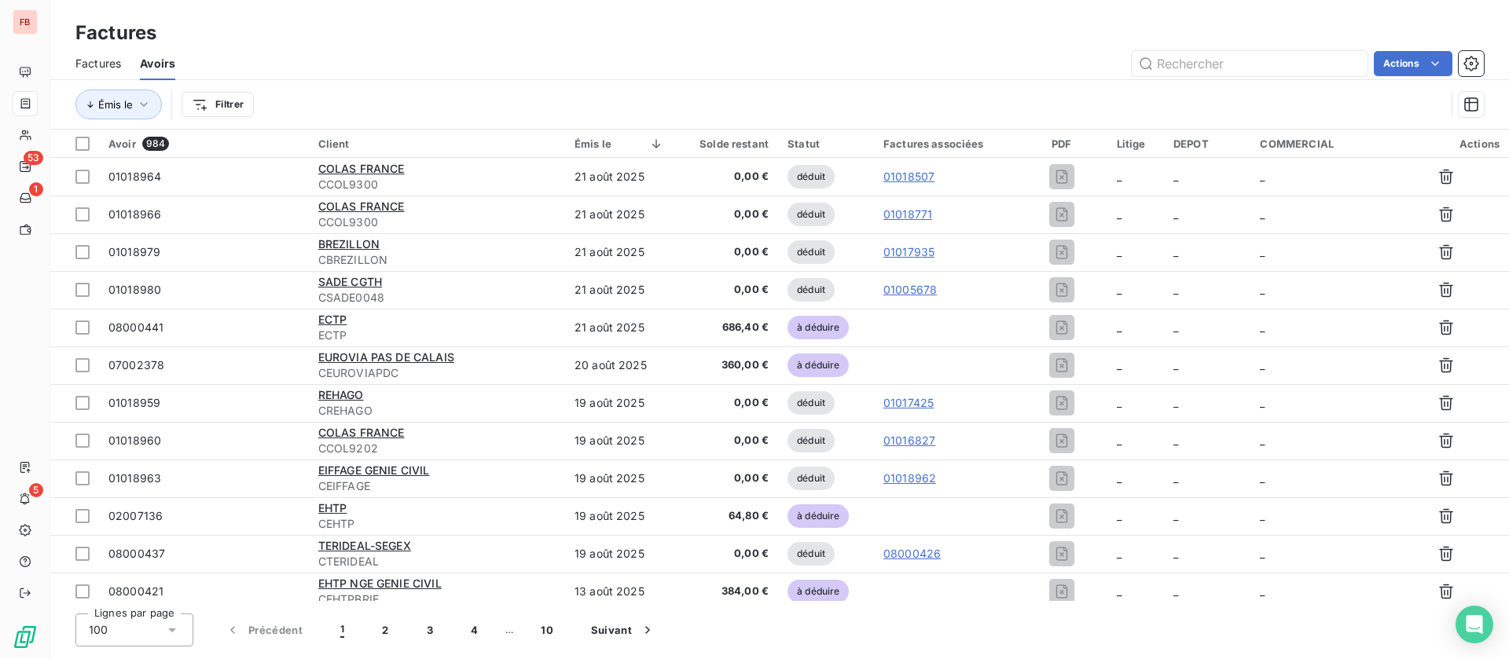
click at [50, 63] on div "FB 53 1 5" at bounding box center [25, 329] width 50 height 659
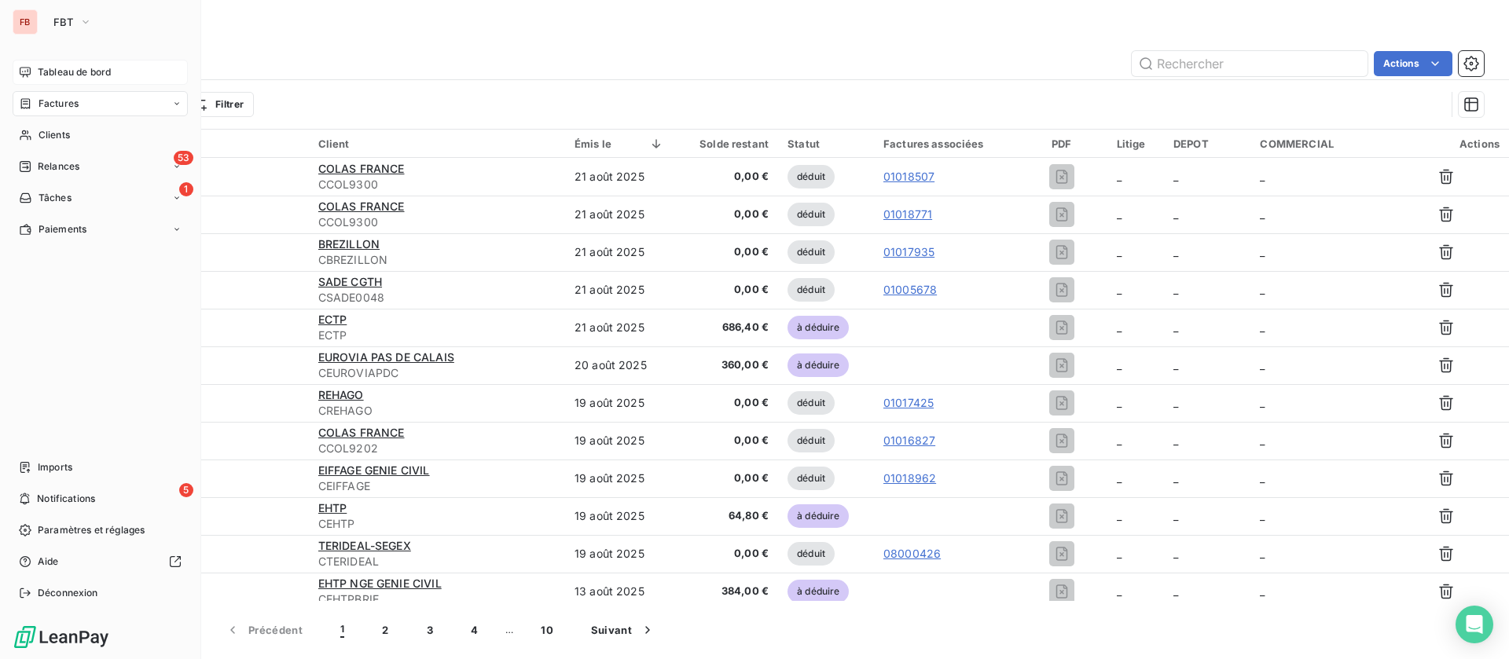
click at [30, 64] on div "Tableau de bord" at bounding box center [100, 72] width 175 height 25
